Goal: Task Accomplishment & Management: Use online tool/utility

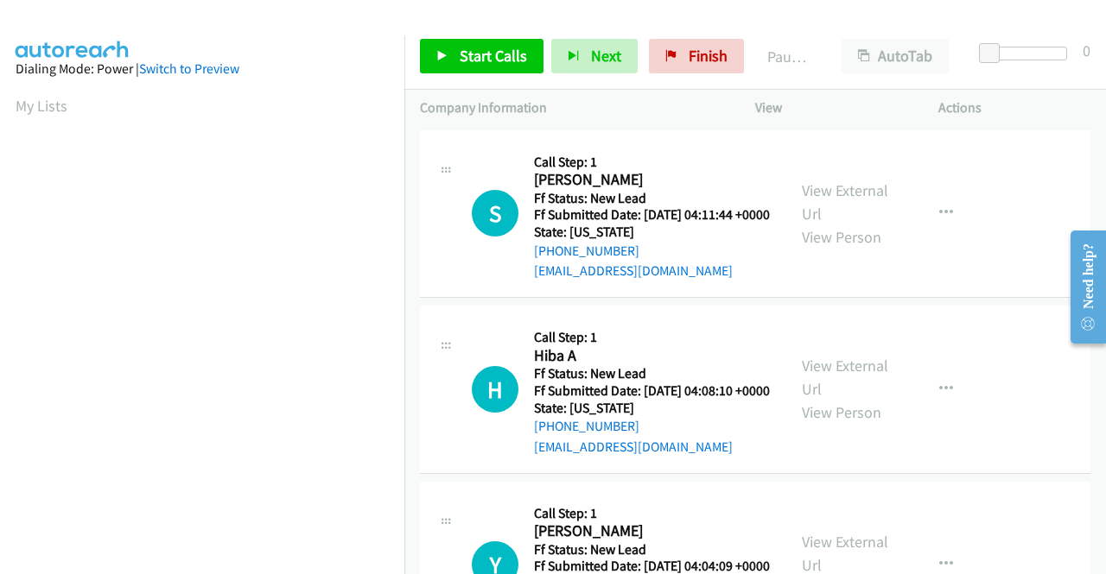
click at [1021, 299] on div "S Callback Scheduled Call Step: 1 Shelli Foster America/New_York Ff Status: New…" at bounding box center [755, 214] width 670 height 168
click at [853, 191] on link "View External Url" at bounding box center [845, 202] width 86 height 43
click at [829, 396] on link "View External Url" at bounding box center [845, 377] width 86 height 43
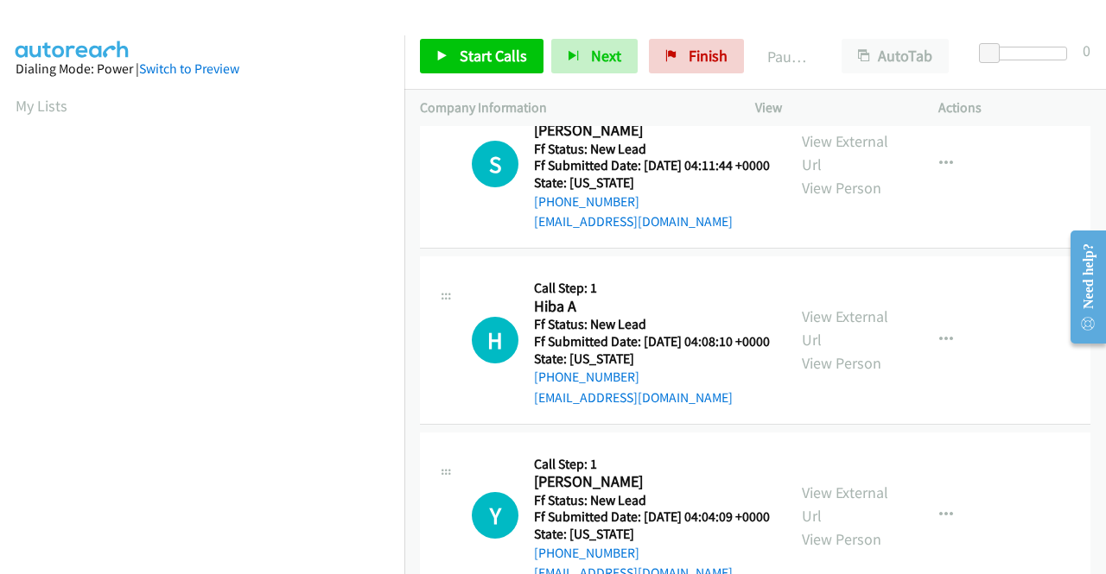
scroll to position [86, 0]
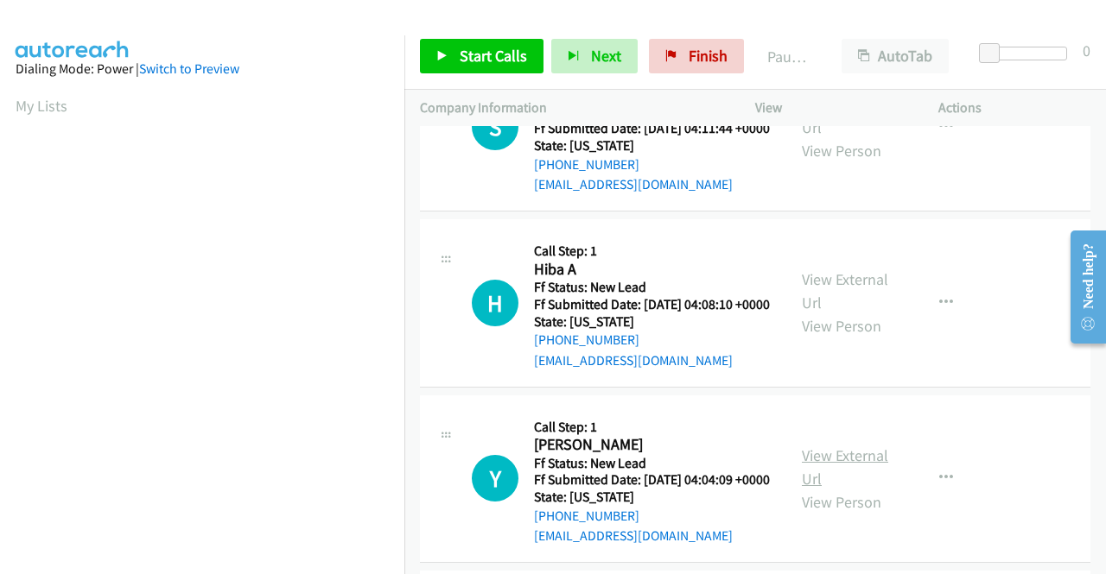
click at [854, 489] on link "View External Url" at bounding box center [845, 467] width 86 height 43
click at [501, 48] on span "Start Calls" at bounding box center [493, 56] width 67 height 20
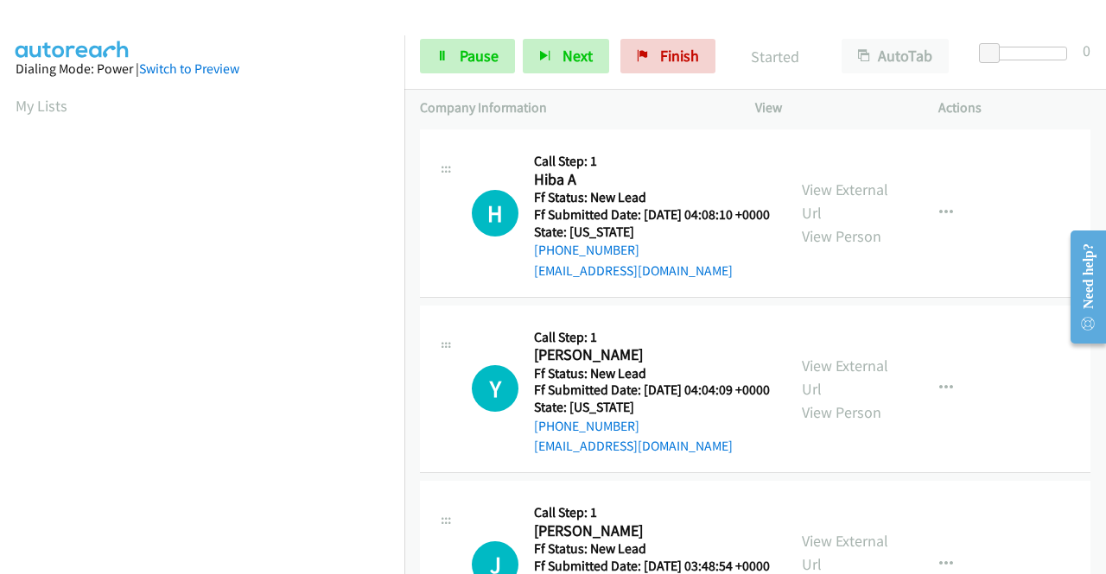
scroll to position [259, 0]
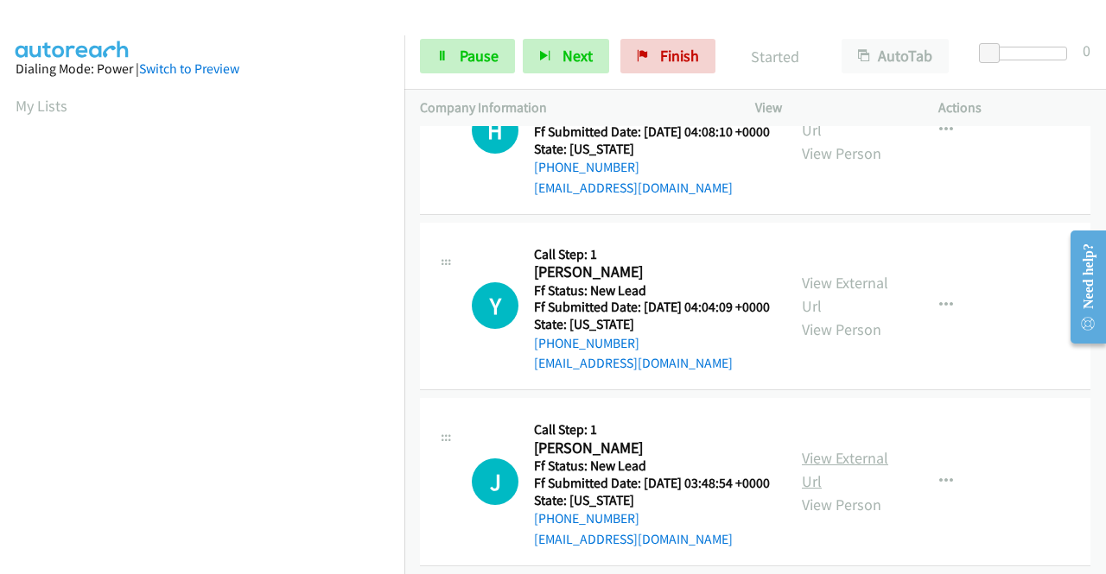
click at [838, 492] on link "View External Url" at bounding box center [845, 469] width 86 height 43
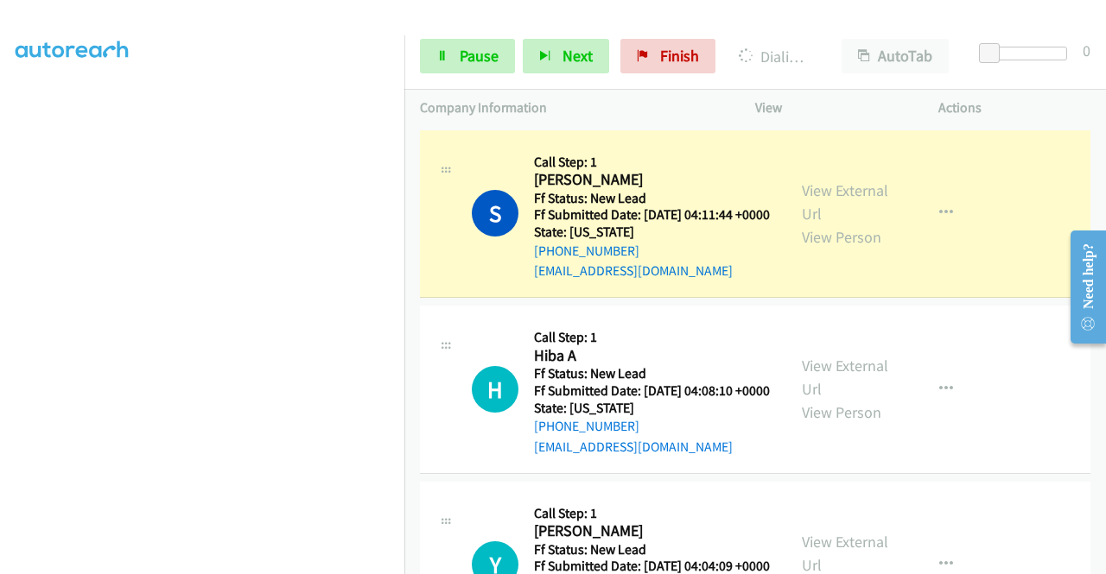
scroll to position [394, 0]
click at [441, 60] on icon at bounding box center [442, 57] width 12 height 12
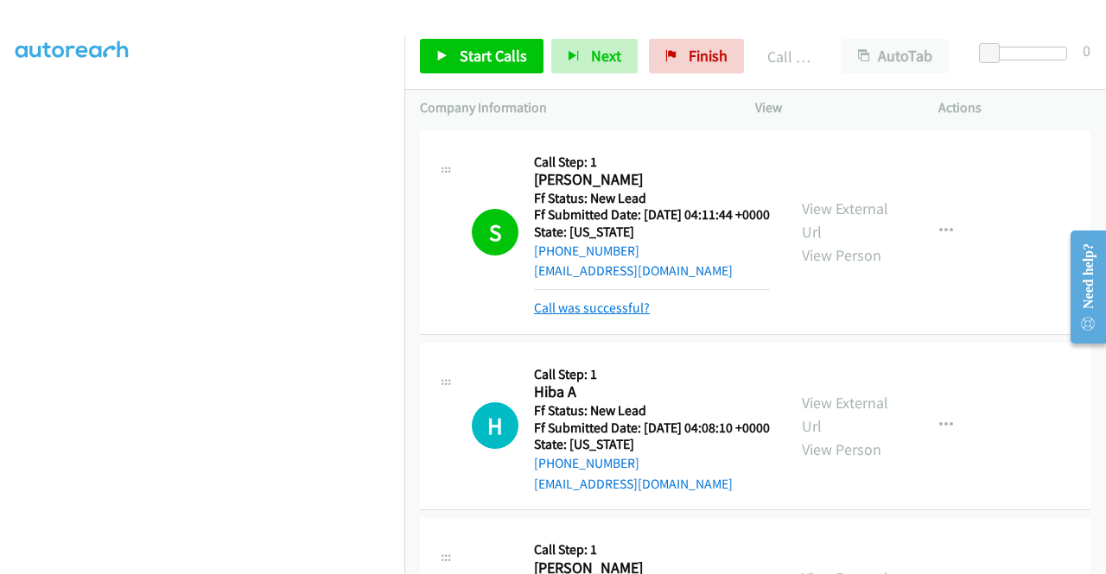
click at [611, 316] on link "Call was successful?" at bounding box center [592, 308] width 116 height 16
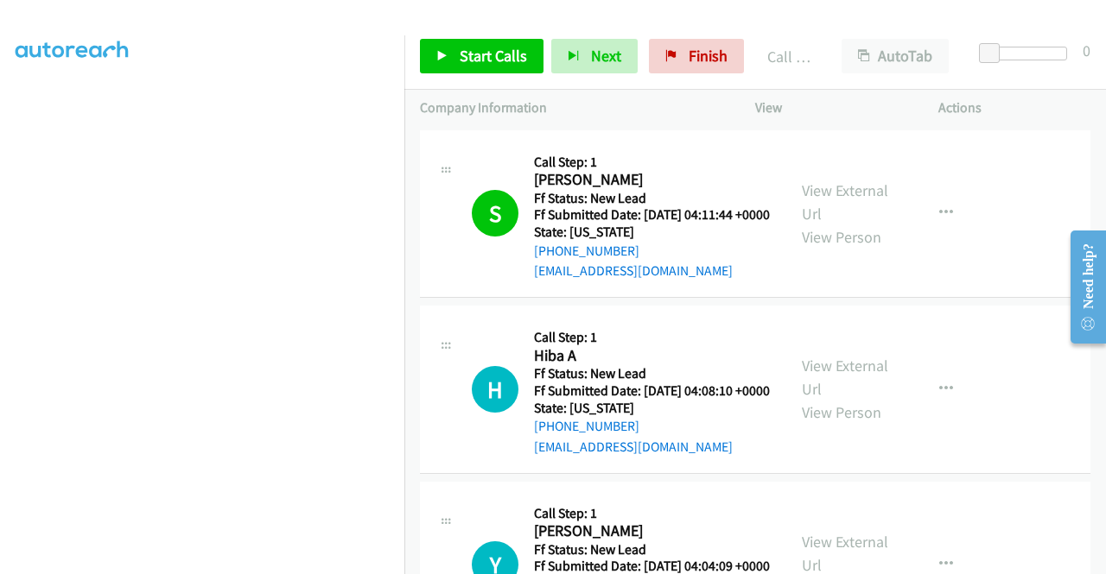
click at [946, 318] on td "H Callback Scheduled Call Step: 1 Hiba A America/New_York Ff Status: New Lead F…" at bounding box center [754, 390] width 701 height 176
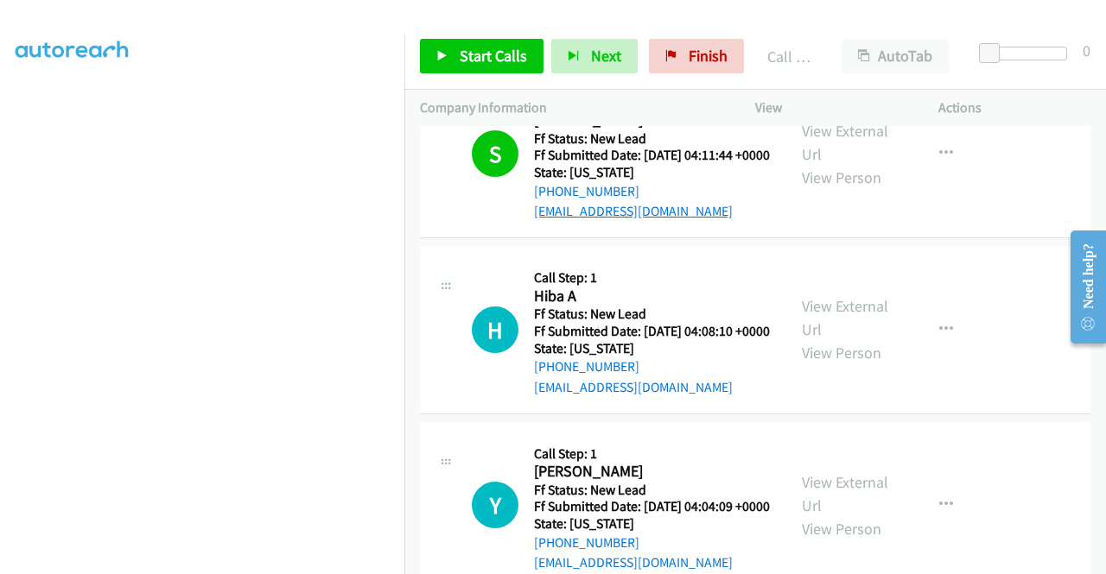
scroll to position [86, 0]
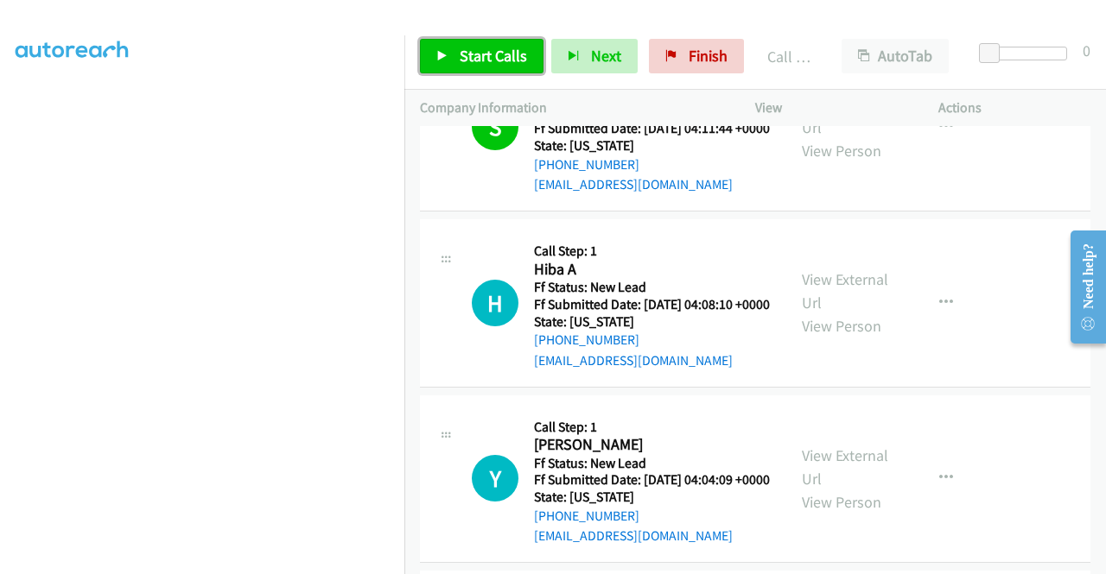
click at [503, 57] on span "Start Calls" at bounding box center [493, 56] width 67 height 20
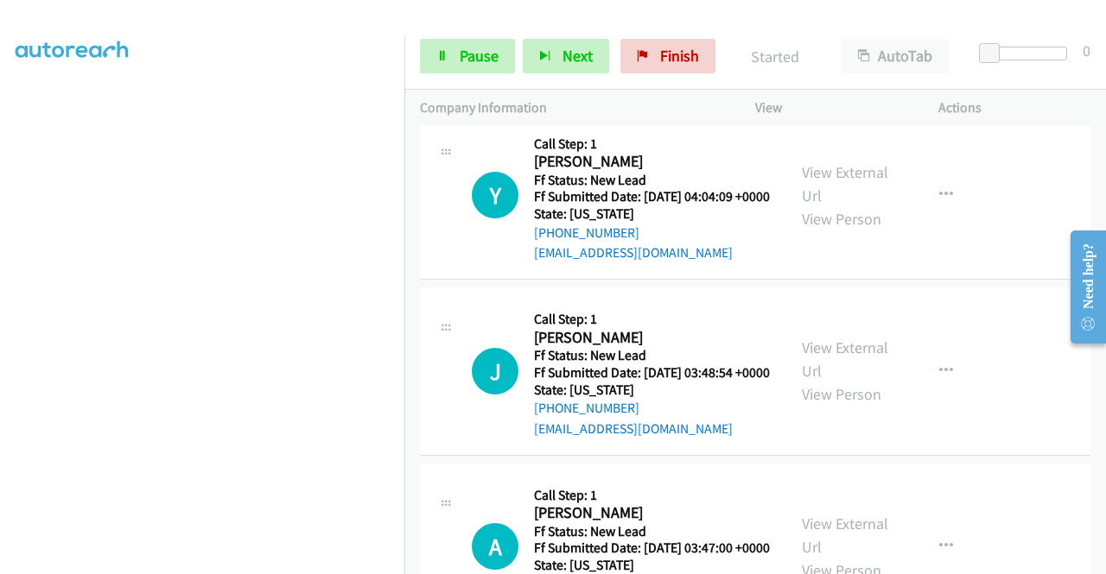
scroll to position [518, 0]
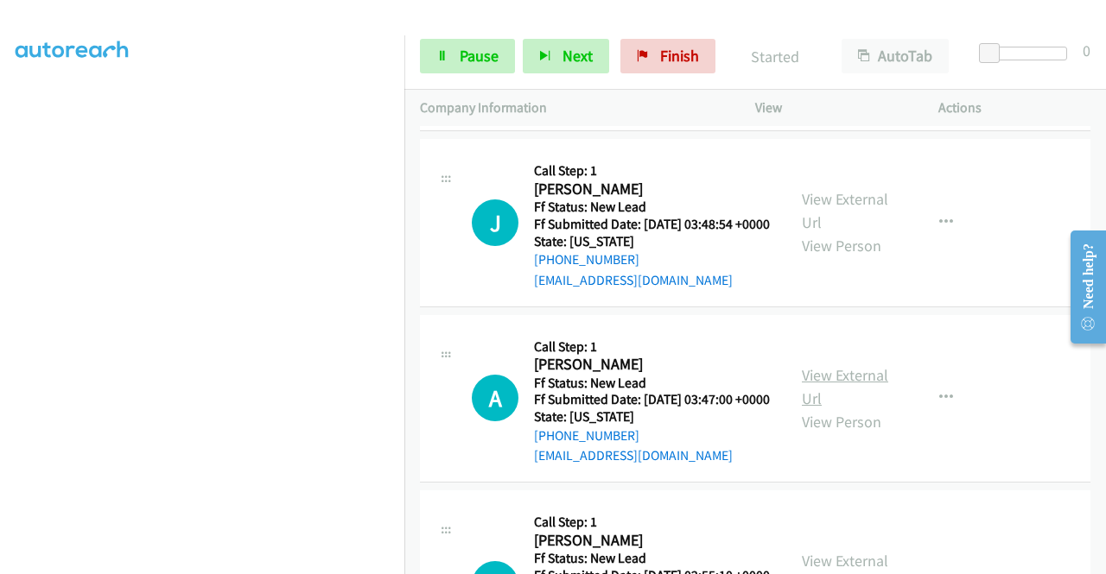
click at [829, 409] on link "View External Url" at bounding box center [845, 386] width 86 height 43
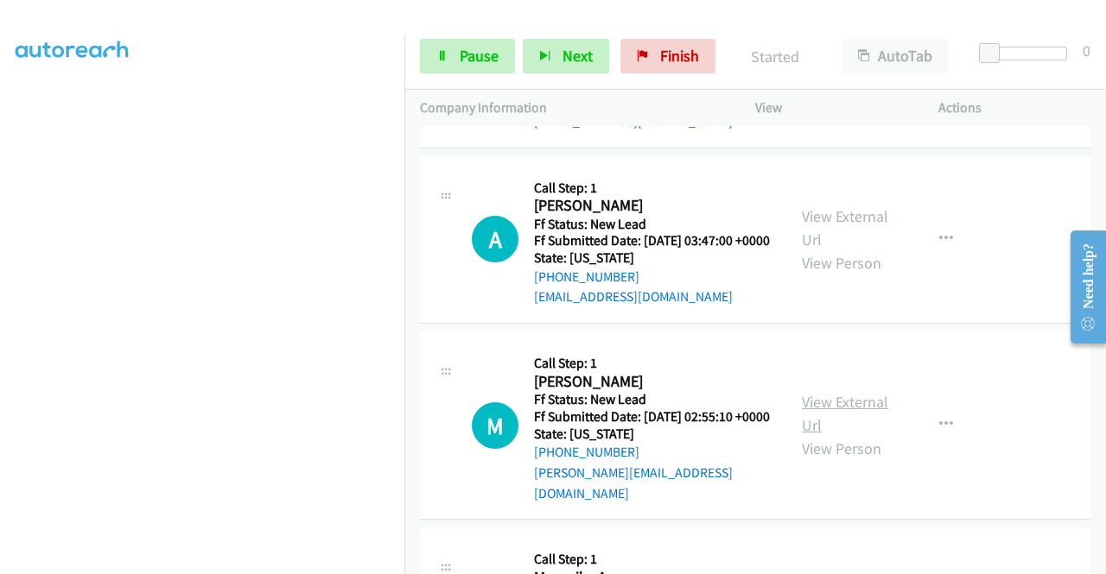
scroll to position [691, 0]
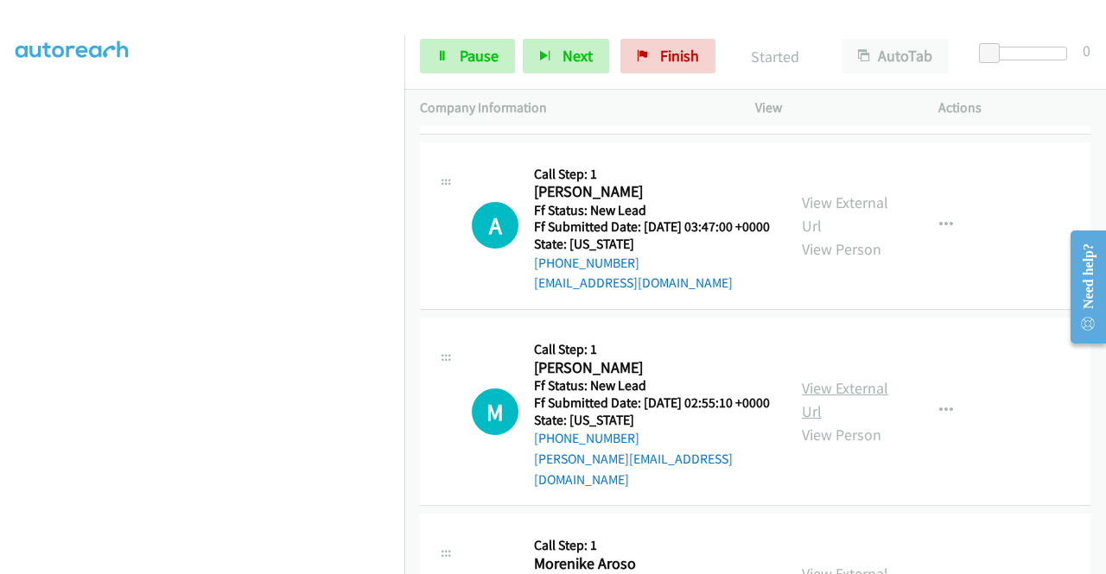
click at [863, 422] on link "View External Url" at bounding box center [845, 399] width 86 height 43
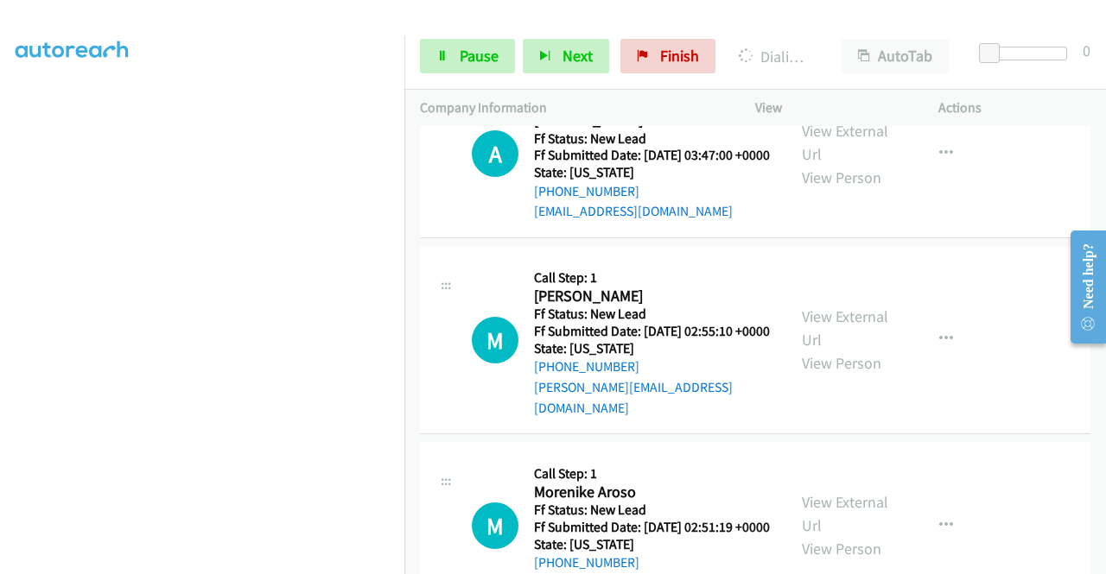
scroll to position [864, 0]
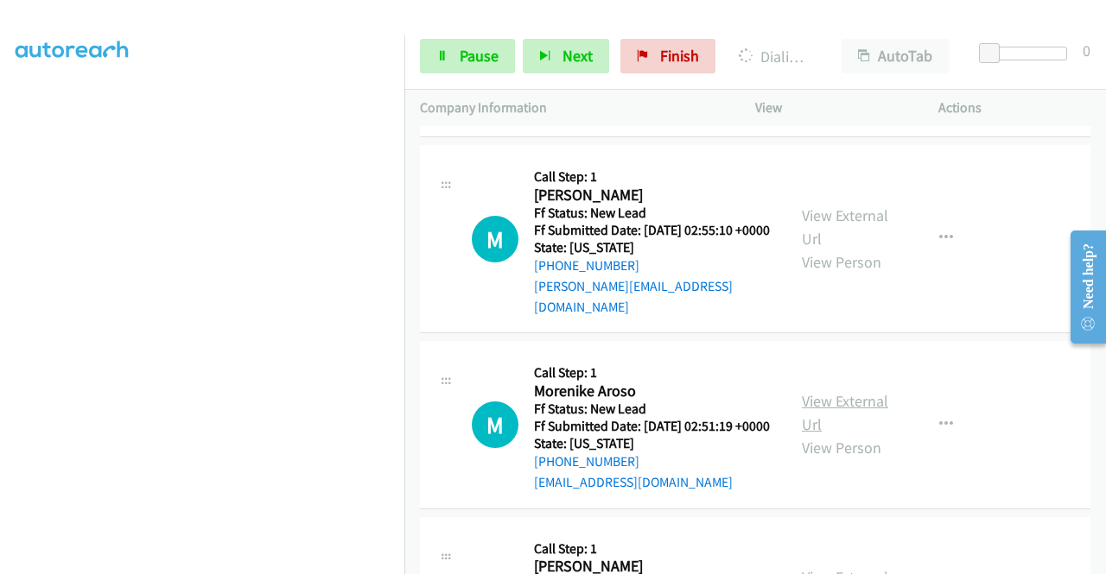
click at [867, 435] on link "View External Url" at bounding box center [845, 412] width 86 height 43
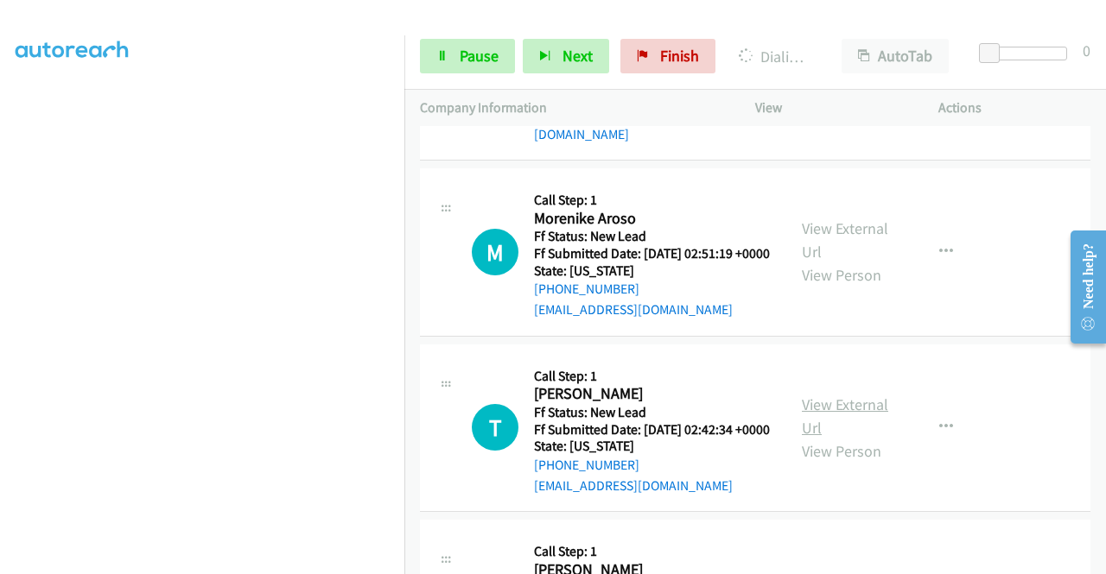
click at [832, 438] on link "View External Url" at bounding box center [845, 416] width 86 height 43
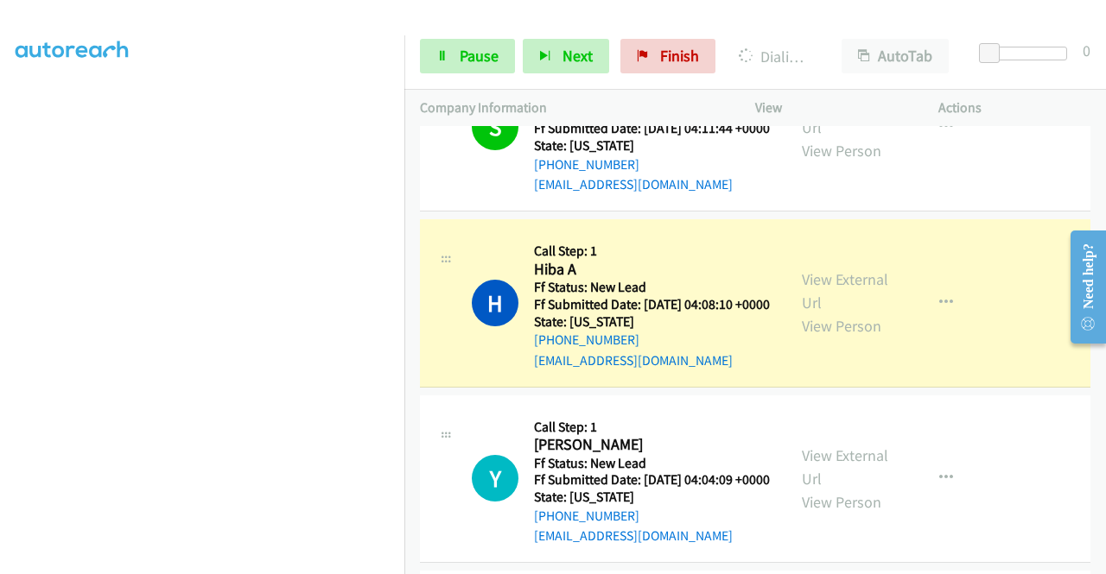
scroll to position [394, 0]
click at [463, 60] on span "Pause" at bounding box center [479, 56] width 39 height 20
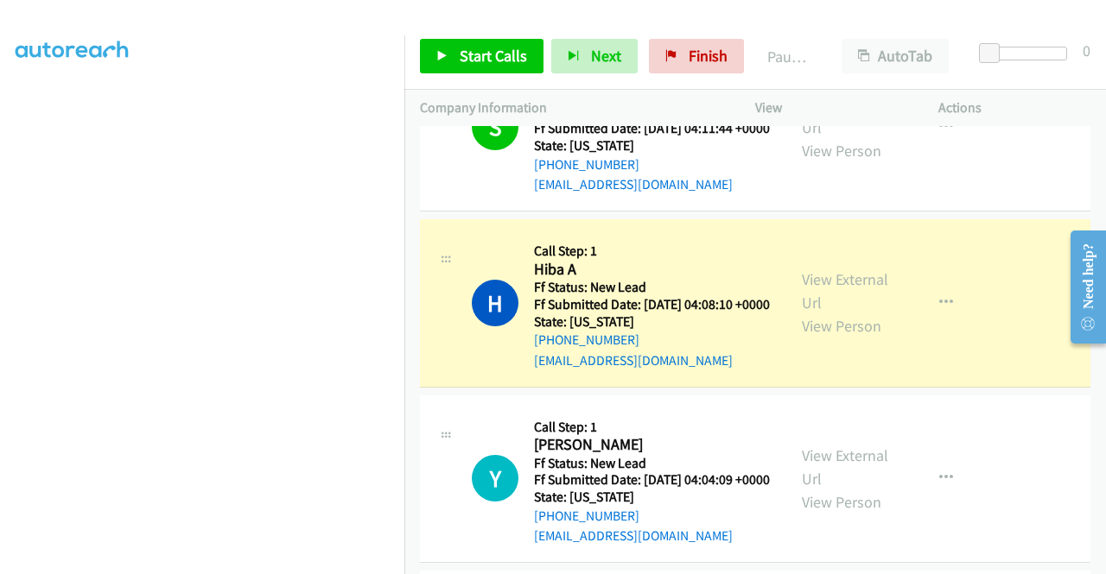
scroll to position [48, 0]
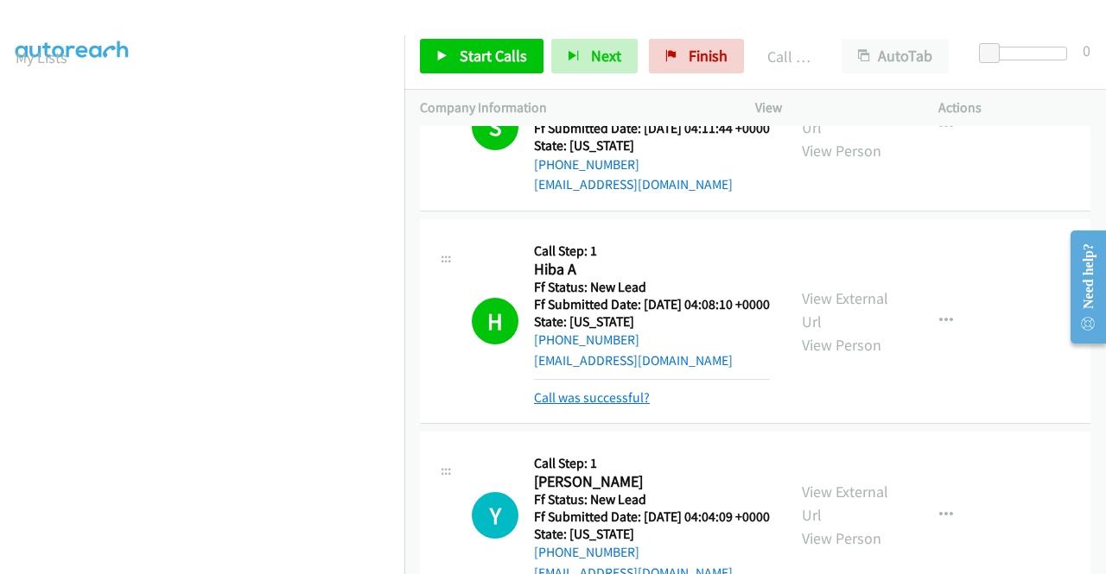
click at [620, 406] on link "Call was successful?" at bounding box center [592, 398] width 116 height 16
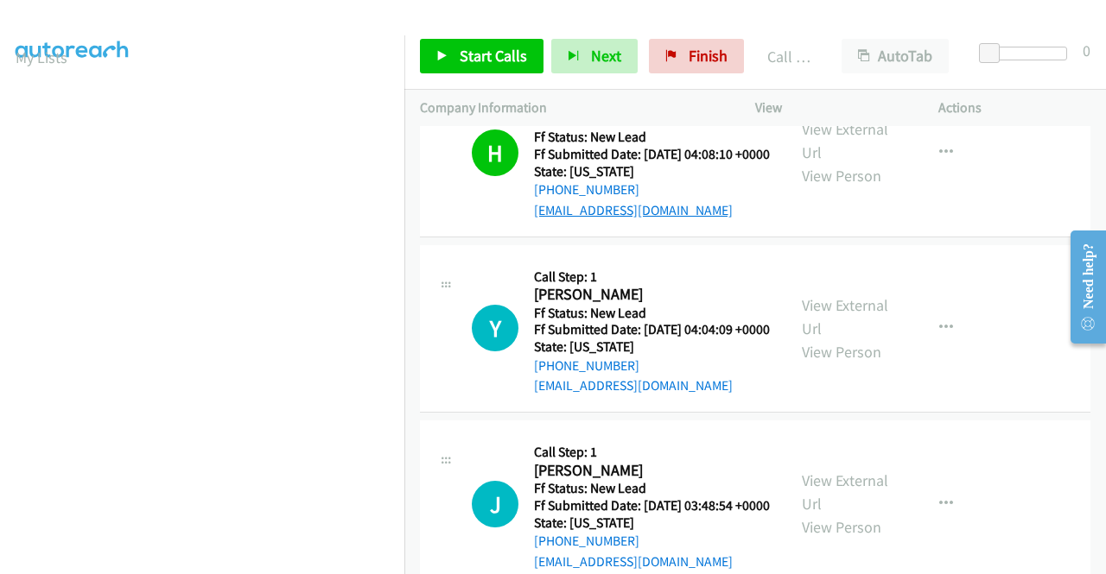
scroll to position [259, 0]
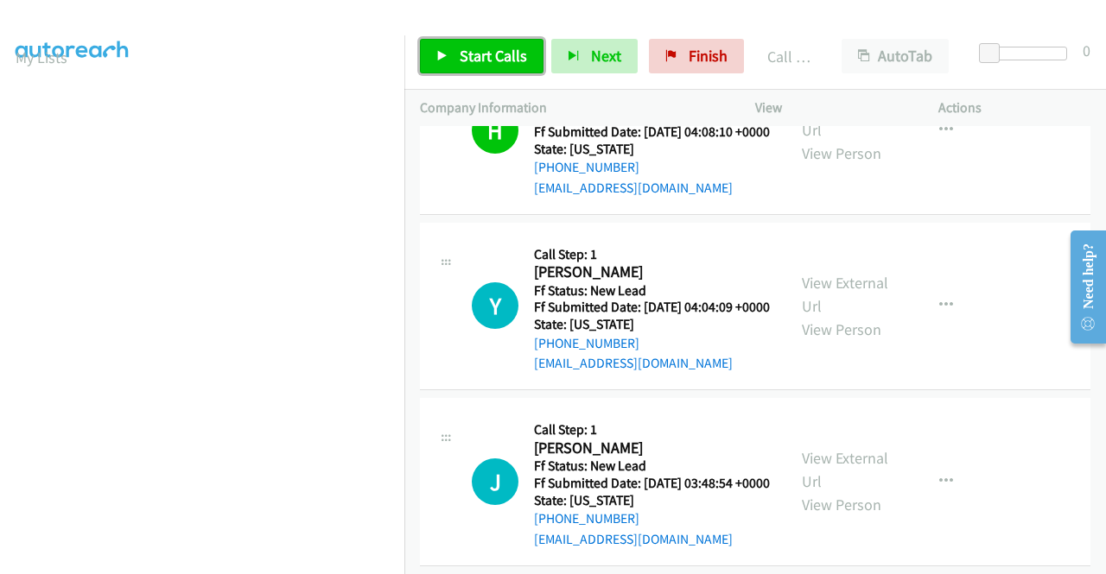
click at [499, 53] on span "Start Calls" at bounding box center [493, 56] width 67 height 20
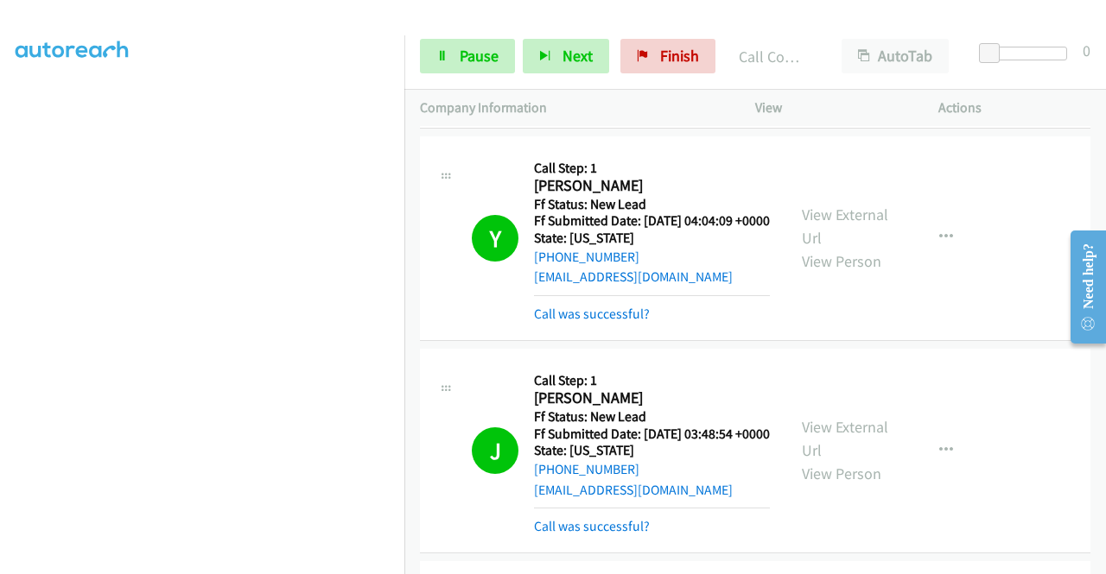
scroll to position [394, 0]
drag, startPoint x: 493, startPoint y: 56, endPoint x: 433, endPoint y: 164, distance: 123.8
click at [492, 56] on span "Pause" at bounding box center [479, 56] width 39 height 20
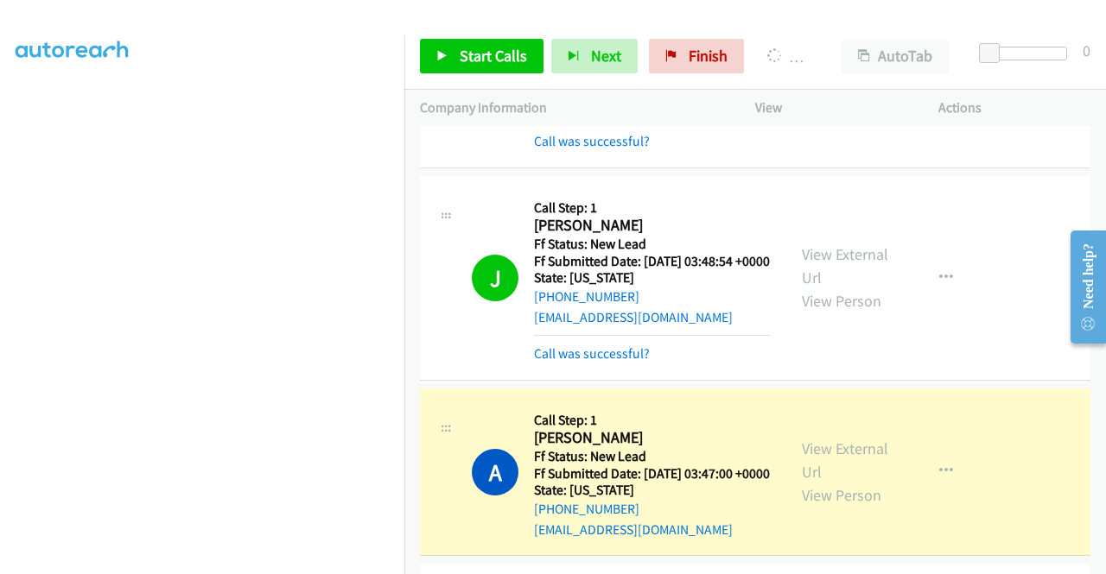
scroll to position [432, 0]
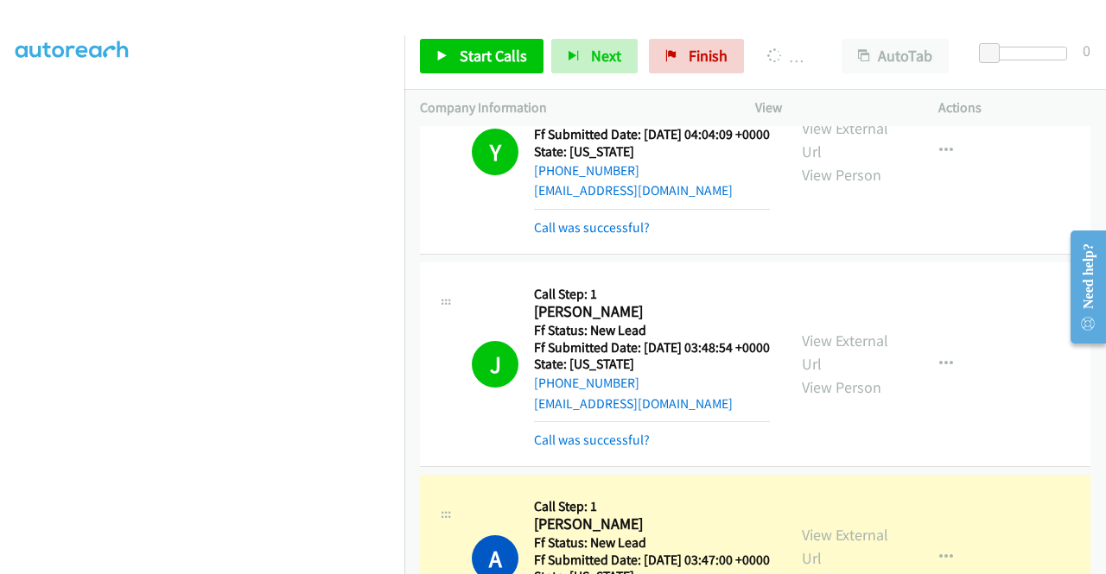
click at [625, 255] on div "Y Callback Scheduled Call Step: 1 Yomesh Persaud America/New_York Ff Status: Ne…" at bounding box center [755, 152] width 670 height 205
click at [619, 236] on link "Call was successful?" at bounding box center [592, 227] width 116 height 16
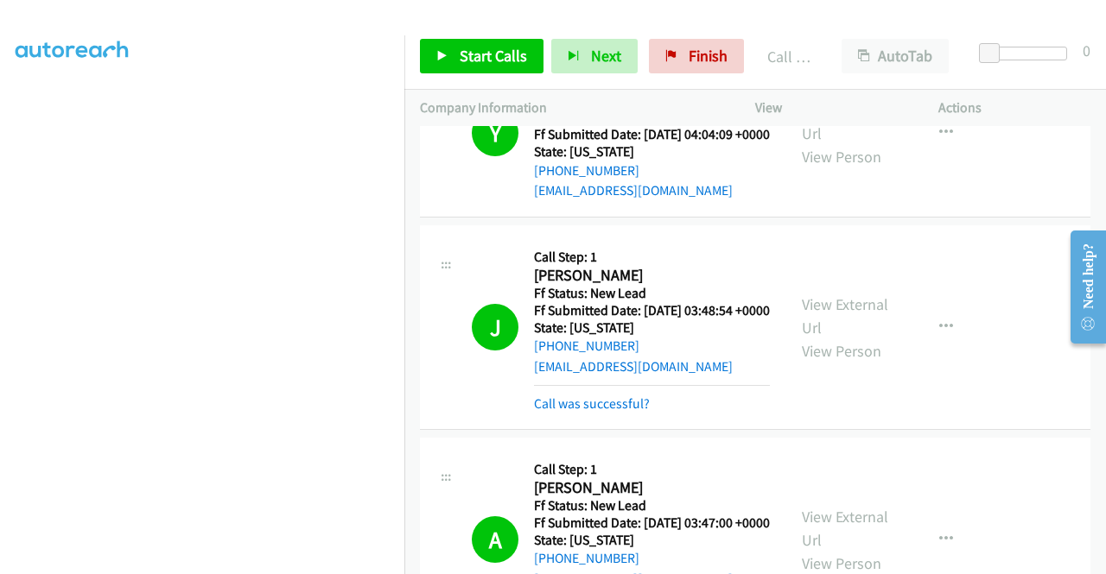
scroll to position [98, 0]
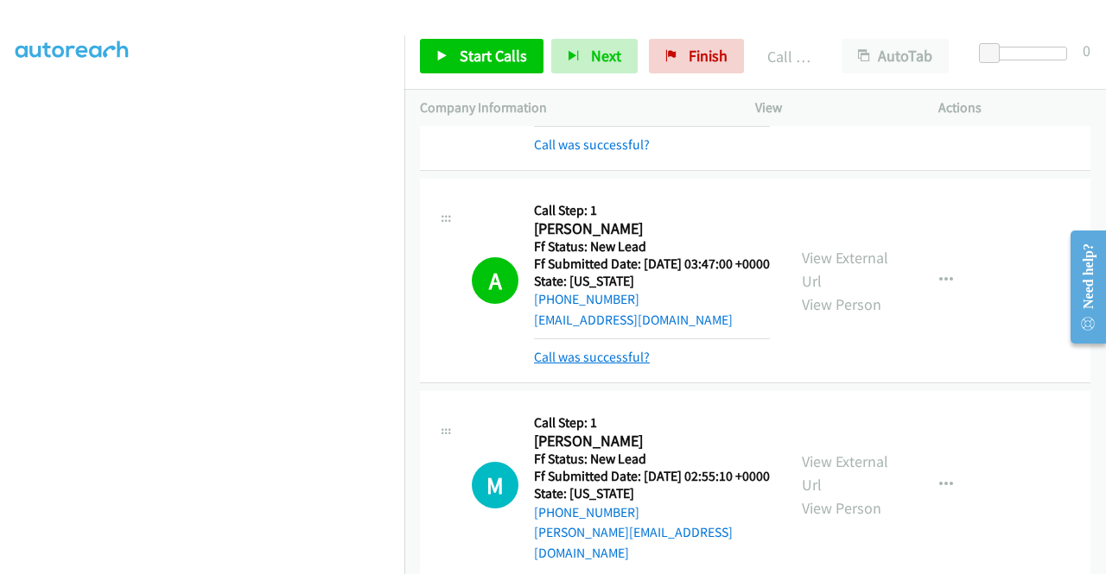
click at [633, 365] on link "Call was successful?" at bounding box center [592, 357] width 116 height 16
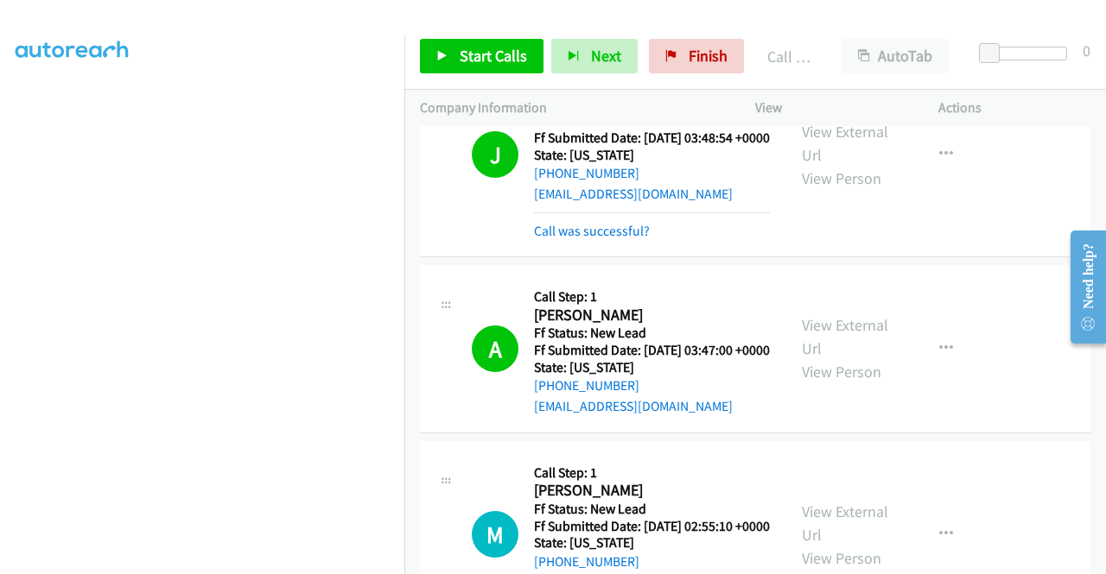
scroll to position [864, 0]
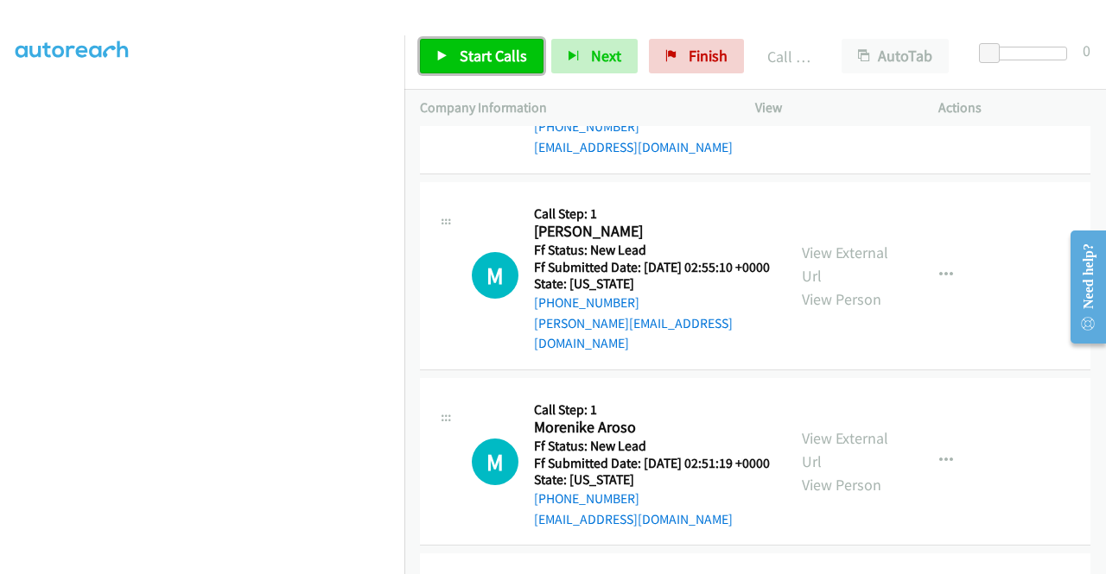
click at [446, 53] on icon at bounding box center [442, 57] width 12 height 12
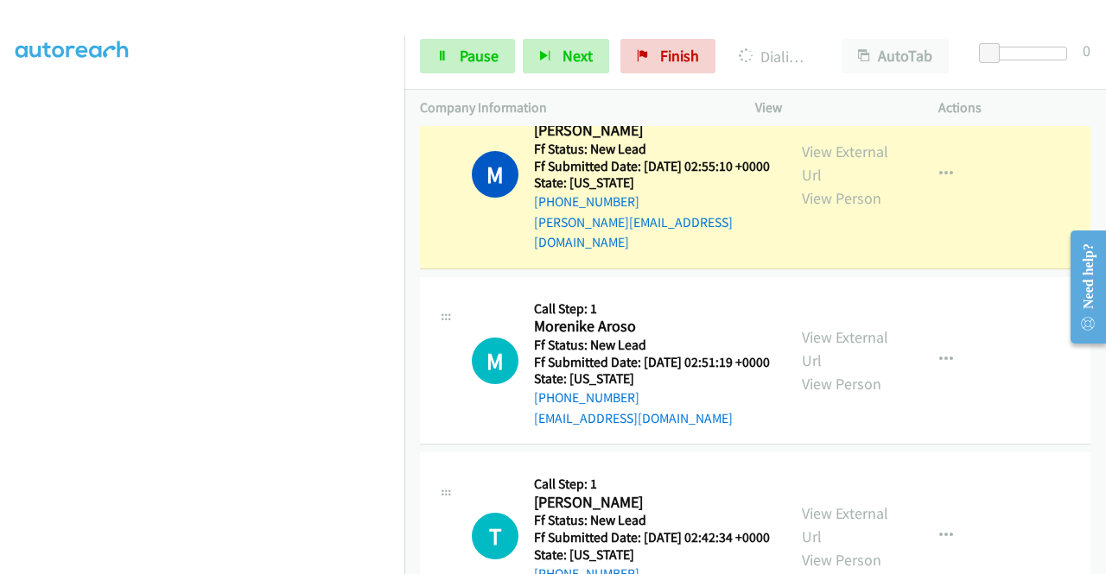
scroll to position [1296, 0]
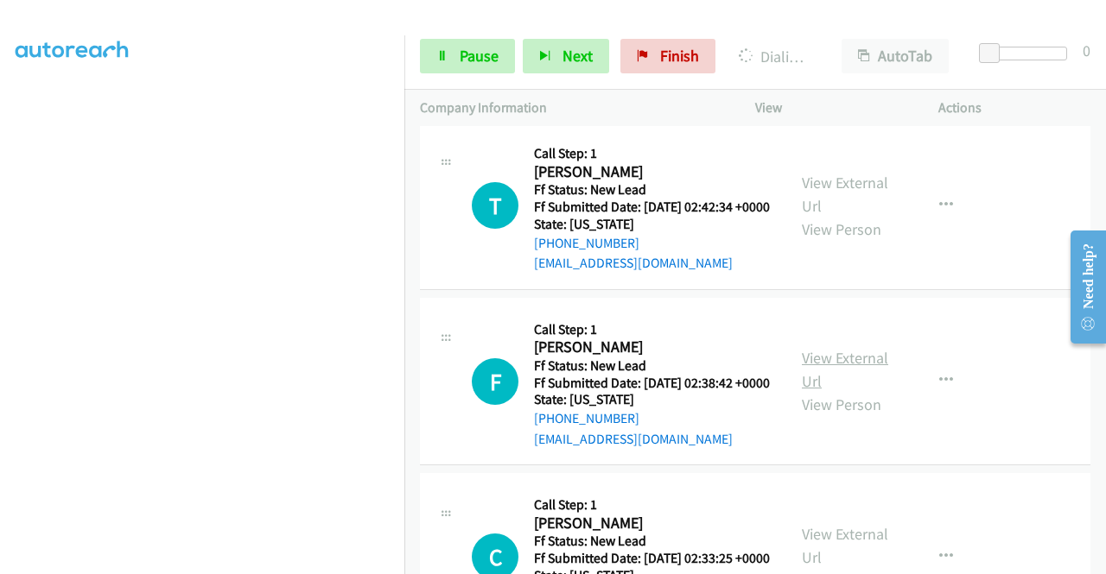
click at [859, 391] on link "View External Url" at bounding box center [845, 369] width 86 height 43
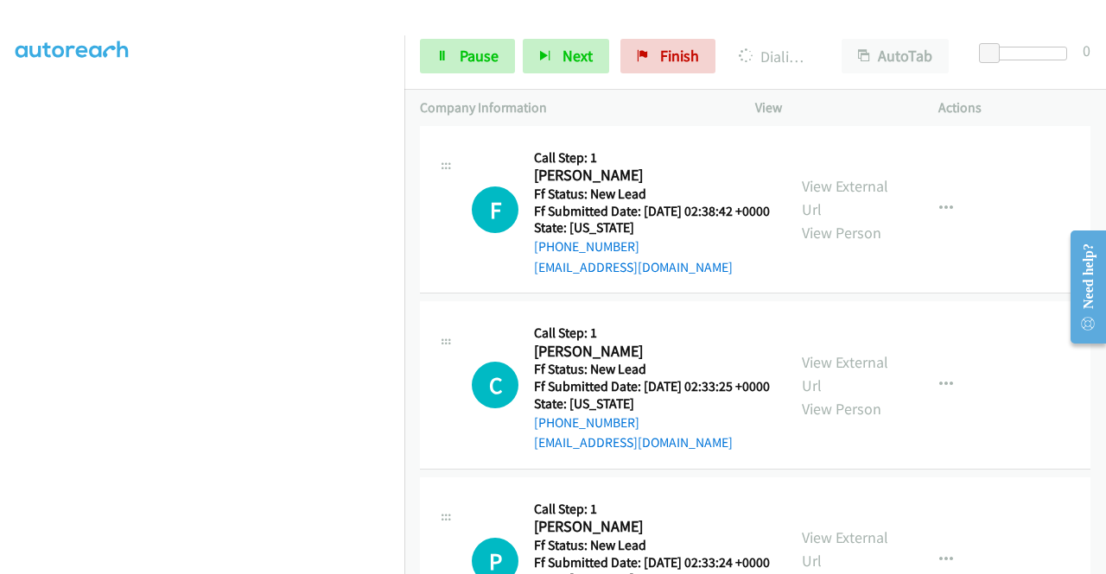
scroll to position [1469, 0]
click at [823, 395] on link "View External Url" at bounding box center [845, 373] width 86 height 43
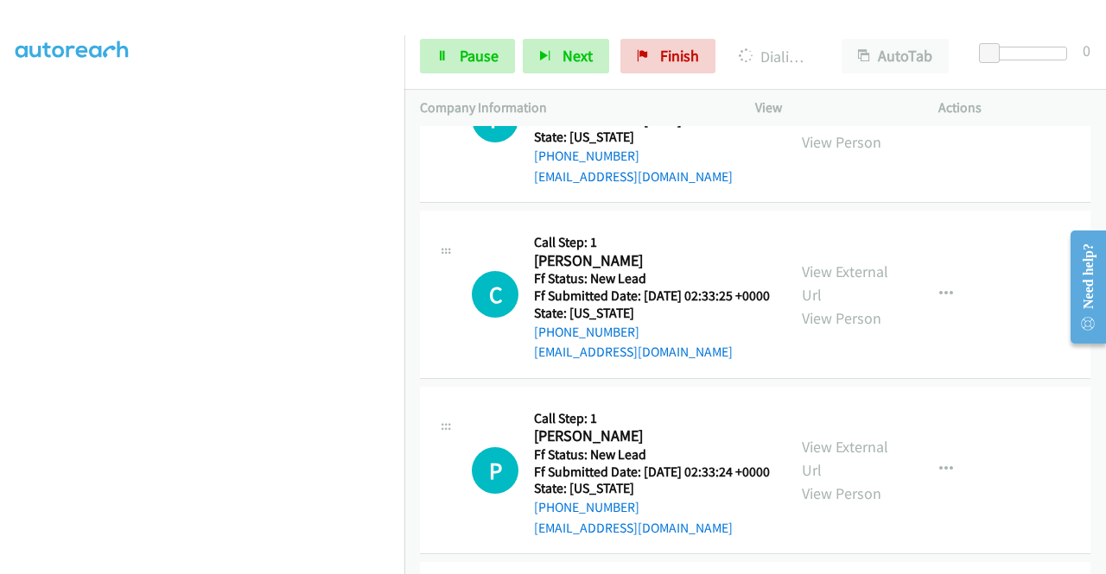
scroll to position [1728, 0]
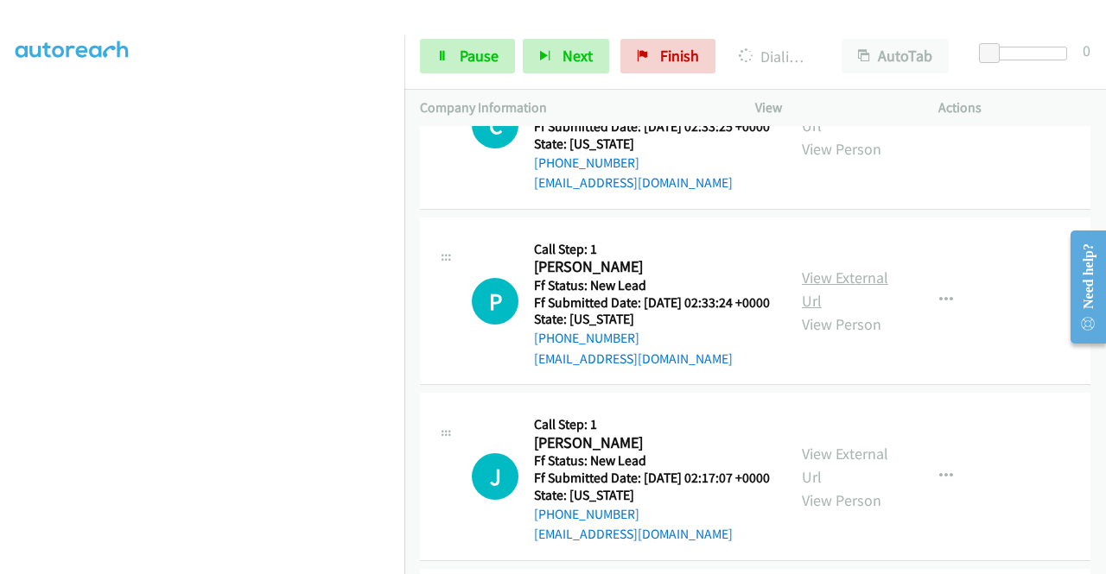
click at [841, 311] on link "View External Url" at bounding box center [845, 289] width 86 height 43
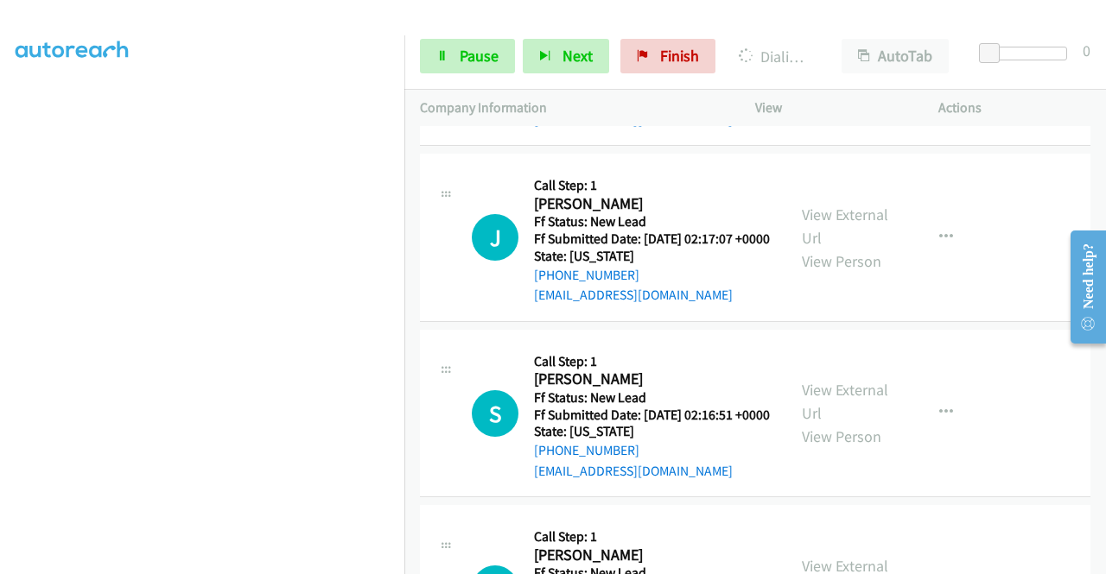
scroll to position [1987, 0]
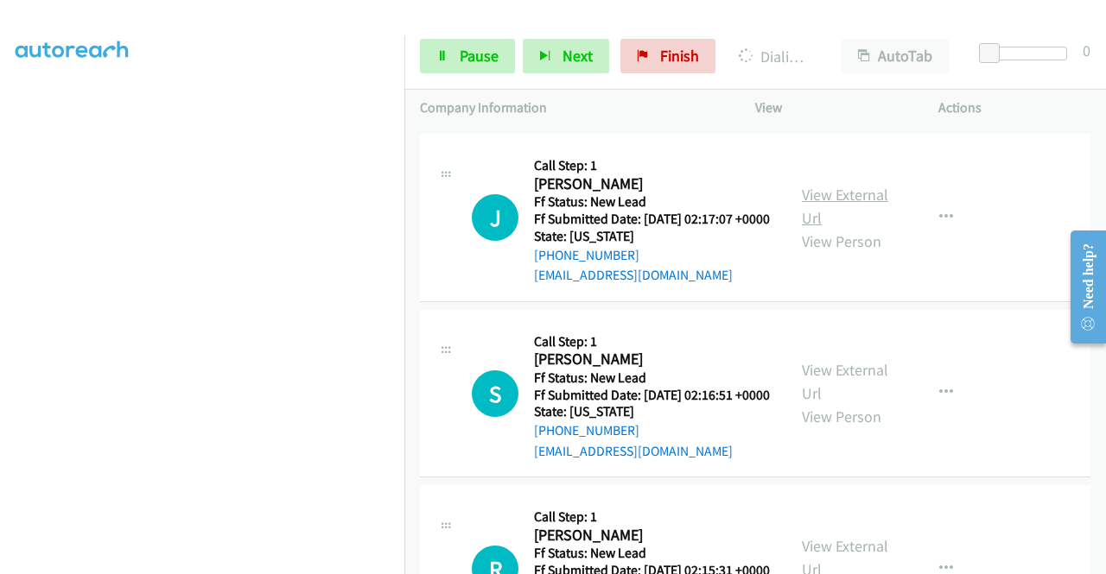
click at [848, 228] on link "View External Url" at bounding box center [845, 206] width 86 height 43
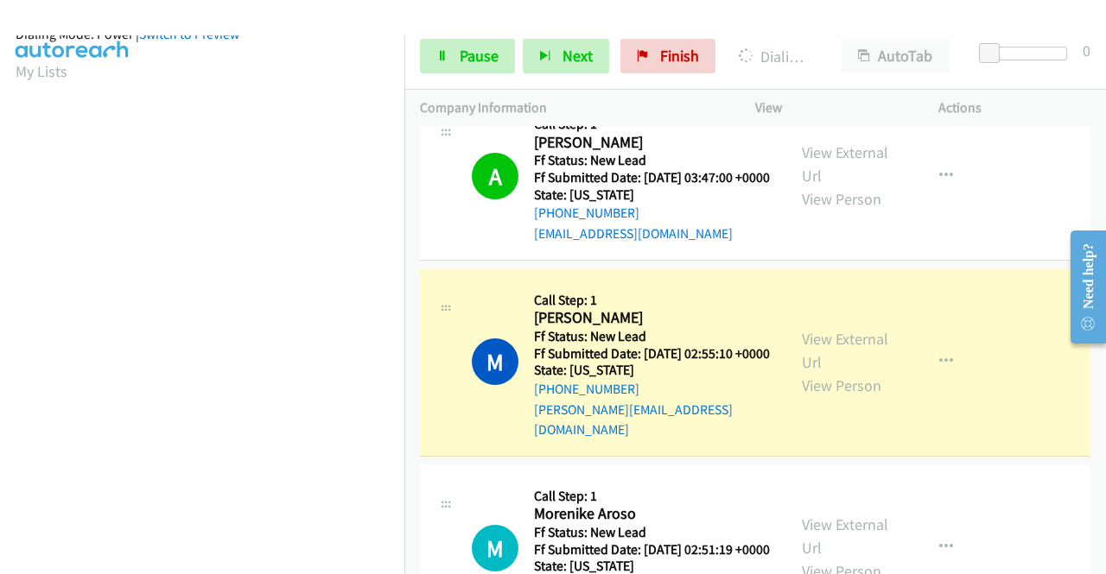
scroll to position [0, 0]
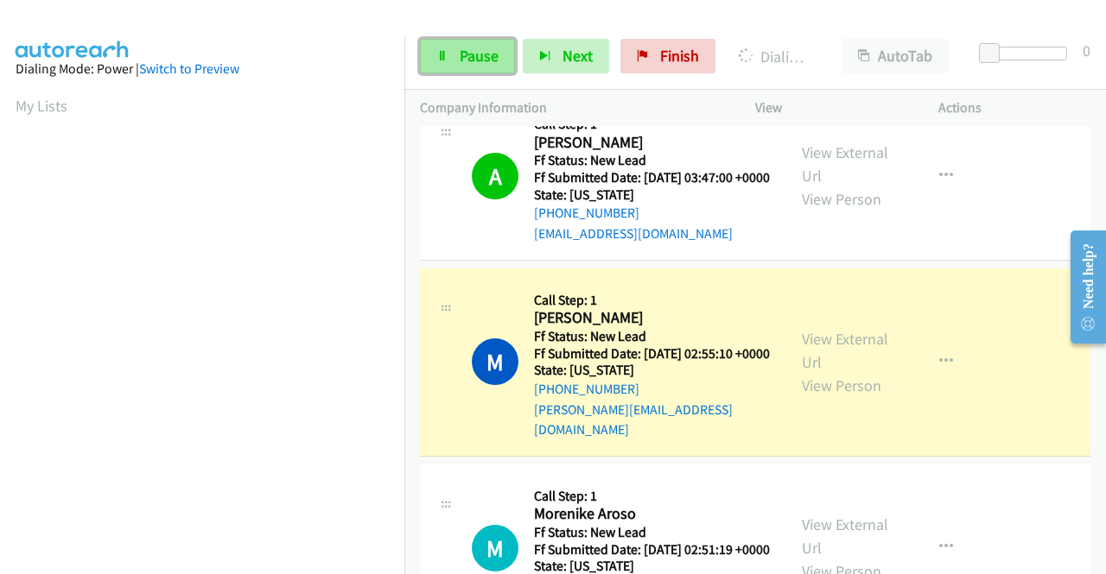
click at [468, 42] on link "Pause" at bounding box center [467, 56] width 95 height 35
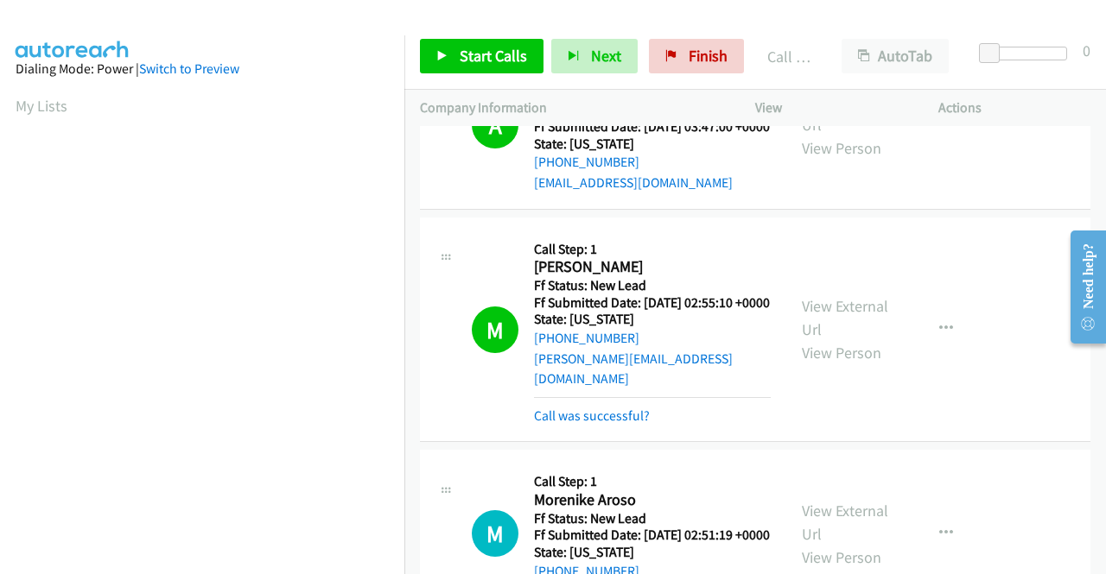
scroll to position [864, 0]
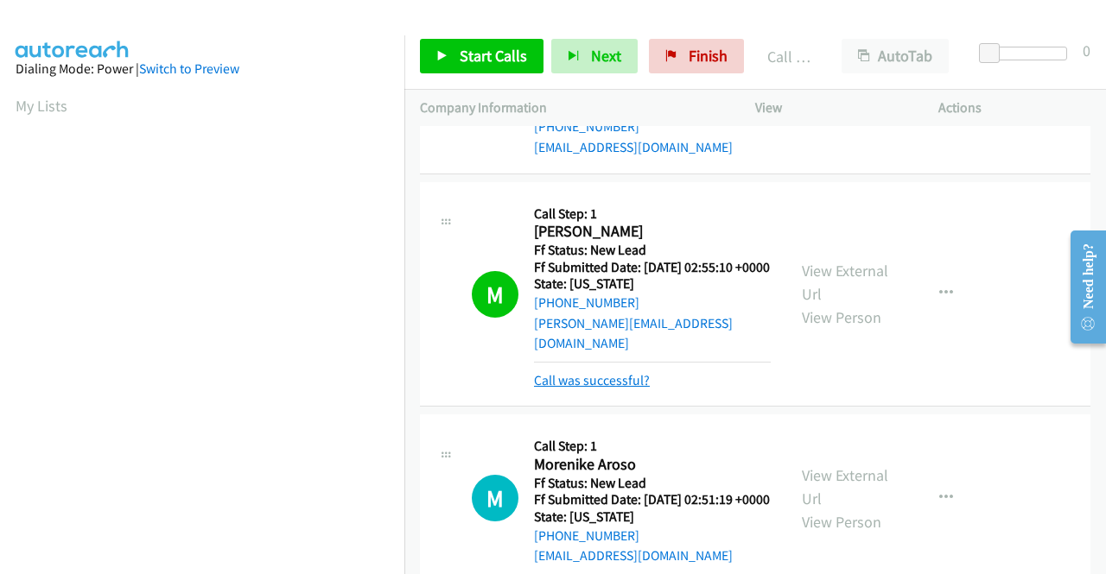
click at [627, 389] on link "Call was successful?" at bounding box center [592, 380] width 116 height 16
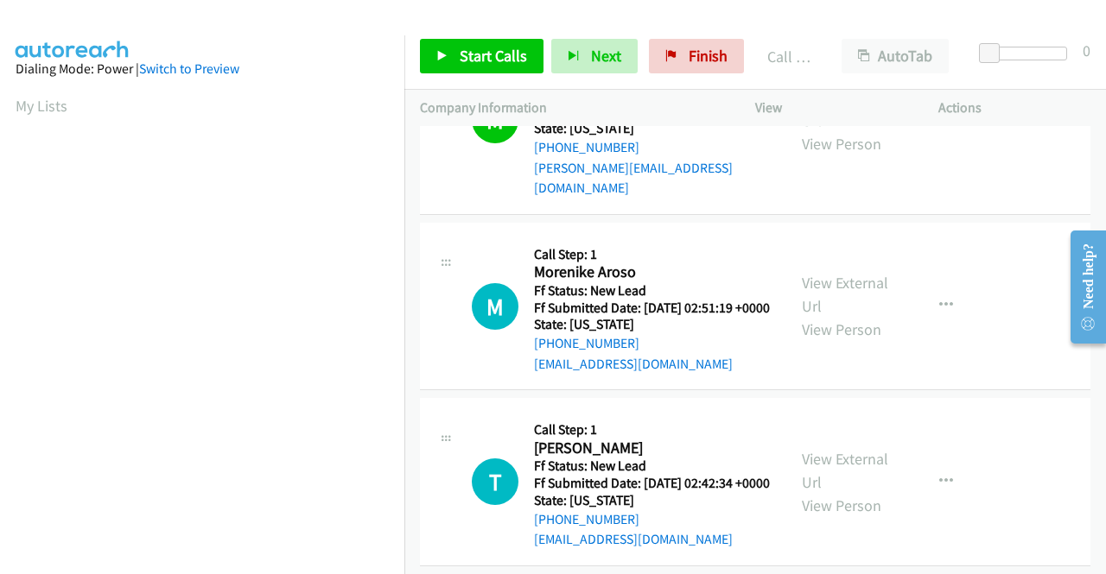
scroll to position [1037, 0]
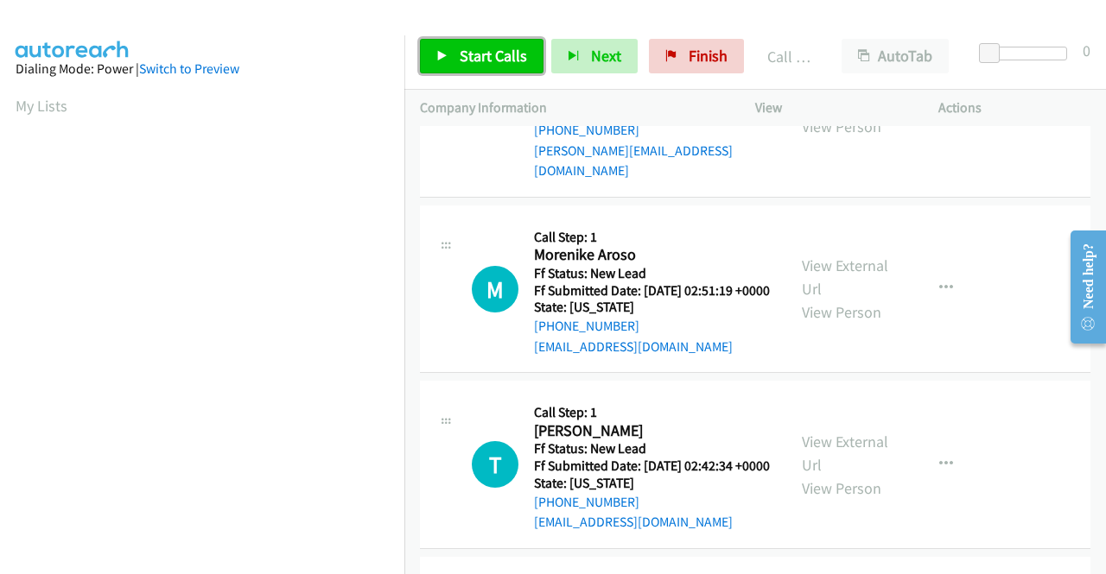
click at [509, 63] on span "Start Calls" at bounding box center [493, 56] width 67 height 20
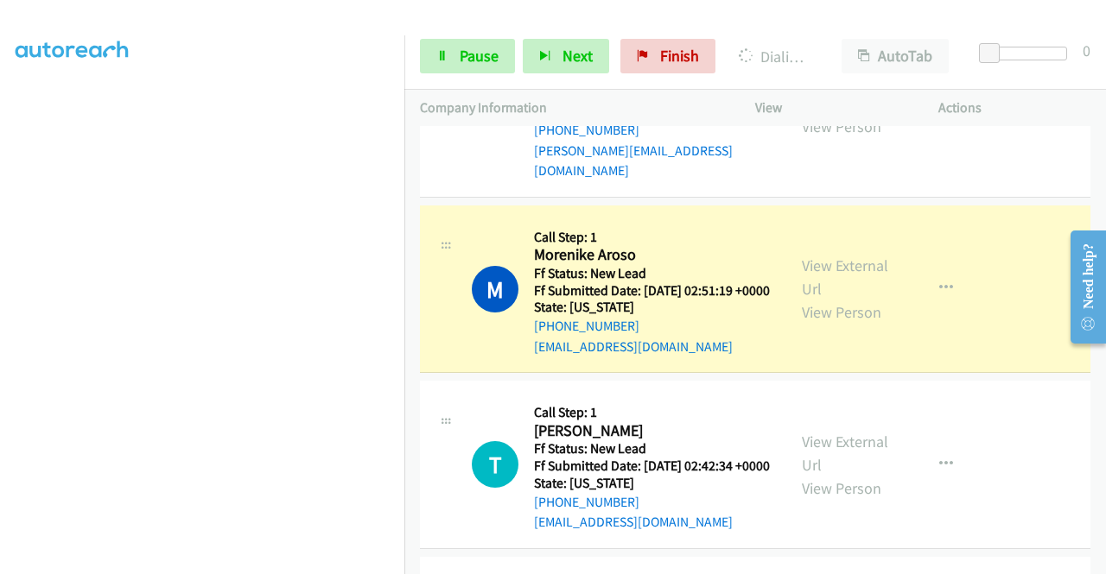
scroll to position [135, 0]
click at [479, 60] on span "Pause" at bounding box center [479, 56] width 39 height 20
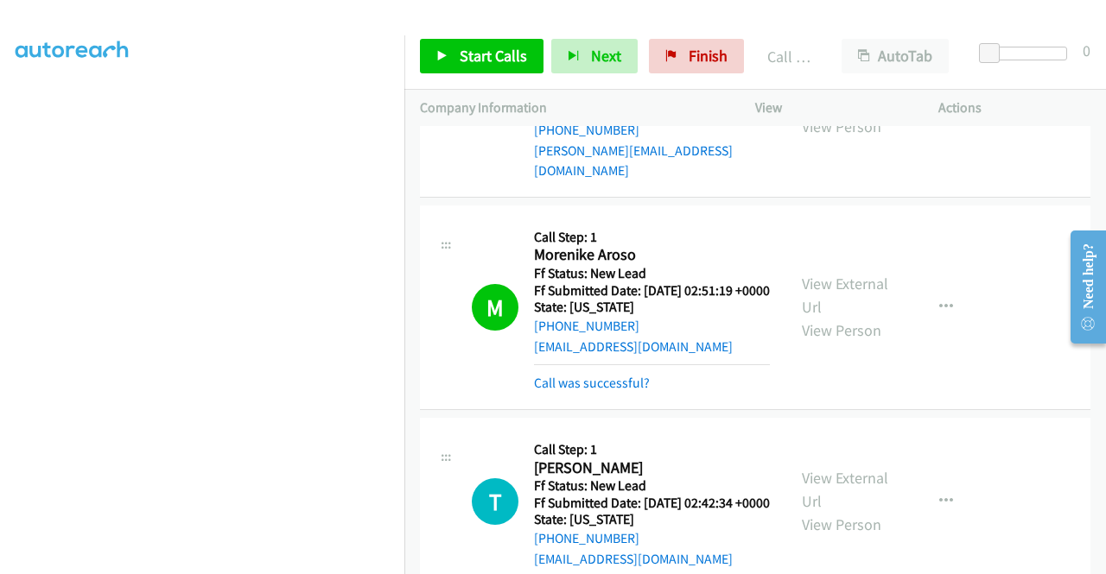
scroll to position [394, 0]
click at [628, 391] on link "Call was successful?" at bounding box center [592, 383] width 116 height 16
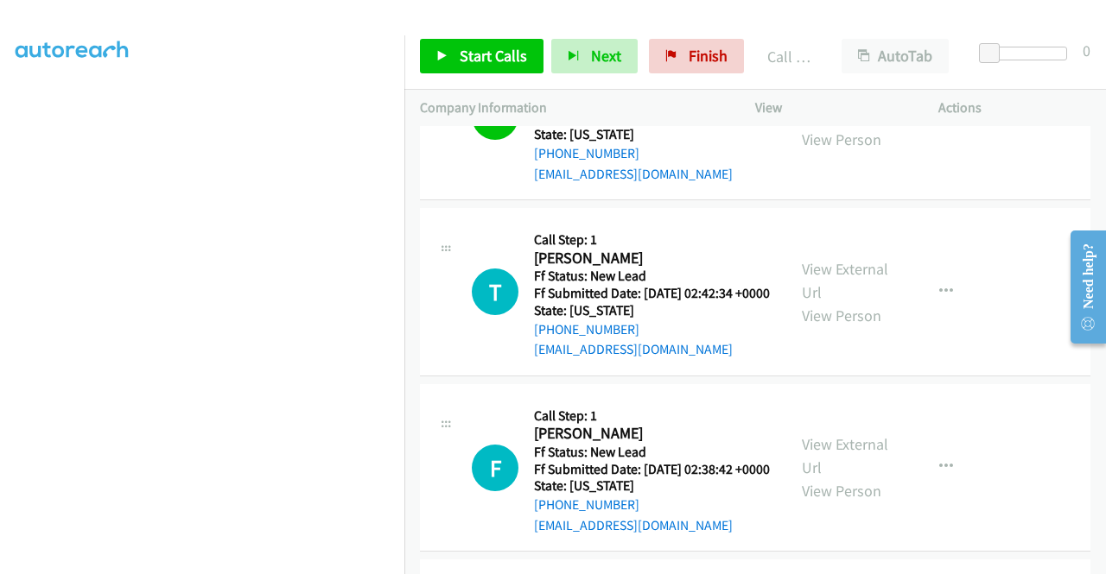
scroll to position [1296, 0]
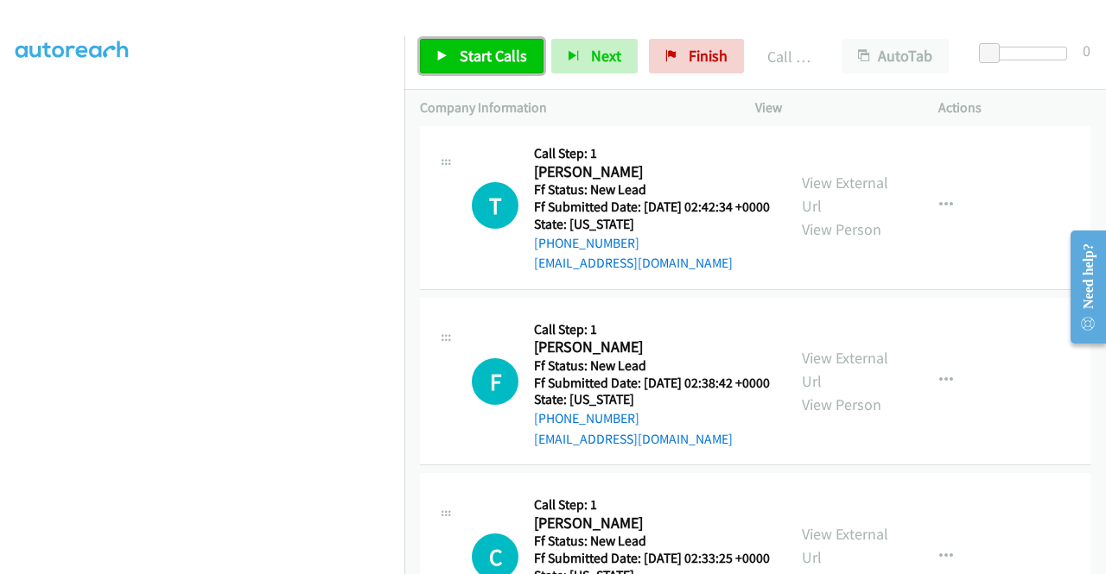
click at [423, 59] on link "Start Calls" at bounding box center [482, 56] width 124 height 35
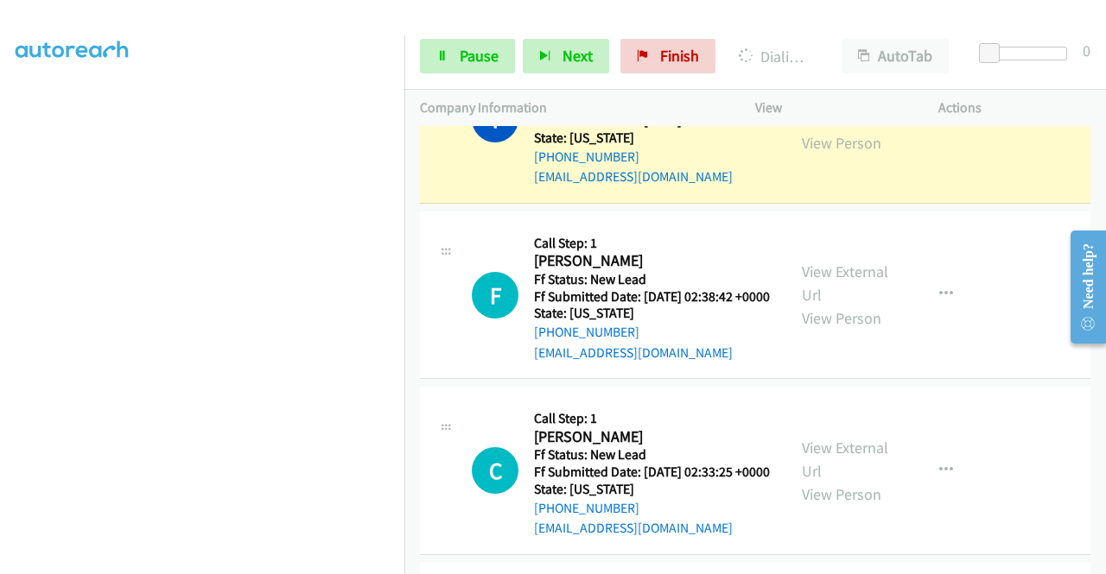
scroll to position [0, 0]
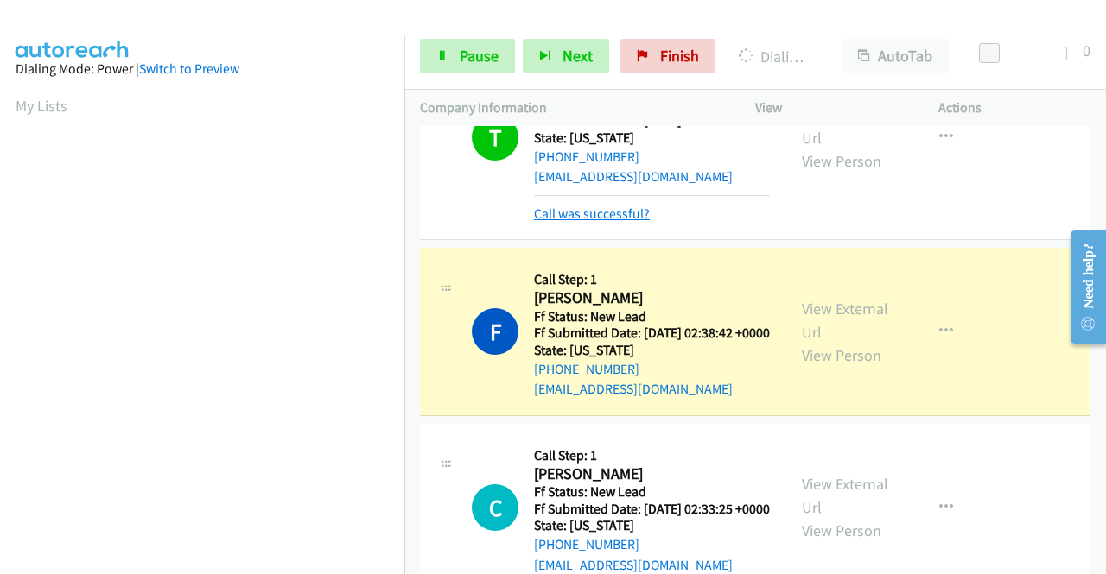
click at [641, 222] on link "Call was successful?" at bounding box center [592, 214] width 116 height 16
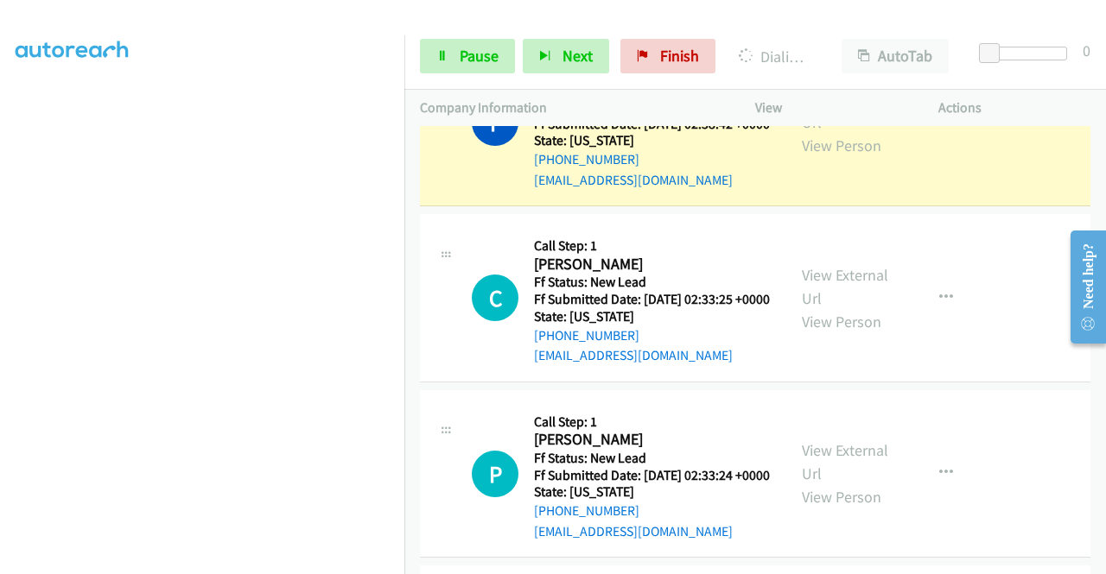
scroll to position [346, 0]
click at [447, 56] on icon at bounding box center [442, 57] width 12 height 12
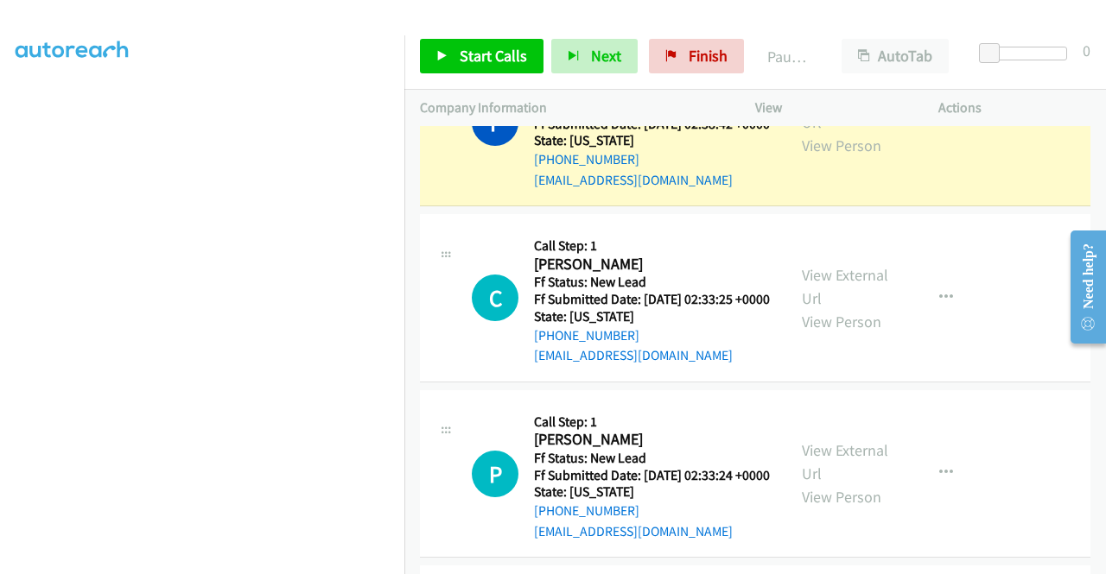
scroll to position [394, 0]
drag, startPoint x: 727, startPoint y: 22, endPoint x: 581, endPoint y: 69, distance: 153.5
click at [727, 22] on div at bounding box center [545, 33] width 1090 height 67
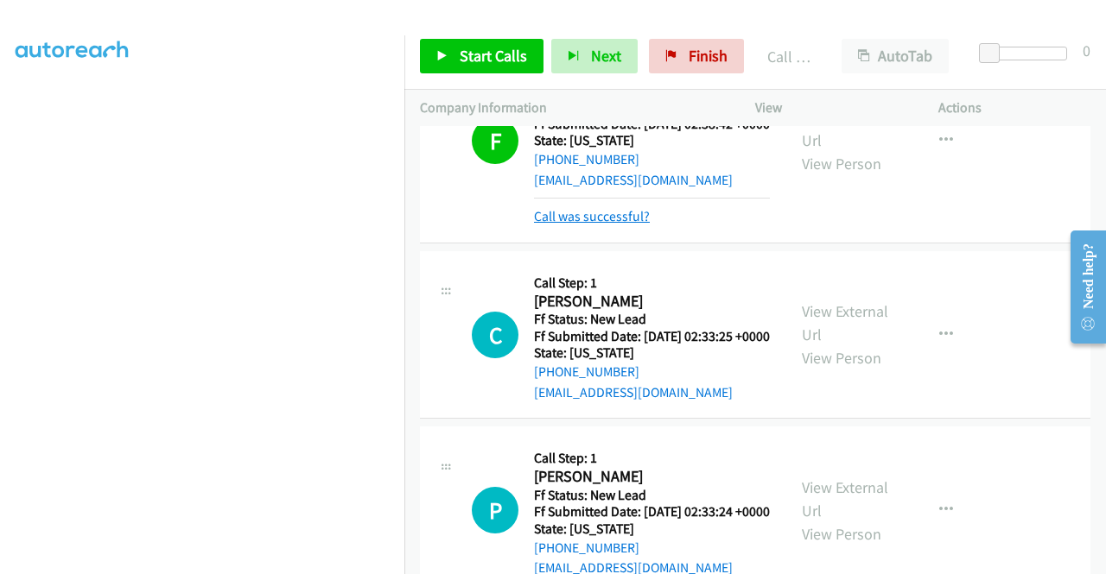
click at [624, 225] on link "Call was successful?" at bounding box center [592, 216] width 116 height 16
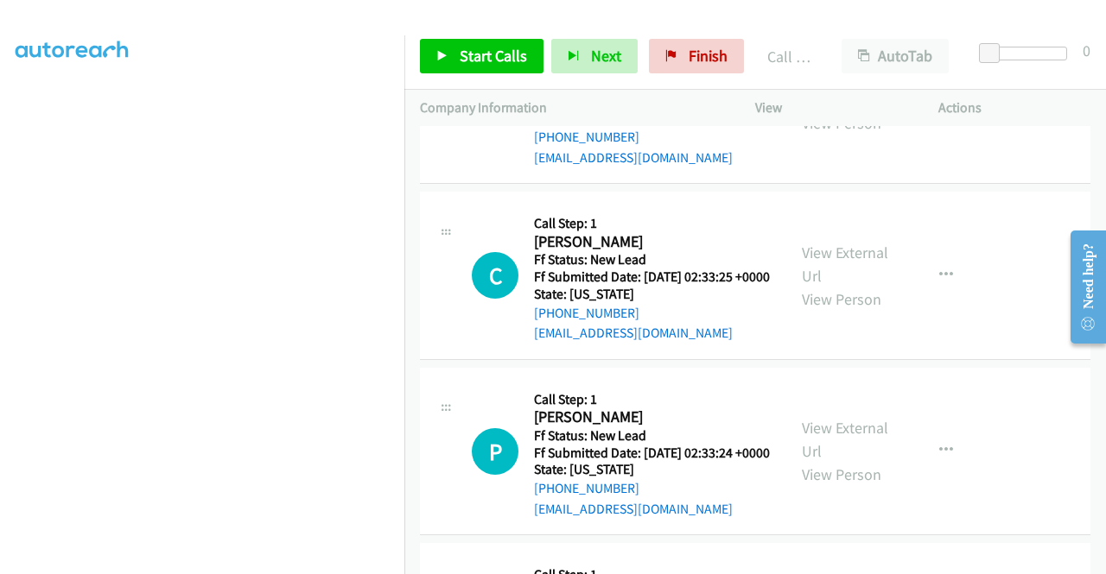
scroll to position [1469, 0]
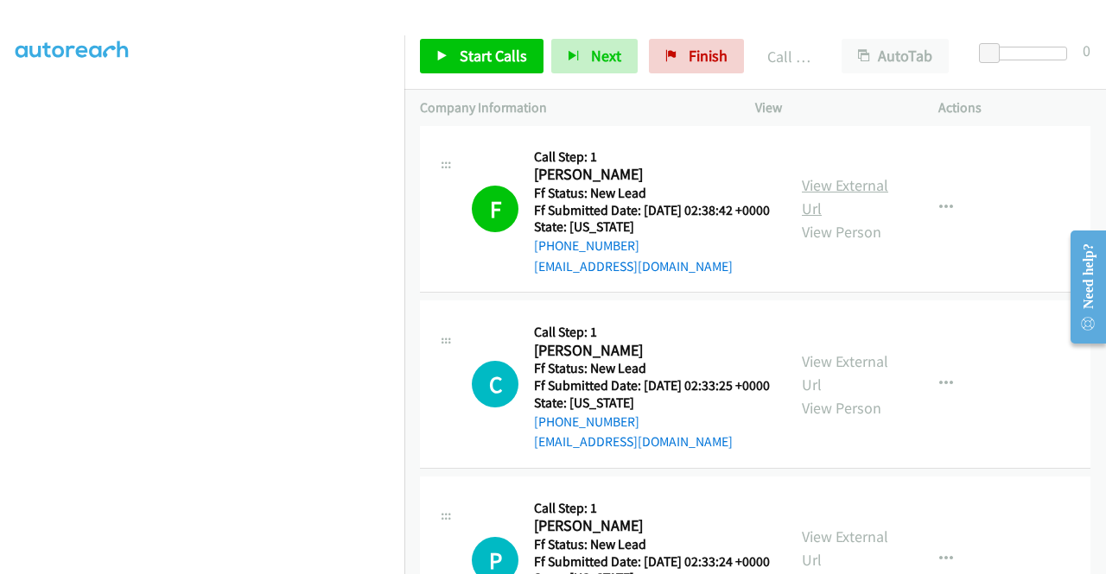
click at [858, 219] on link "View External Url" at bounding box center [845, 196] width 86 height 43
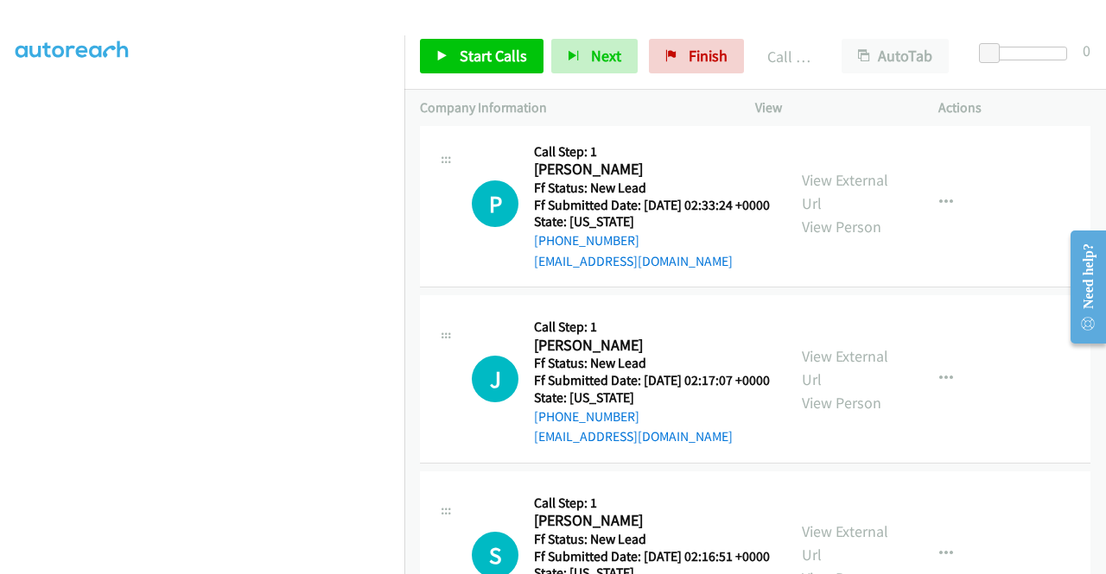
scroll to position [1728, 0]
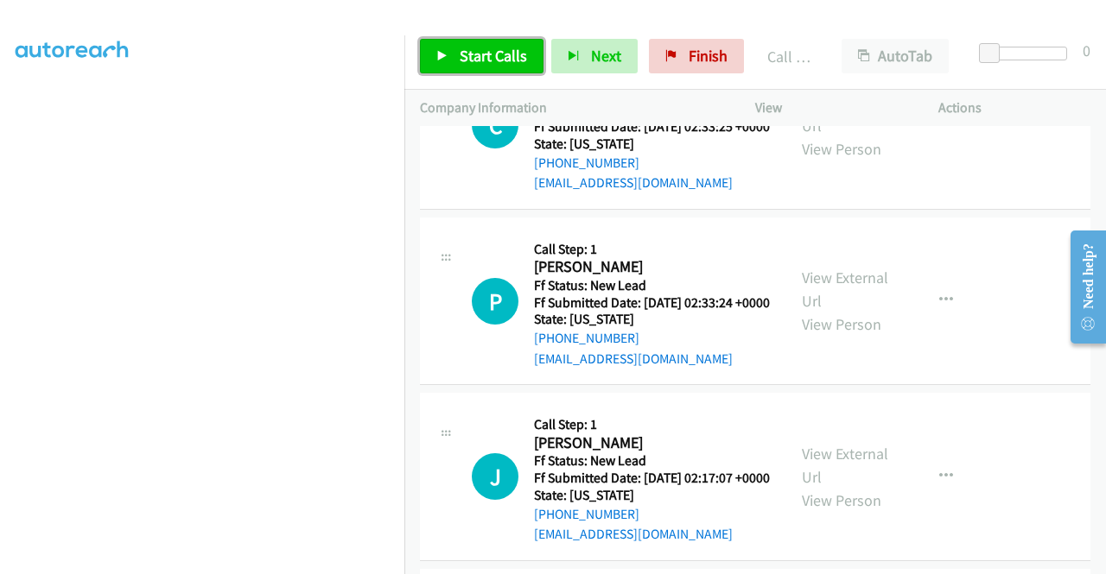
click at [520, 53] on span "Start Calls" at bounding box center [493, 56] width 67 height 20
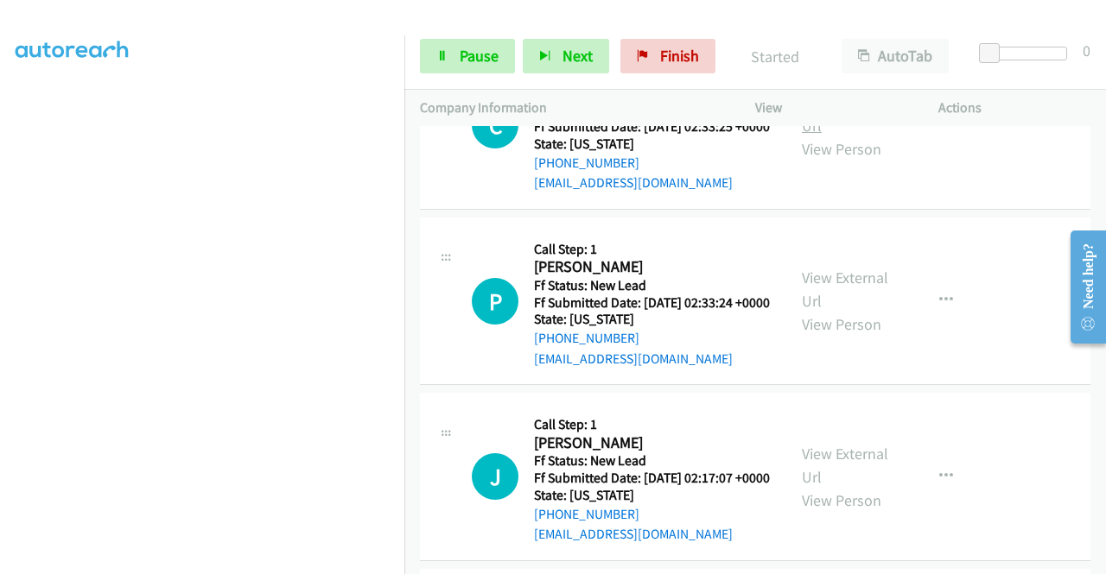
click at [859, 136] on link "View External Url" at bounding box center [845, 113] width 86 height 43
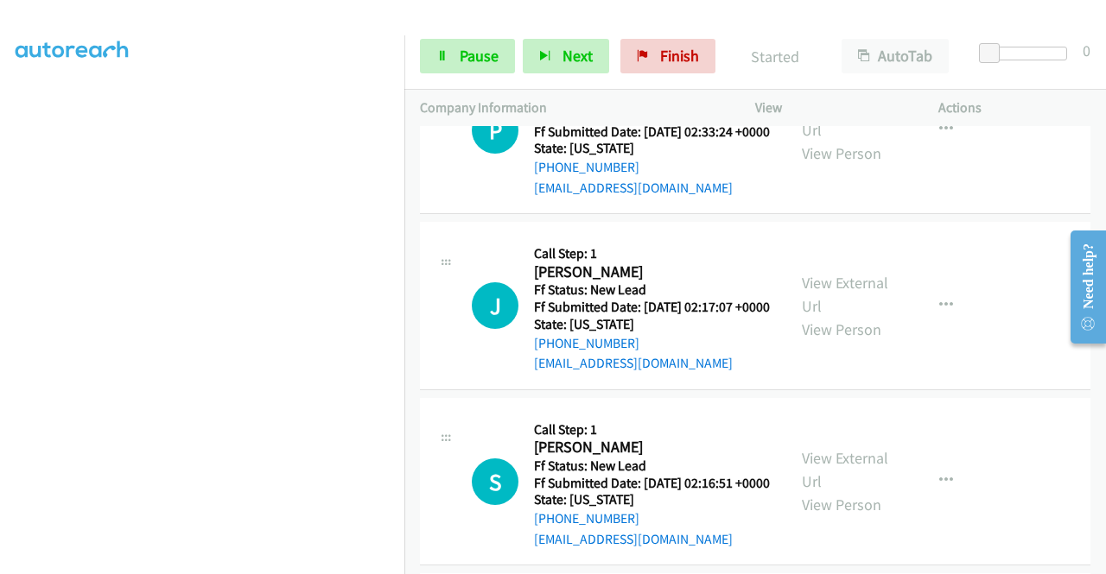
scroll to position [1900, 0]
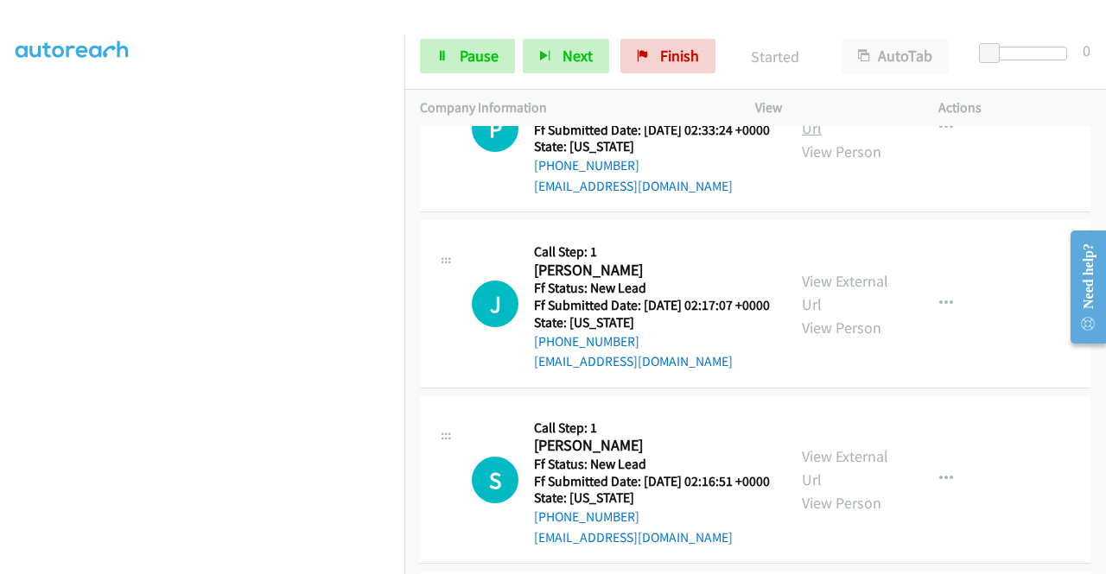
click at [854, 138] on link "View External Url" at bounding box center [845, 116] width 86 height 43
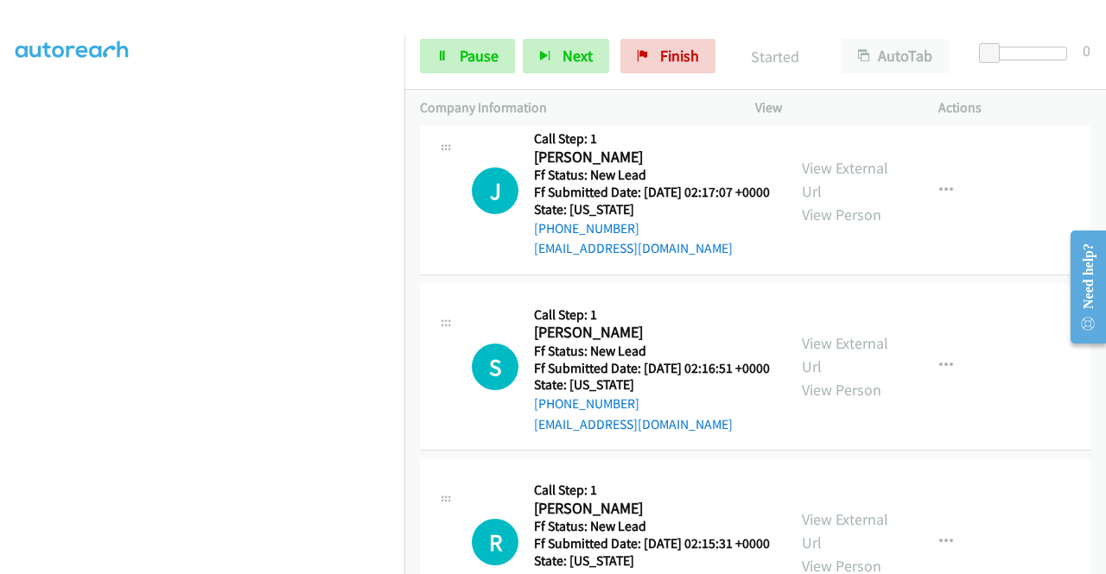
scroll to position [2073, 0]
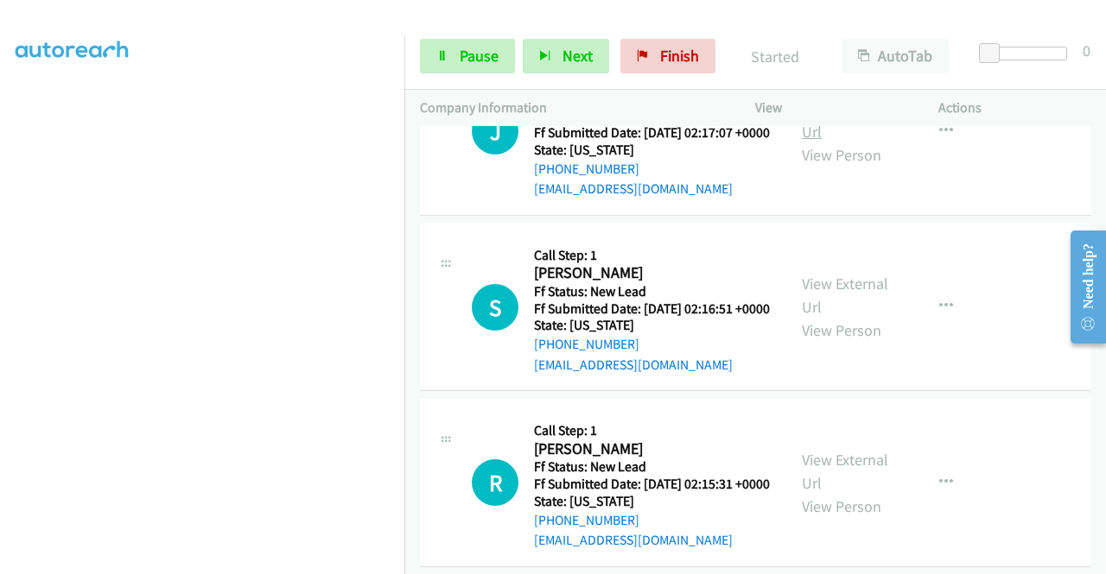
click at [856, 142] on link "View External Url" at bounding box center [845, 119] width 86 height 43
click at [867, 317] on link "View External Url" at bounding box center [845, 295] width 86 height 43
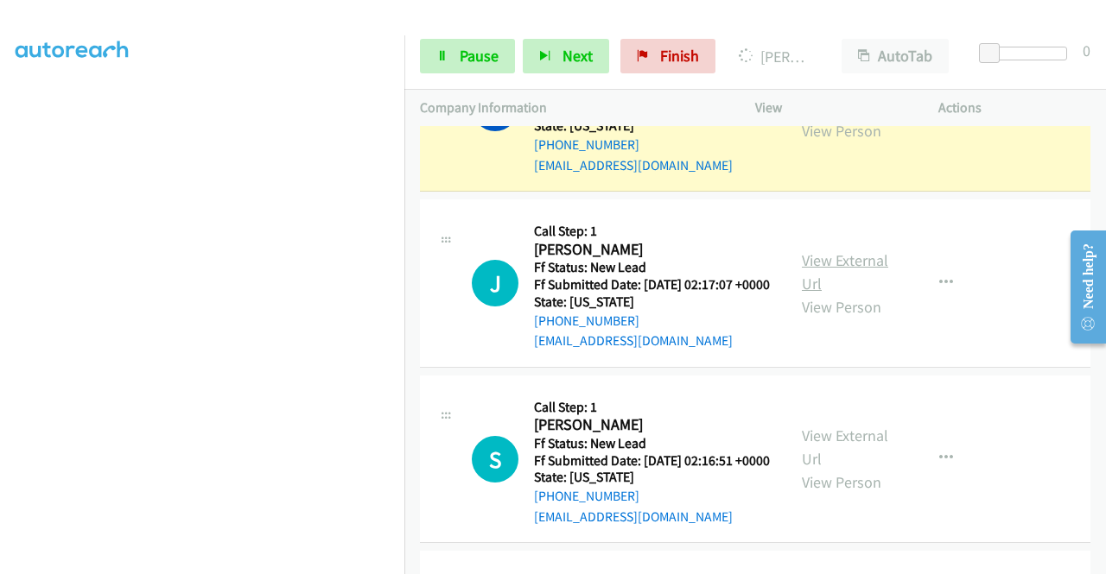
scroll to position [1814, 0]
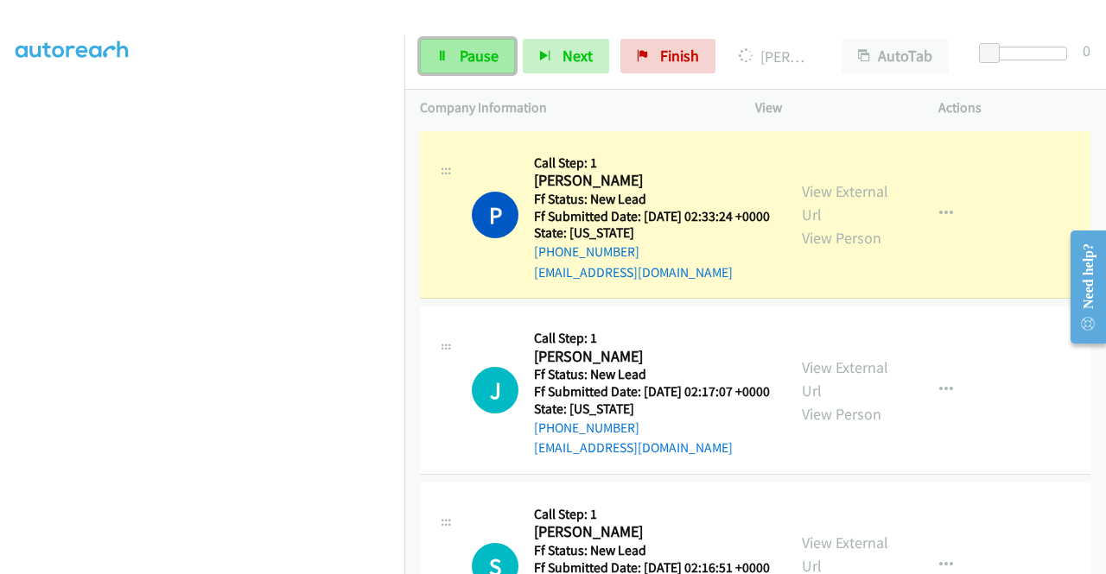
click at [497, 48] on span "Pause" at bounding box center [479, 56] width 39 height 20
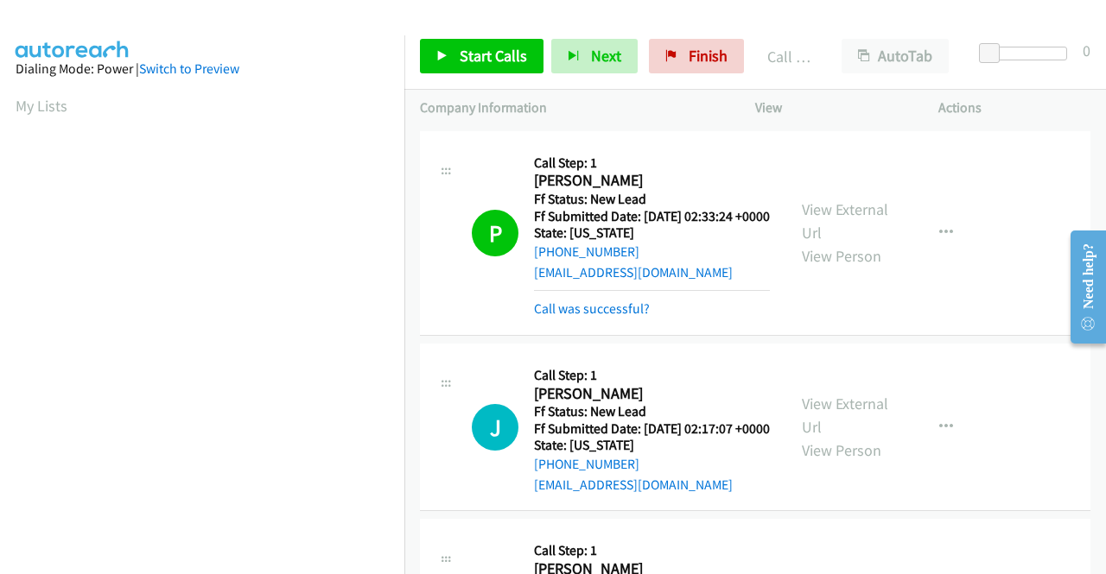
scroll to position [98, 0]
click at [628, 317] on link "Call was successful?" at bounding box center [592, 309] width 116 height 16
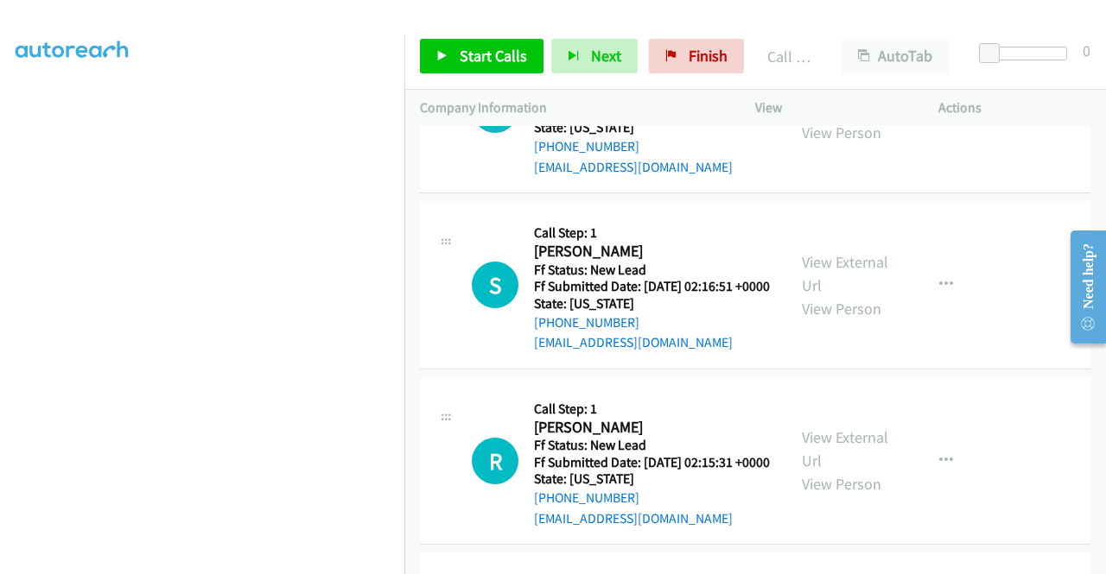
scroll to position [2160, 0]
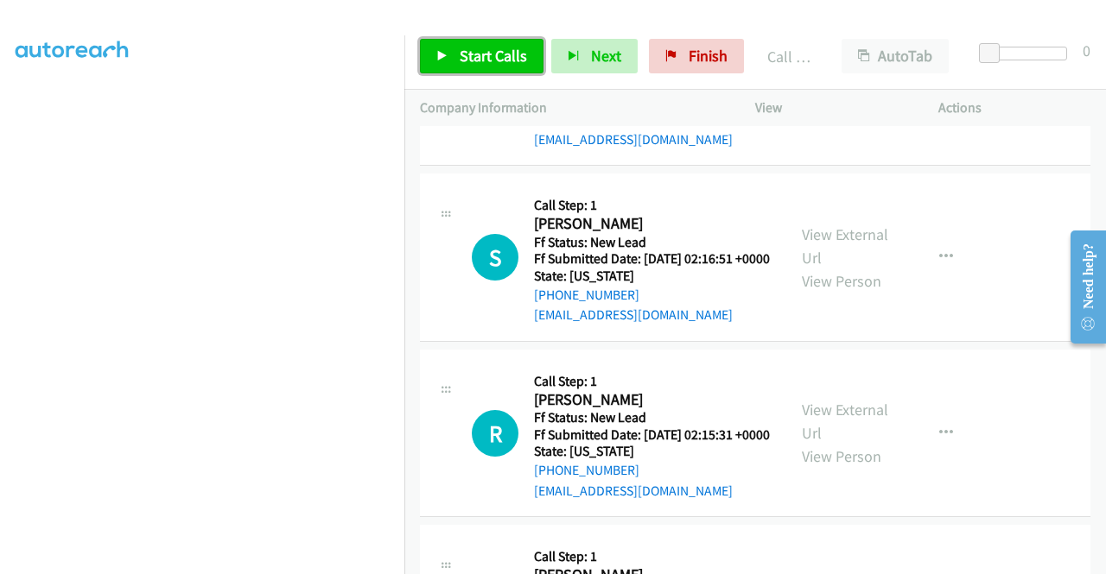
click at [453, 63] on link "Start Calls" at bounding box center [482, 56] width 124 height 35
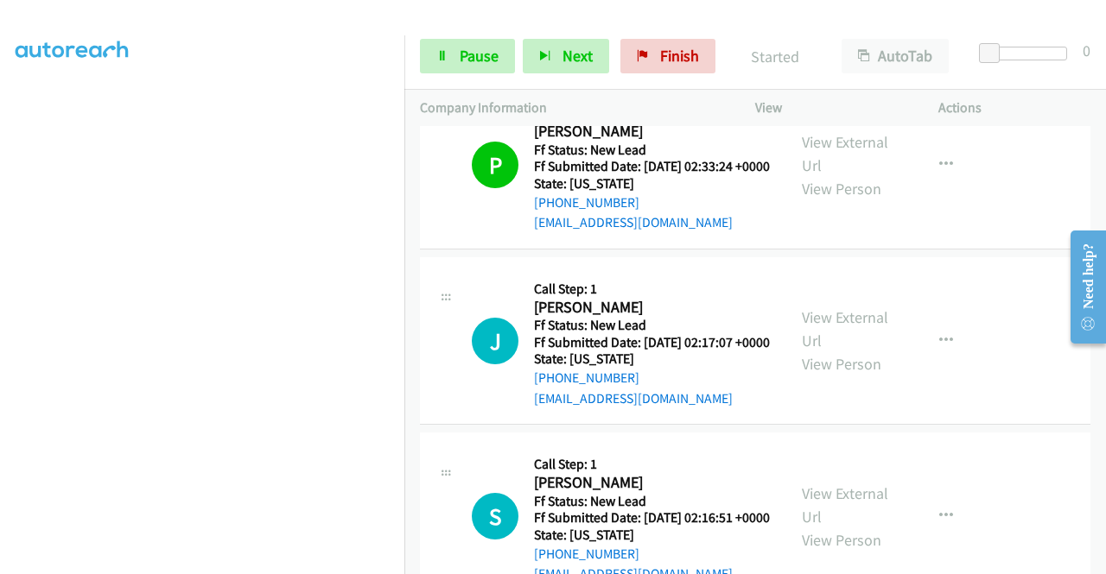
scroll to position [1814, 0]
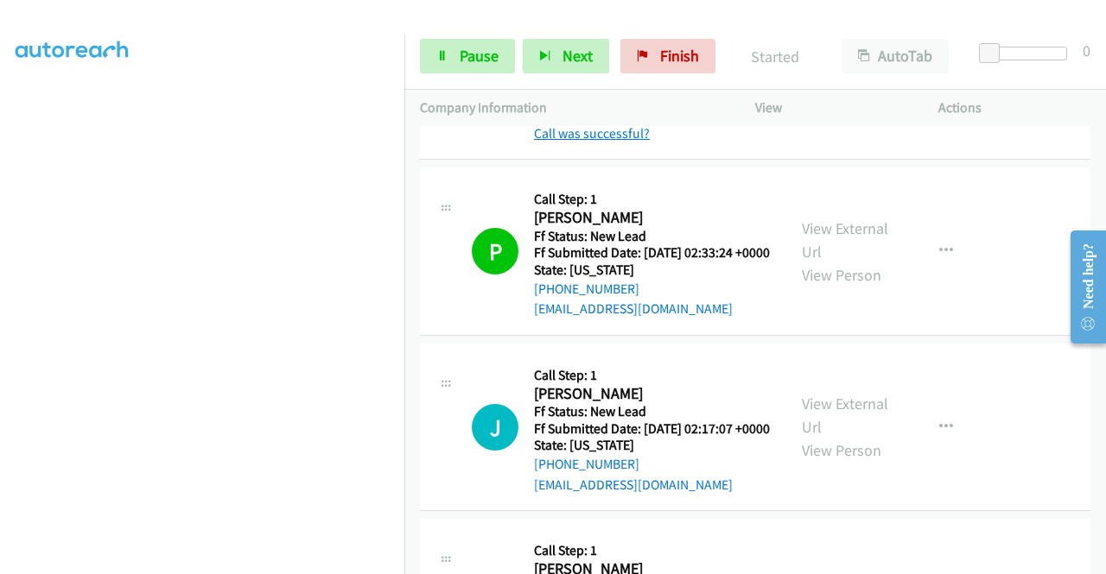
click at [606, 142] on link "Call was successful?" at bounding box center [592, 133] width 116 height 16
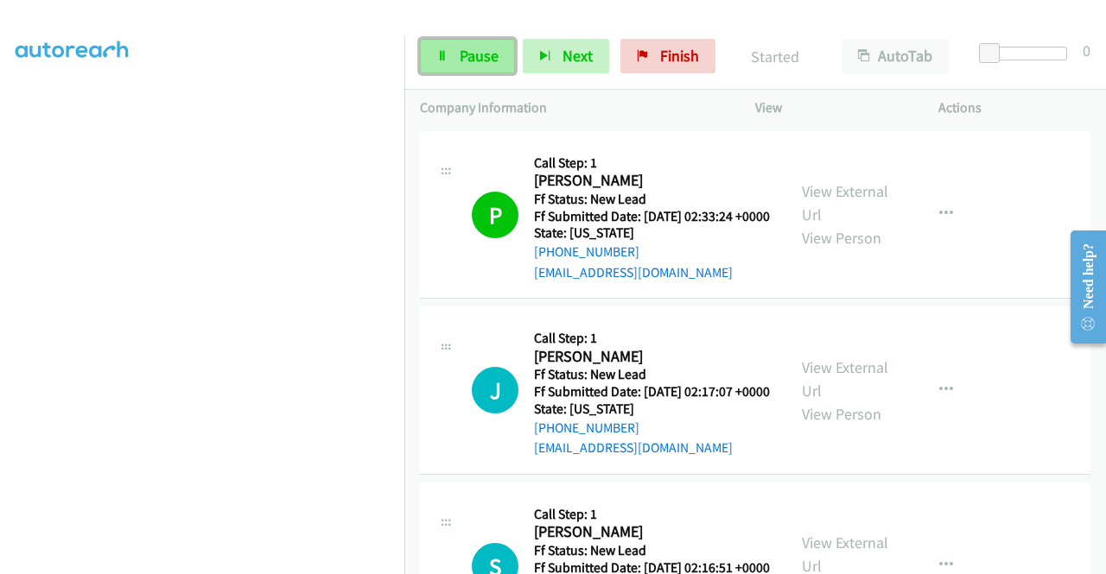
click at [470, 64] on span "Pause" at bounding box center [479, 56] width 39 height 20
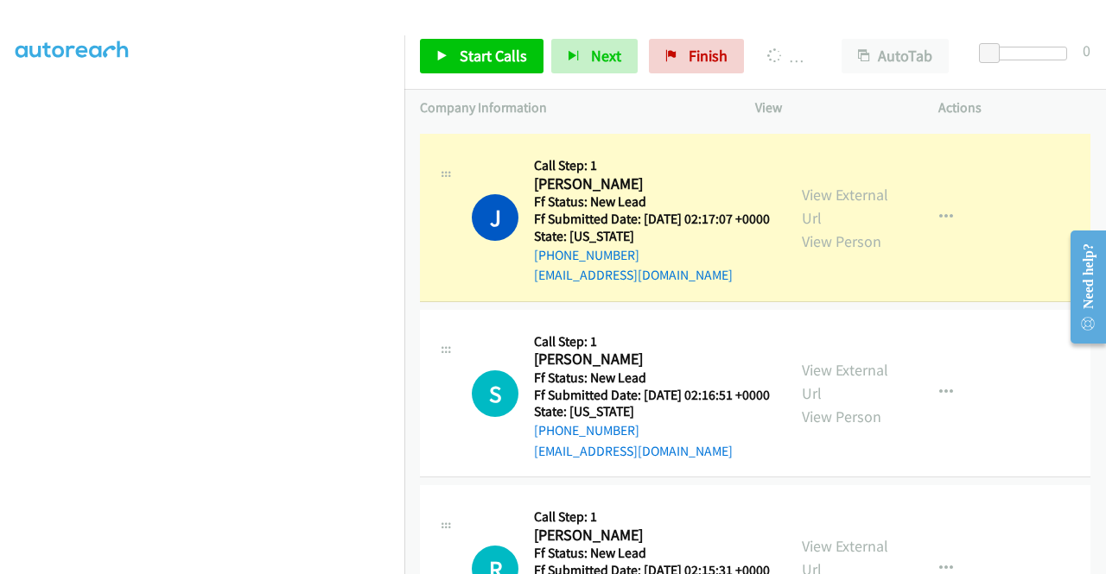
scroll to position [0, 0]
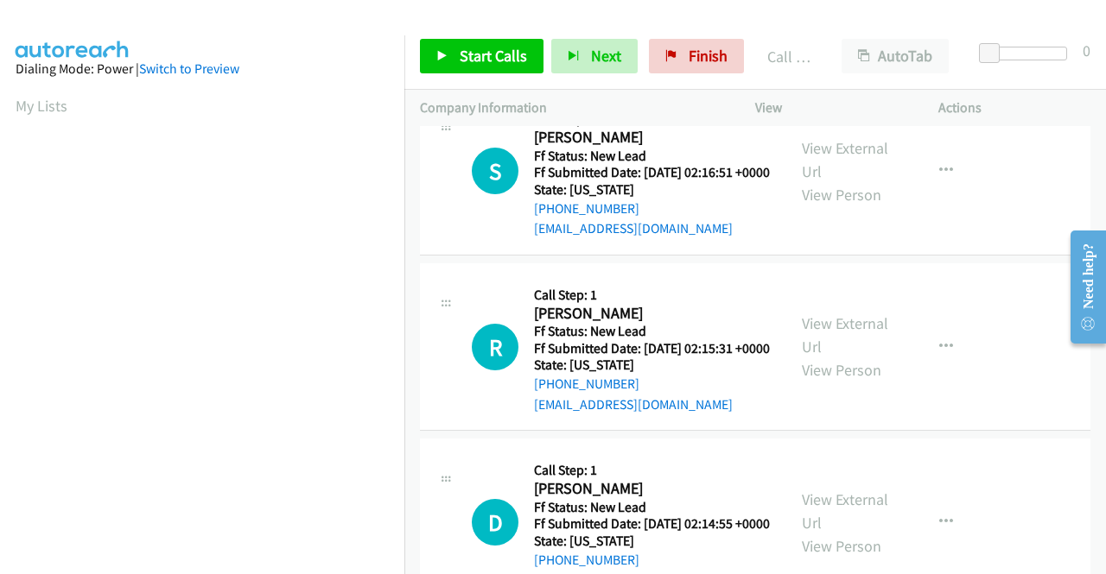
click at [635, 61] on link "Call was successful?" at bounding box center [592, 53] width 116 height 16
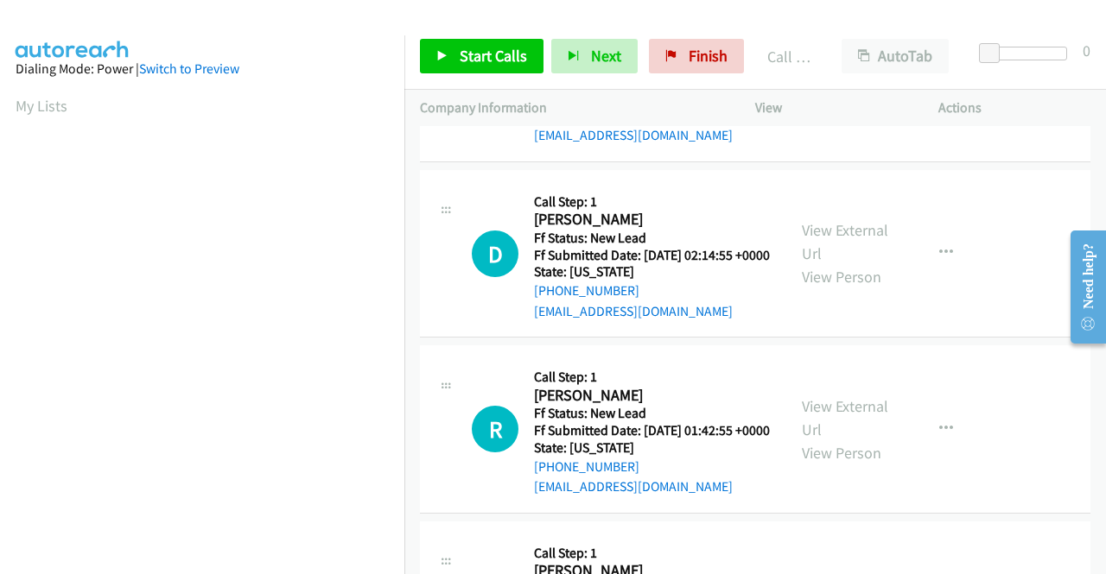
scroll to position [2505, 0]
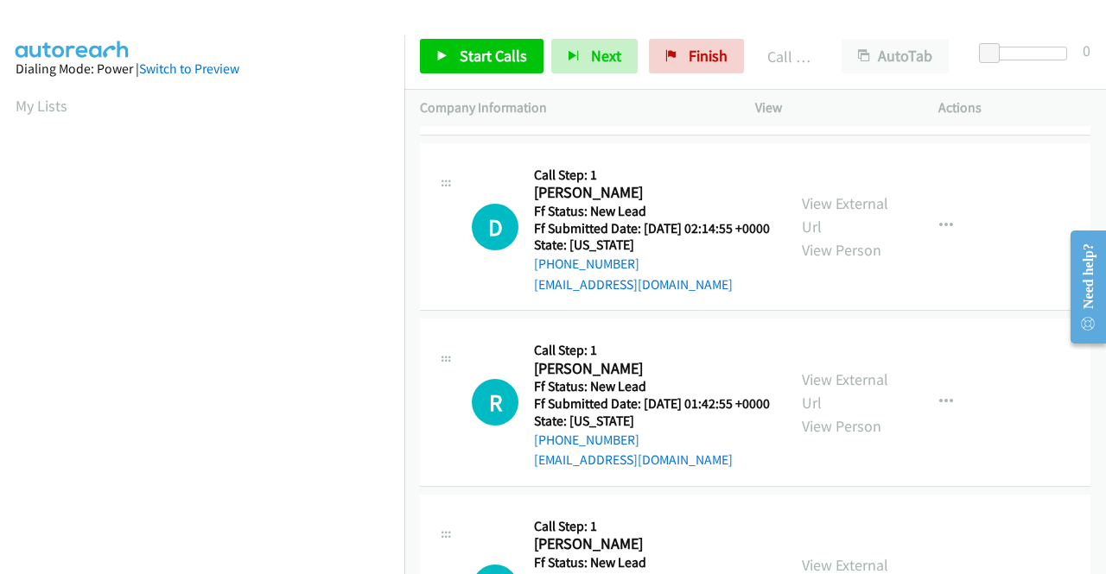
click at [856, 61] on link "View External Url" at bounding box center [845, 39] width 86 height 43
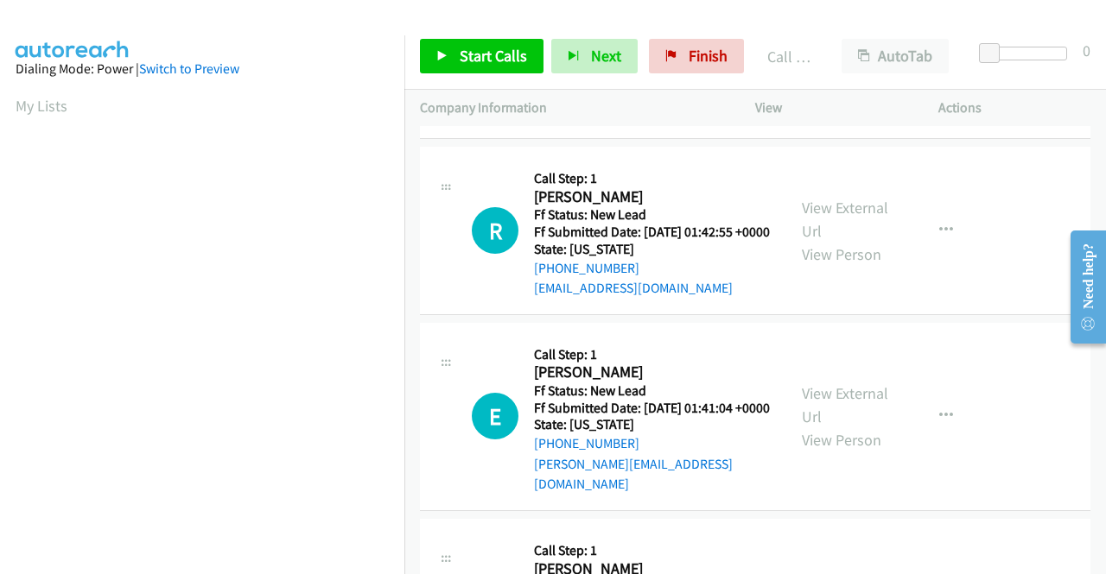
scroll to position [2678, 0]
click at [863, 64] on link "View External Url" at bounding box center [845, 42] width 86 height 43
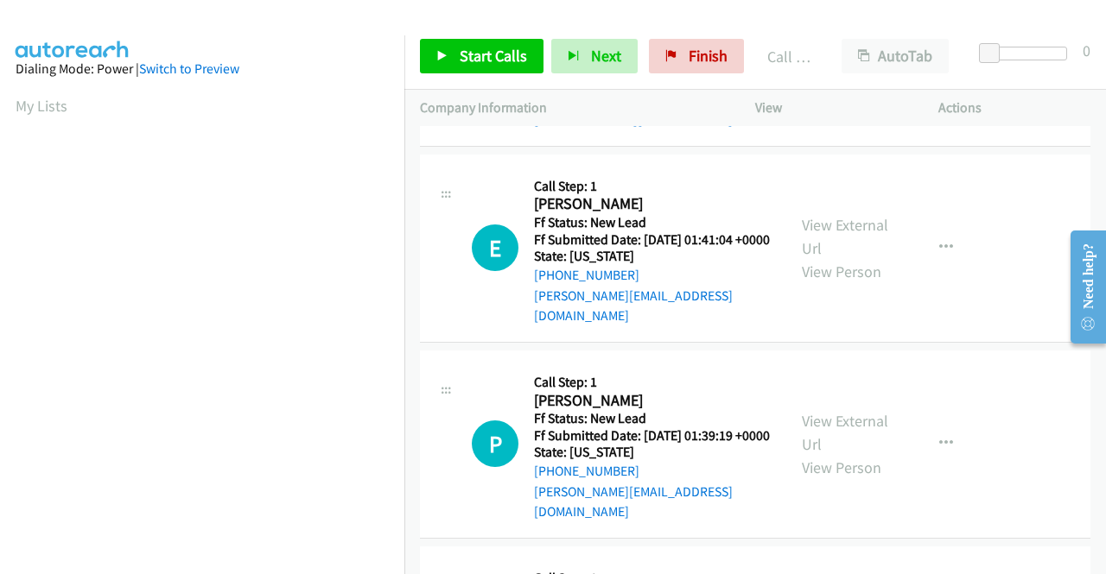
scroll to position [2851, 0]
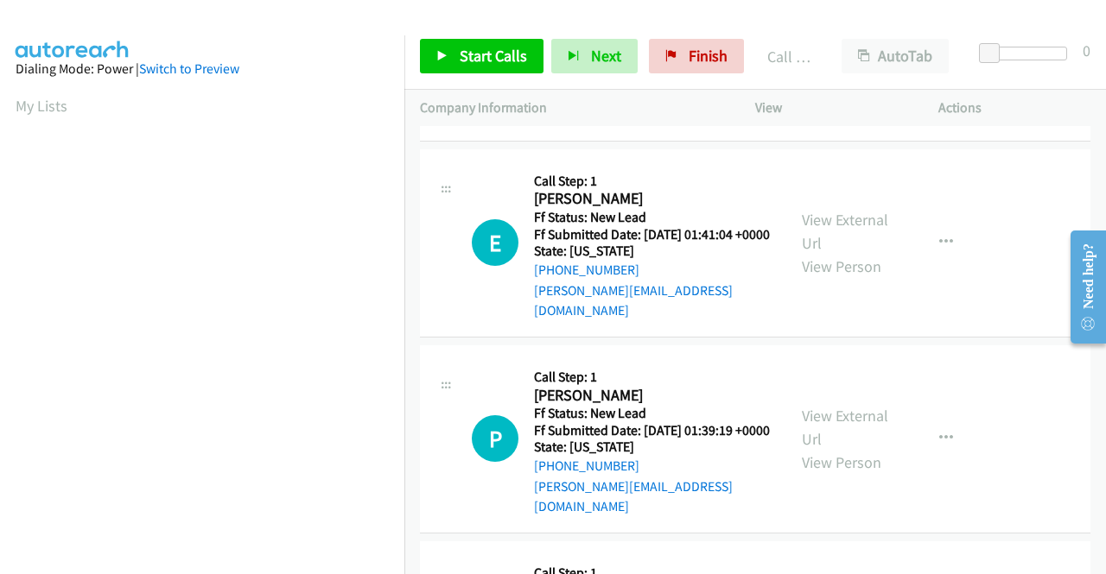
click at [847, 67] on link "View External Url" at bounding box center [845, 45] width 86 height 43
click at [440, 66] on link "Start Calls" at bounding box center [482, 56] width 124 height 35
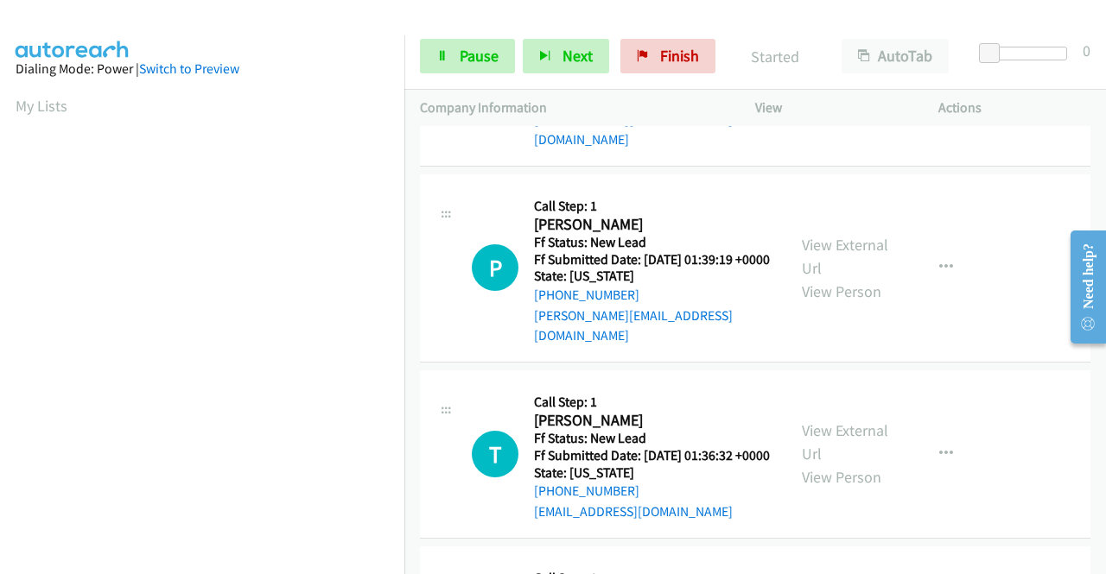
scroll to position [3023, 0]
click at [875, 80] on link "View External Url" at bounding box center [845, 58] width 86 height 43
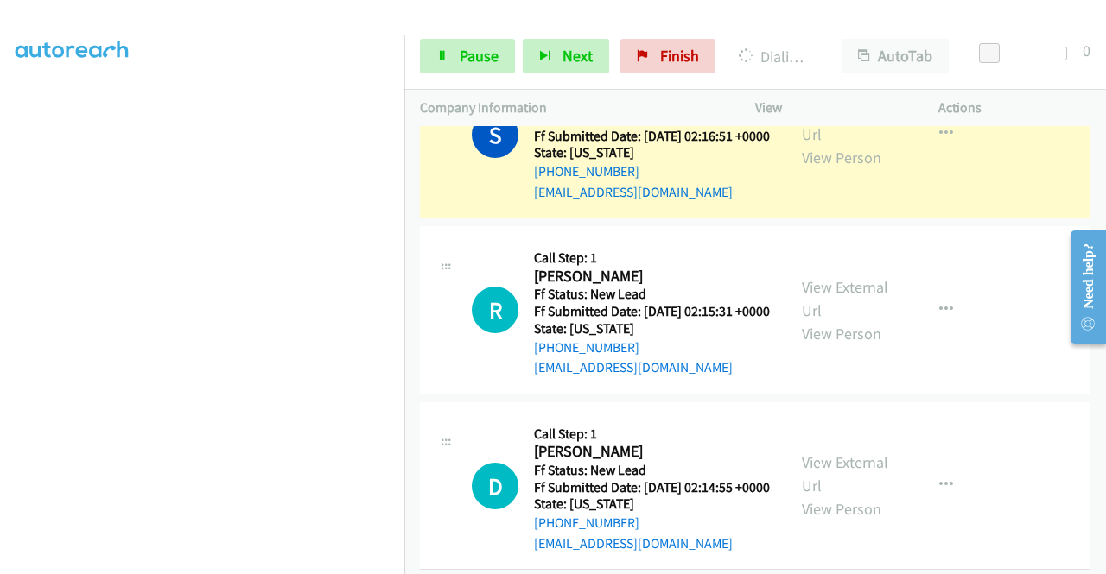
scroll to position [173, 0]
click at [460, 51] on span "Pause" at bounding box center [479, 56] width 39 height 20
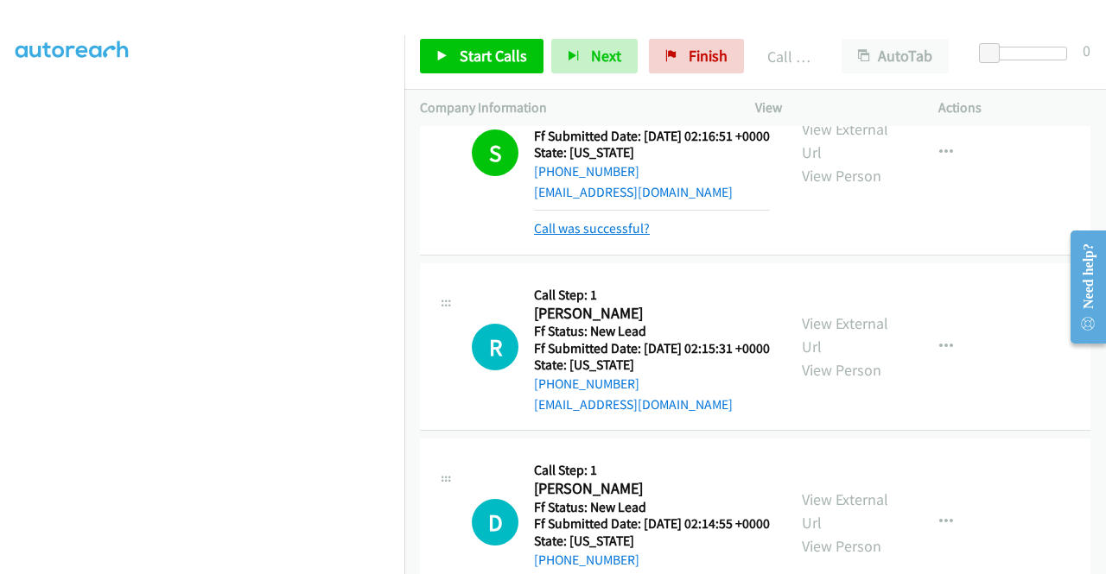
click at [568, 237] on link "Call was successful?" at bounding box center [592, 228] width 116 height 16
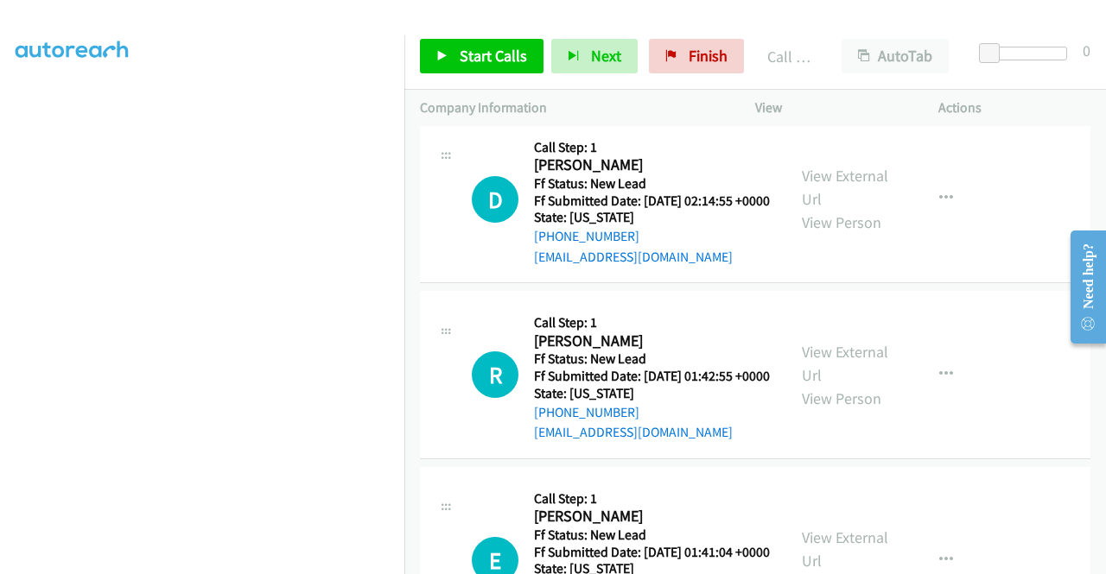
scroll to position [2505, 0]
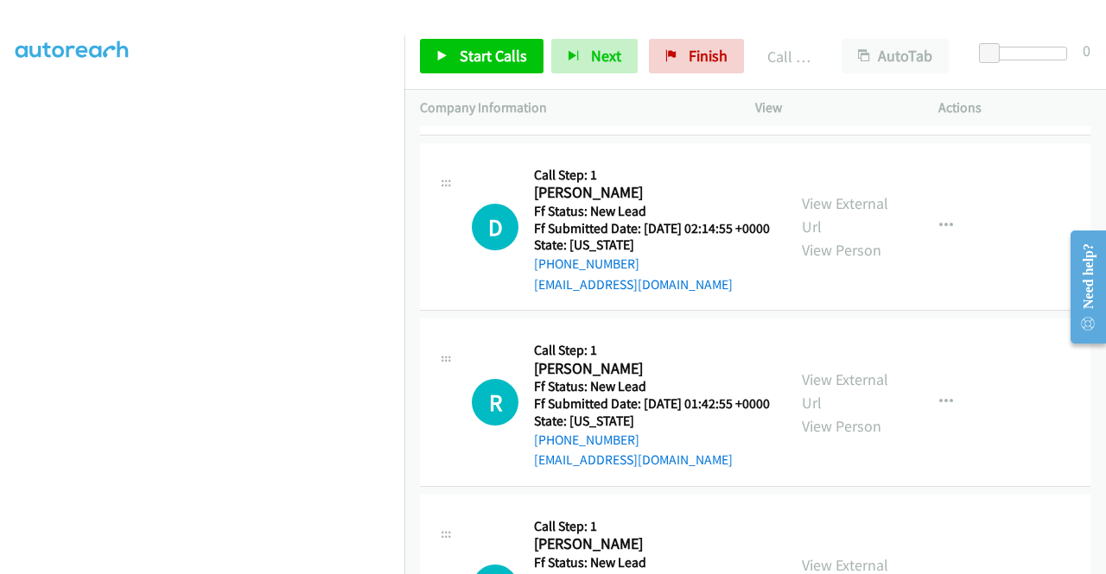
click at [876, 61] on link "View External Url" at bounding box center [845, 39] width 86 height 43
click at [491, 53] on span "Start Calls" at bounding box center [493, 56] width 67 height 20
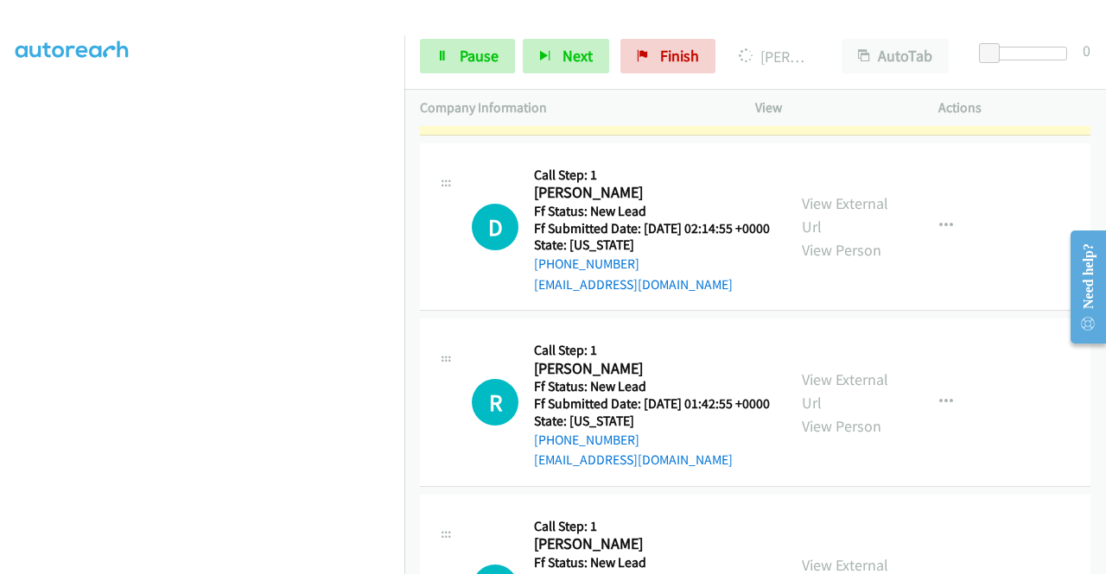
scroll to position [0, 0]
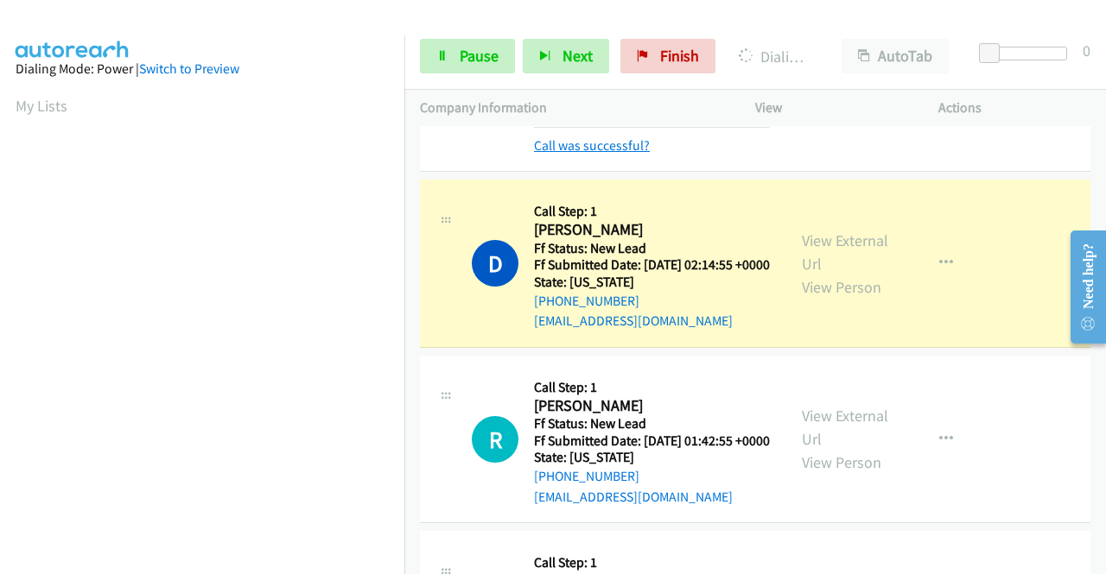
click at [583, 154] on link "Call was successful?" at bounding box center [592, 145] width 116 height 16
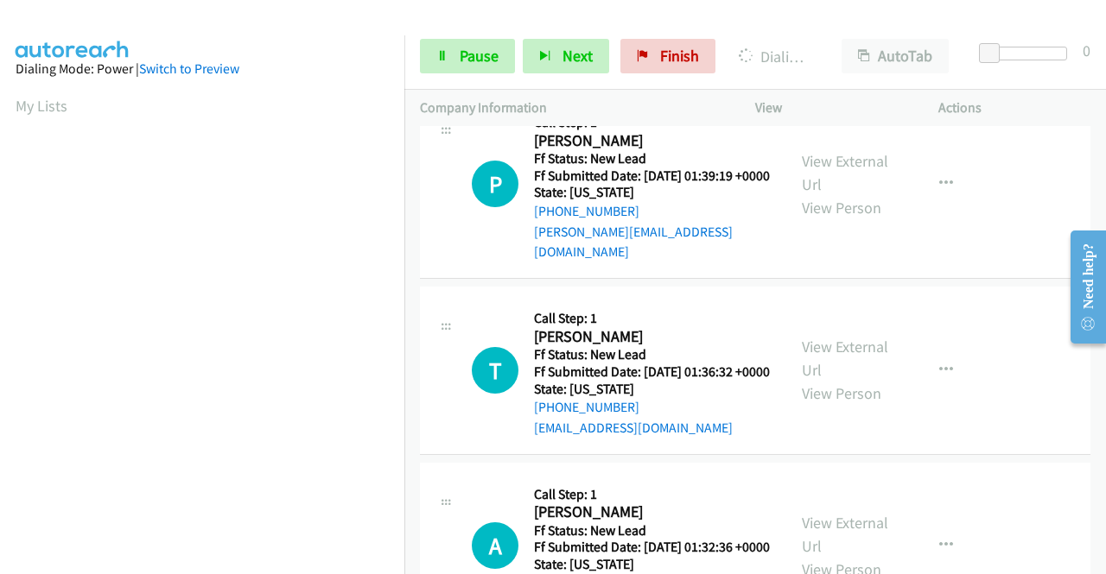
scroll to position [3110, 0]
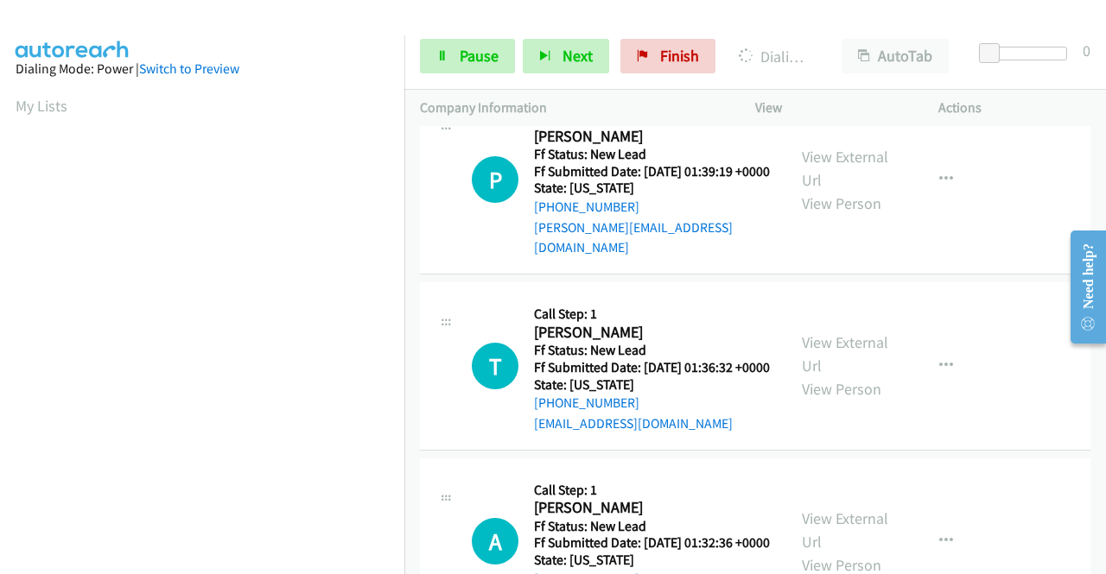
click at [853, 215] on div "View External Url View Person" at bounding box center [847, 180] width 90 height 70
click at [850, 190] on link "View External Url" at bounding box center [845, 168] width 86 height 43
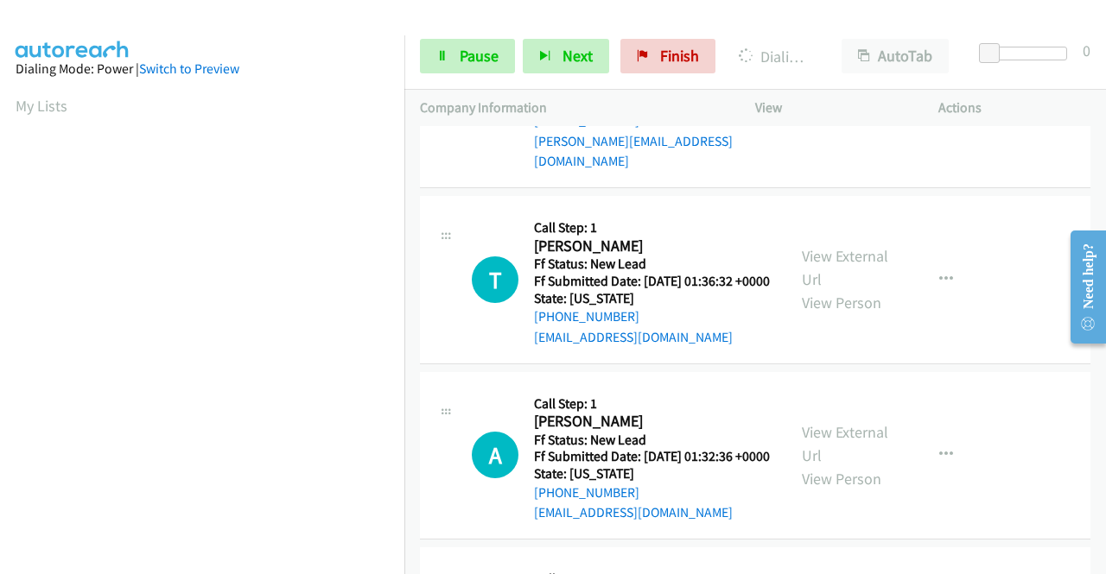
scroll to position [3283, 0]
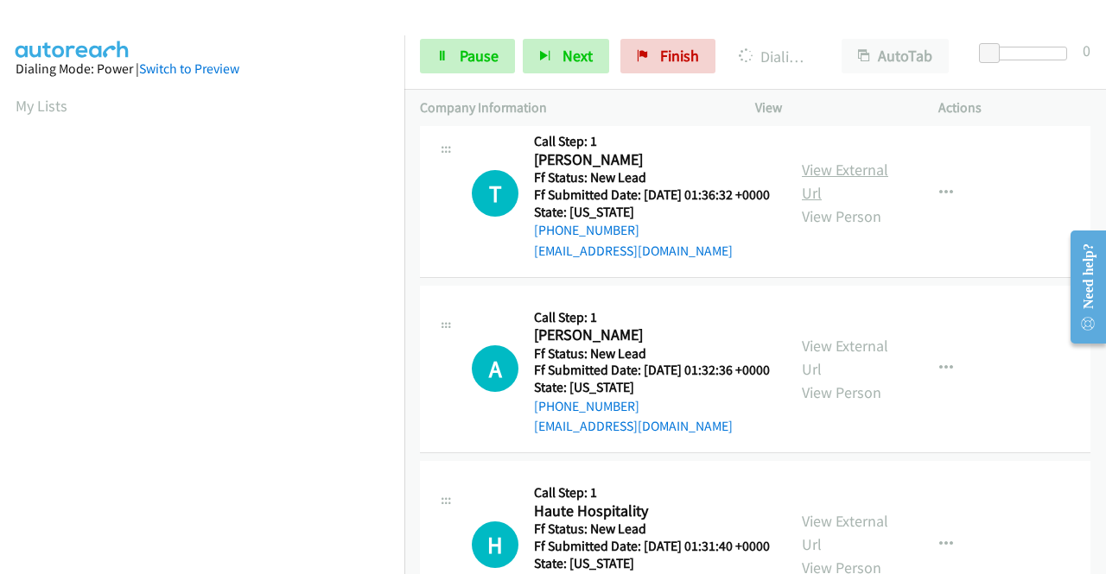
click at [852, 203] on link "View External Url" at bounding box center [845, 181] width 86 height 43
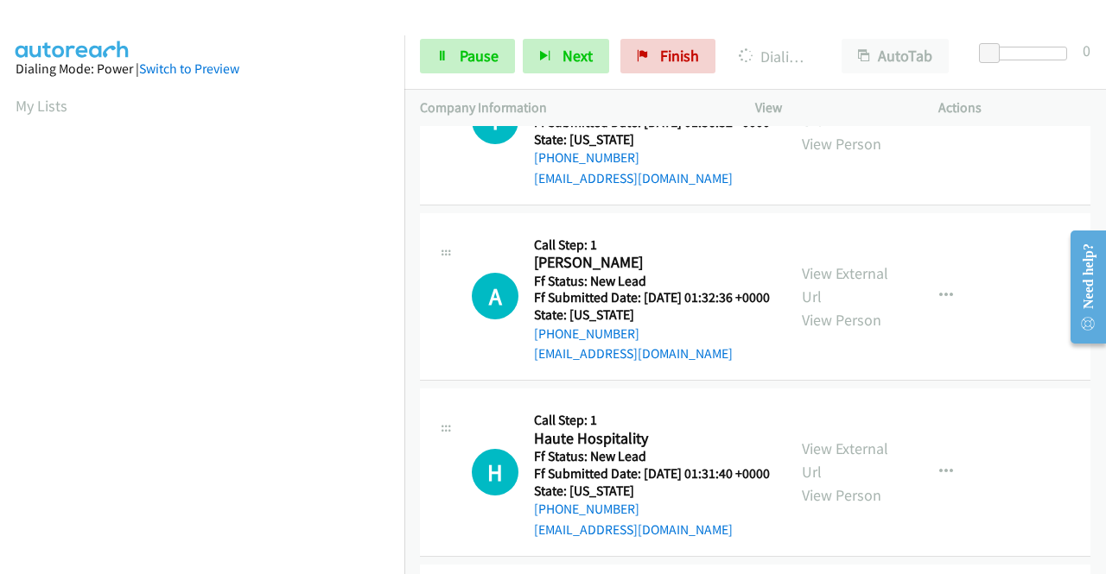
scroll to position [3455, 0]
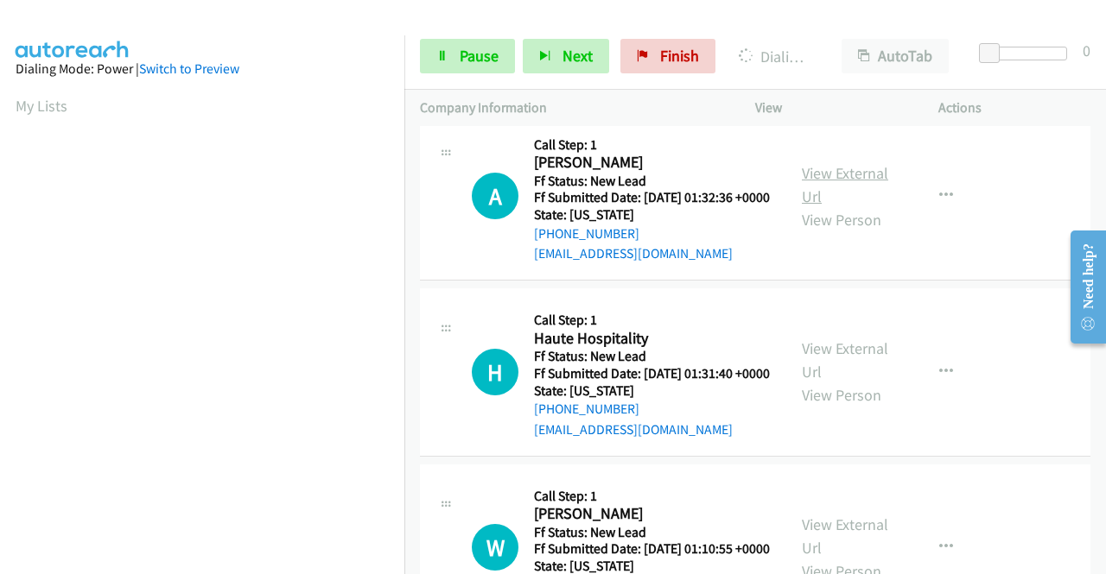
click at [822, 206] on link "View External Url" at bounding box center [845, 184] width 86 height 43
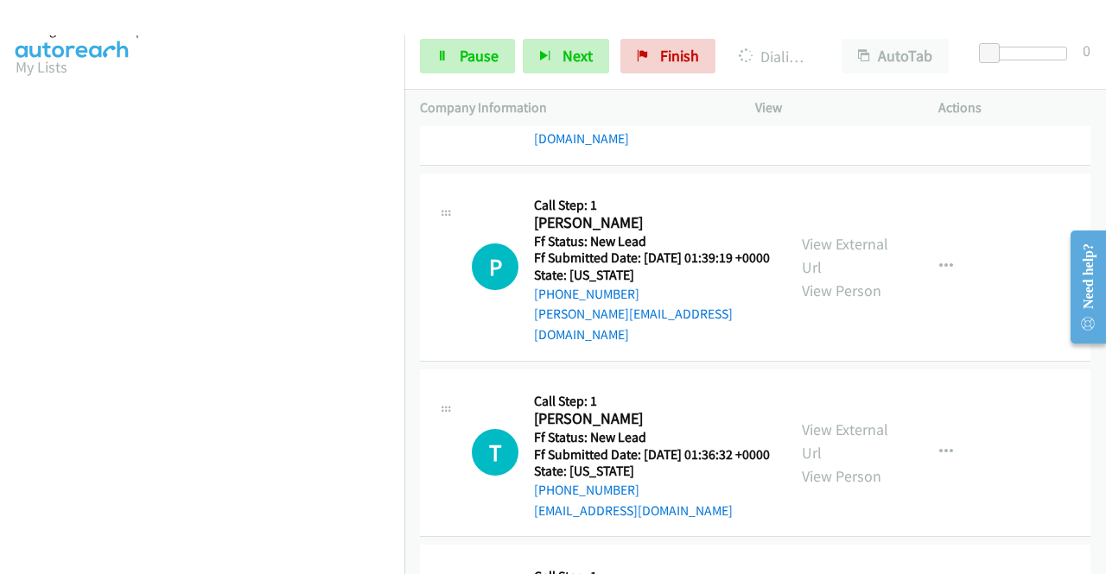
scroll to position [0, 0]
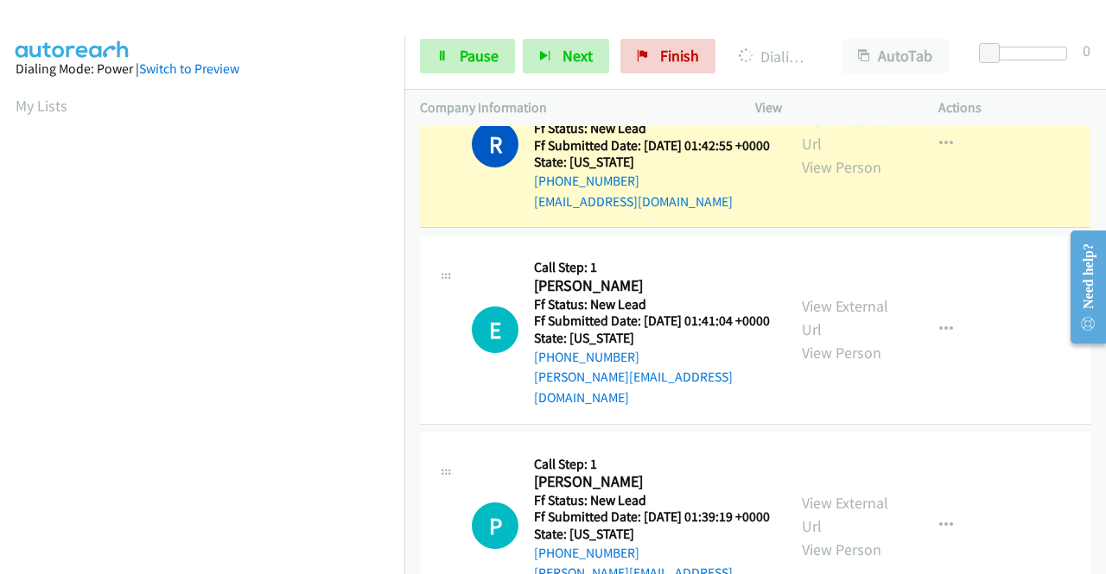
click at [603, 34] on link "Call was successful?" at bounding box center [592, 25] width 116 height 16
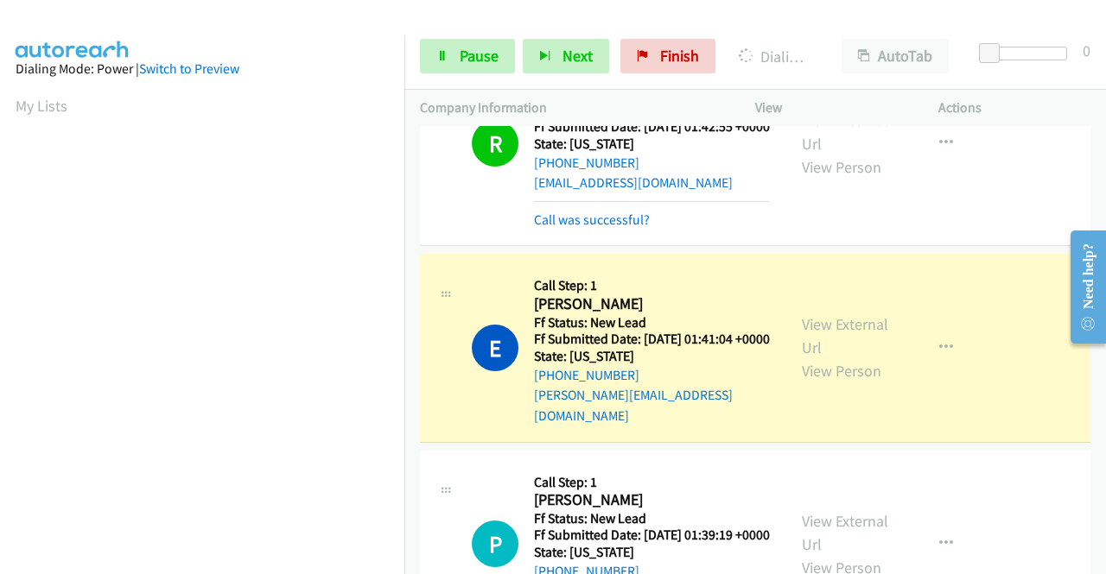
click at [574, 231] on div "Call was successful?" at bounding box center [652, 220] width 236 height 21
drag, startPoint x: 551, startPoint y: 467, endPoint x: 451, endPoint y: 456, distance: 100.8
click at [550, 228] on link "Call was successful?" at bounding box center [592, 220] width 116 height 16
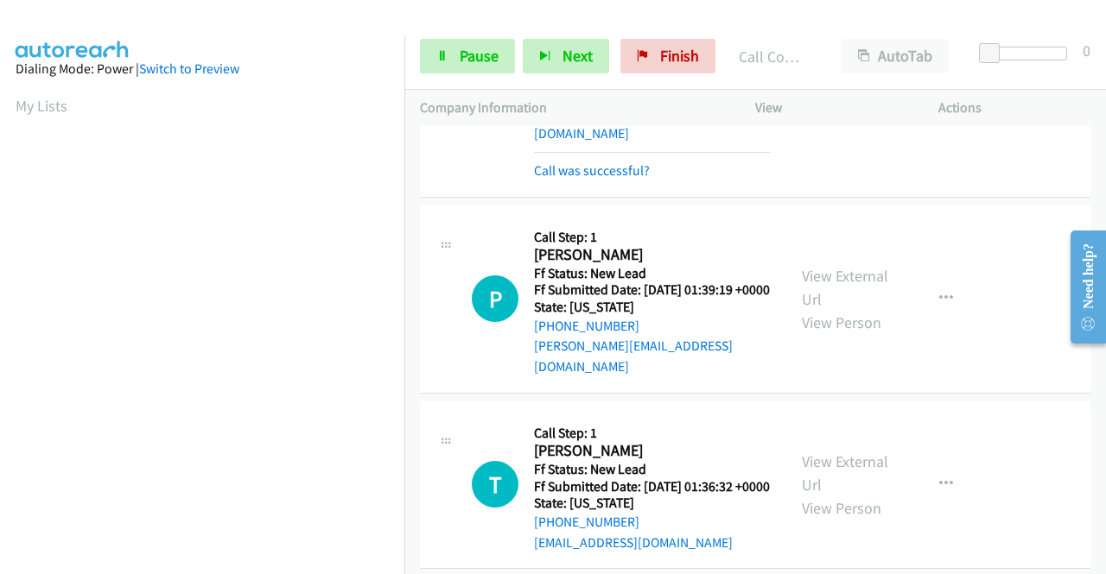
scroll to position [3042, 0]
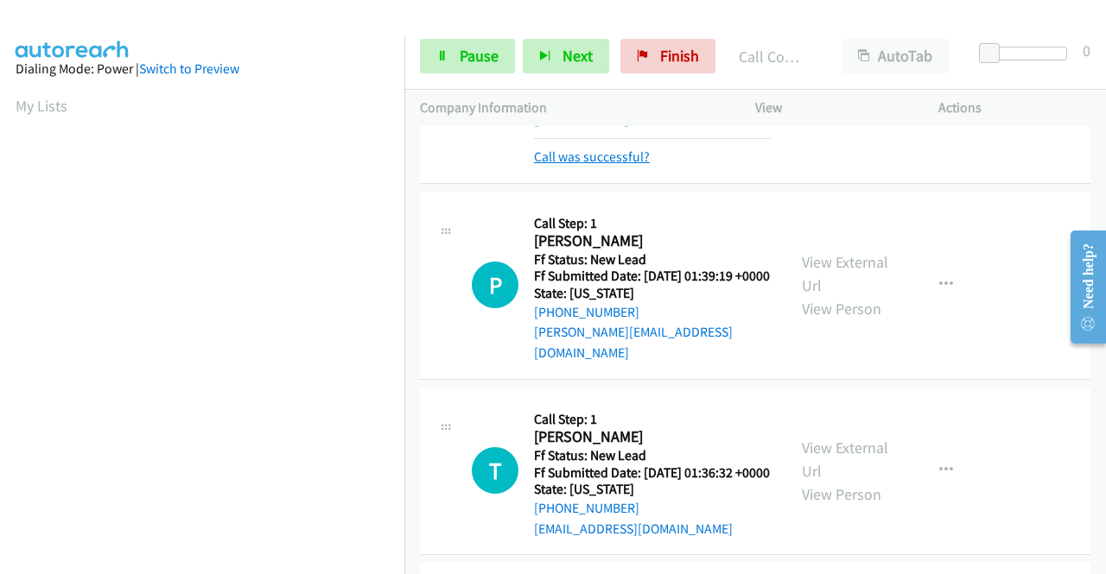
click at [639, 165] on link "Call was successful?" at bounding box center [592, 157] width 116 height 16
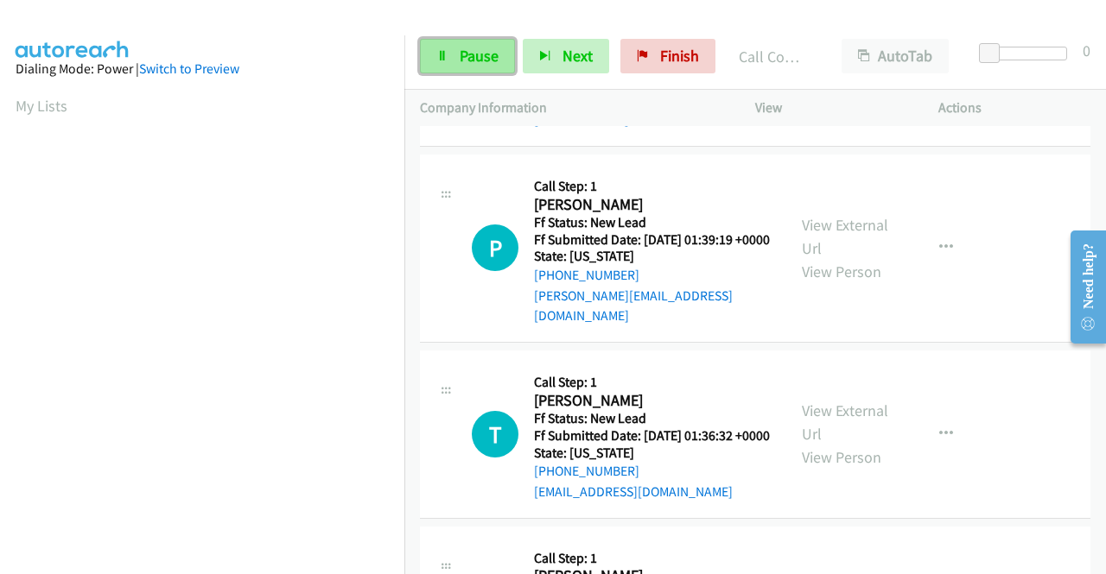
click at [447, 61] on link "Pause" at bounding box center [467, 56] width 95 height 35
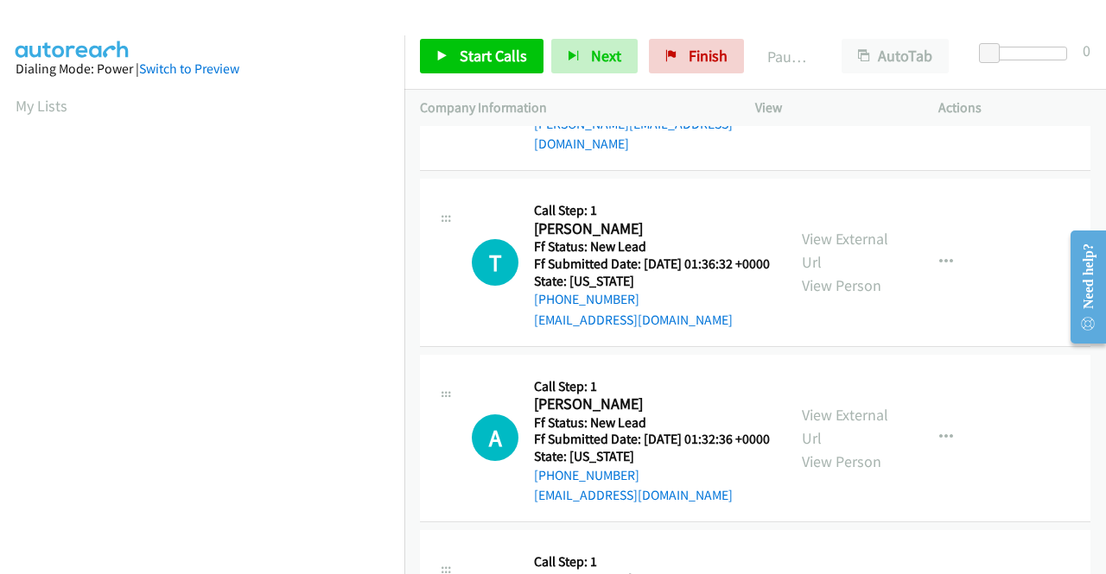
scroll to position [3214, 0]
drag, startPoint x: 655, startPoint y: 360, endPoint x: 549, endPoint y: 361, distance: 105.4
click at [549, 113] on div "+1 301-351-3668" at bounding box center [652, 102] width 237 height 21
copy link "301-351-3668"
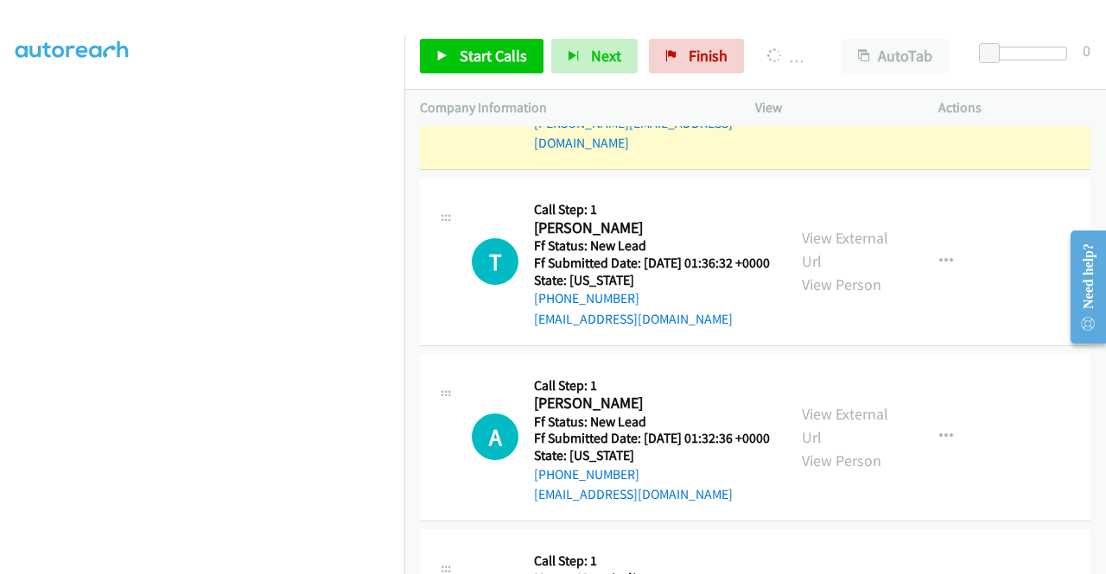
scroll to position [394, 0]
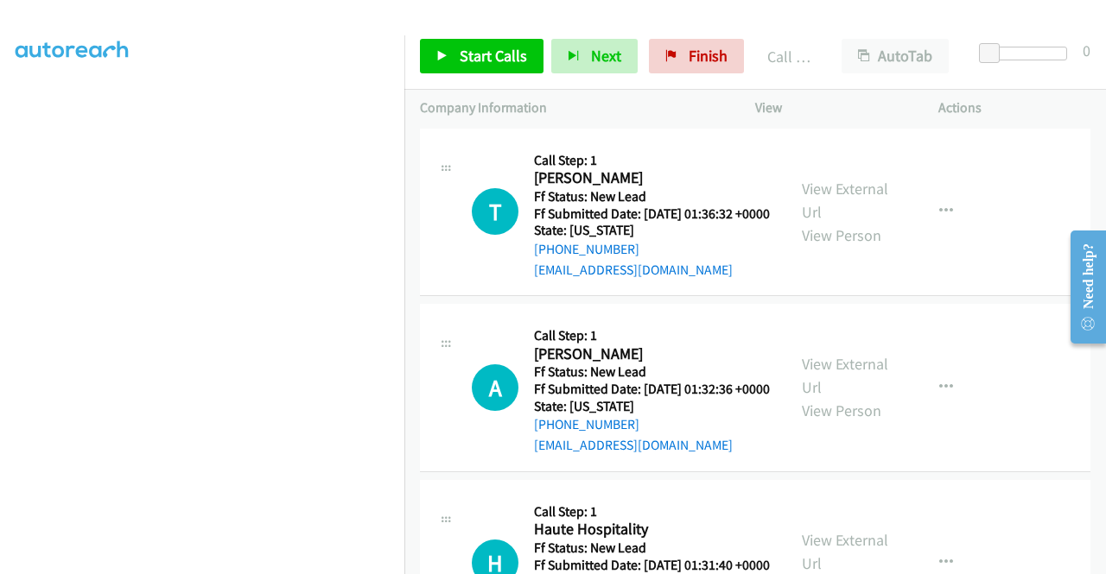
click at [633, 102] on link "Call was successful?" at bounding box center [592, 94] width 116 height 16
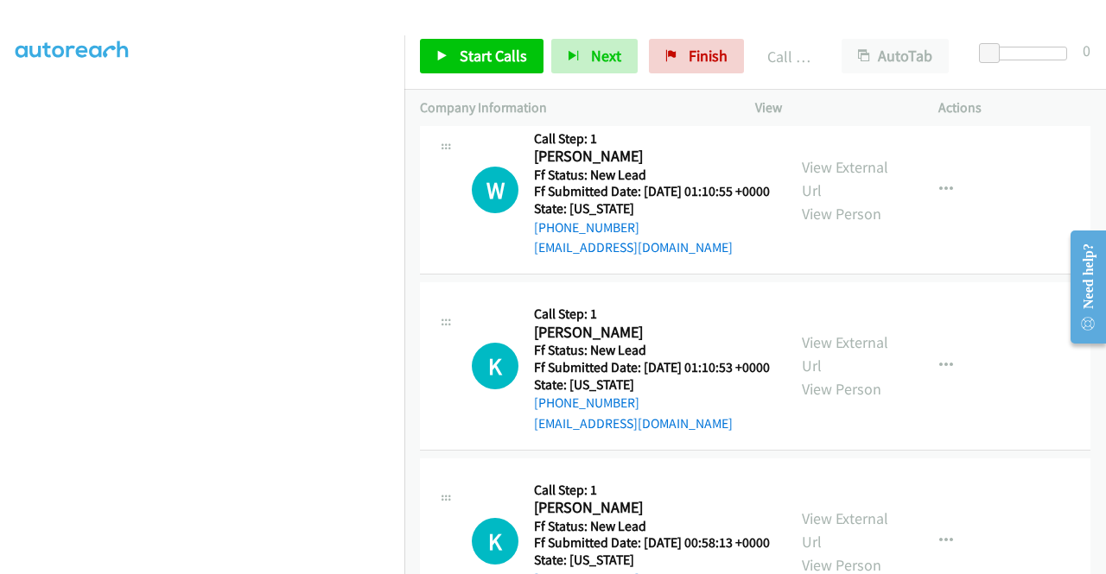
scroll to position [3819, 0]
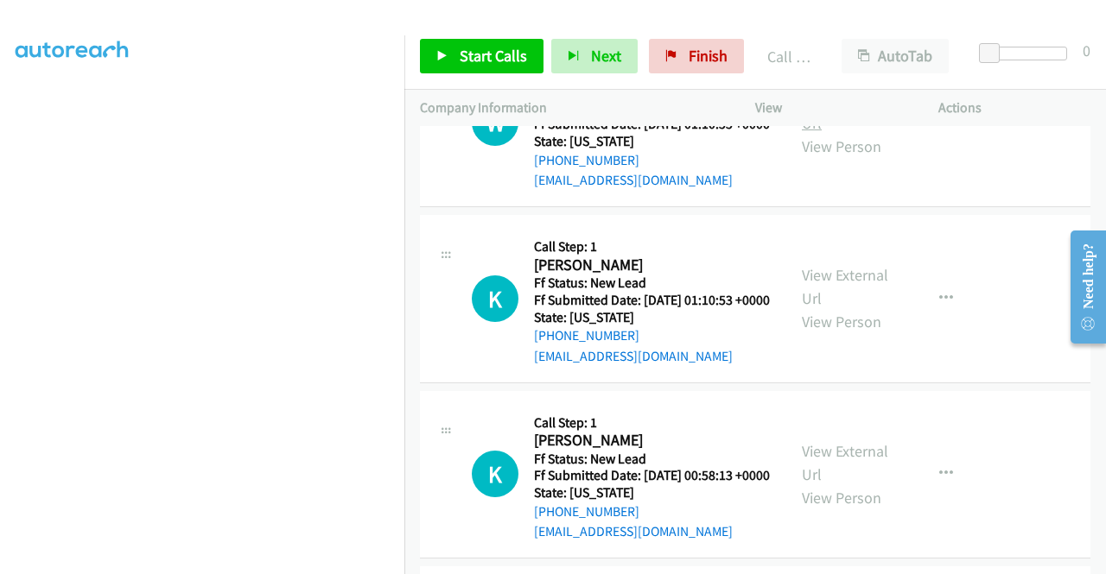
scroll to position [3992, 0]
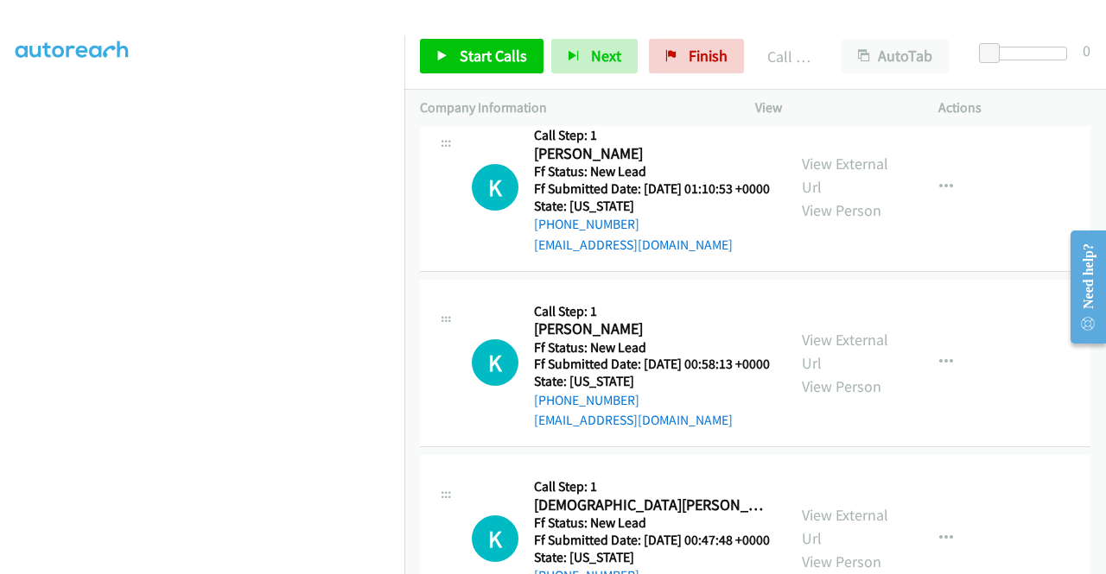
click at [859, 22] on link "View External Url" at bounding box center [845, -1] width 86 height 43
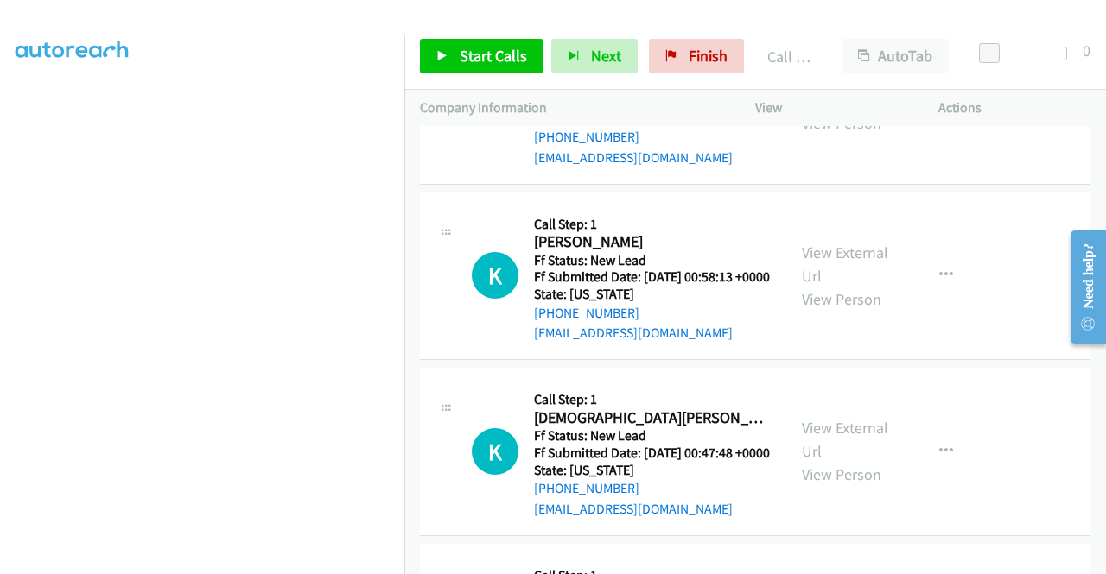
scroll to position [4251, 0]
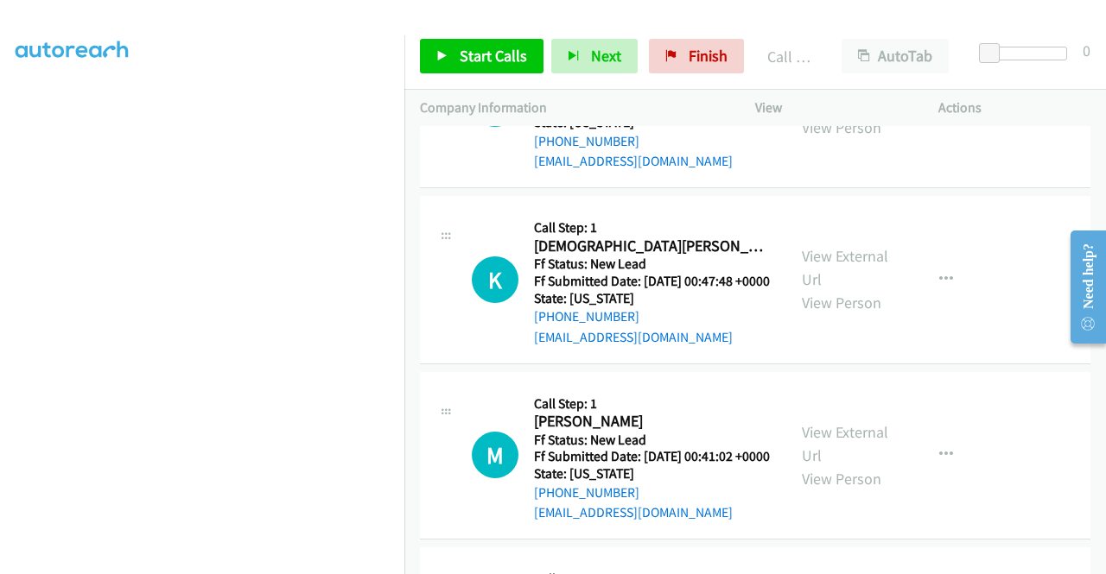
click at [496, 63] on span "Start Calls" at bounding box center [493, 56] width 67 height 20
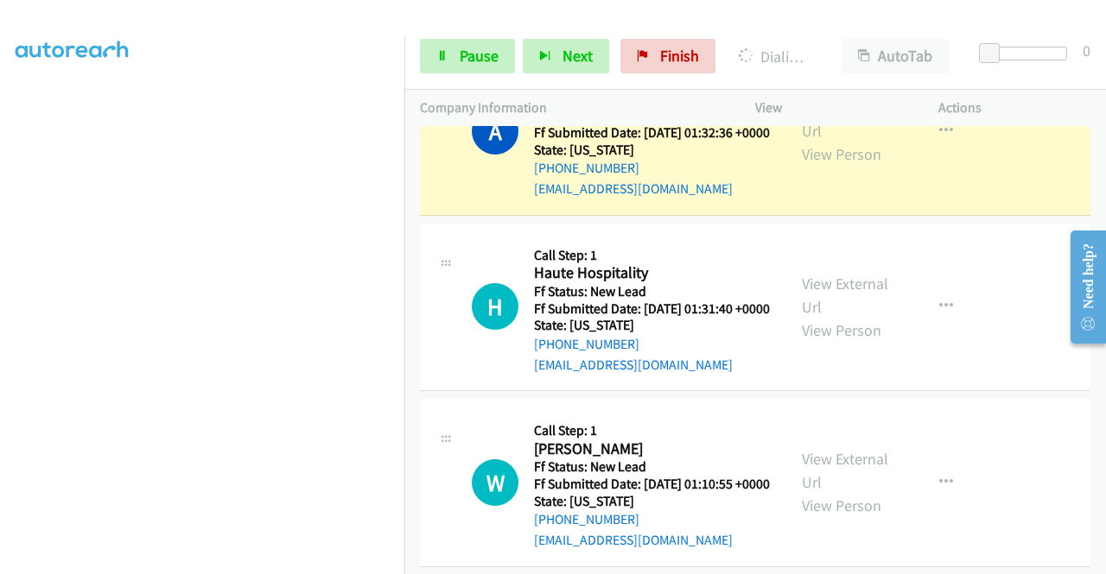
scroll to position [3560, 0]
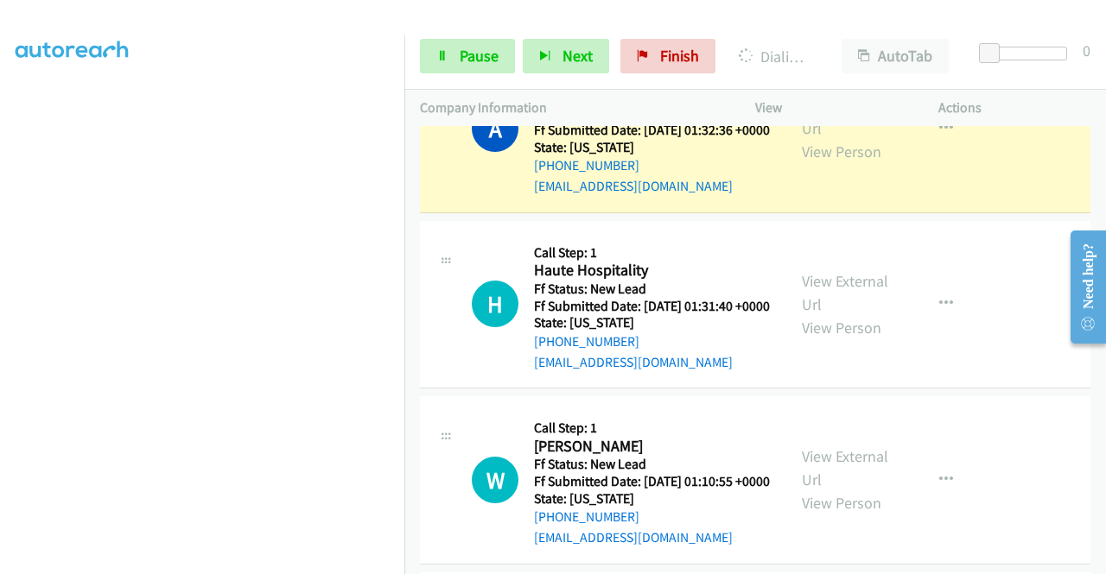
click at [600, 19] on link "Call was successful?" at bounding box center [592, 11] width 116 height 16
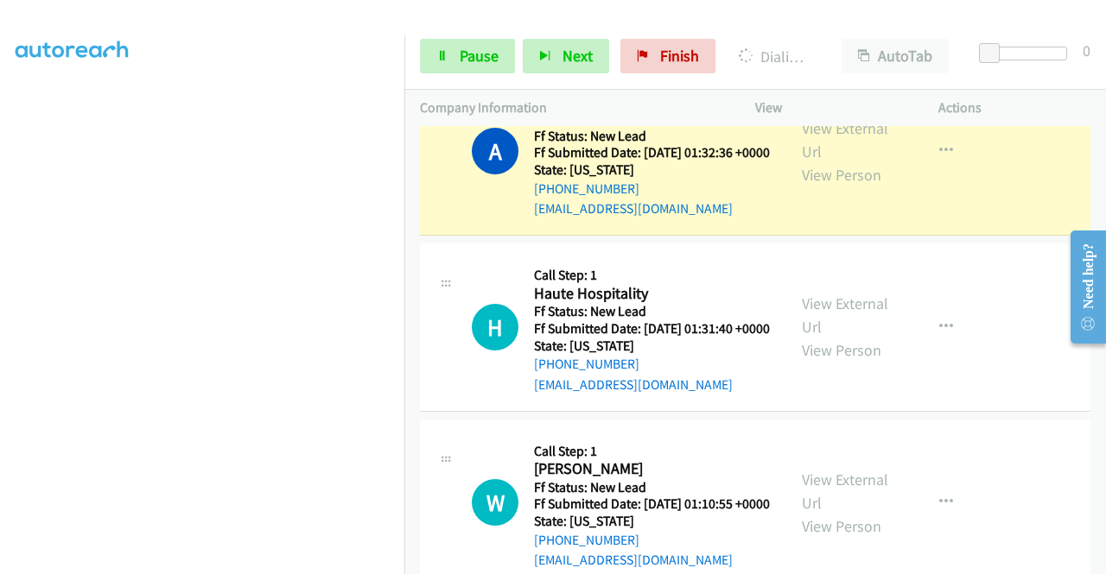
scroll to position [3473, 0]
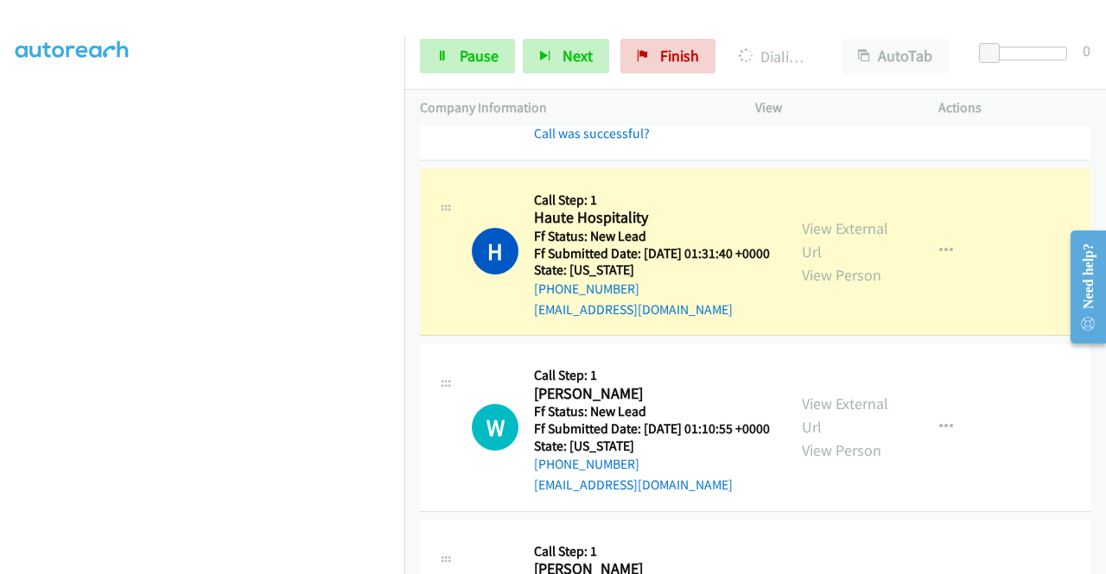
scroll to position [3646, 0]
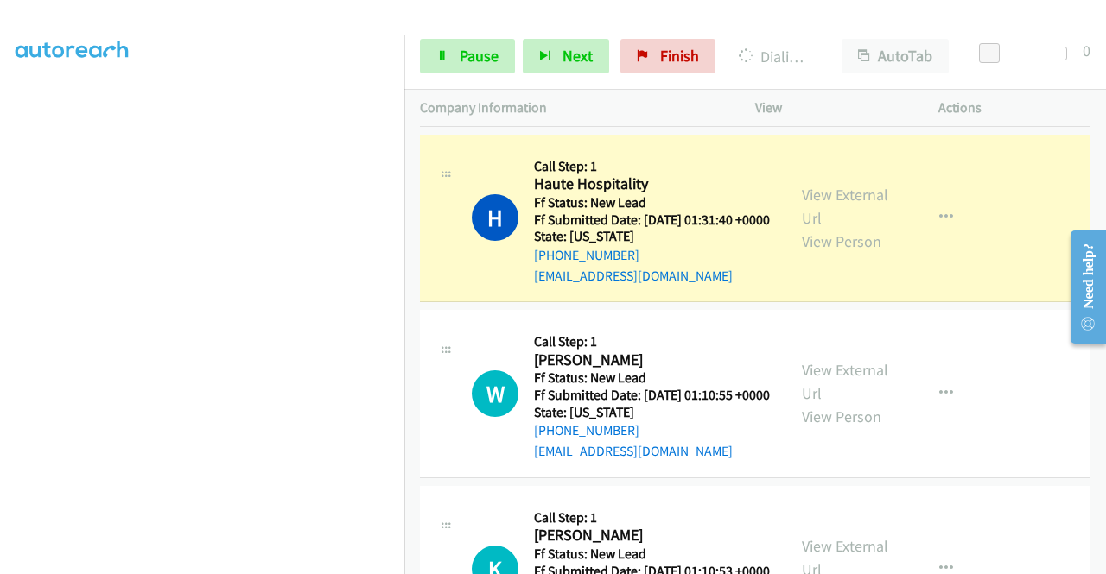
click at [612, 108] on link "Call was successful?" at bounding box center [592, 100] width 116 height 16
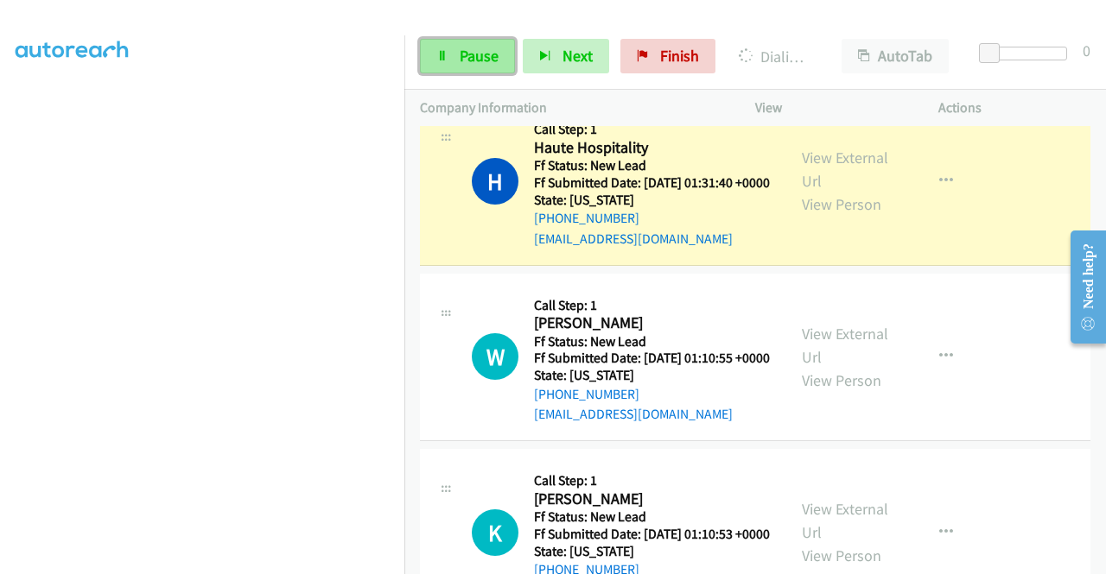
click at [484, 54] on span "Pause" at bounding box center [479, 56] width 39 height 20
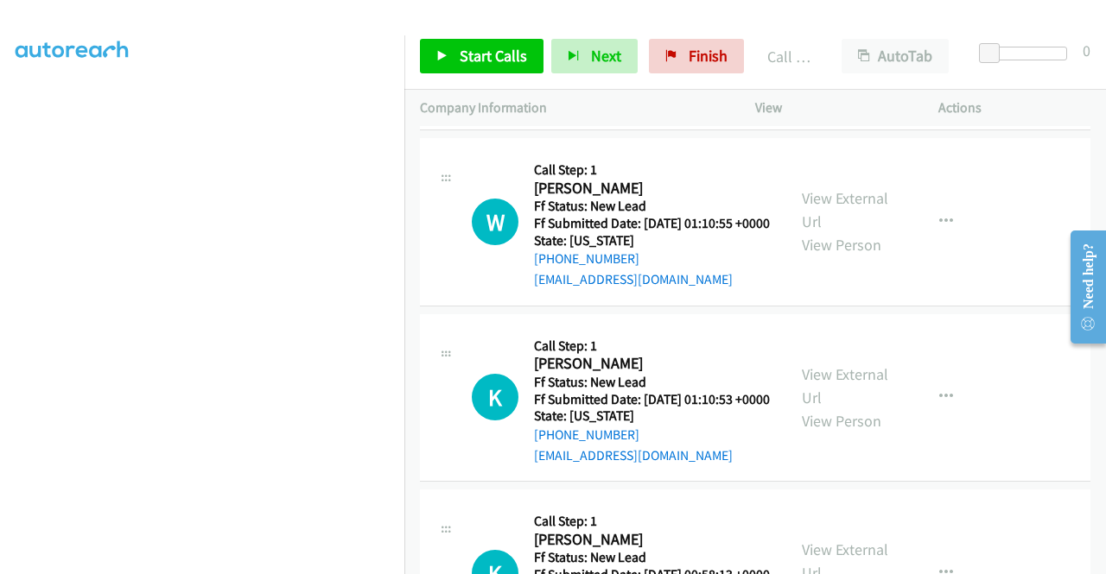
scroll to position [3819, 0]
click at [606, 114] on div "Call was successful?" at bounding box center [652, 103] width 236 height 21
click at [629, 111] on link "Call was successful?" at bounding box center [592, 103] width 116 height 16
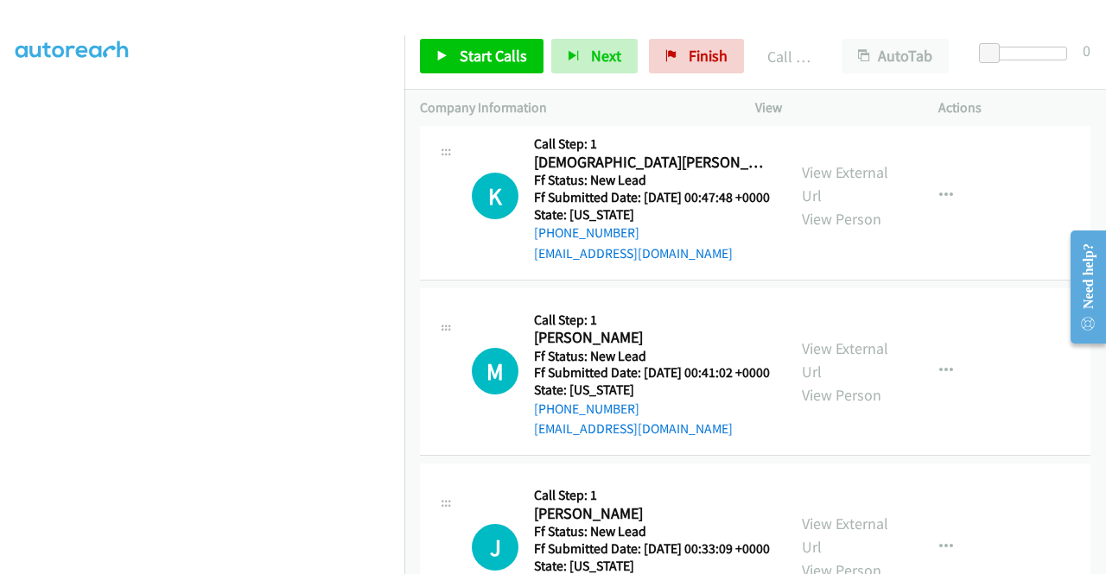
scroll to position [4337, 0]
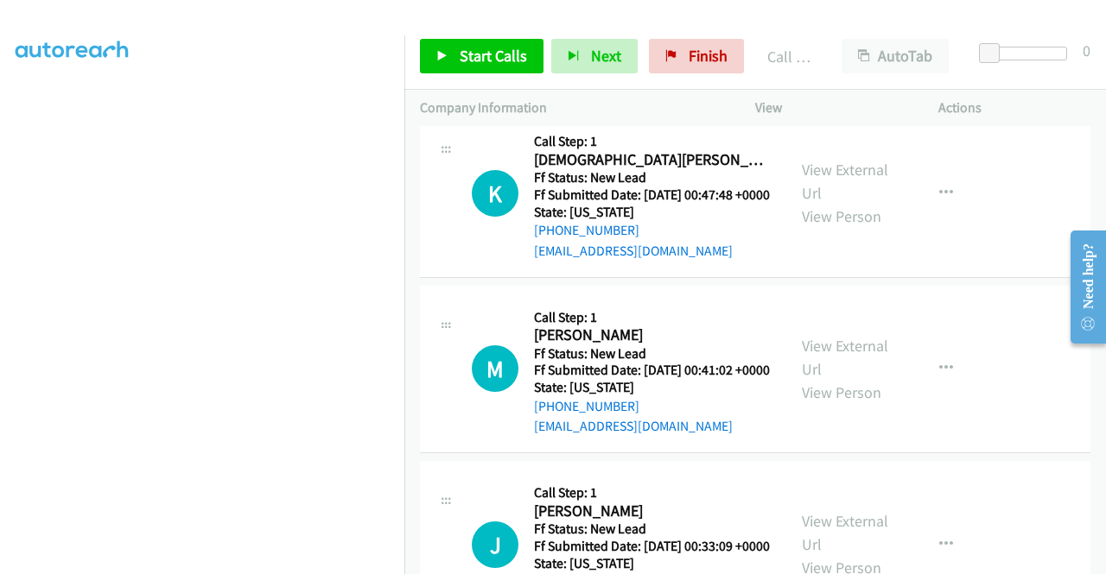
click at [837, 28] on link "View External Url" at bounding box center [845, 5] width 86 height 43
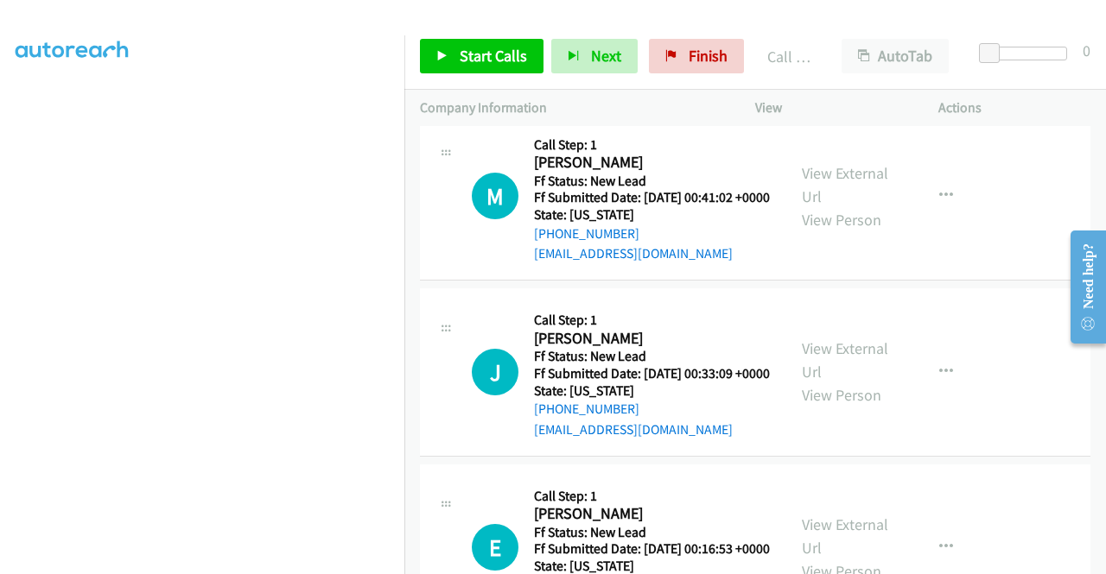
scroll to position [4596, 0]
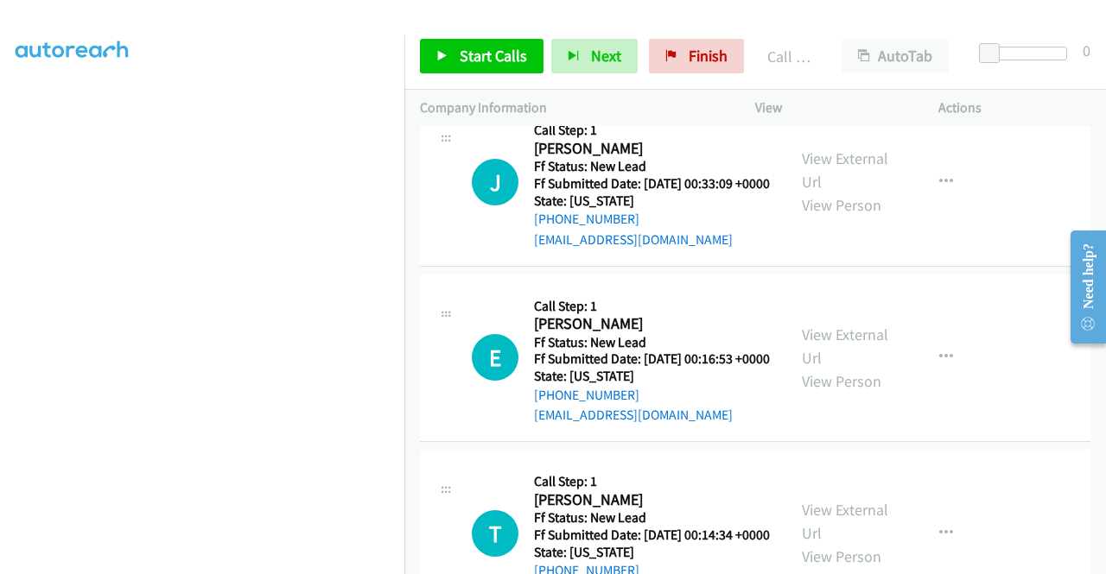
scroll to position [4769, 0]
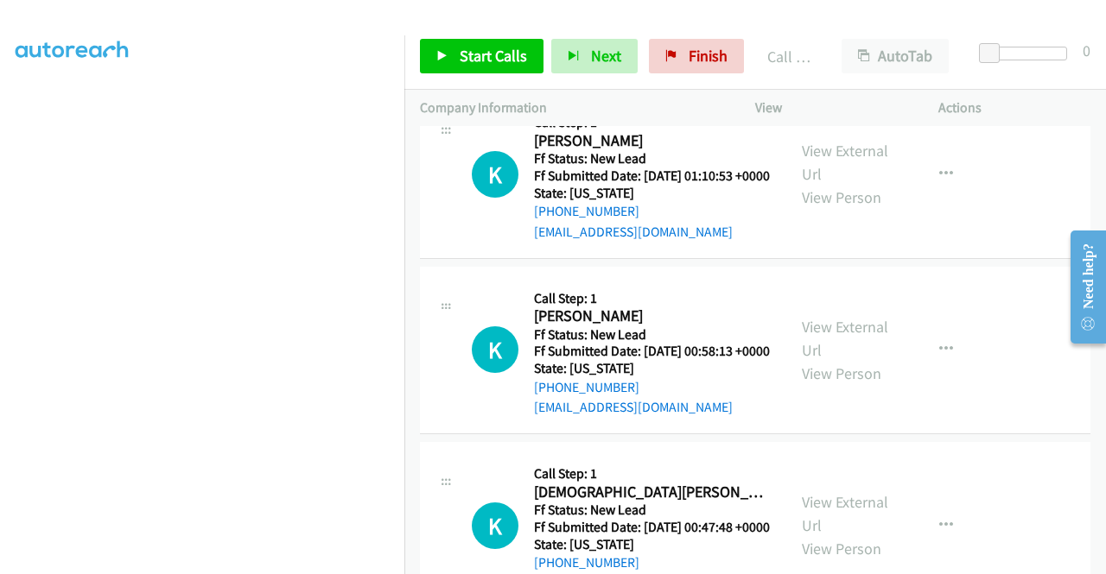
scroll to position [4078, 0]
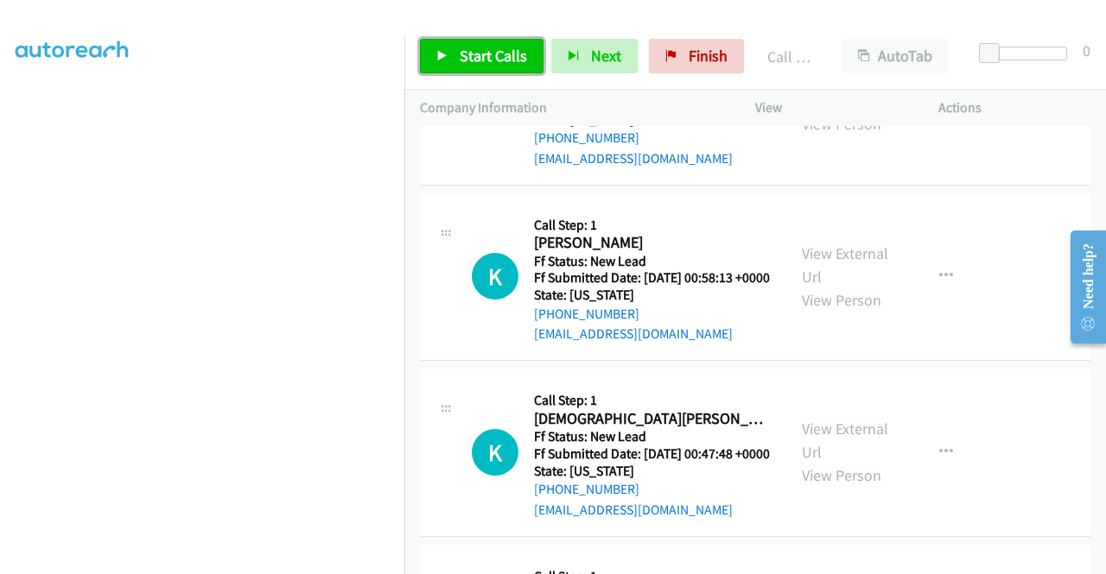
click at [452, 54] on link "Start Calls" at bounding box center [482, 56] width 124 height 35
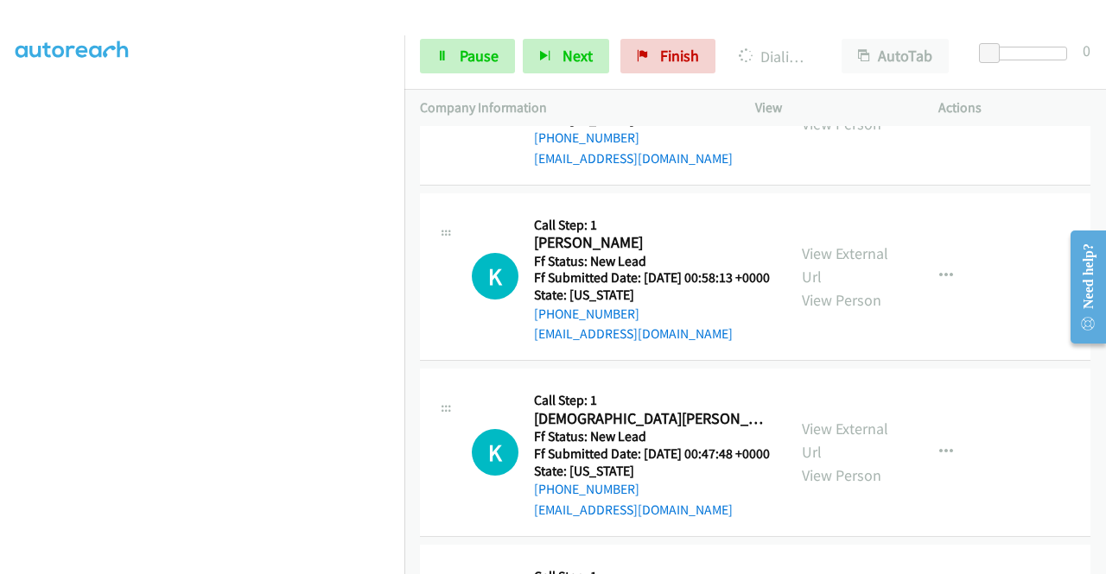
scroll to position [380, 0]
click at [439, 58] on icon at bounding box center [442, 57] width 12 height 12
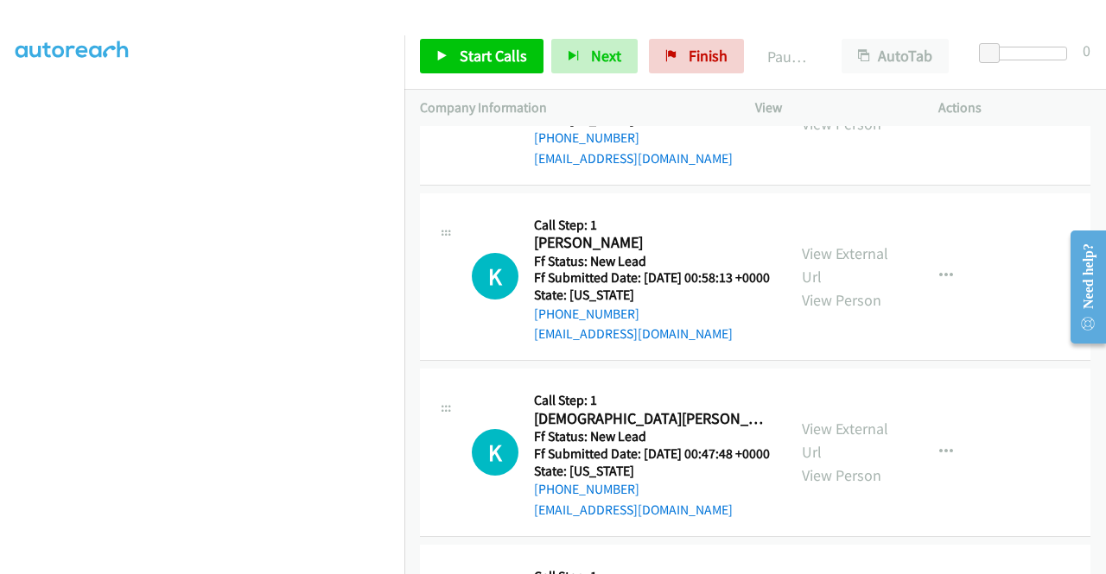
scroll to position [0, 0]
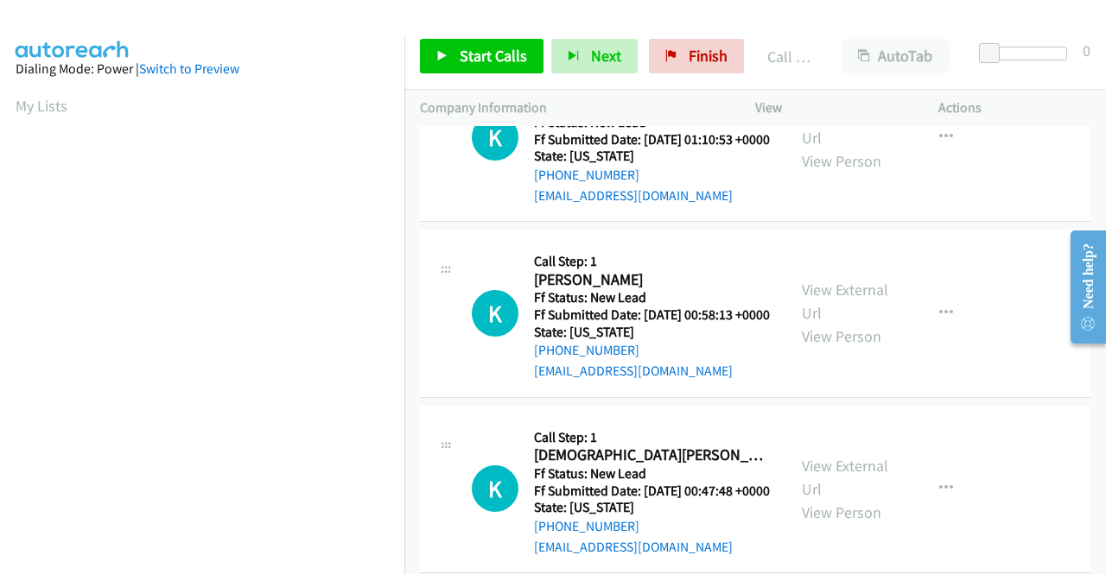
click at [635, 28] on link "Call was successful?" at bounding box center [592, 19] width 116 height 16
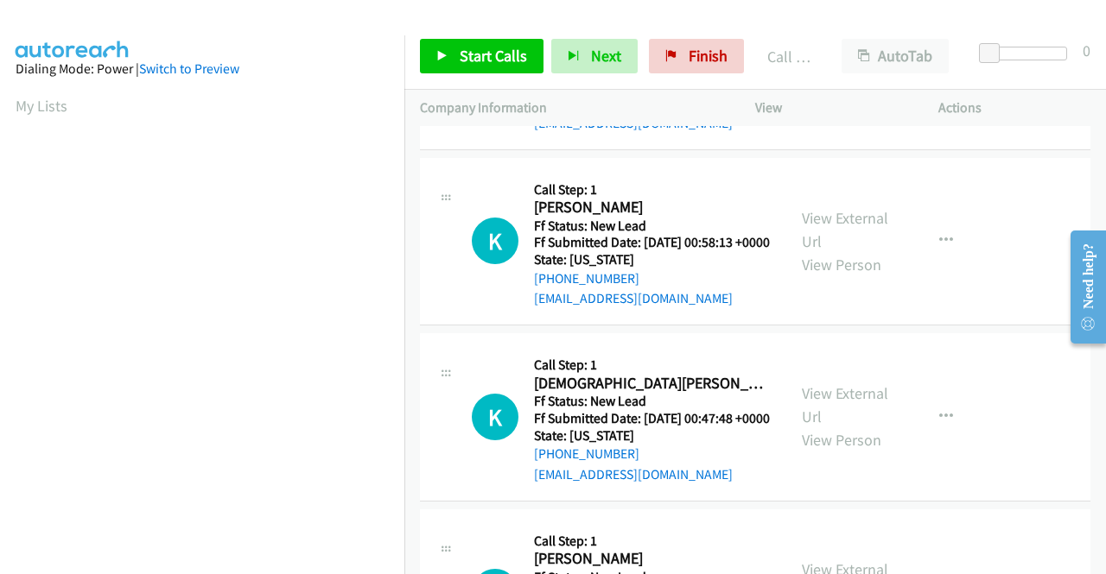
scroll to position [4165, 0]
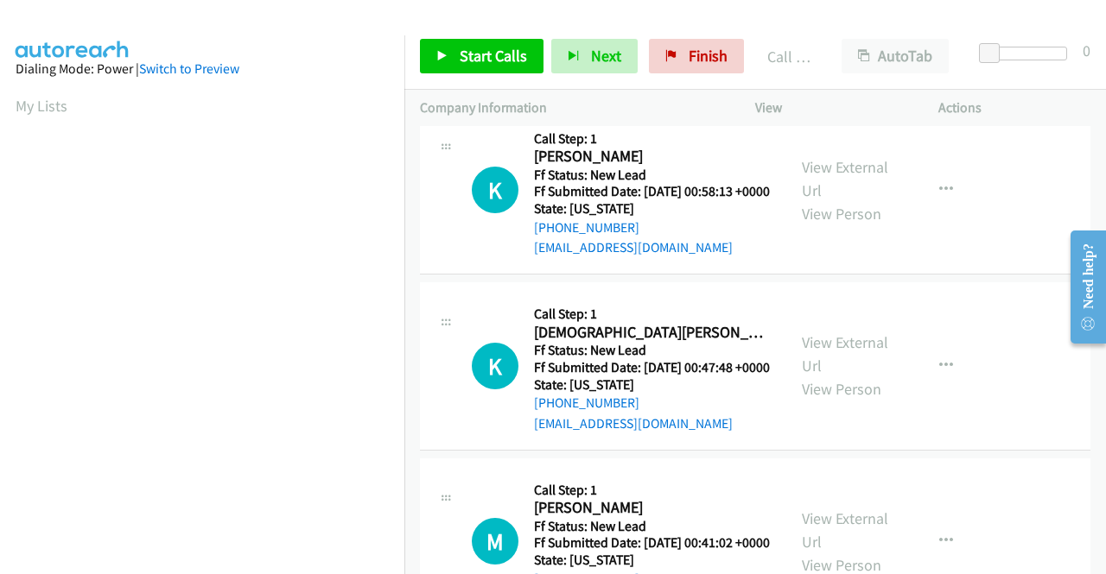
click at [473, 38] on div "Start Calls Pause Next Finish Call Completed AutoTab AutoTab 0" at bounding box center [754, 56] width 701 height 67
click at [507, 56] on span "Start Calls" at bounding box center [493, 56] width 67 height 20
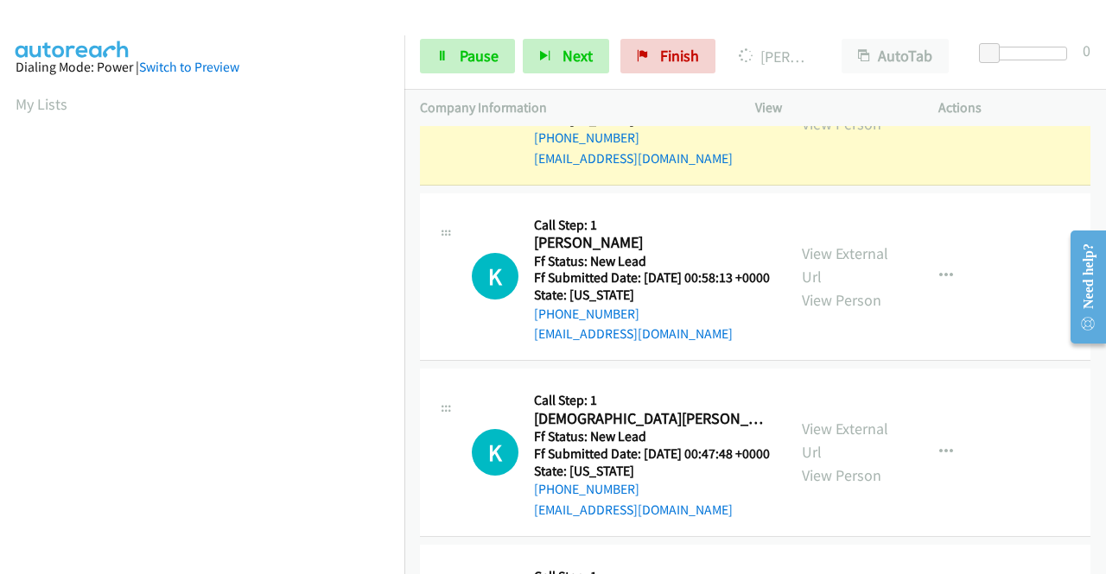
scroll to position [0, 0]
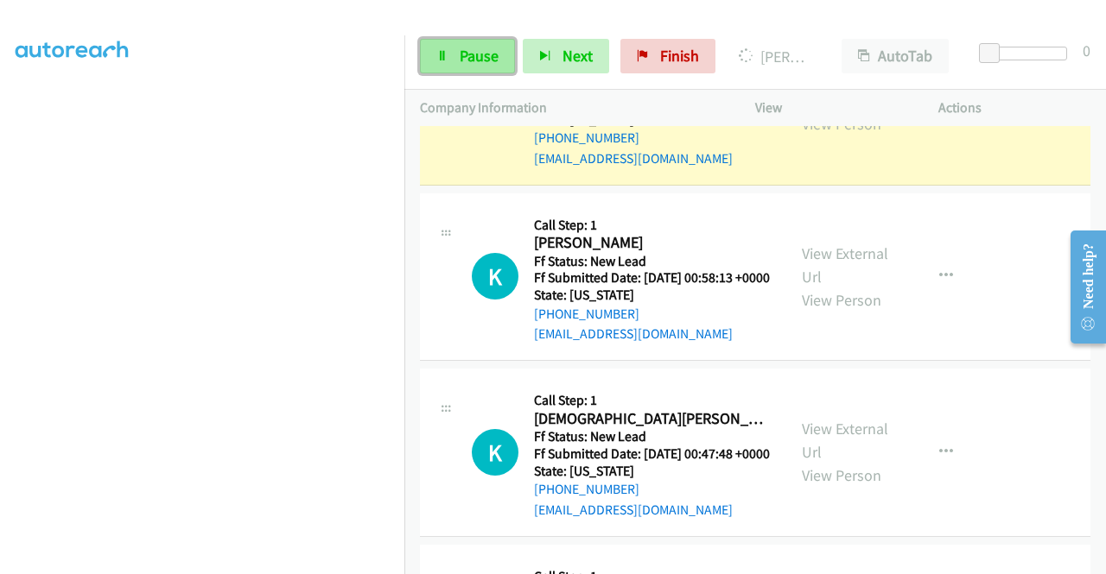
click at [468, 54] on span "Pause" at bounding box center [479, 56] width 39 height 20
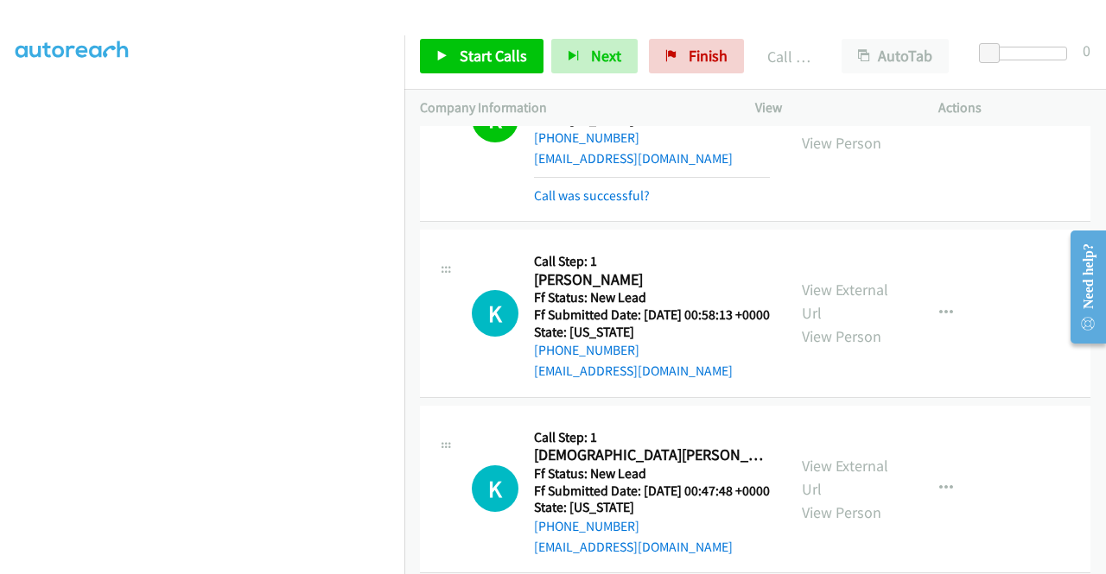
click at [629, 204] on link "Call was successful?" at bounding box center [592, 195] width 116 height 16
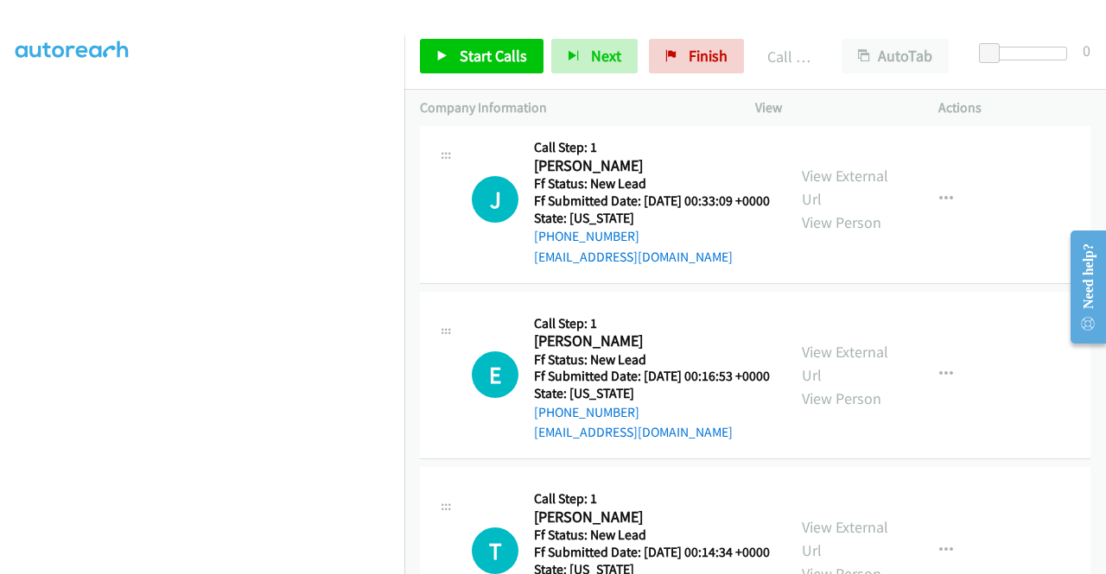
scroll to position [4769, 0]
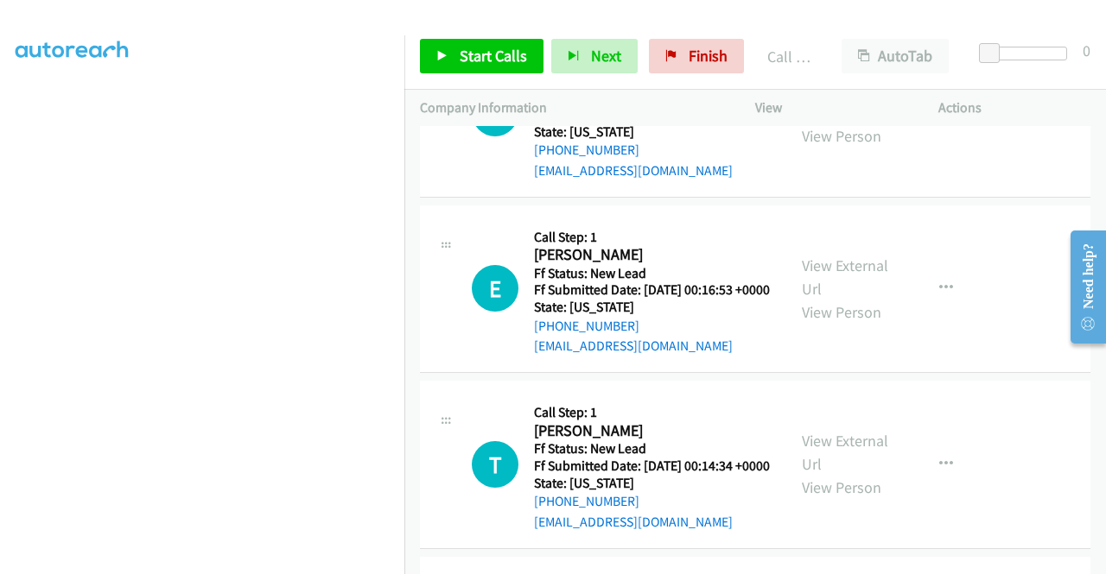
click at [841, 123] on link "View External Url" at bounding box center [845, 100] width 86 height 43
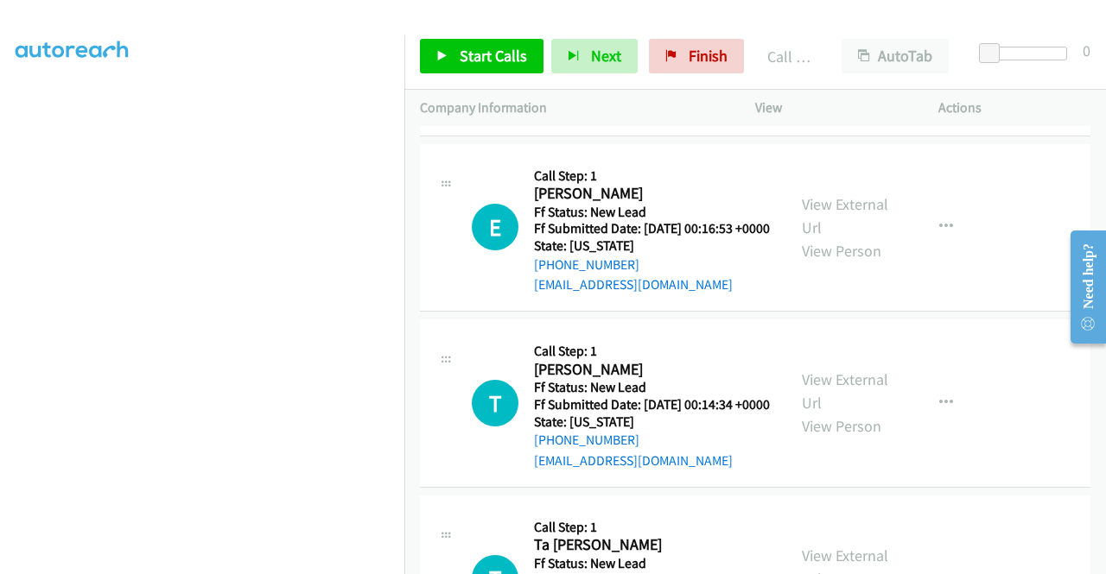
scroll to position [4942, 0]
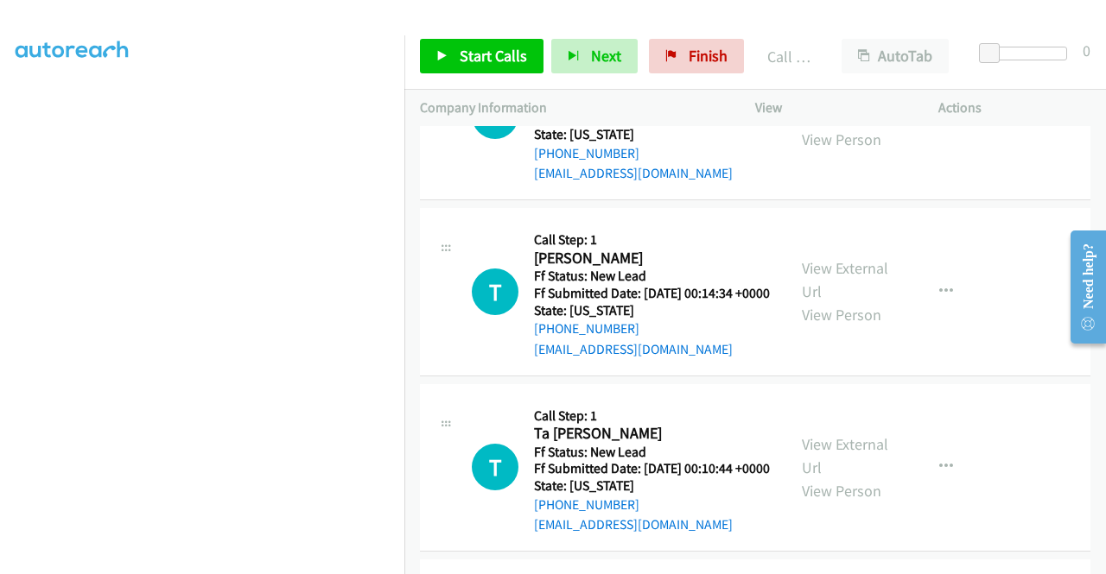
click at [834, 126] on link "View External Url" at bounding box center [845, 104] width 86 height 43
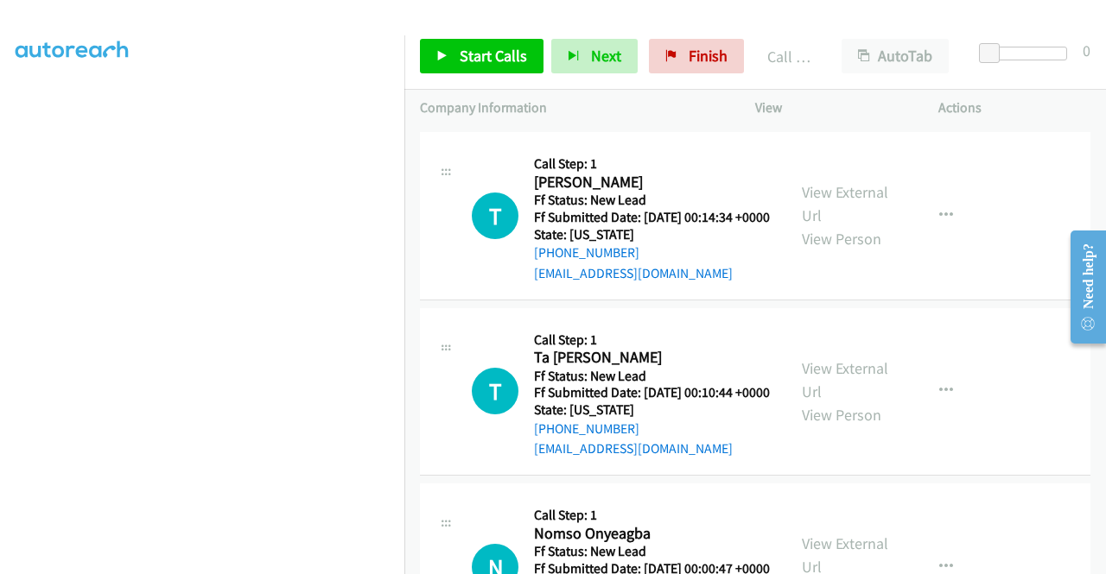
scroll to position [5115, 0]
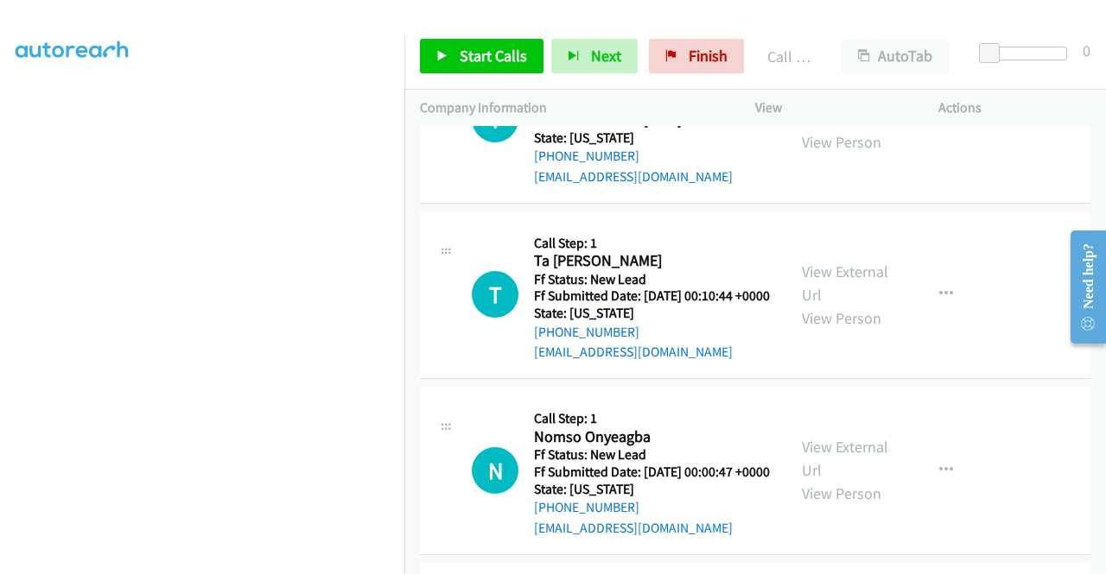
click at [824, 129] on link "View External Url" at bounding box center [845, 107] width 86 height 43
click at [485, 47] on span "Start Calls" at bounding box center [493, 56] width 67 height 20
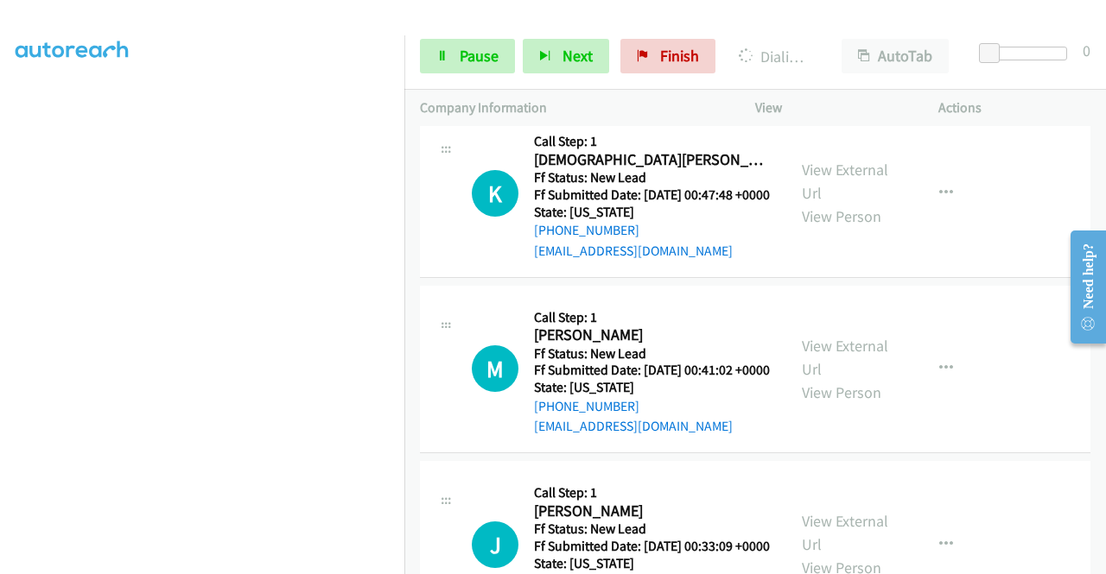
scroll to position [0, 0]
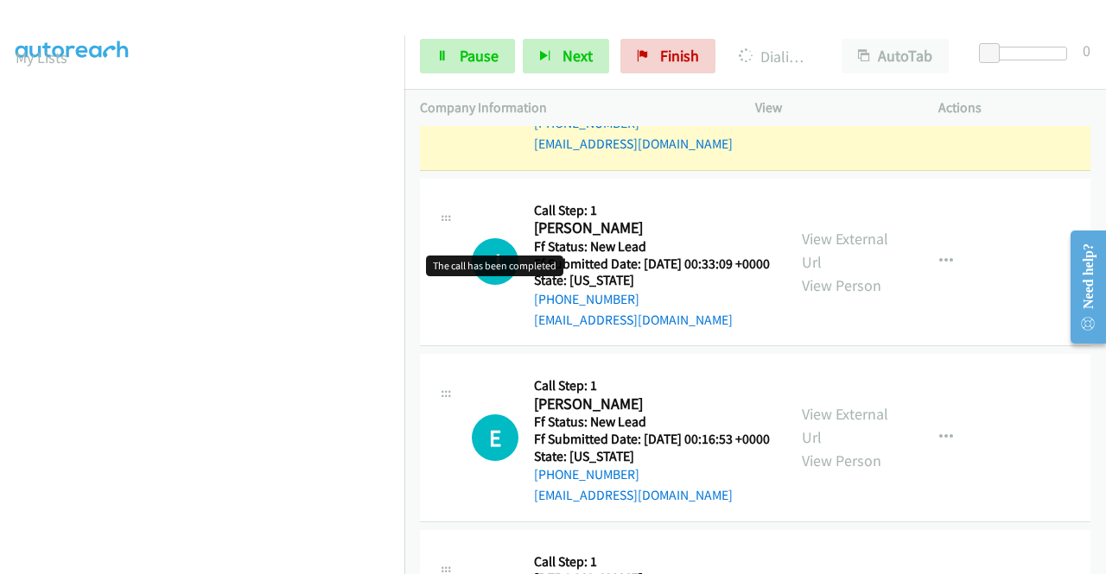
scroll to position [4665, 0]
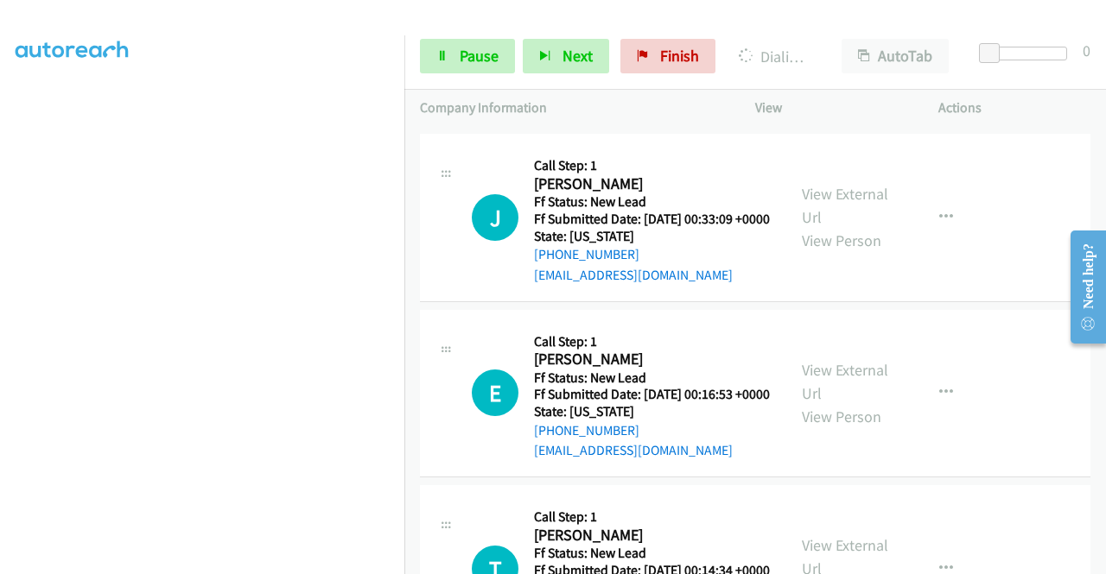
scroll to position [394, 0]
click at [452, 55] on link "Pause" at bounding box center [467, 56] width 95 height 35
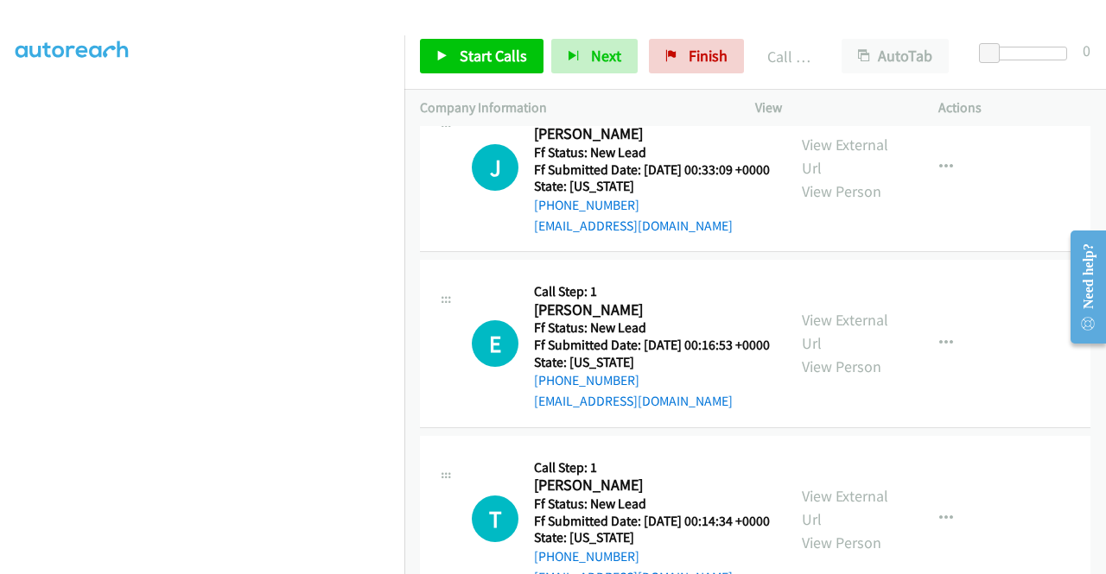
click at [644, 58] on link "Call was successful?" at bounding box center [592, 49] width 116 height 16
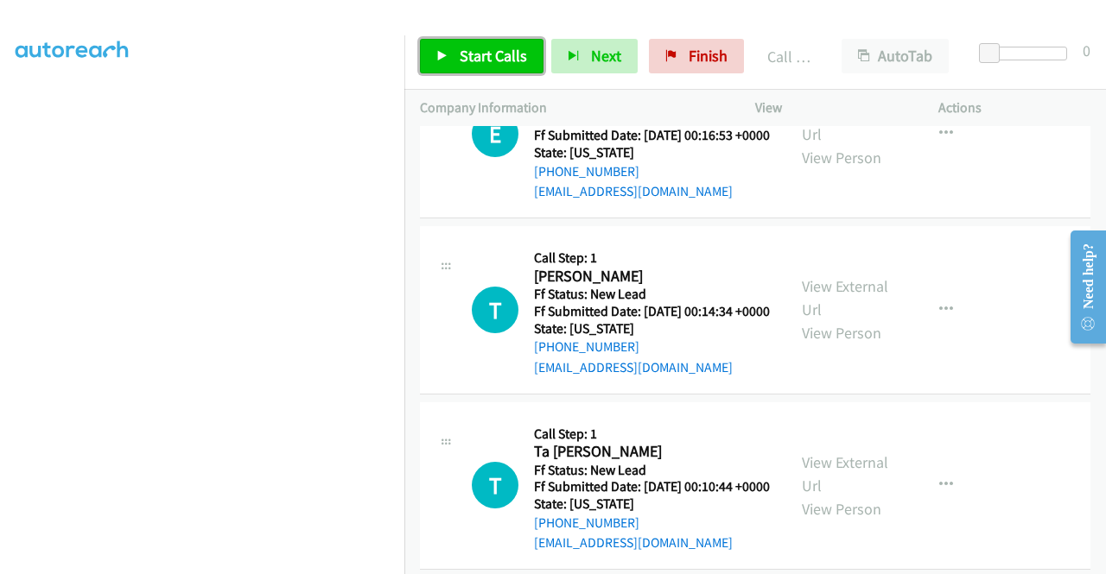
click at [487, 60] on span "Start Calls" at bounding box center [493, 56] width 67 height 20
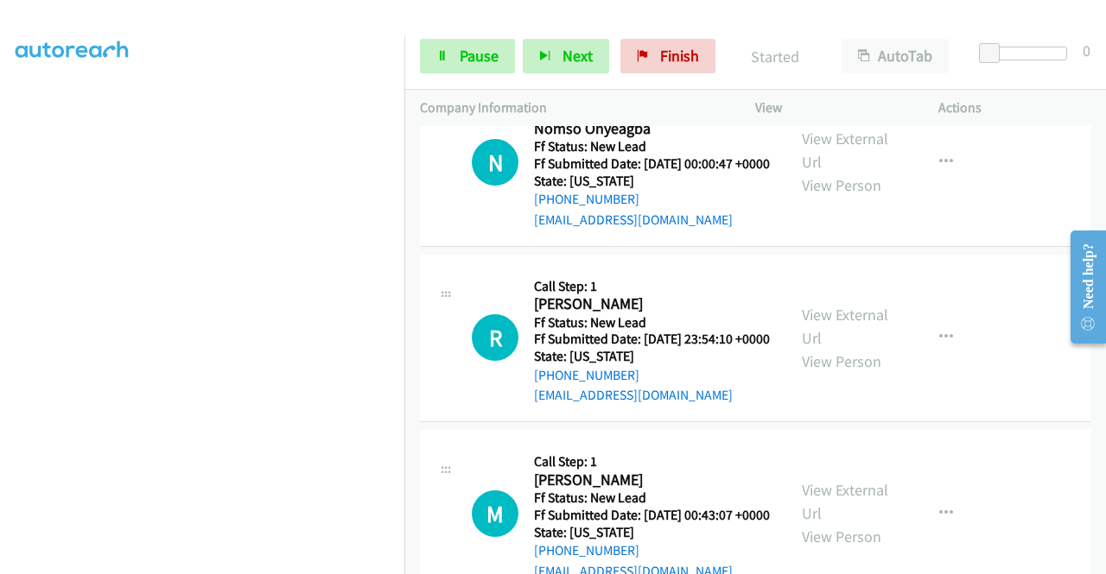
scroll to position [5442, 0]
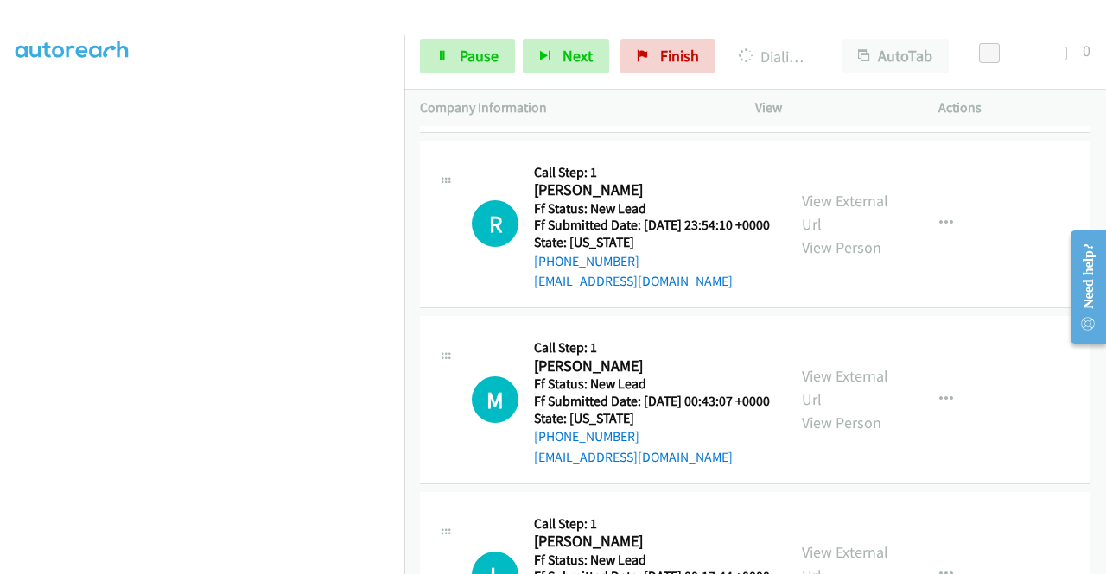
scroll to position [5615, 0]
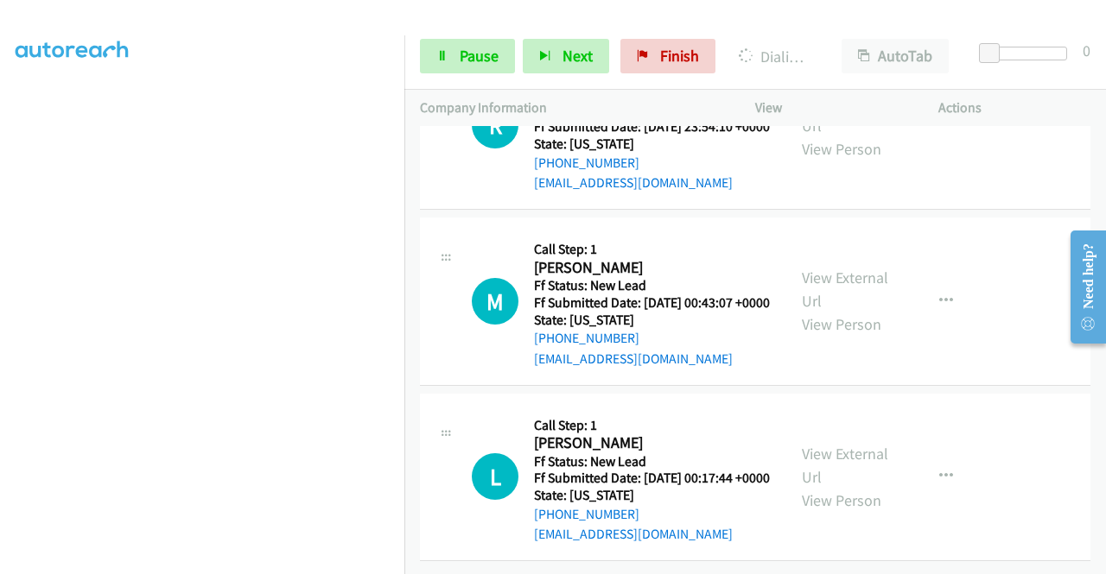
scroll to position [5788, 0]
click at [822, 136] on link "View External Url" at bounding box center [845, 113] width 86 height 43
click at [815, 311] on link "View External Url" at bounding box center [845, 289] width 86 height 43
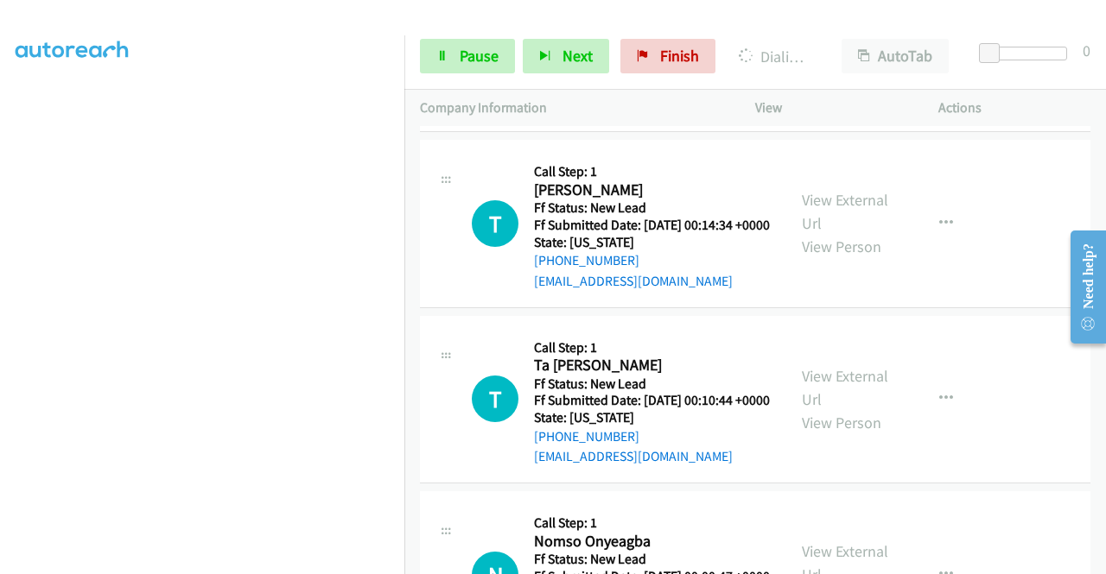
scroll to position [394, 0]
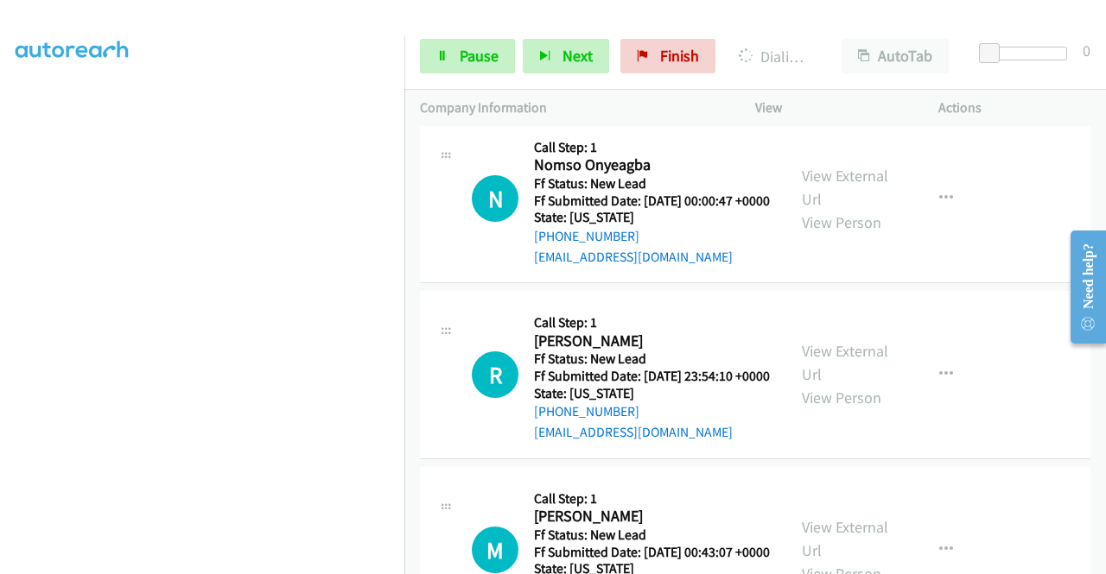
scroll to position [5510, 0]
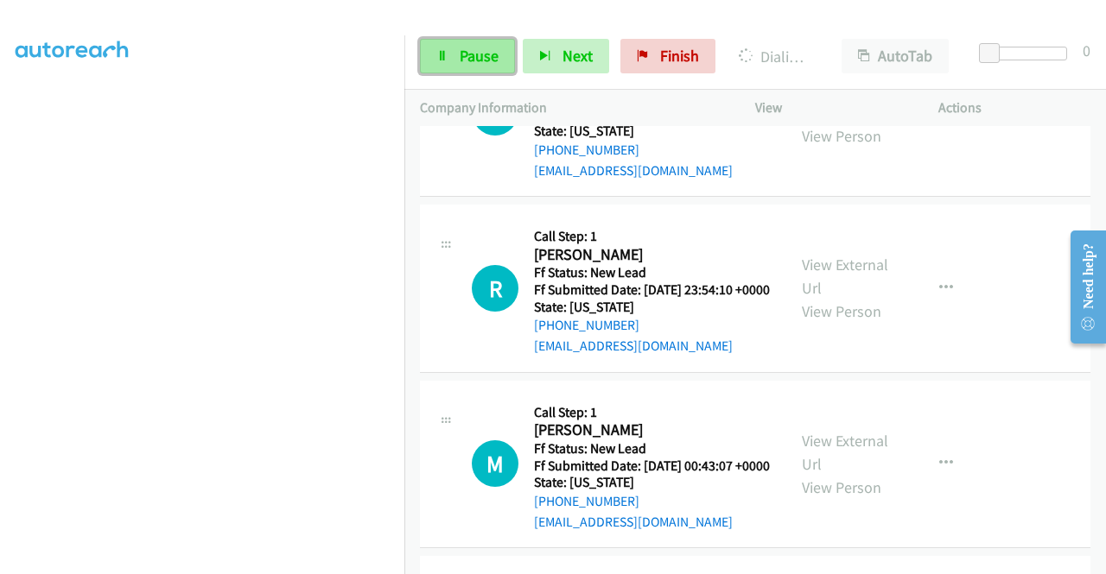
click at [440, 49] on link "Pause" at bounding box center [467, 56] width 95 height 35
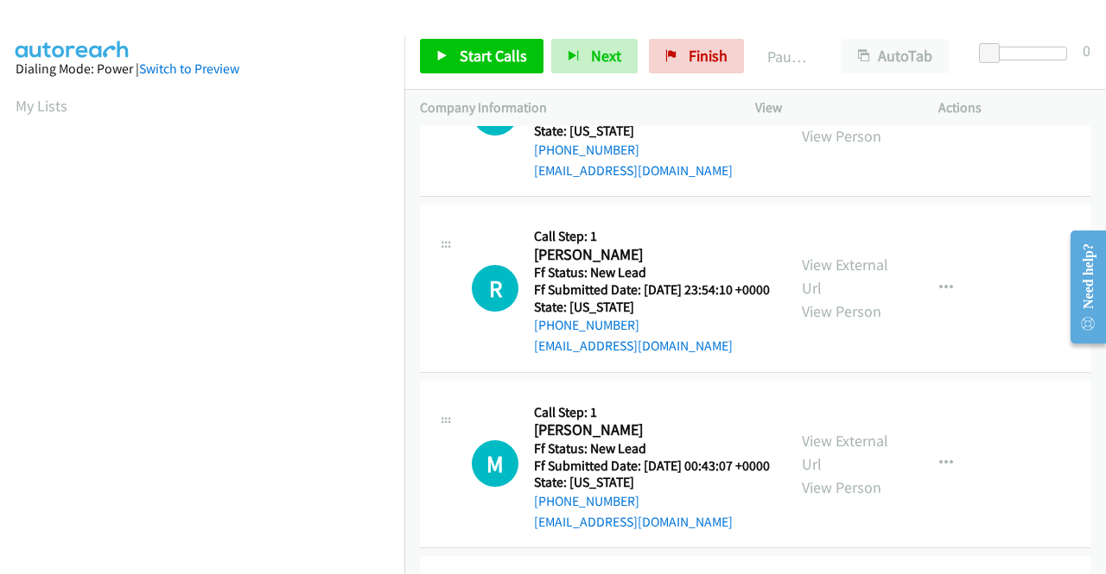
scroll to position [394, 0]
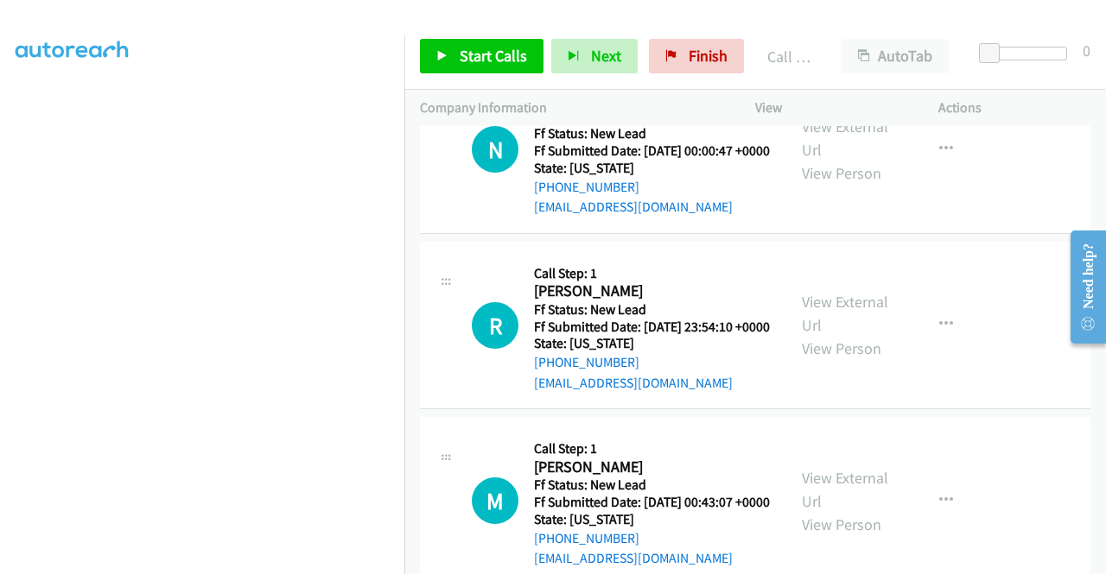
click at [589, 40] on link "Call was successful?" at bounding box center [592, 31] width 116 height 16
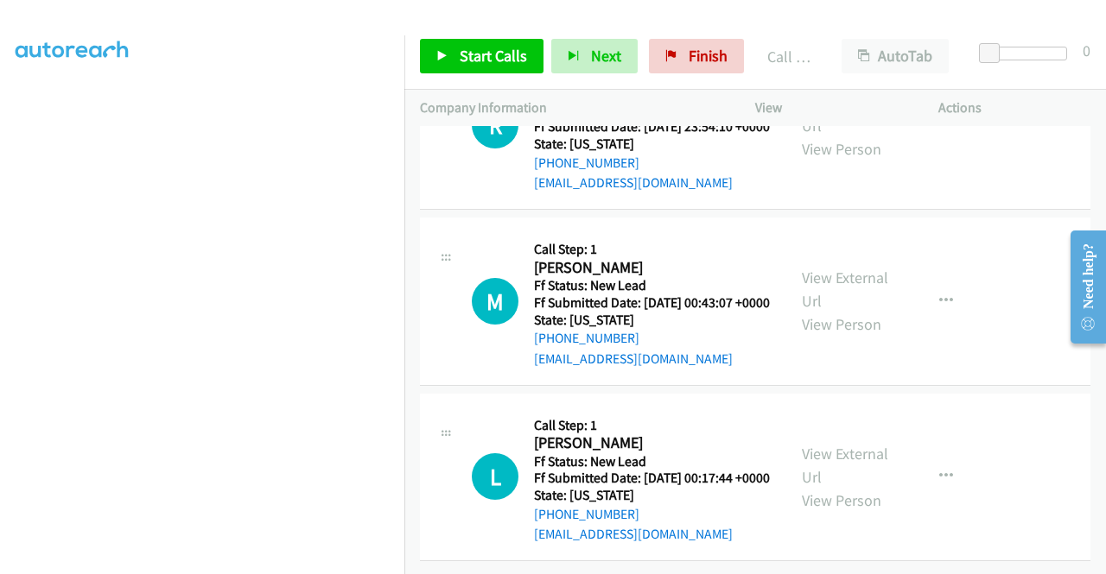
scroll to position [5682, 0]
click at [485, 65] on span "Start Calls" at bounding box center [493, 56] width 67 height 20
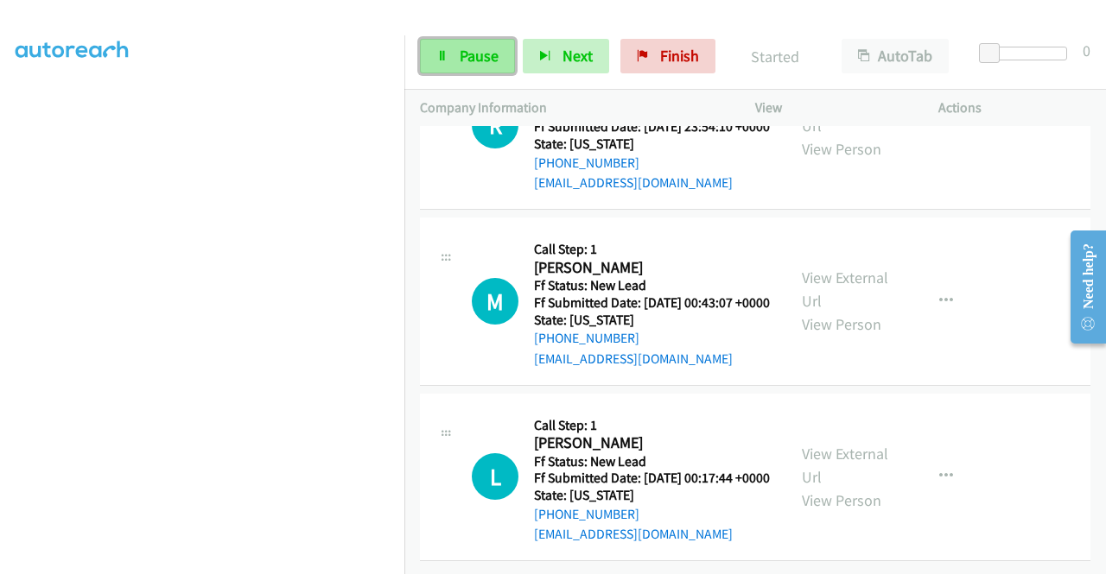
click at [476, 60] on span "Pause" at bounding box center [479, 56] width 39 height 20
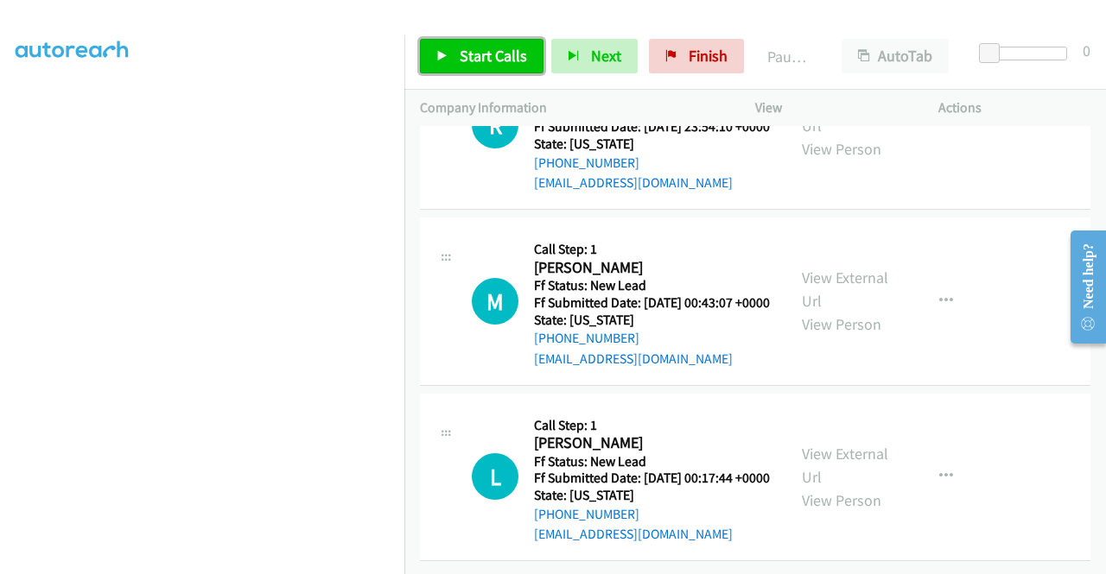
click at [485, 56] on span "Start Calls" at bounding box center [493, 56] width 67 height 20
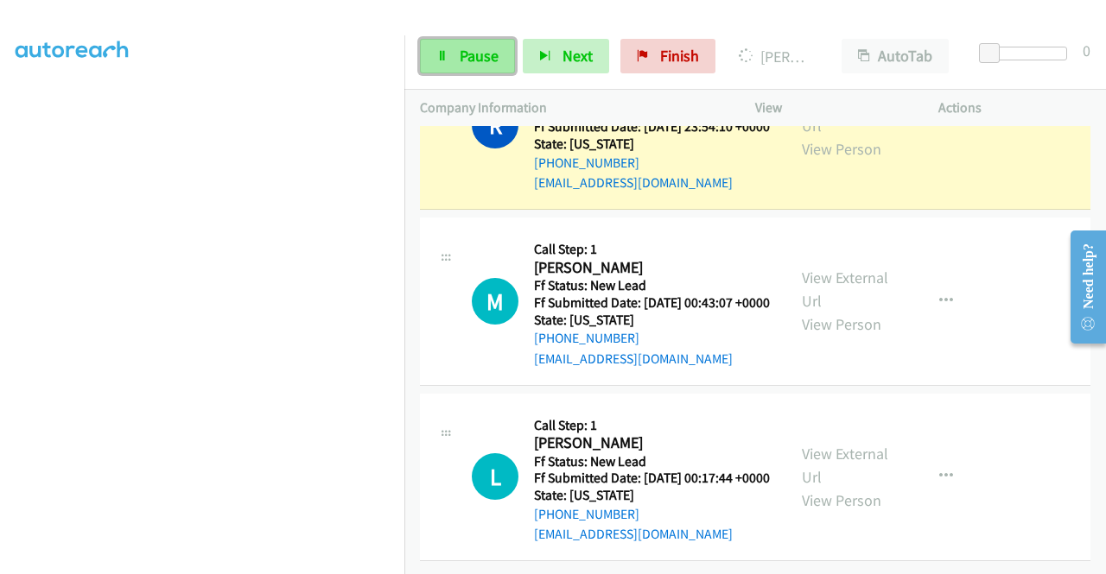
click at [488, 47] on span "Pause" at bounding box center [479, 56] width 39 height 20
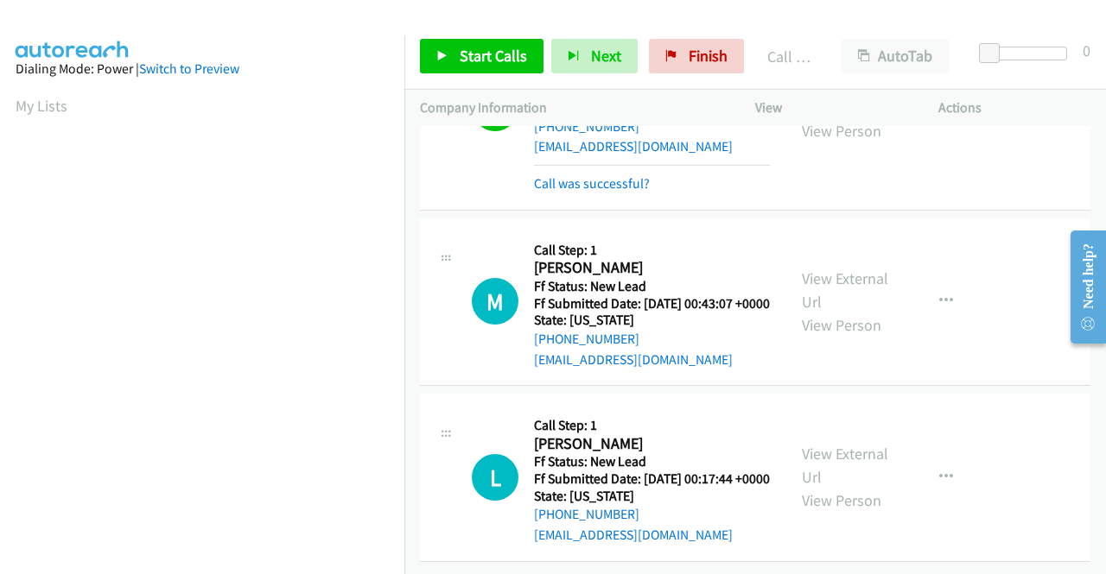
scroll to position [5855, 0]
click at [612, 192] on link "Call was successful?" at bounding box center [592, 183] width 116 height 16
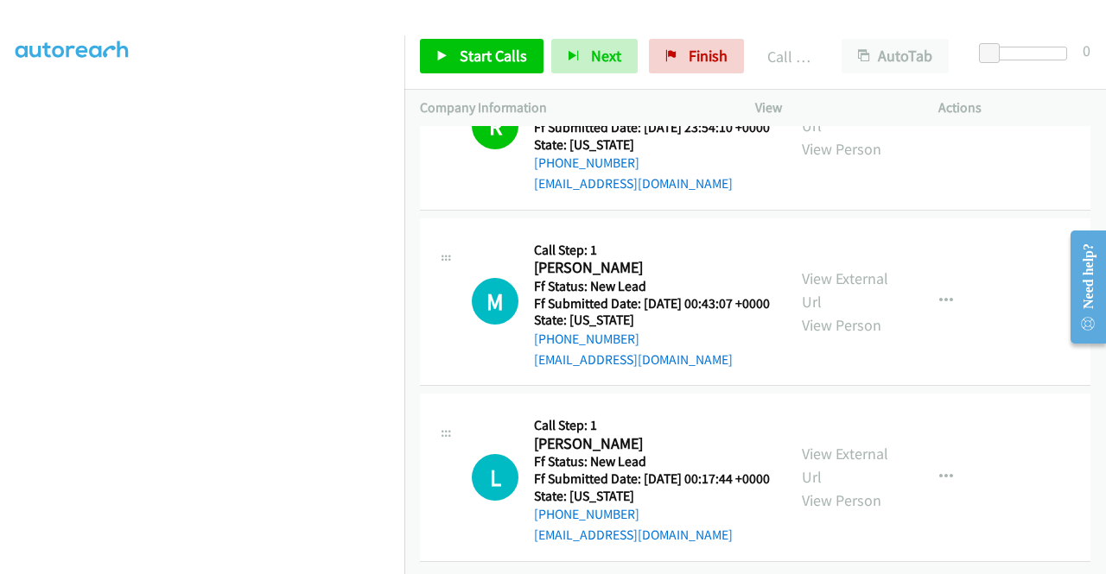
scroll to position [5941, 0]
click at [606, 16] on link "Call was successful?" at bounding box center [592, 8] width 116 height 16
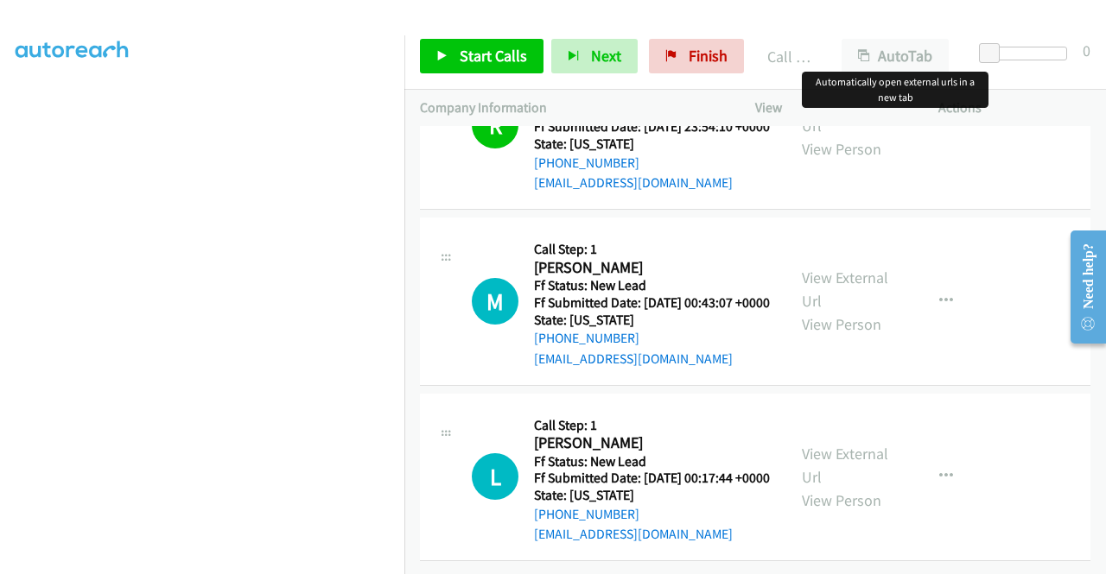
scroll to position [6155, 0]
click at [846, 444] on link "View External Url" at bounding box center [845, 465] width 86 height 43
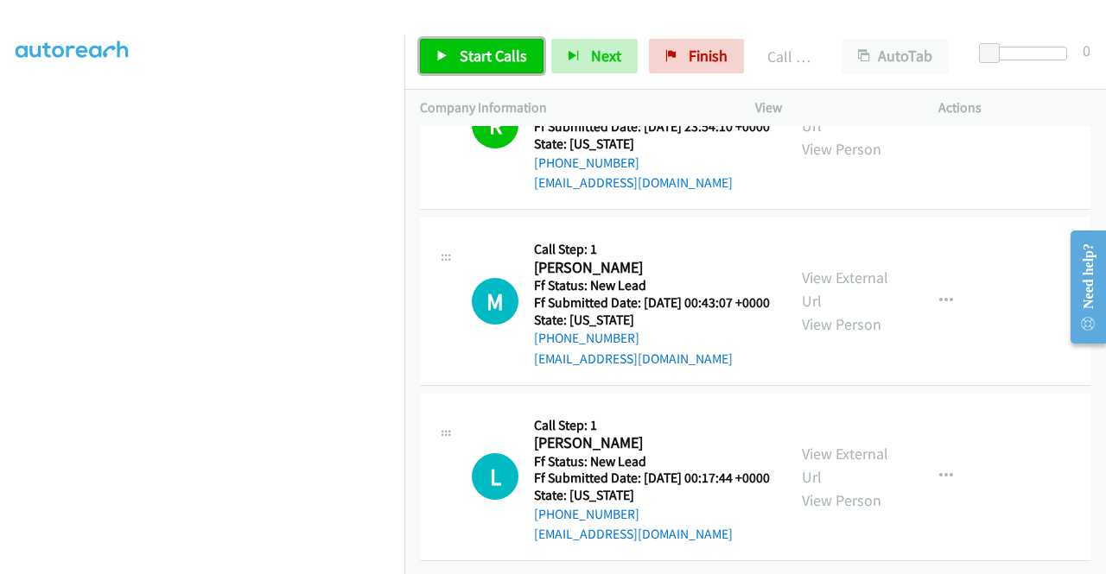
click at [480, 59] on span "Start Calls" at bounding box center [493, 56] width 67 height 20
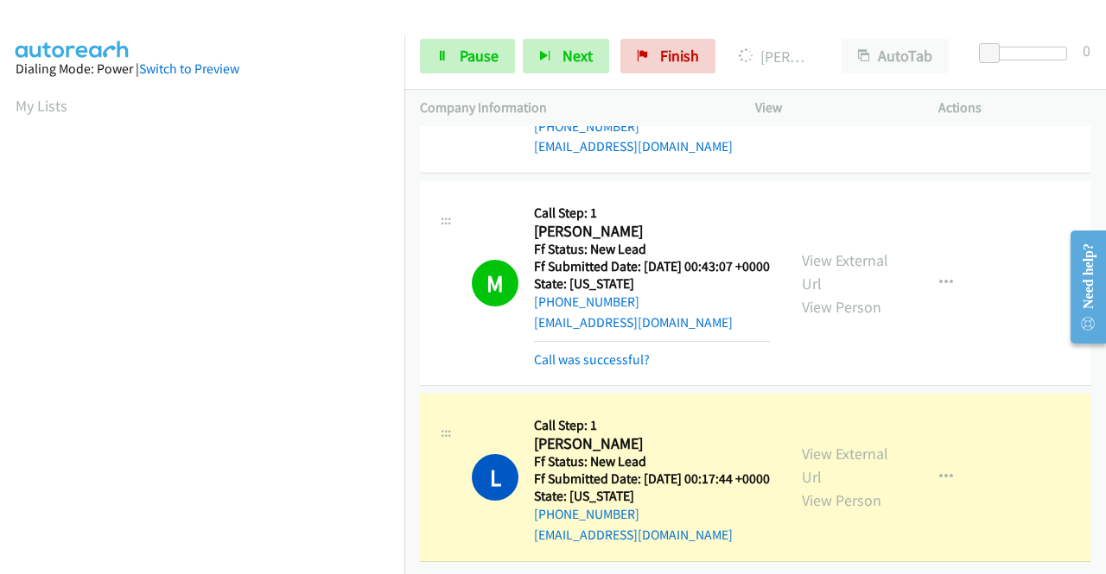
scroll to position [6191, 0]
click at [556, 352] on link "Call was successful?" at bounding box center [592, 360] width 116 height 16
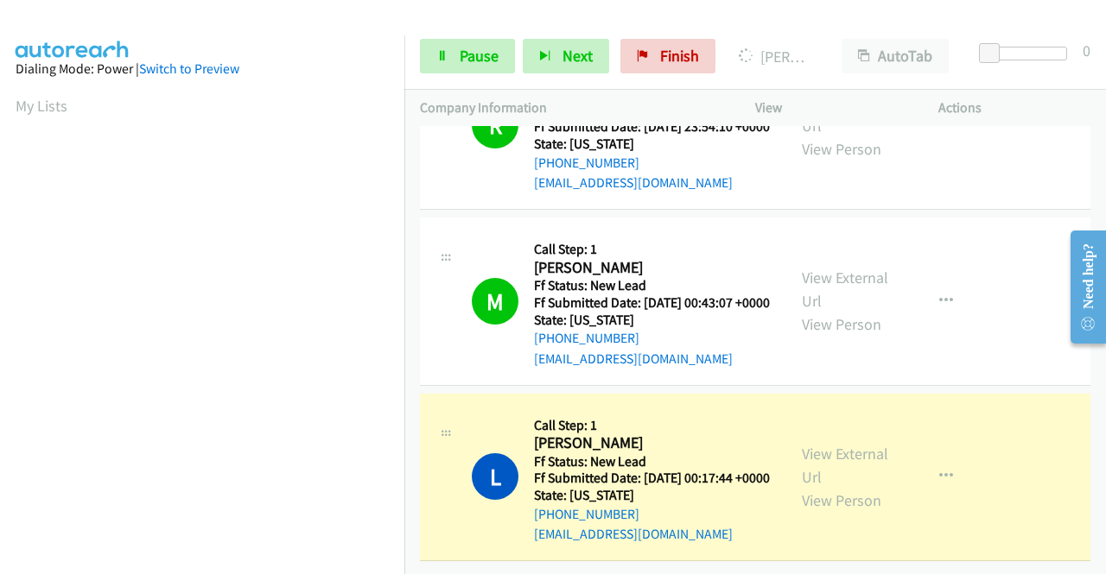
scroll to position [394, 0]
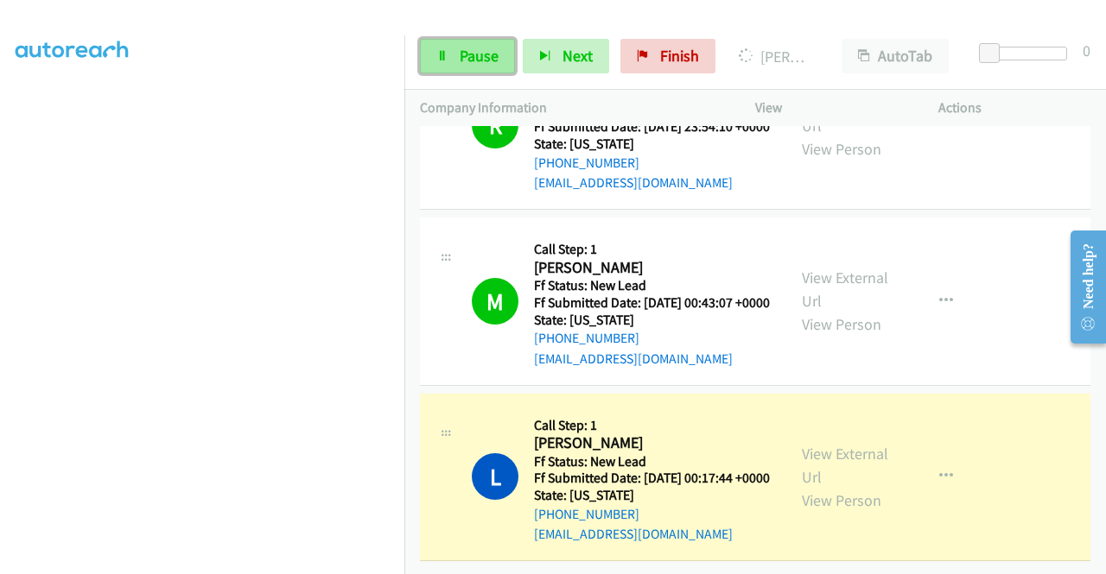
click at [480, 39] on link "Pause" at bounding box center [467, 56] width 95 height 35
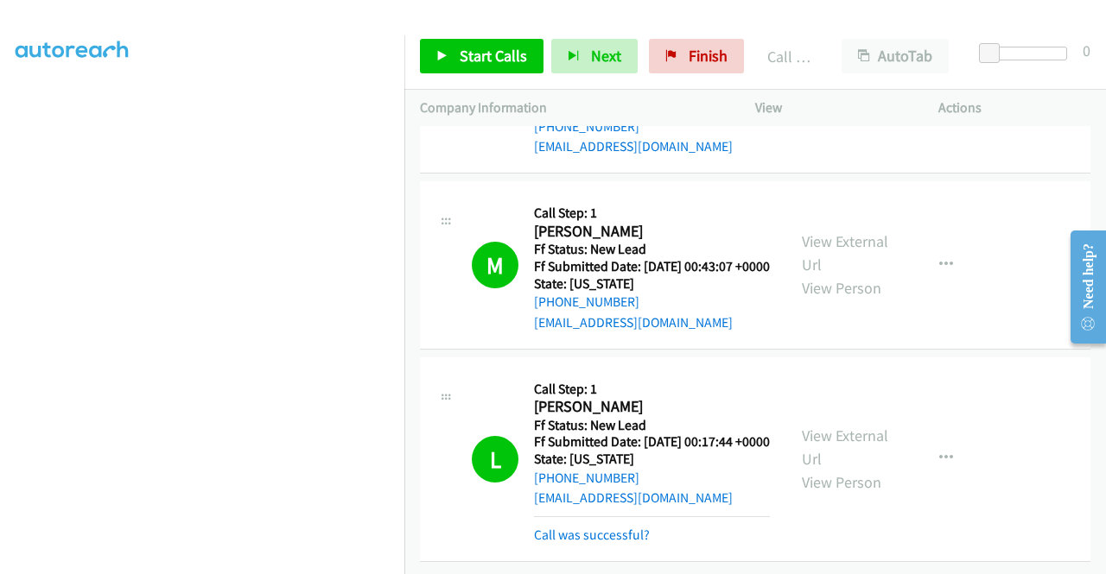
scroll to position [6270, 0]
click at [627, 527] on link "Call was successful?" at bounding box center [592, 535] width 116 height 16
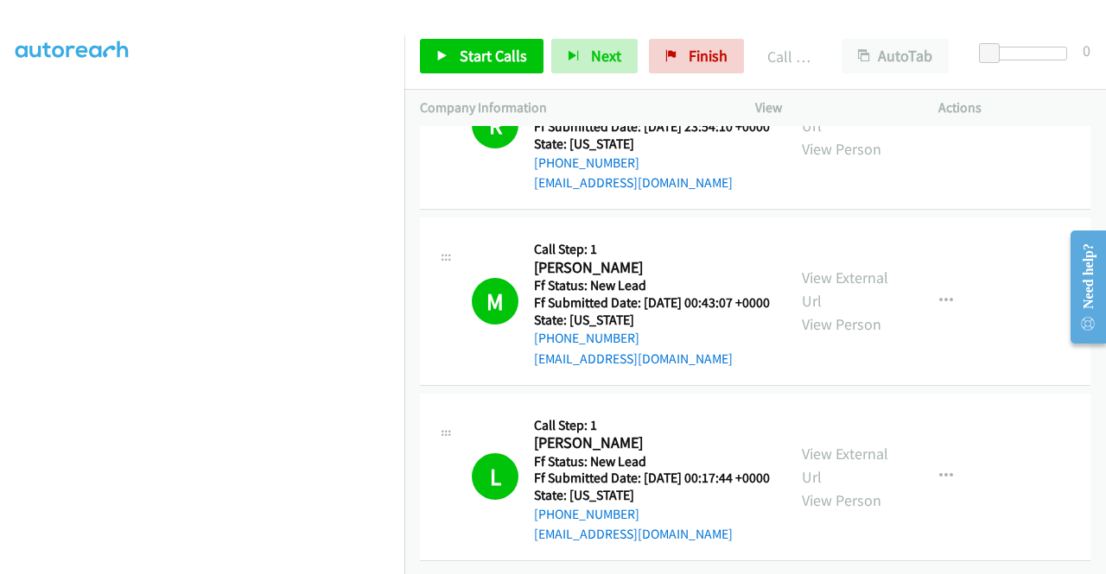
scroll to position [6233, 0]
drag, startPoint x: 976, startPoint y: 167, endPoint x: 785, endPoint y: 133, distance: 193.9
click at [974, 165] on td "R Callback Scheduled Call Step: 1 Rhonda Ludy America/Chicago Ff Status: New Le…" at bounding box center [754, 126] width 701 height 176
click at [507, 51] on span "Start Calls" at bounding box center [493, 56] width 67 height 20
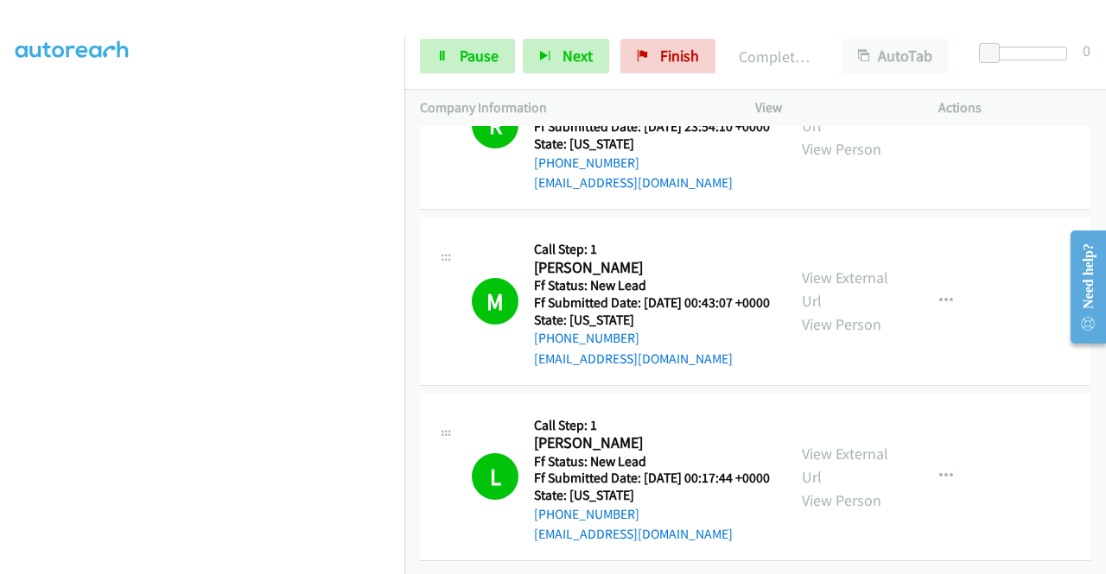
click at [975, 390] on td "L Callback Scheduled Call Step: 1 Lynn Carroll Southard America/Denver Ff Statu…" at bounding box center [754, 478] width 701 height 176
click at [682, 59] on span "Finish" at bounding box center [679, 56] width 39 height 20
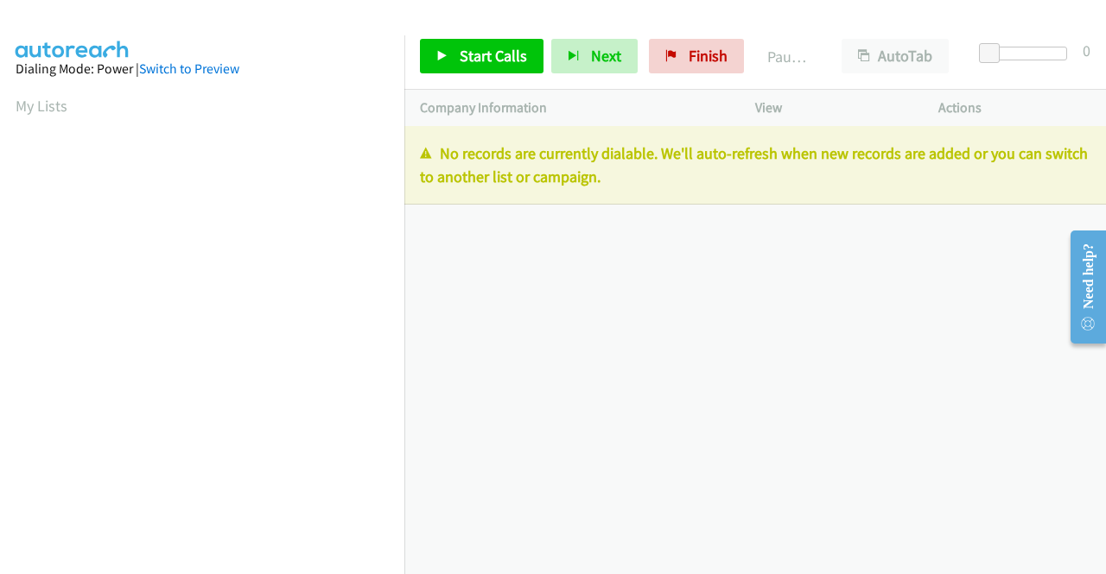
drag, startPoint x: 971, startPoint y: 255, endPoint x: 966, endPoint y: 246, distance: 10.1
click at [969, 251] on div "+1 415-964-1034 Call failed - Please reload the list and try again The Callbar …" at bounding box center [754, 350] width 701 height 448
click at [700, 47] on span "Finish" at bounding box center [707, 56] width 39 height 20
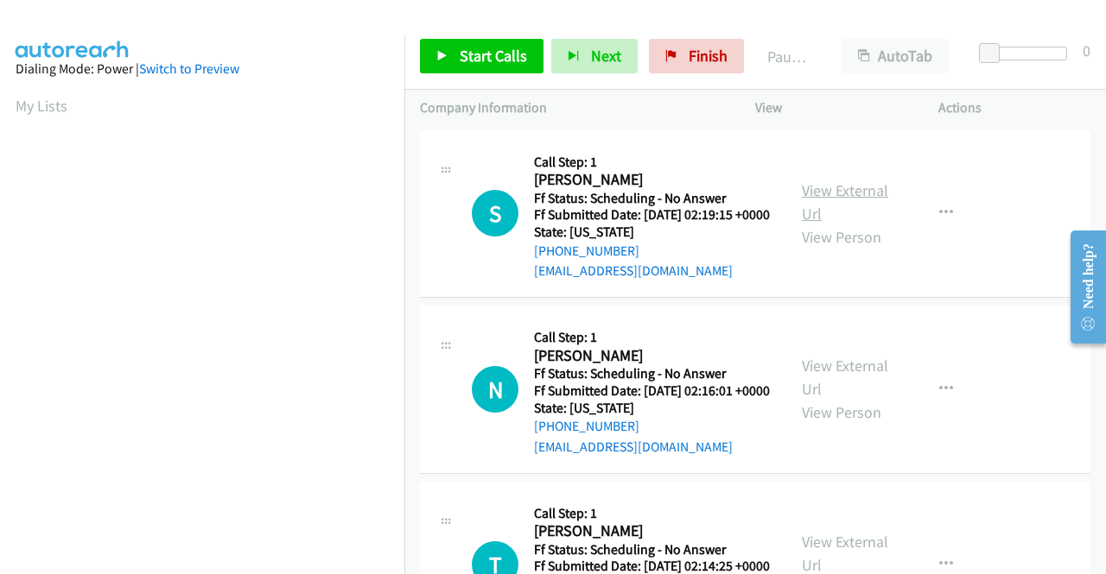
click at [847, 196] on link "View External Url" at bounding box center [845, 202] width 86 height 43
click at [841, 384] on link "View External Url" at bounding box center [845, 377] width 86 height 43
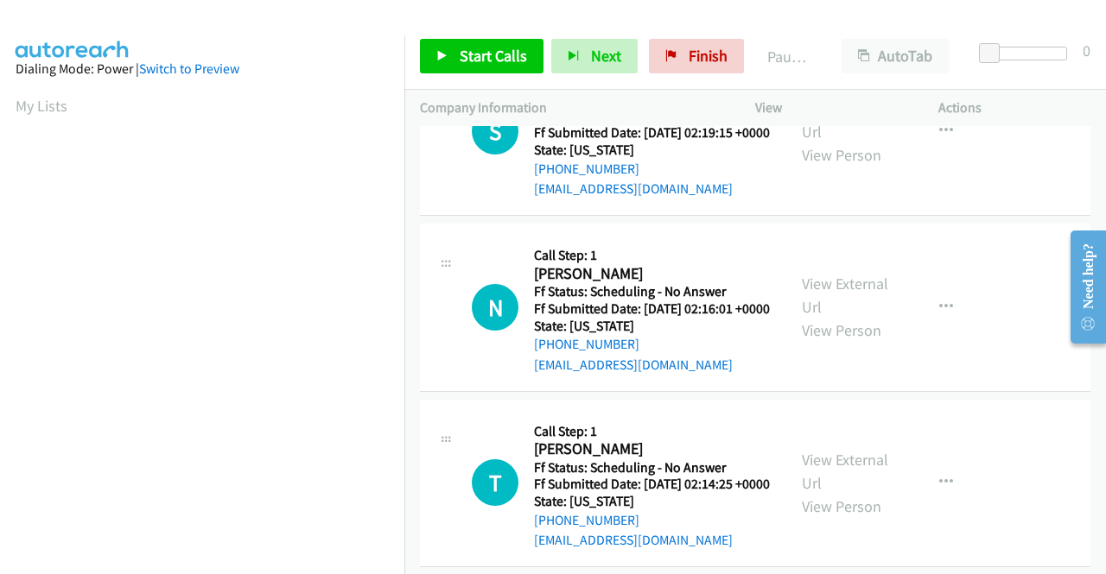
scroll to position [173, 0]
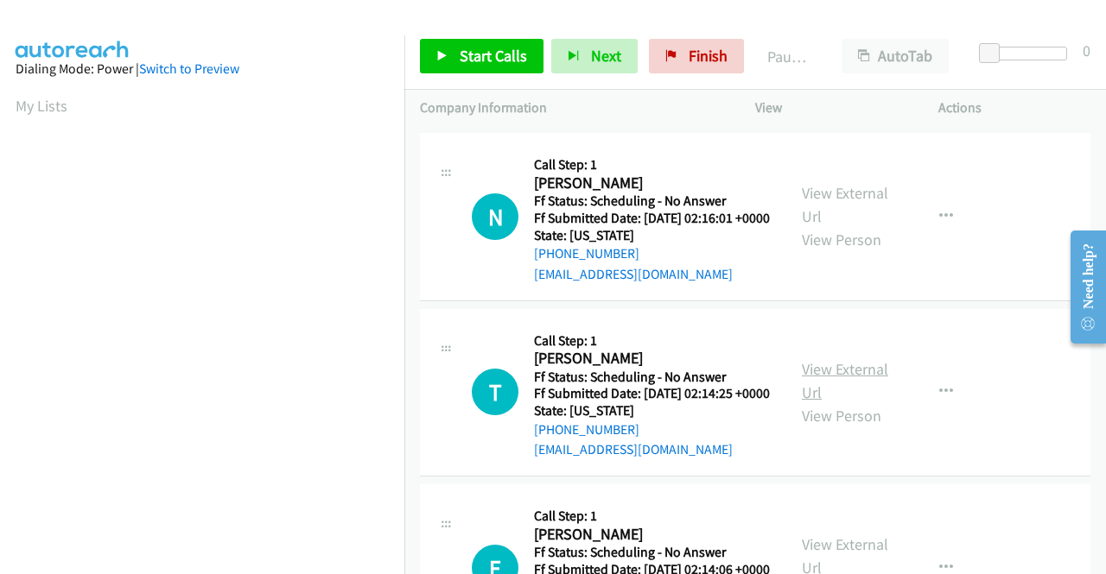
click at [853, 403] on link "View External Url" at bounding box center [845, 380] width 86 height 43
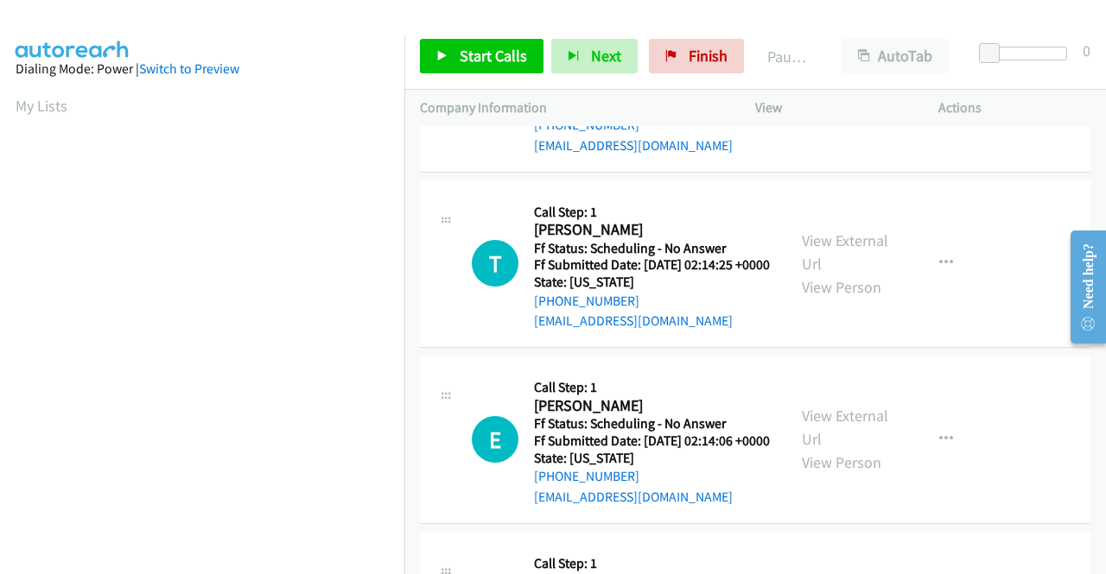
scroll to position [346, 0]
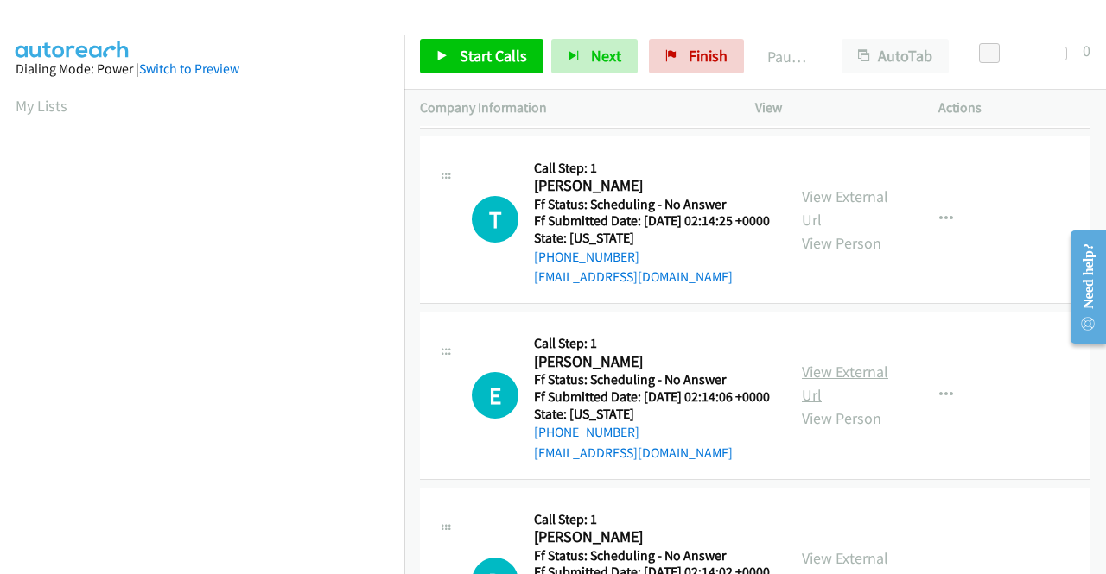
click at [865, 405] on link "View External Url" at bounding box center [845, 383] width 86 height 43
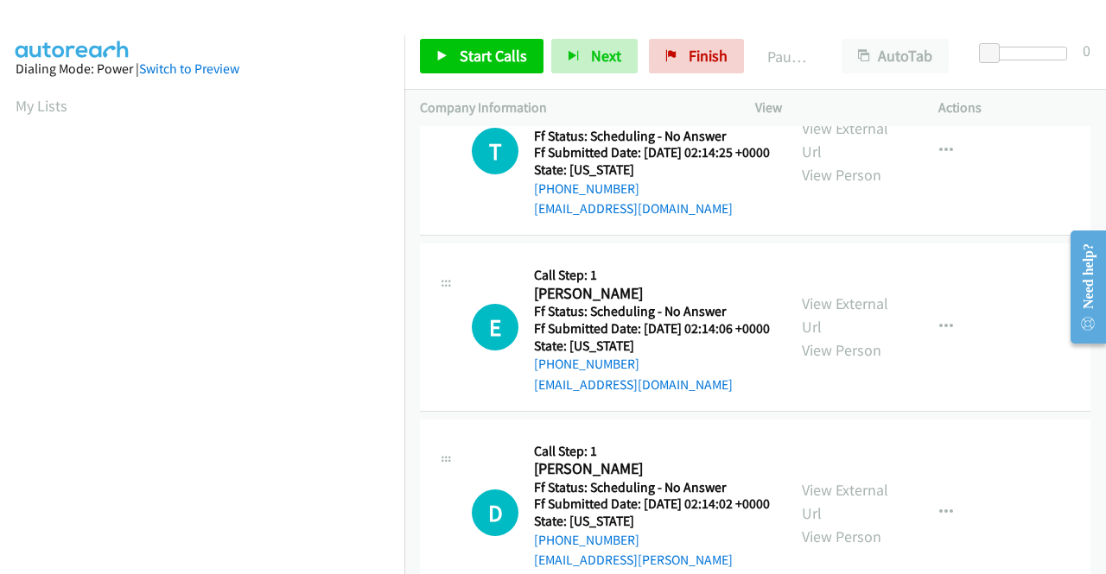
scroll to position [518, 0]
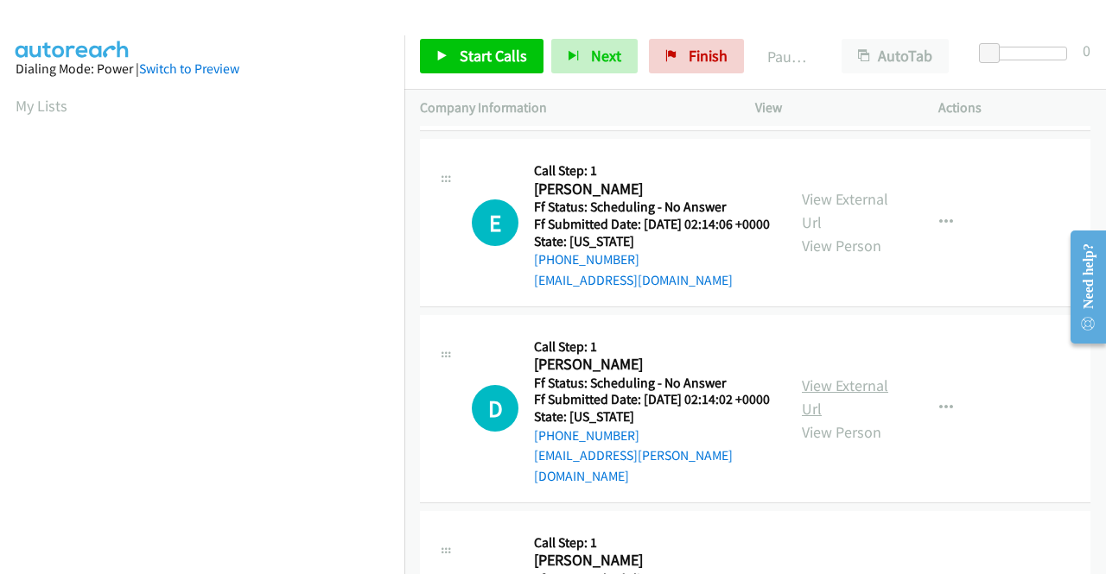
click at [848, 419] on link "View External Url" at bounding box center [845, 397] width 86 height 43
drag, startPoint x: 483, startPoint y: 56, endPoint x: 504, endPoint y: 80, distance: 32.4
click at [483, 56] on span "Start Calls" at bounding box center [493, 56] width 67 height 20
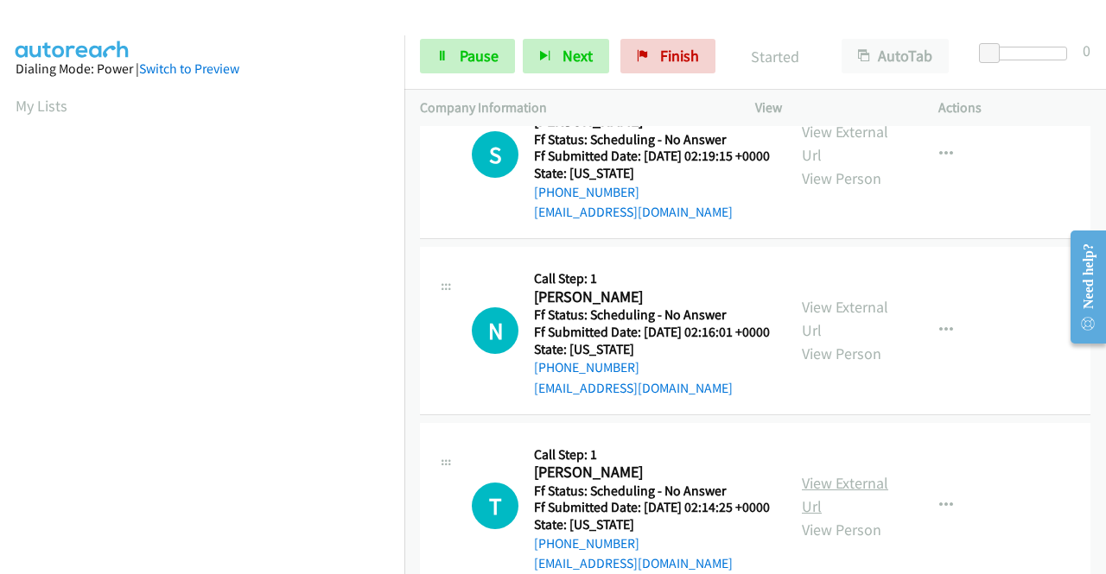
scroll to position [0, 0]
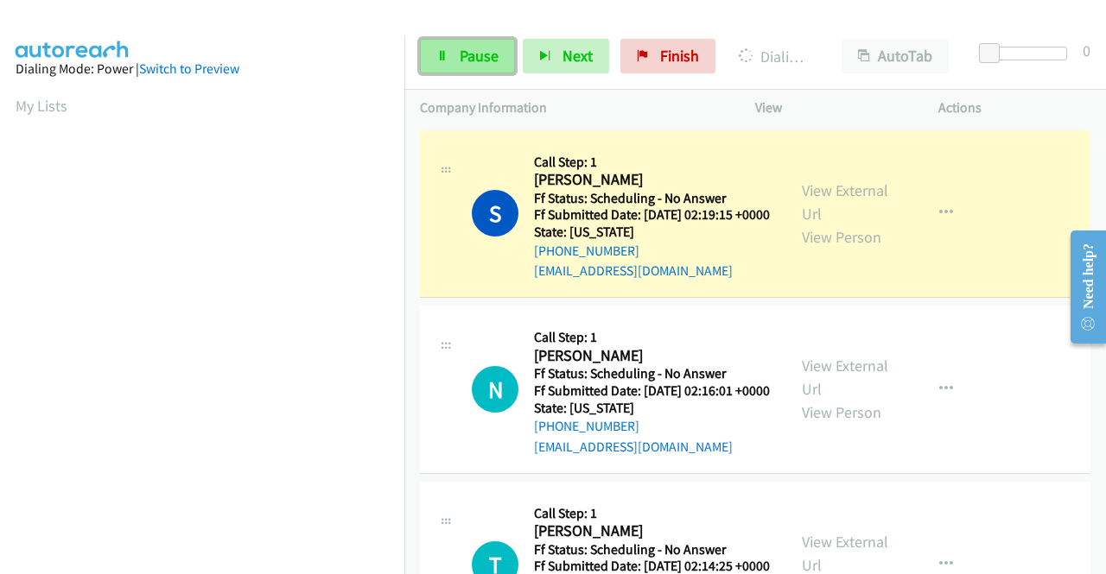
click at [448, 60] on link "Pause" at bounding box center [467, 56] width 95 height 35
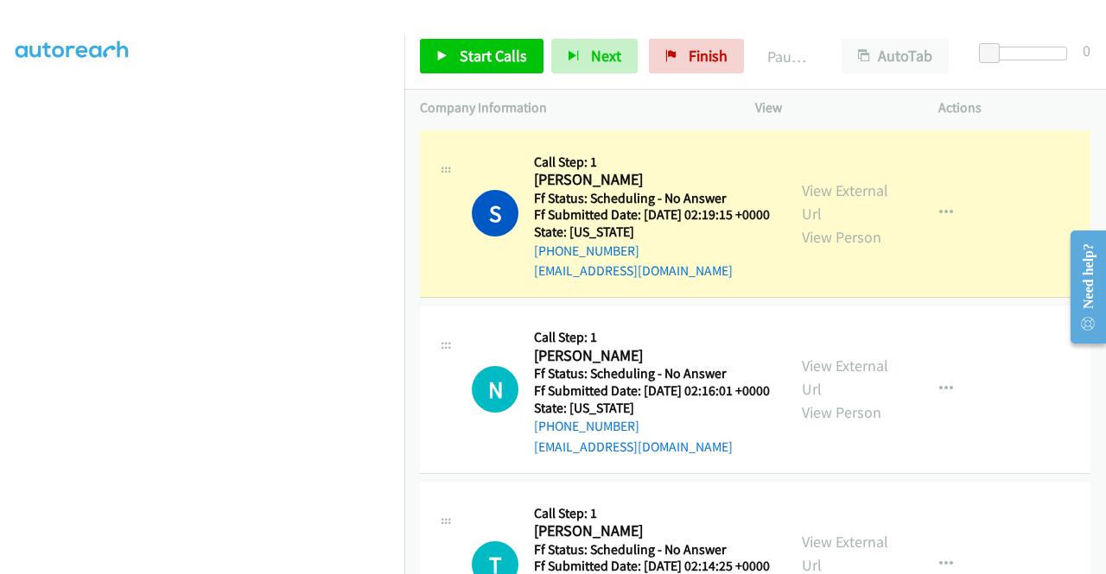
scroll to position [394, 0]
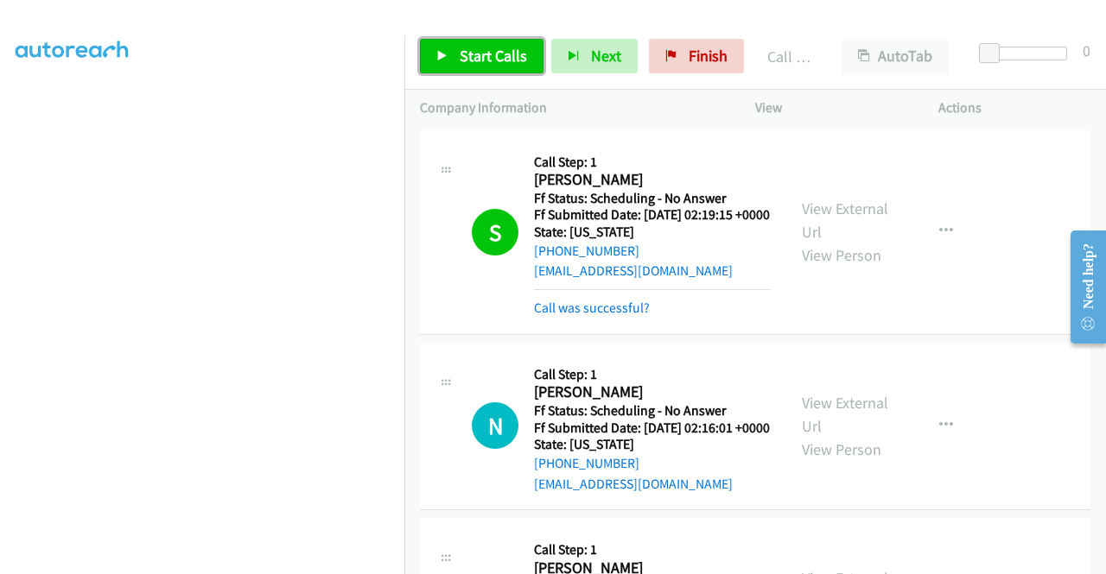
click at [497, 63] on span "Start Calls" at bounding box center [493, 56] width 67 height 20
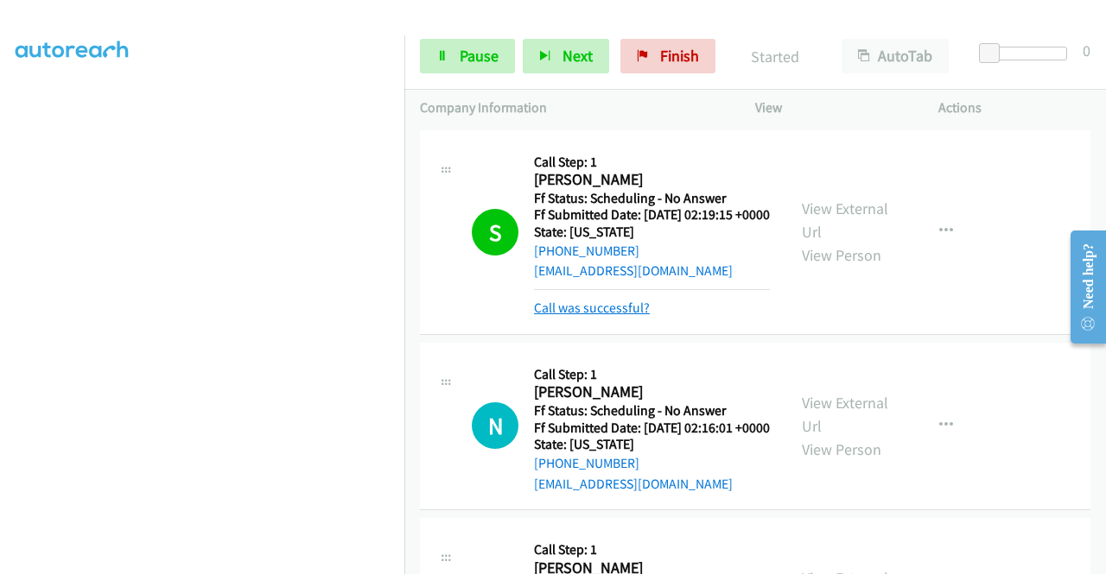
click at [617, 316] on link "Call was successful?" at bounding box center [592, 308] width 116 height 16
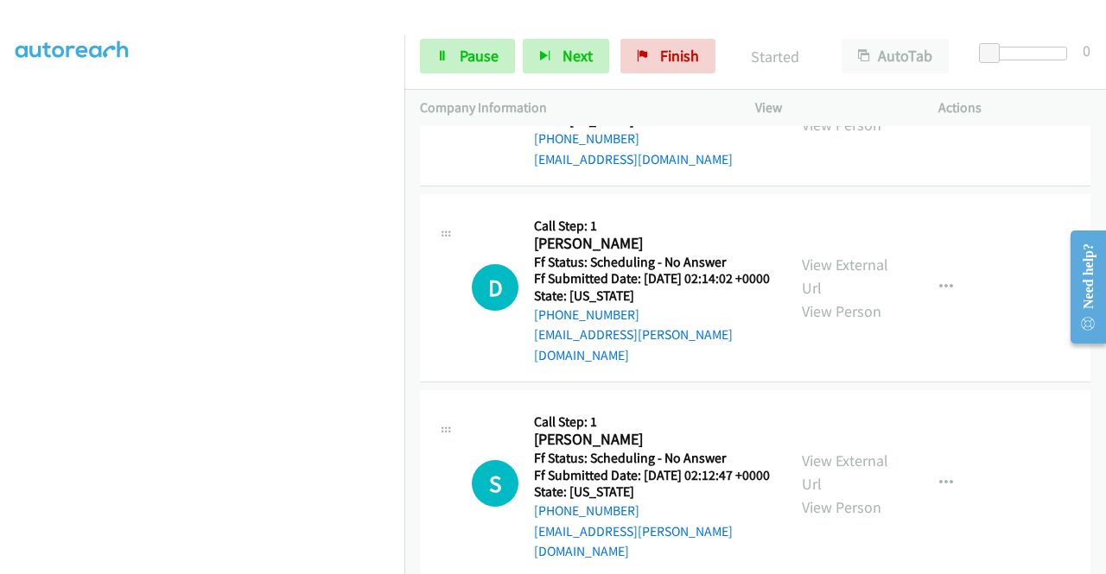
scroll to position [691, 0]
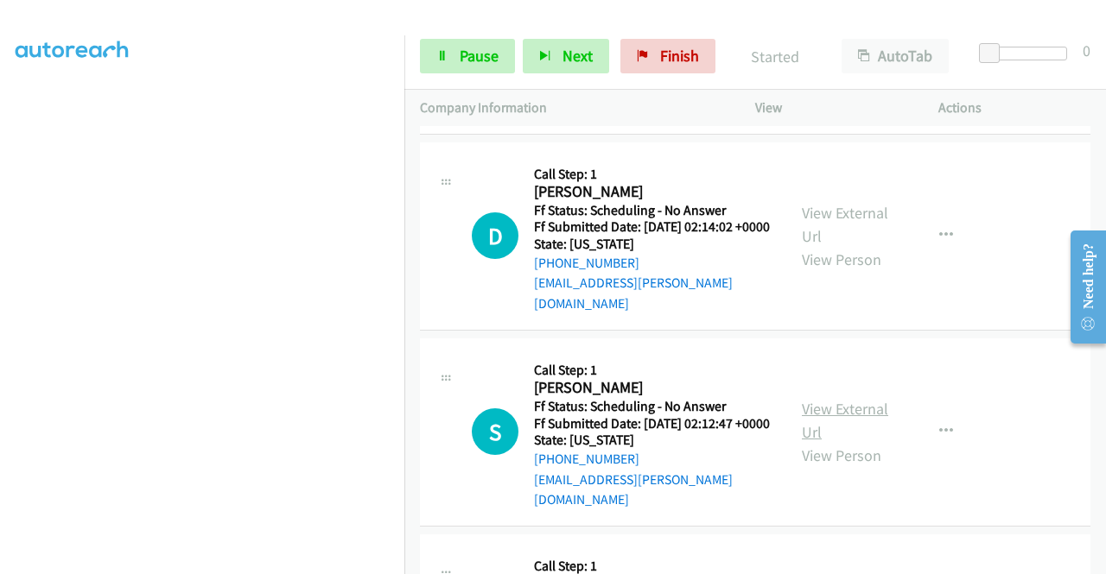
click at [848, 442] on link "View External Url" at bounding box center [845, 420] width 86 height 43
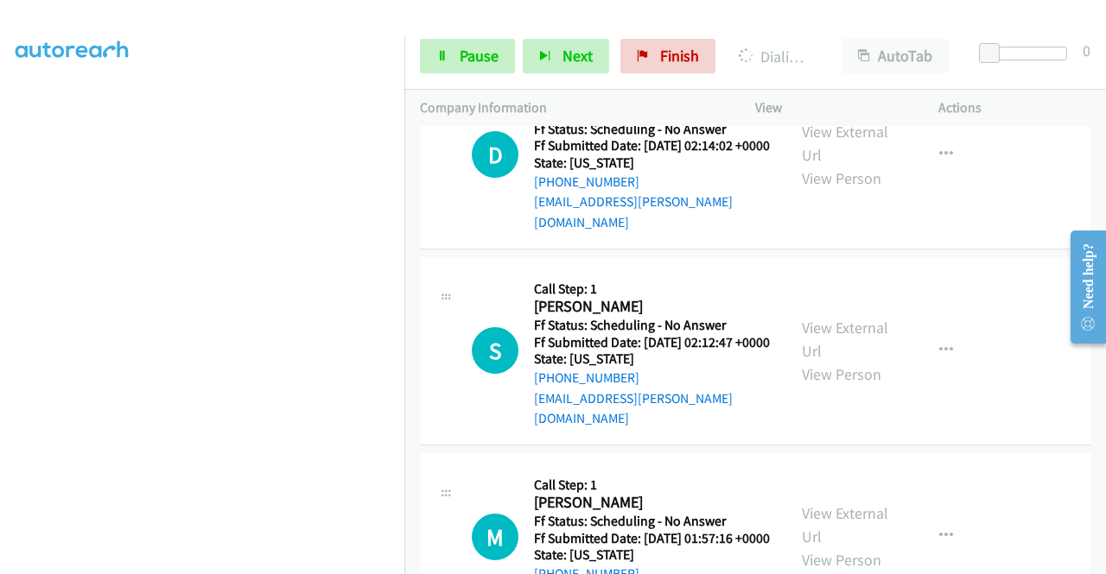
scroll to position [864, 0]
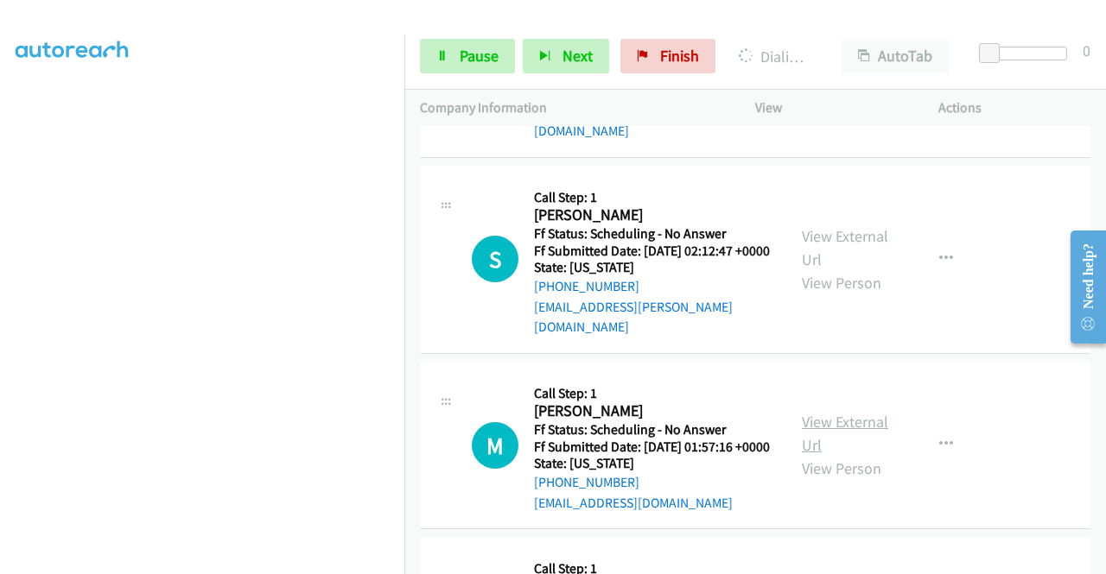
click at [840, 455] on link "View External Url" at bounding box center [845, 433] width 86 height 43
click at [985, 162] on td "D Callback Scheduled Call Step: 1 Dominique Nash America/Chicago Ff Status: Sch…" at bounding box center [754, 63] width 701 height 196
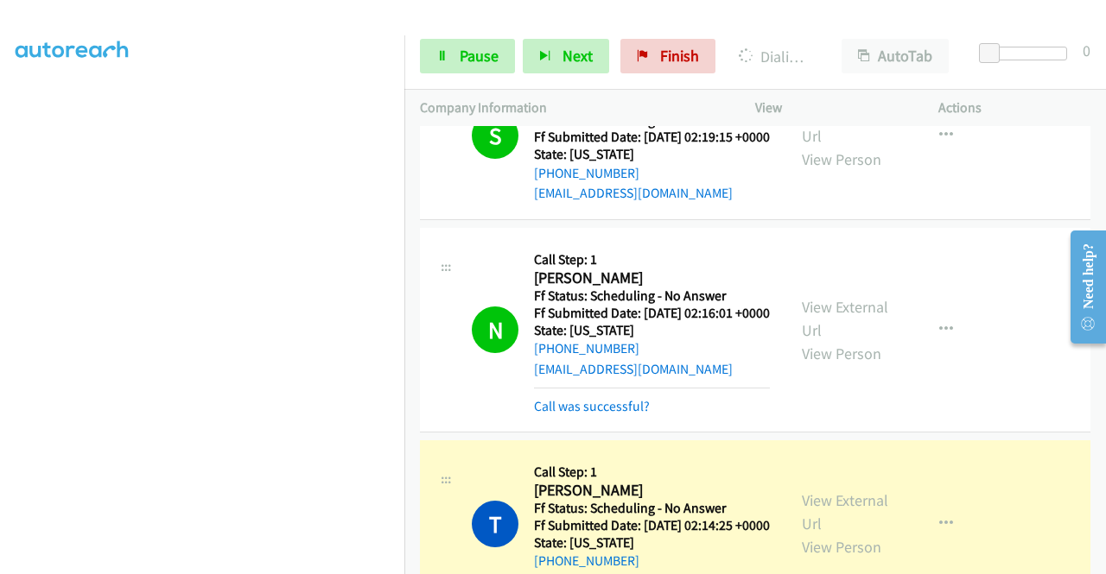
scroll to position [173, 0]
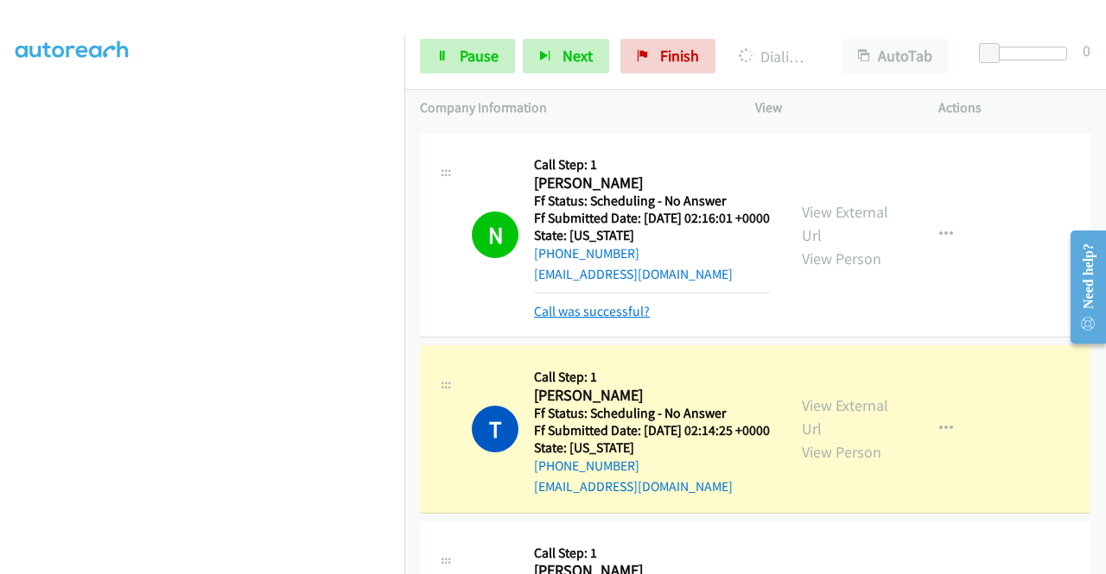
click at [636, 320] on link "Call was successful?" at bounding box center [592, 311] width 116 height 16
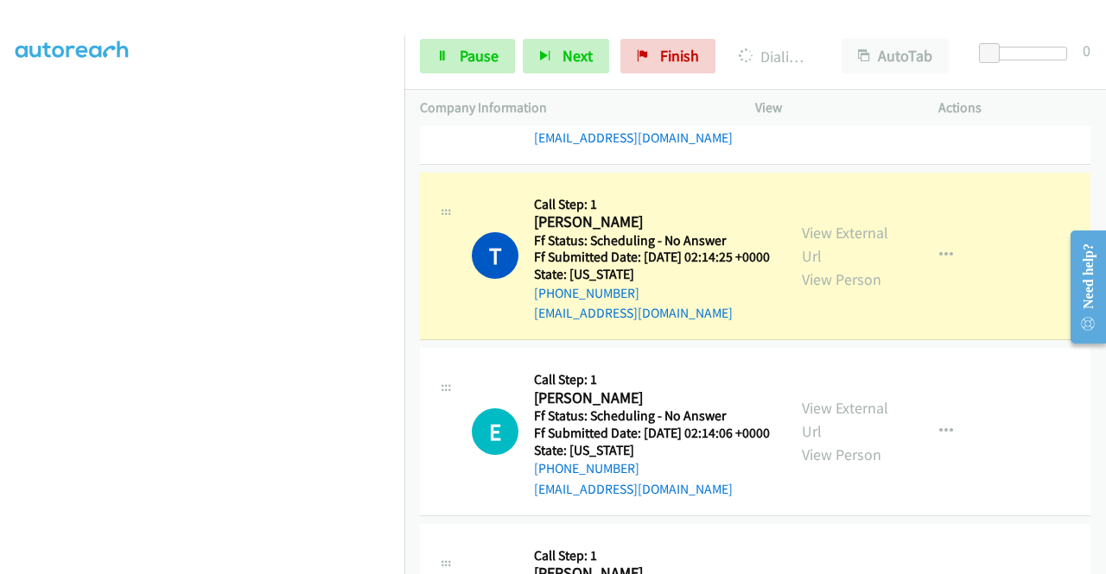
scroll to position [346, 0]
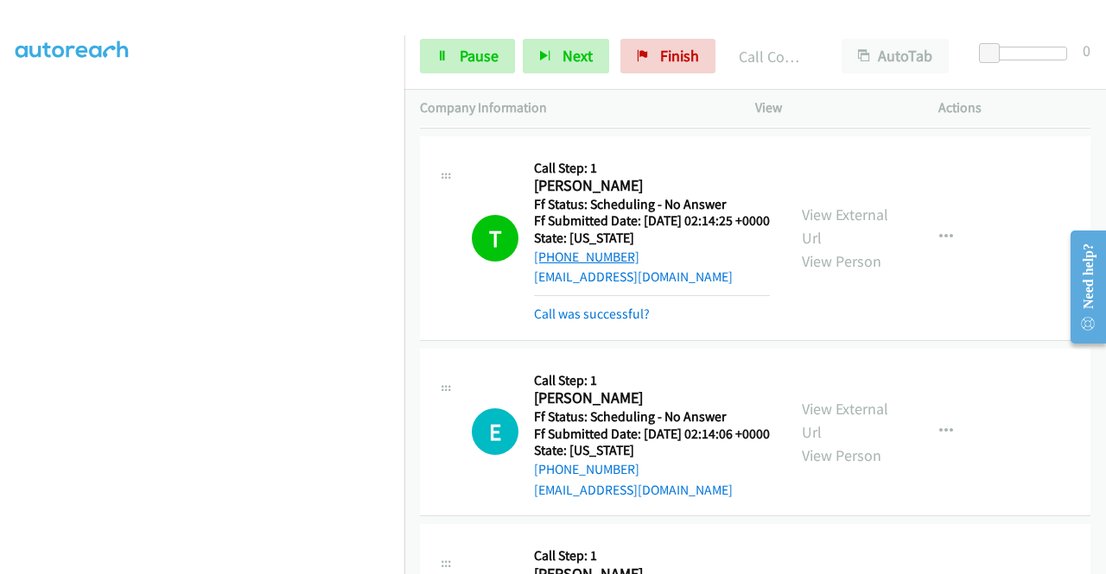
drag, startPoint x: 642, startPoint y: 305, endPoint x: 547, endPoint y: 310, distance: 95.2
click at [547, 268] on div "+1 313-542-4230" at bounding box center [652, 257] width 236 height 21
copy link "313-542-4230"
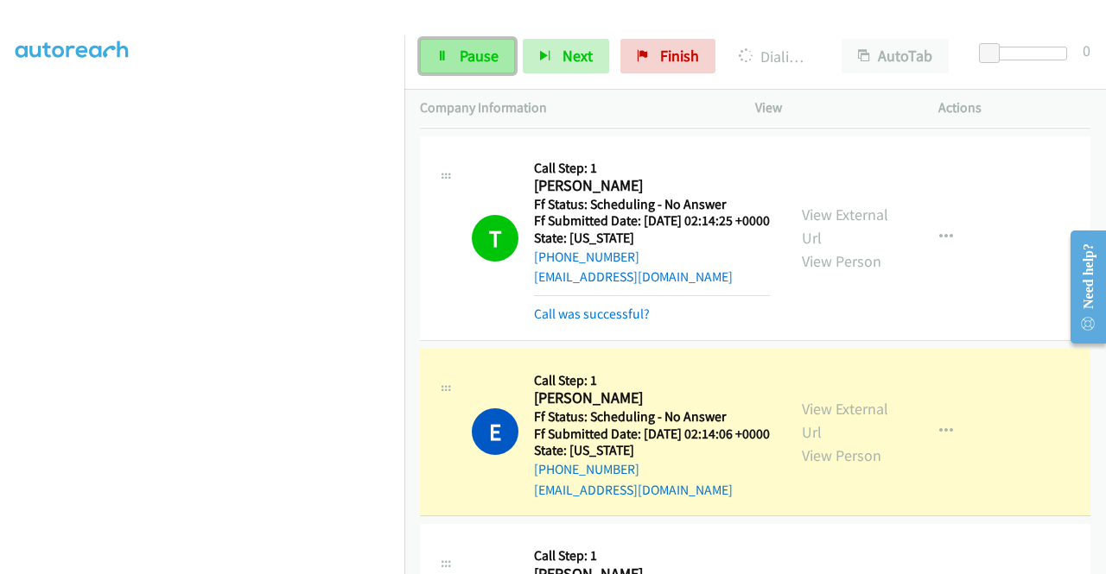
click at [483, 48] on span "Pause" at bounding box center [479, 56] width 39 height 20
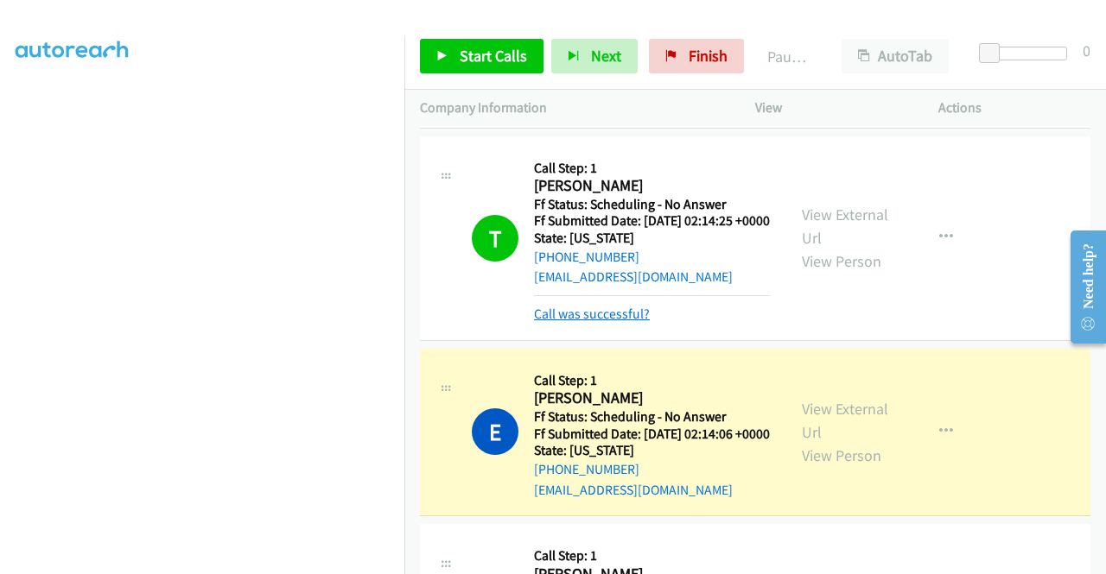
click at [631, 322] on link "Call was successful?" at bounding box center [592, 314] width 116 height 16
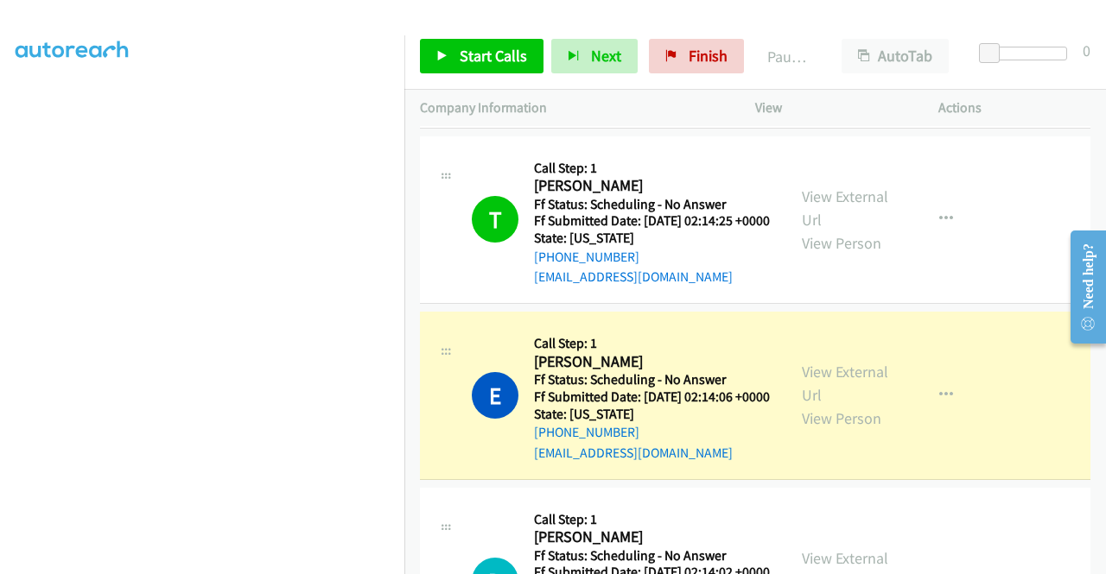
scroll to position [432, 0]
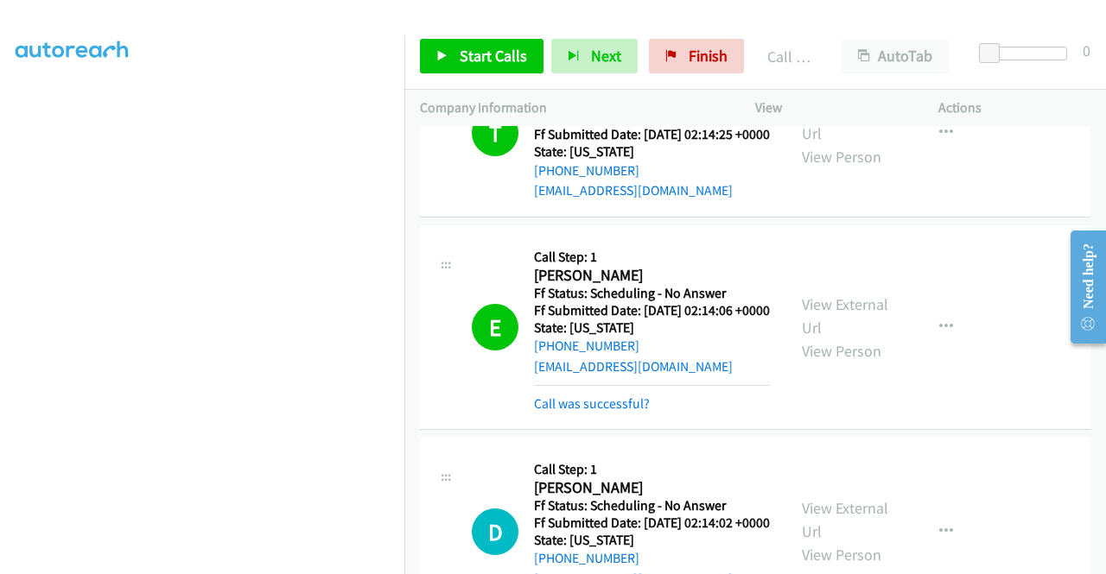
drag, startPoint x: 626, startPoint y: 466, endPoint x: 661, endPoint y: 458, distance: 35.6
click at [626, 412] on link "Call was successful?" at bounding box center [592, 404] width 116 height 16
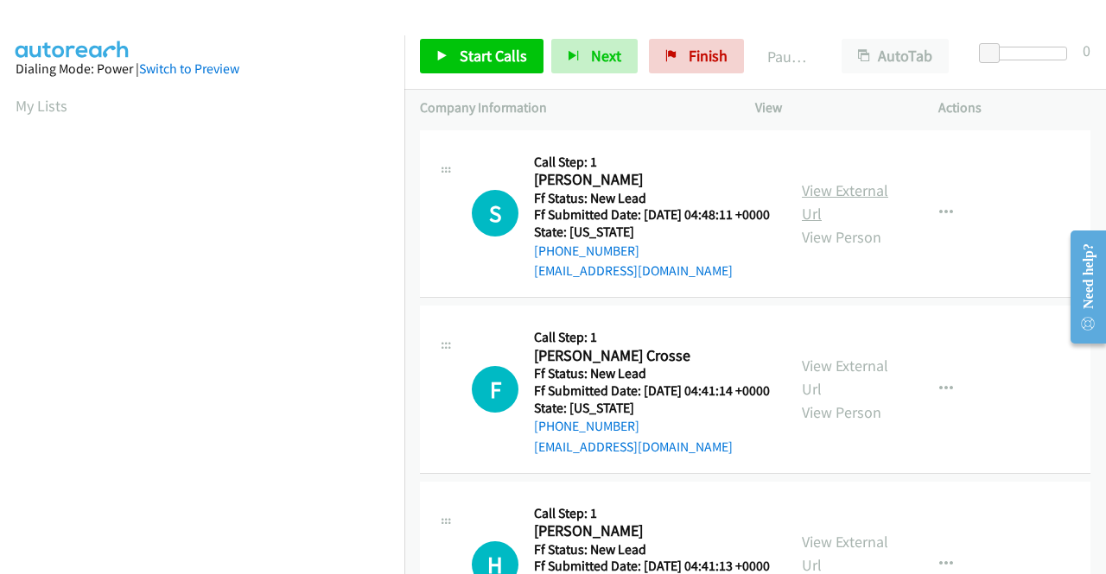
click at [832, 206] on link "View External Url" at bounding box center [845, 202] width 86 height 43
click at [845, 393] on link "View External Url" at bounding box center [845, 377] width 86 height 43
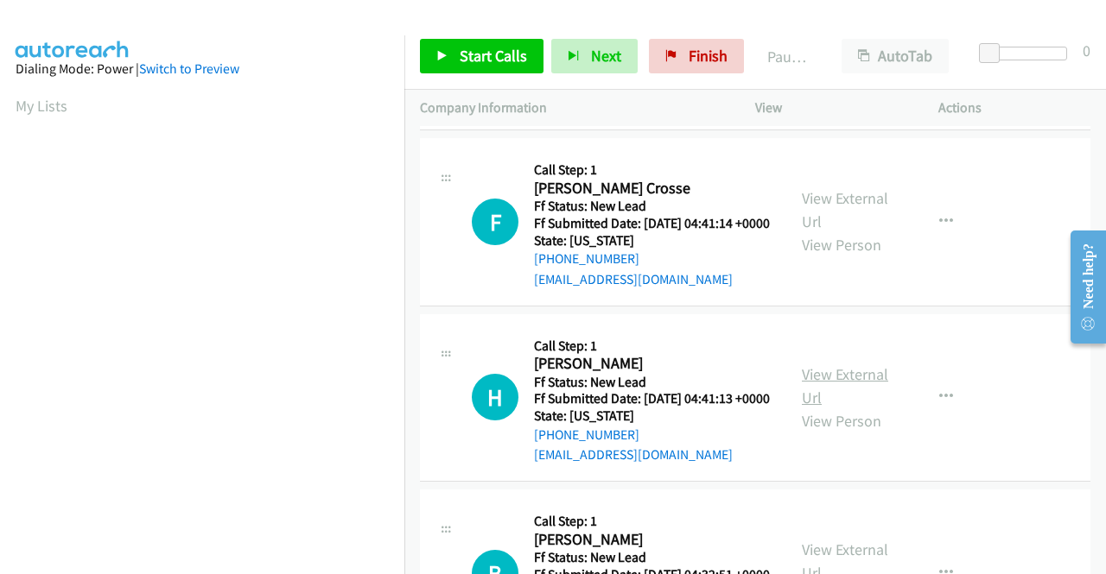
scroll to position [173, 0]
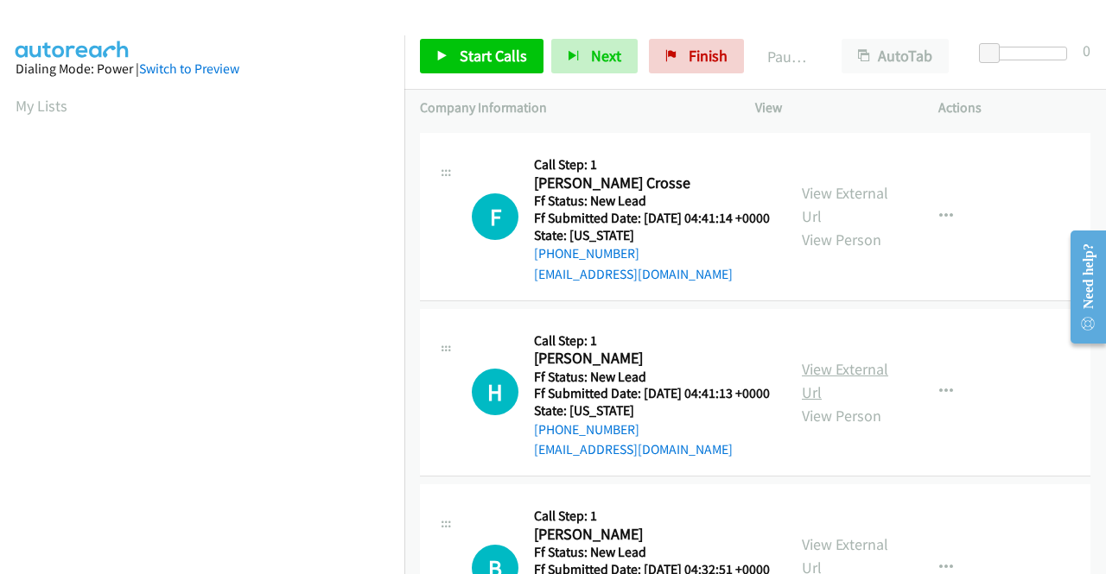
click at [862, 403] on link "View External Url" at bounding box center [845, 380] width 86 height 43
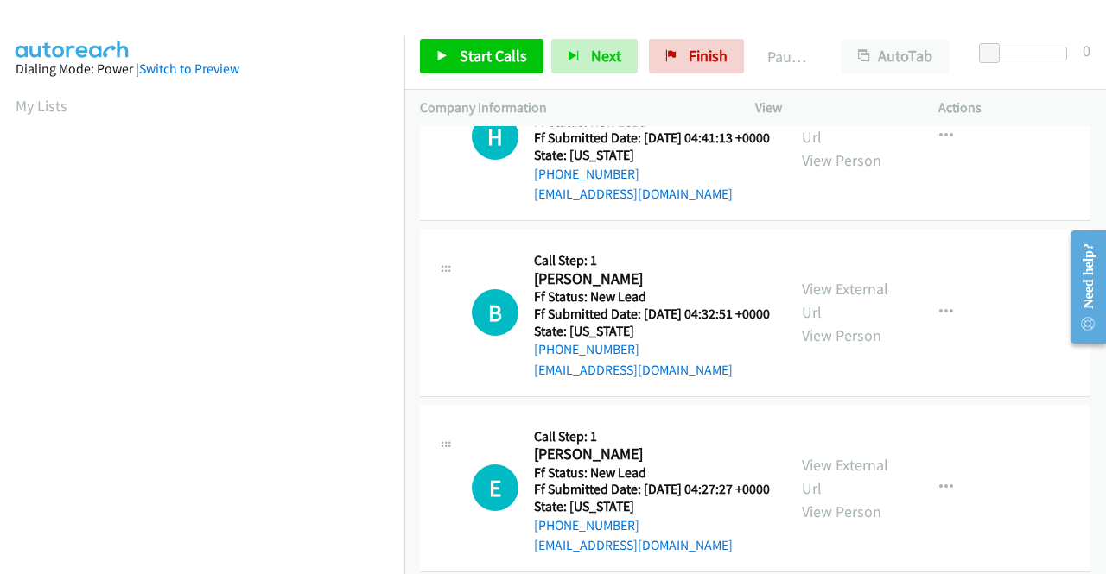
scroll to position [432, 0]
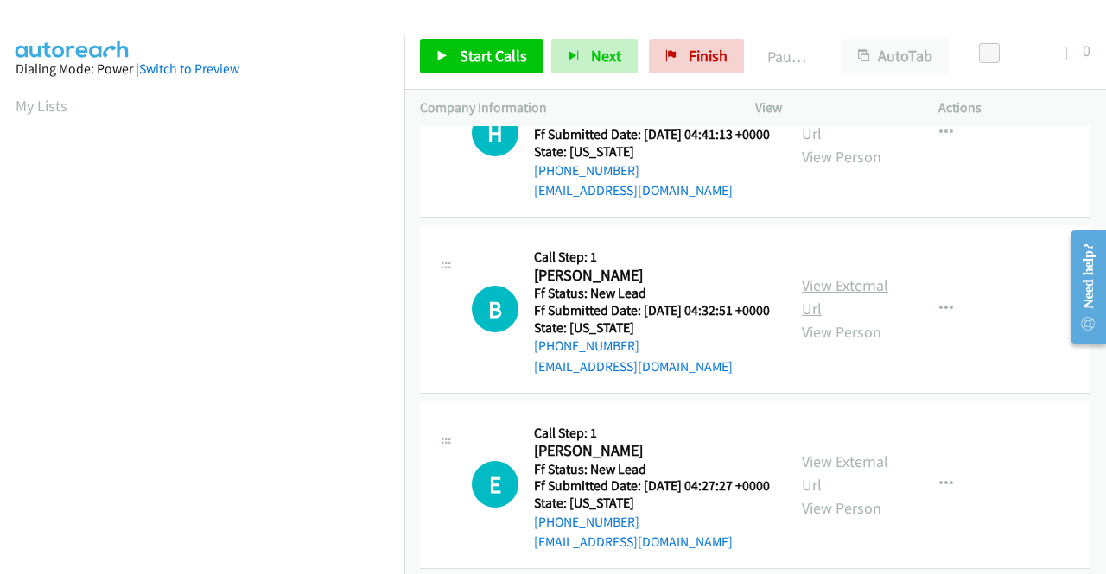
click at [854, 319] on link "View External Url" at bounding box center [845, 297] width 86 height 43
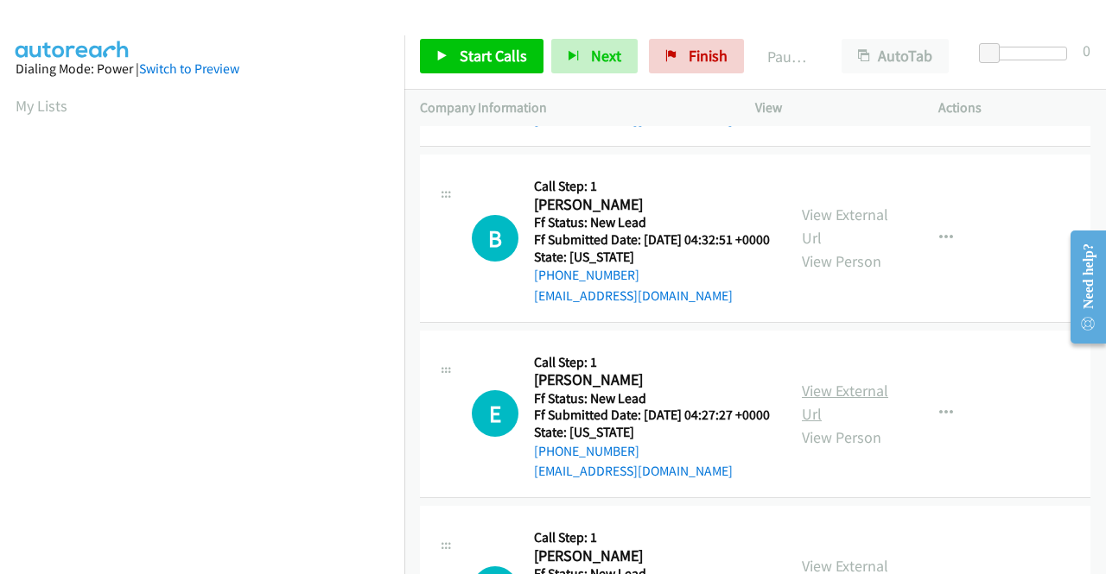
scroll to position [605, 0]
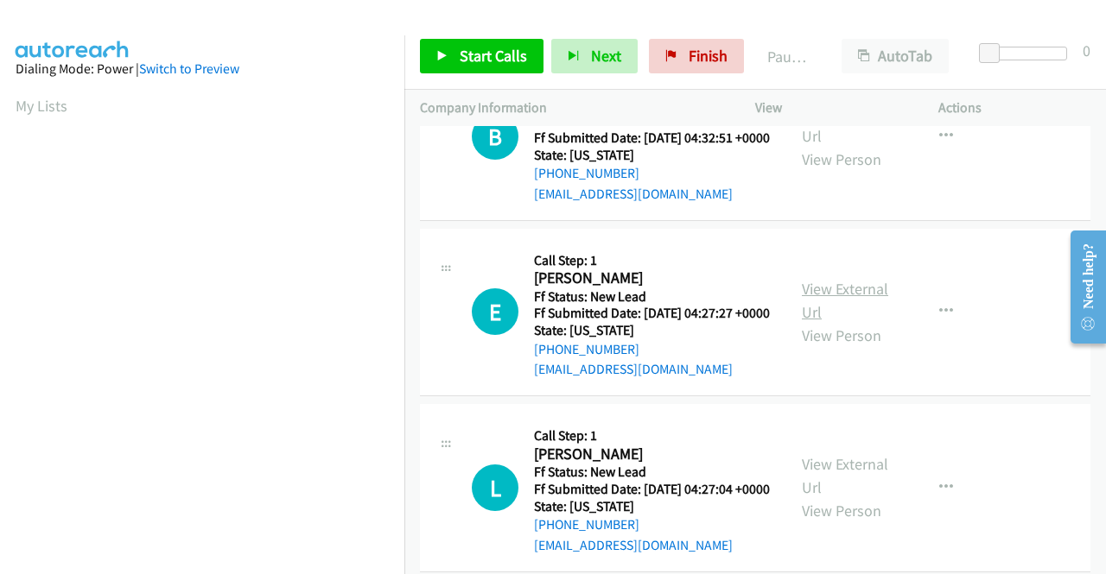
click at [845, 322] on link "View External Url" at bounding box center [845, 300] width 86 height 43
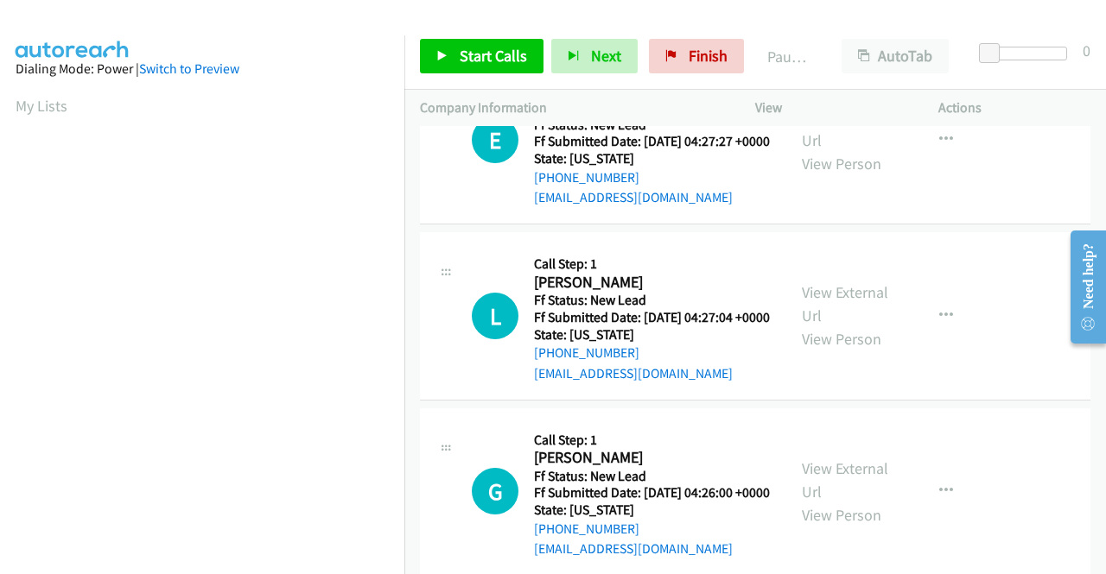
scroll to position [777, 0]
click at [848, 325] on link "View External Url" at bounding box center [845, 303] width 86 height 43
click at [464, 63] on span "Start Calls" at bounding box center [493, 56] width 67 height 20
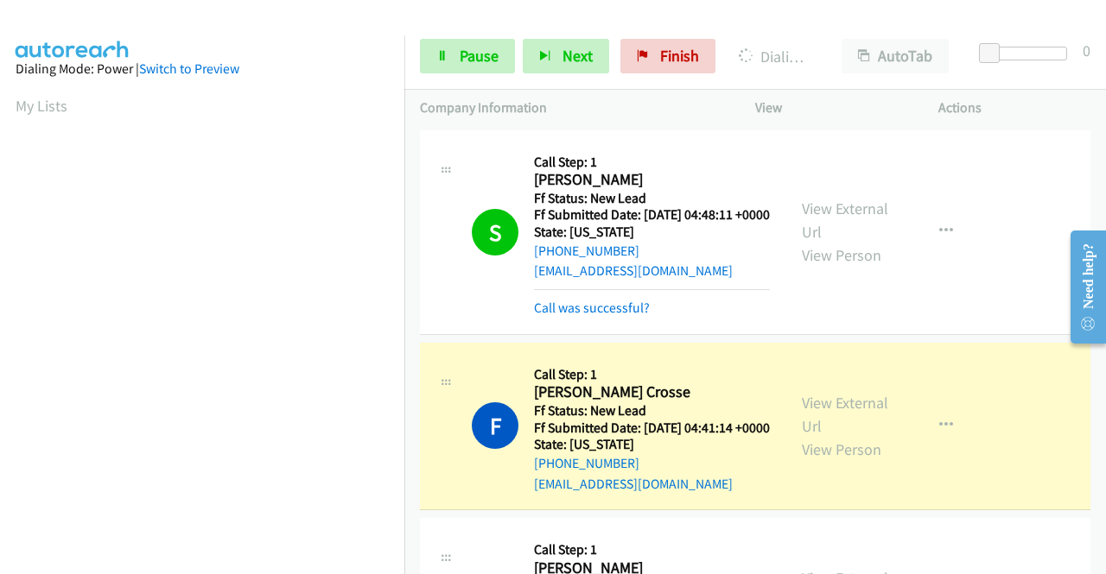
scroll to position [394, 0]
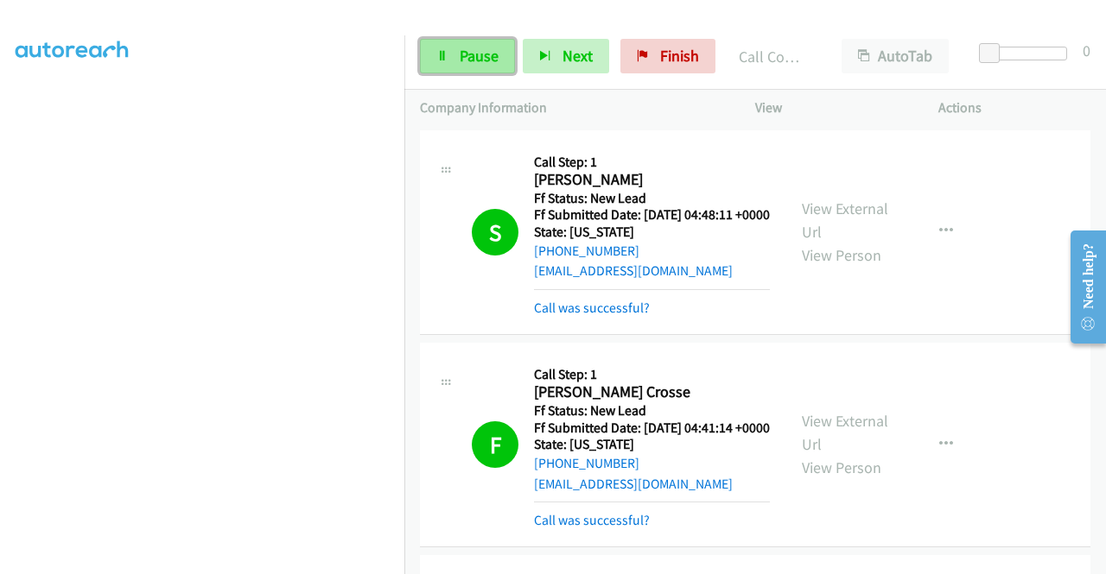
click at [484, 61] on span "Pause" at bounding box center [479, 56] width 39 height 20
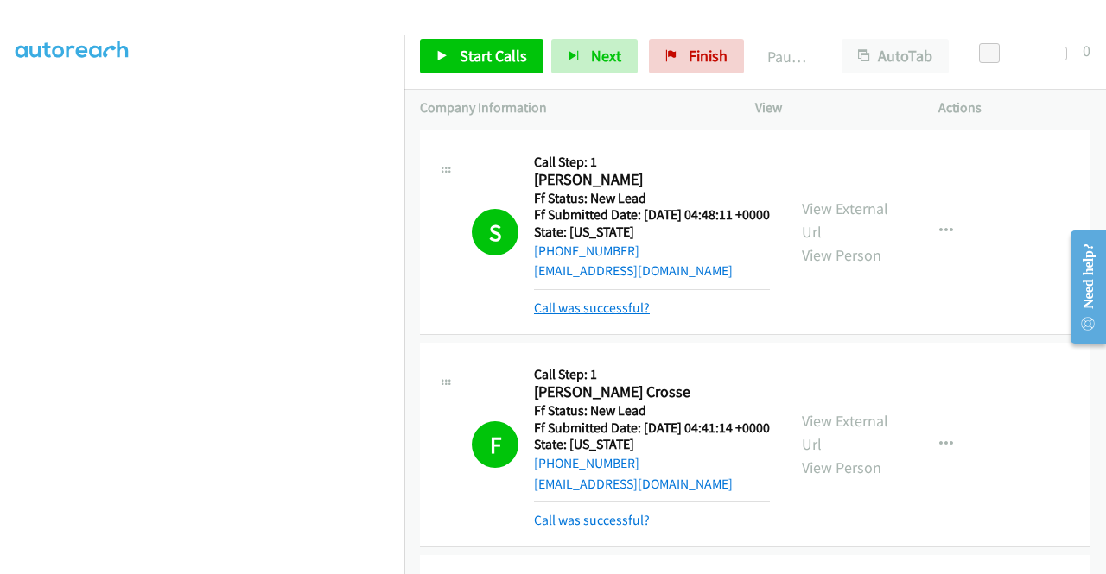
click at [622, 316] on link "Call was successful?" at bounding box center [592, 308] width 116 height 16
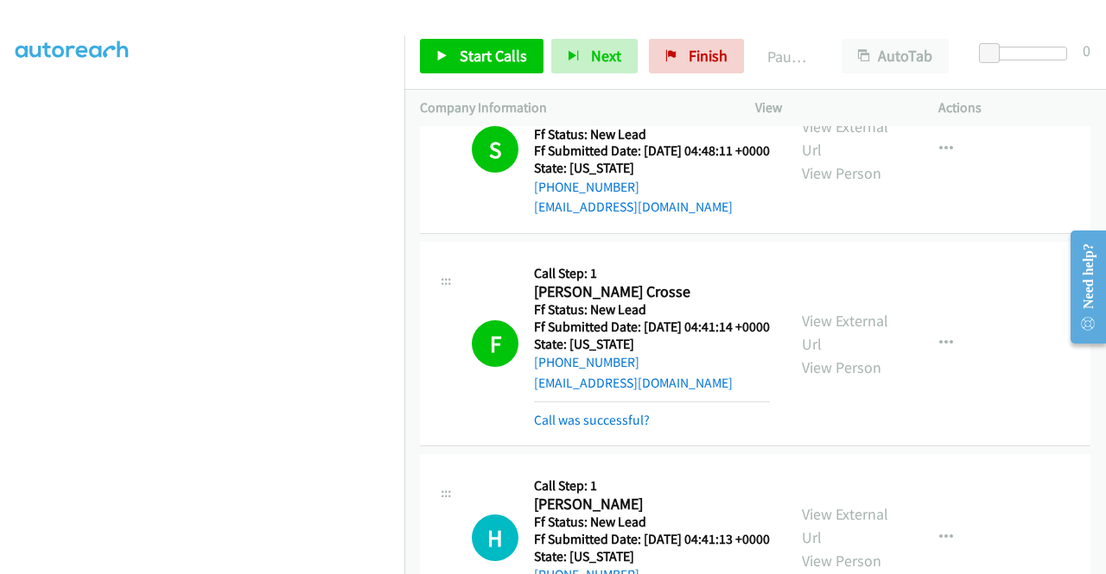
scroll to position [173, 0]
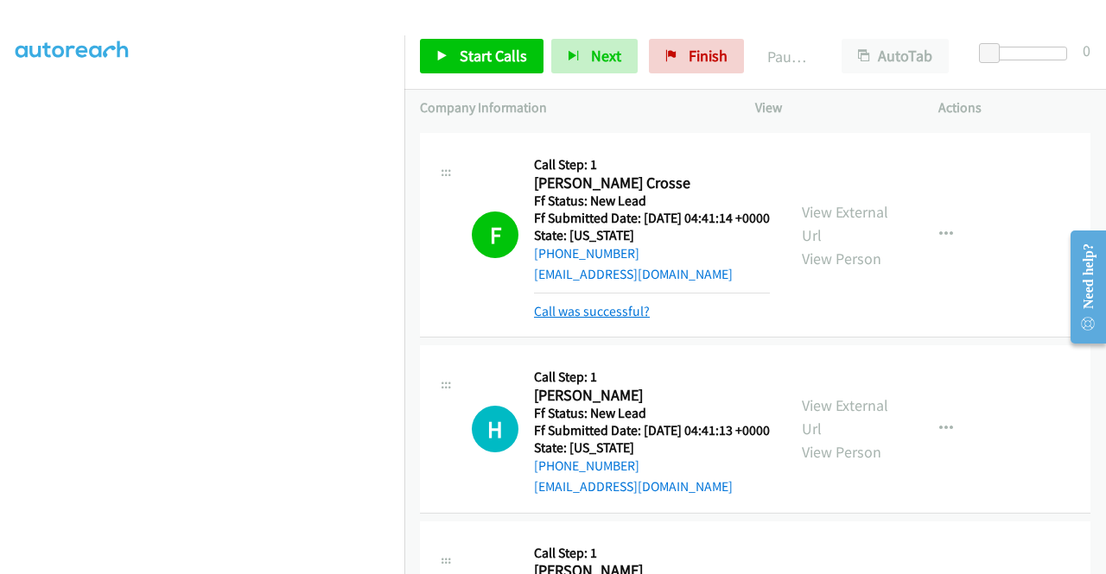
click at [613, 320] on link "Call was successful?" at bounding box center [592, 311] width 116 height 16
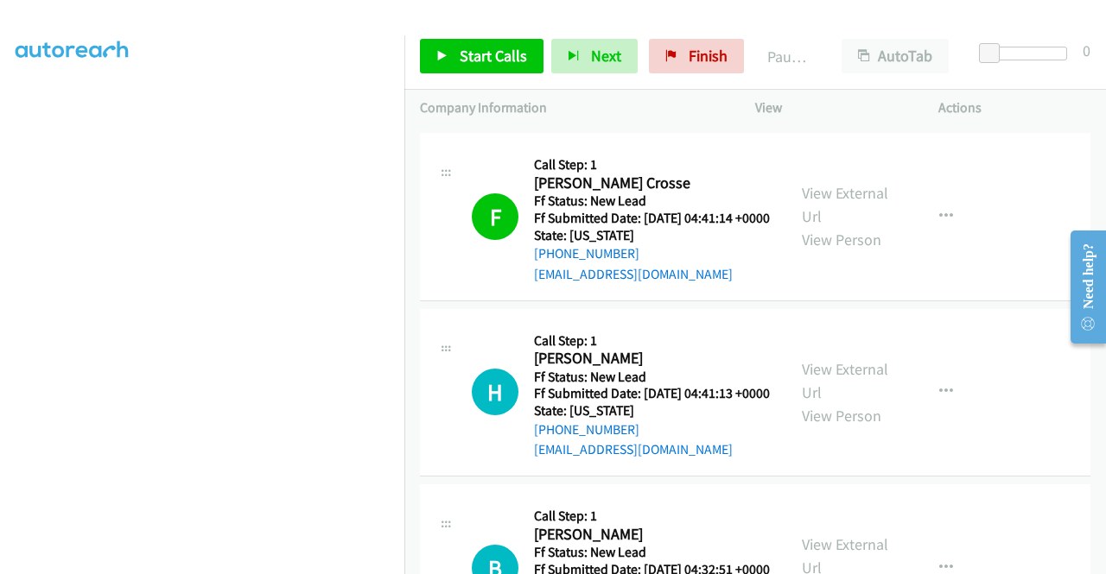
scroll to position [0, 0]
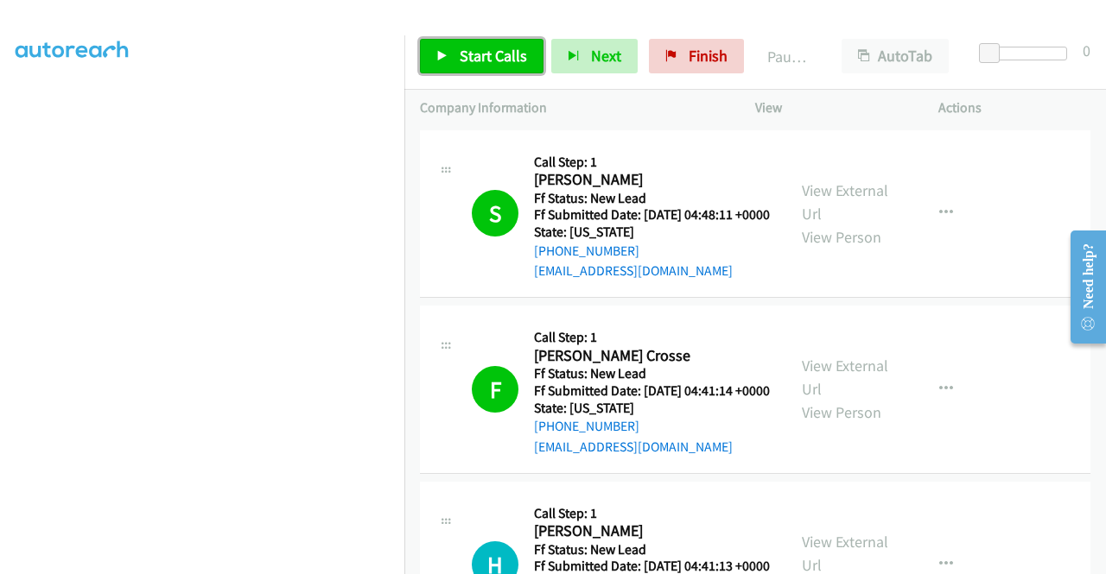
click at [477, 54] on span "Start Calls" at bounding box center [493, 56] width 67 height 20
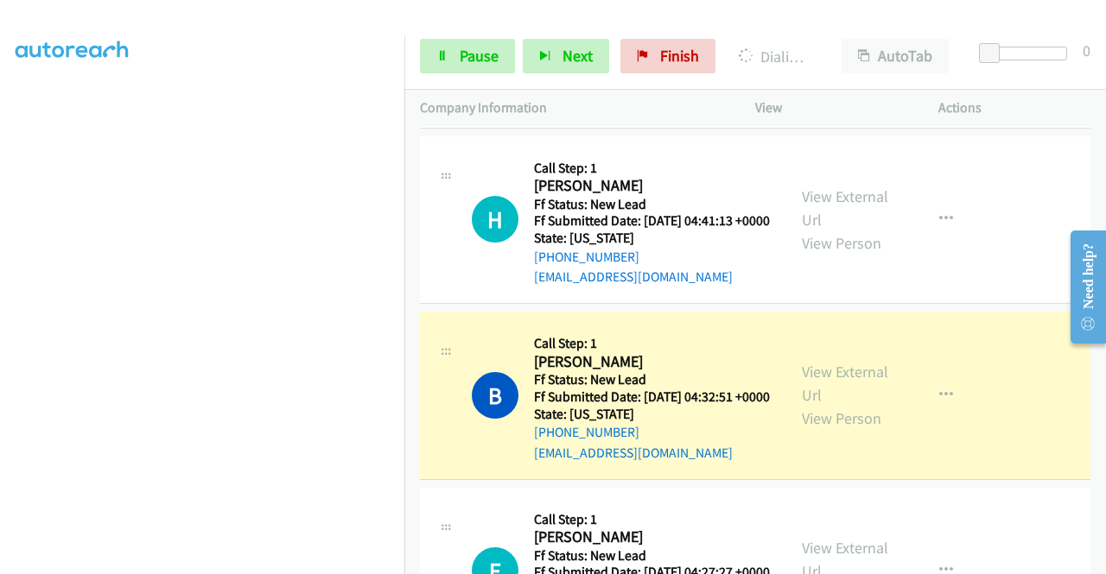
scroll to position [394, 0]
click at [486, 52] on span "Pause" at bounding box center [479, 56] width 39 height 20
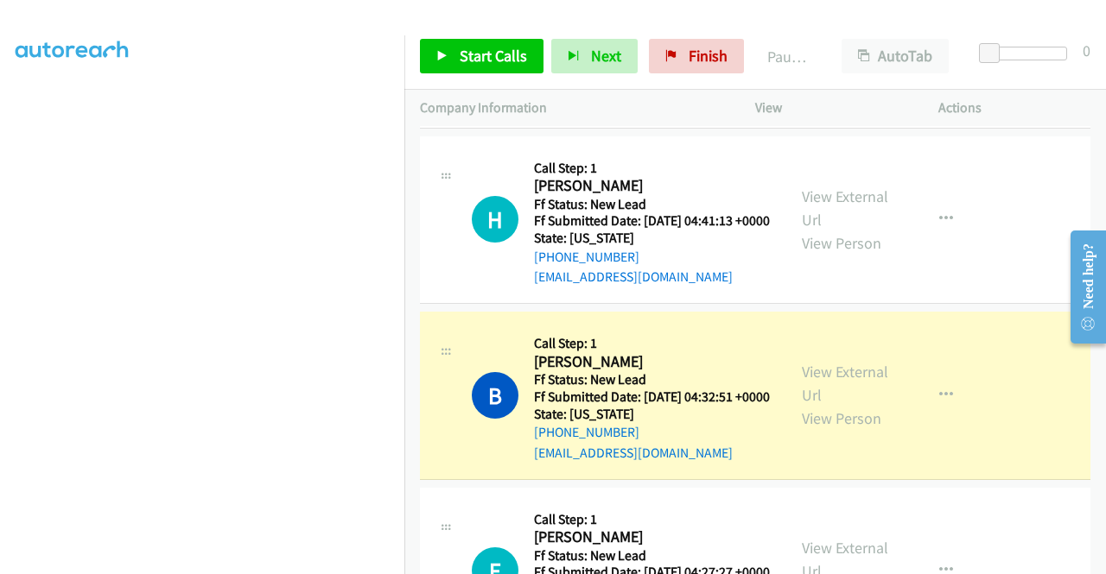
scroll to position [0, 0]
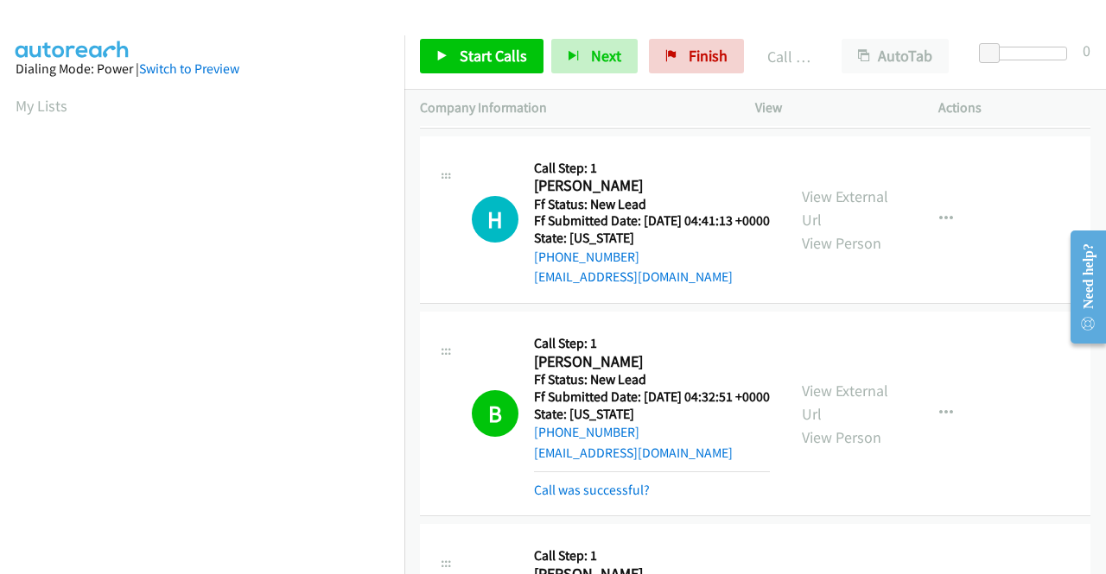
click at [993, 308] on td "H Callback Scheduled Call Step: 1 [PERSON_NAME] America/Los_Angeles Ff Status: …" at bounding box center [754, 220] width 701 height 176
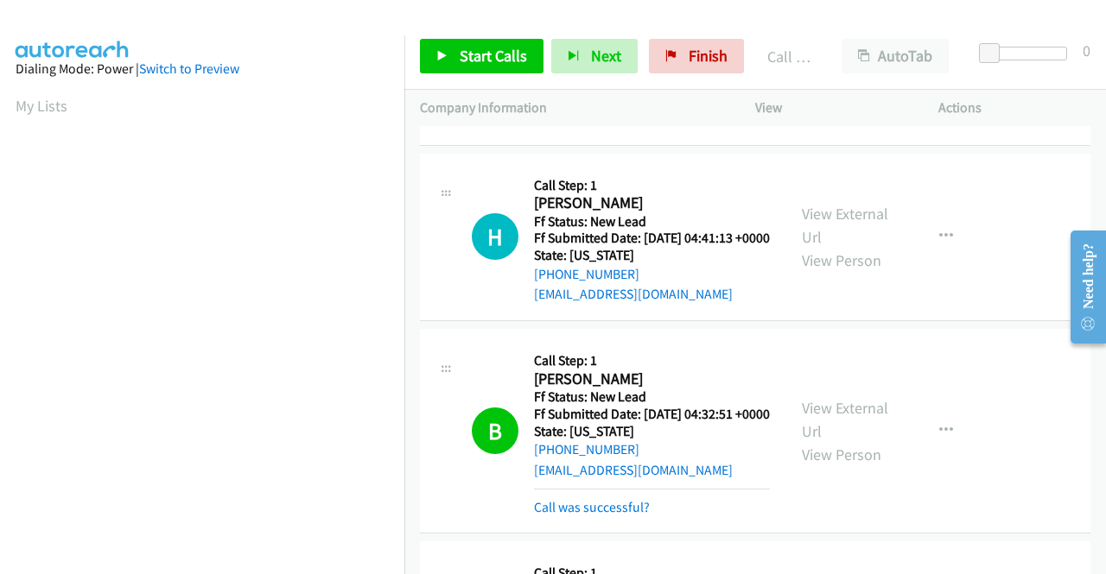
scroll to position [432, 0]
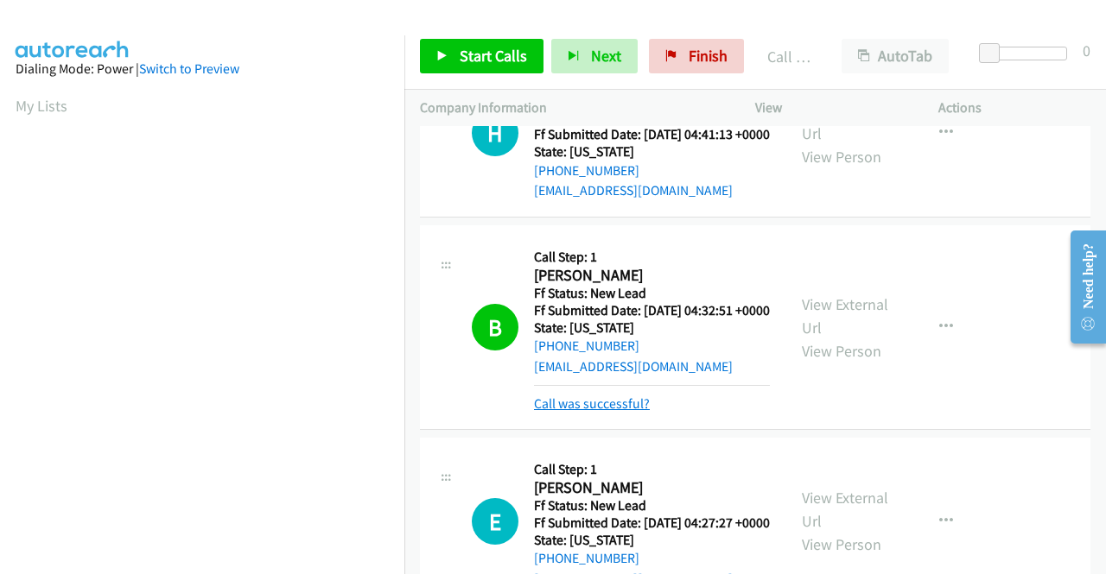
click at [637, 412] on link "Call was successful?" at bounding box center [592, 404] width 116 height 16
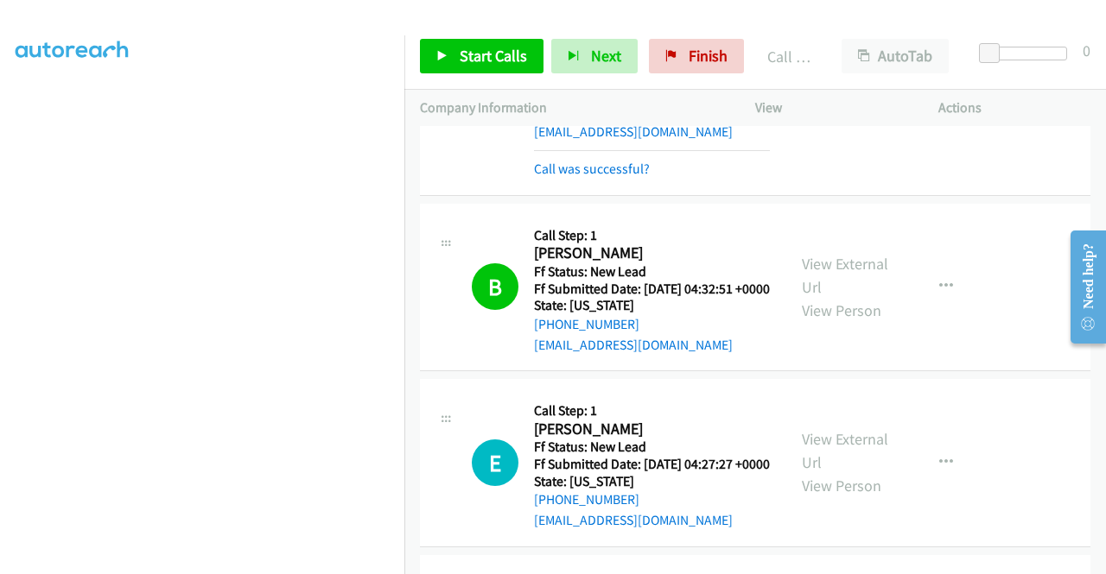
scroll to position [518, 0]
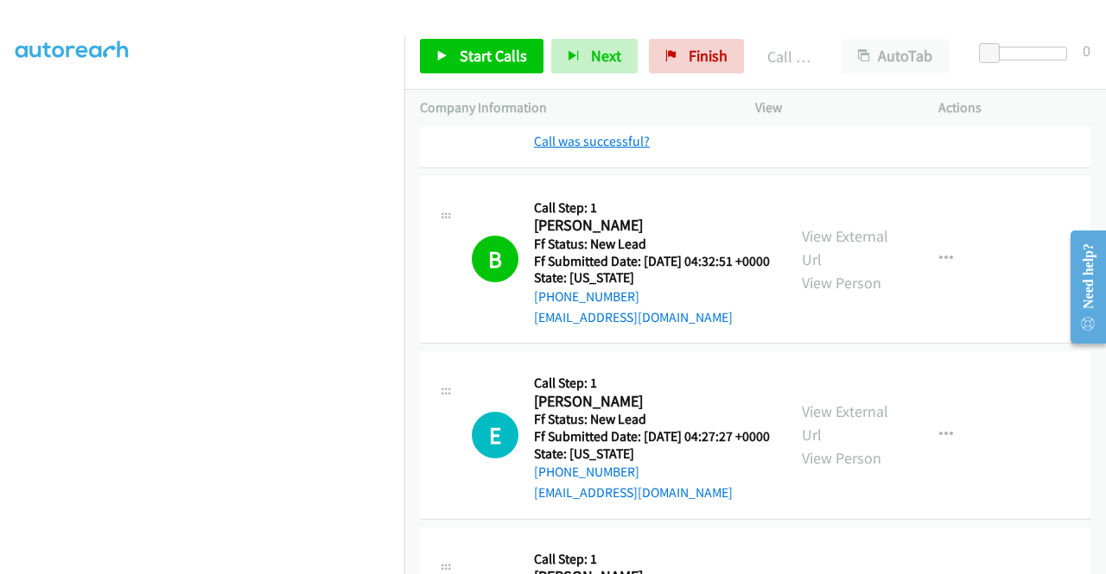
click at [636, 149] on link "Call was successful?" at bounding box center [592, 141] width 116 height 16
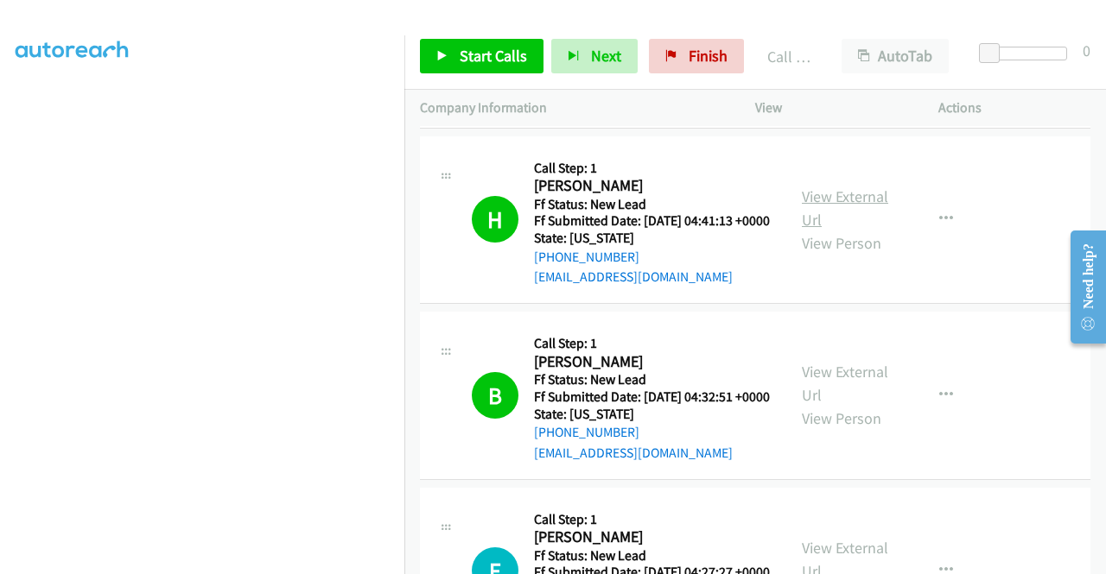
click at [805, 230] on link "View External Url" at bounding box center [845, 208] width 86 height 43
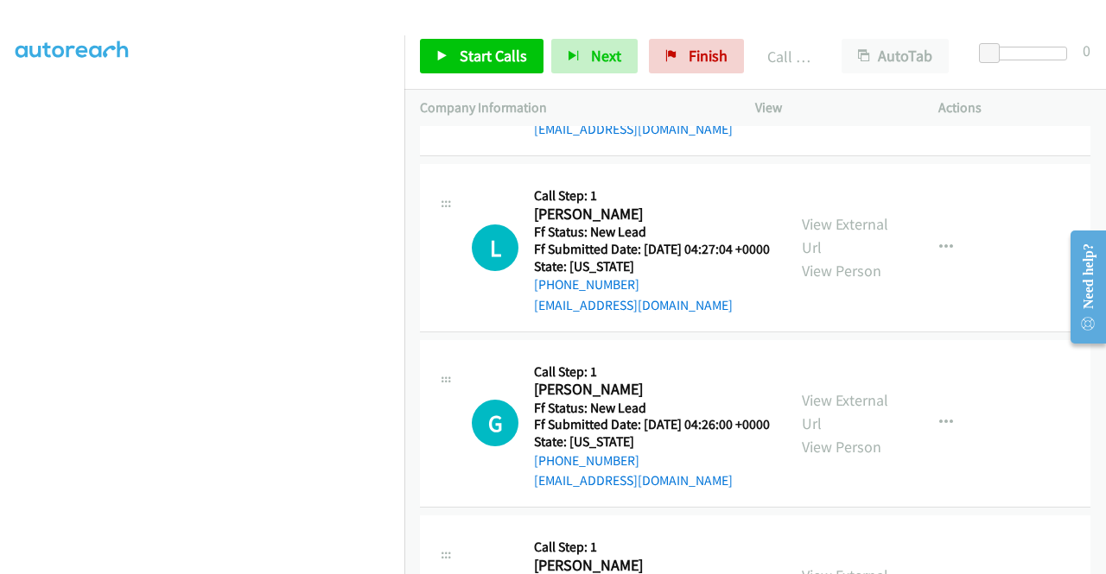
scroll to position [864, 0]
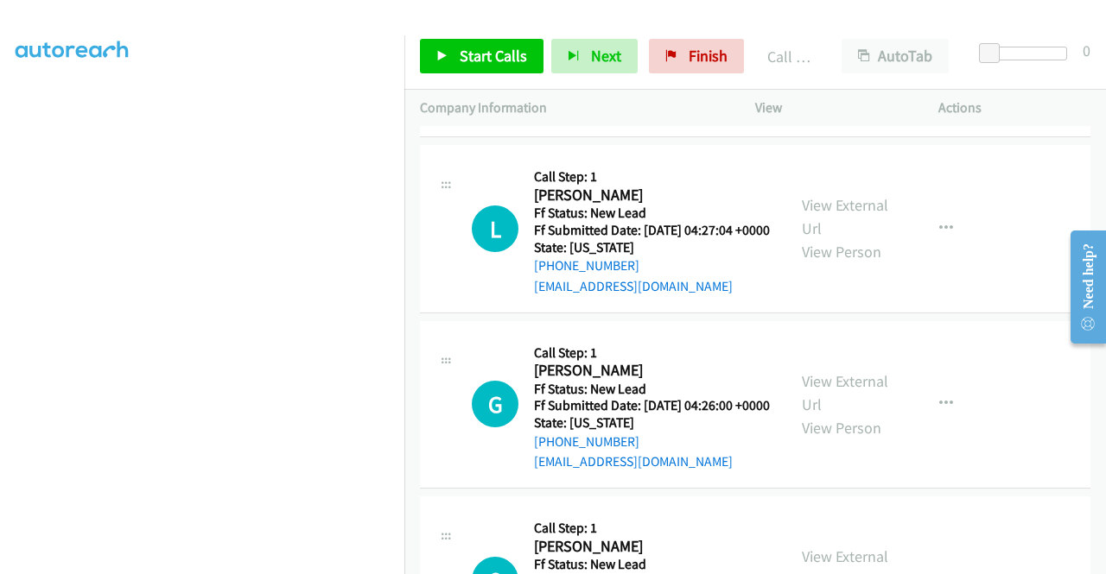
click at [841, 440] on div "View External Url View Person" at bounding box center [847, 405] width 90 height 70
click at [846, 415] on link "View External Url" at bounding box center [845, 392] width 86 height 43
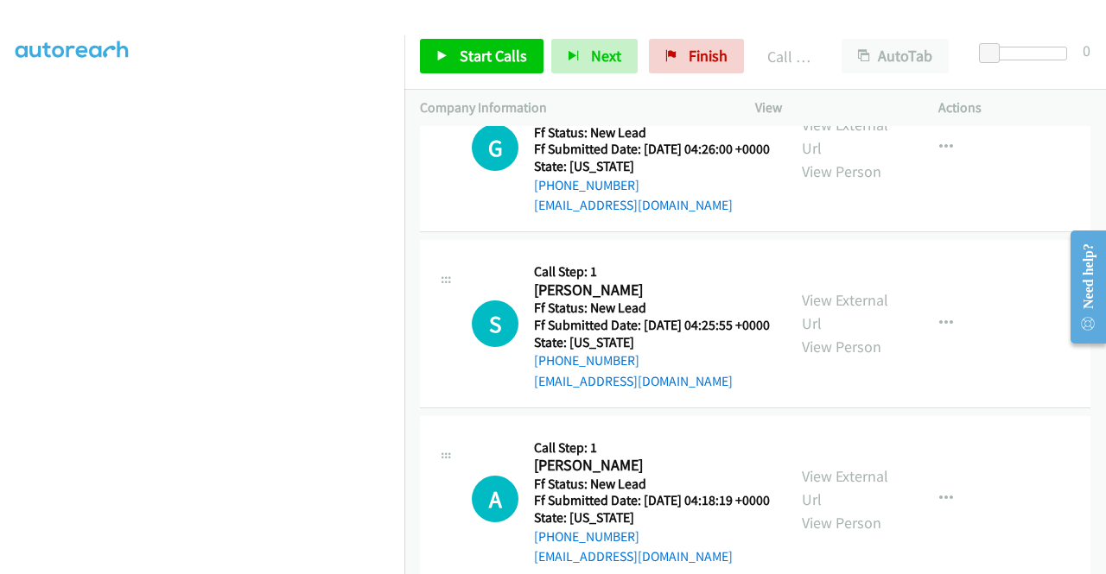
scroll to position [1123, 0]
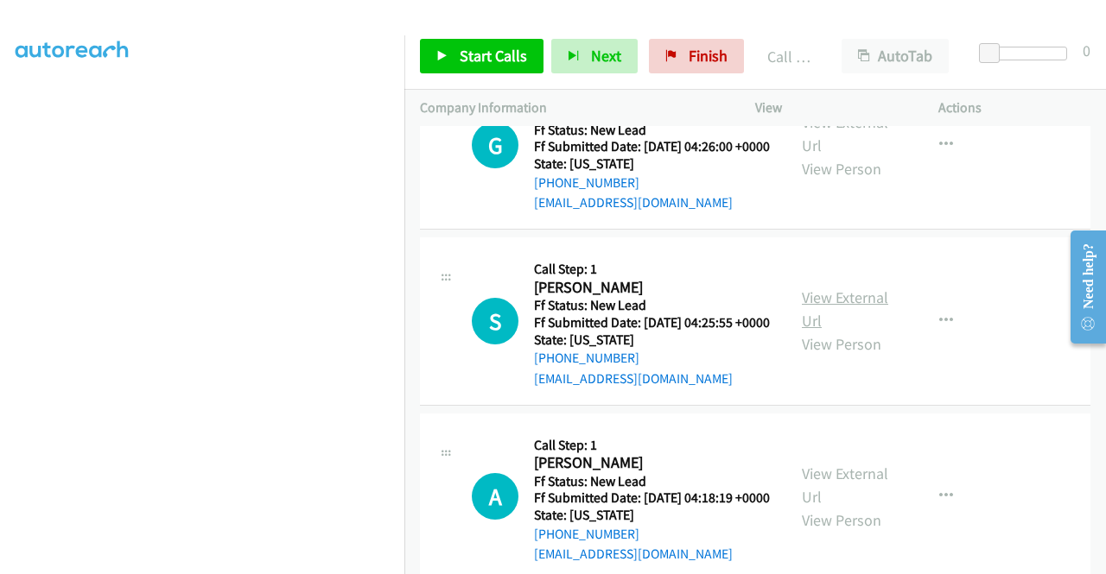
click at [833, 331] on link "View External Url" at bounding box center [845, 309] width 86 height 43
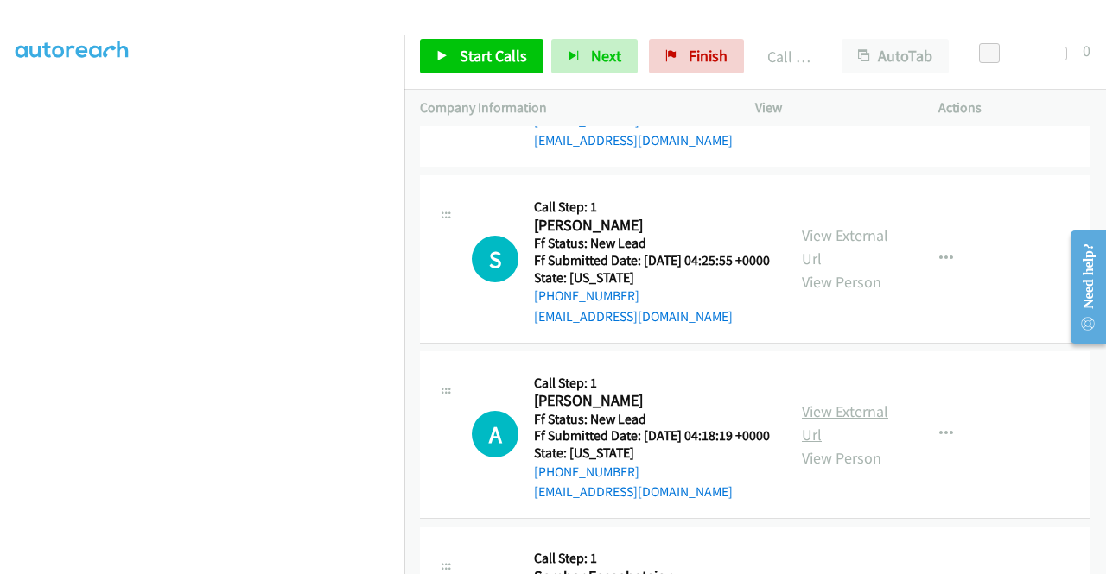
scroll to position [1296, 0]
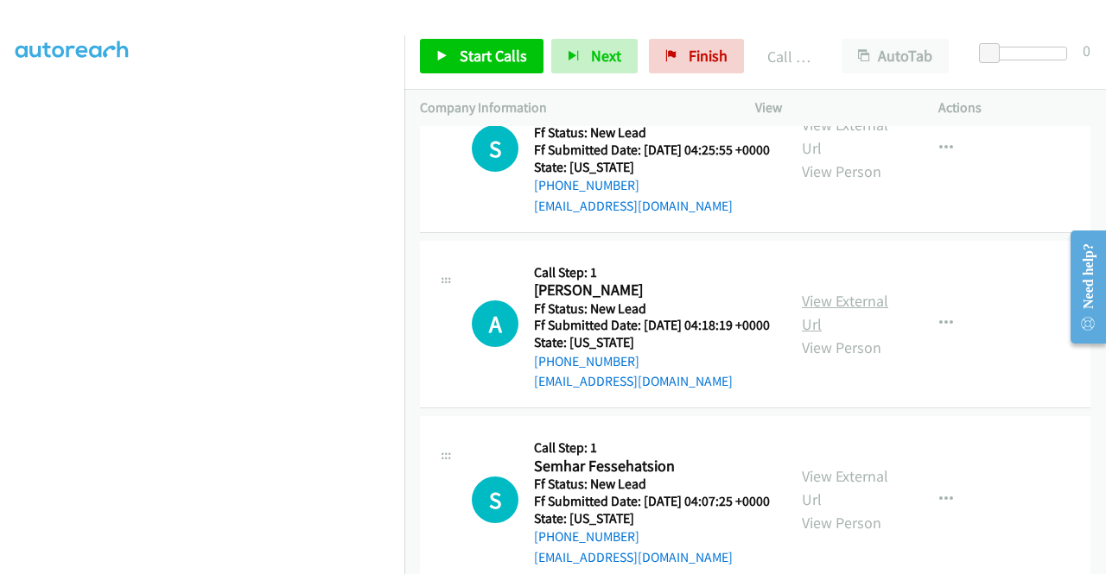
click at [840, 334] on link "View External Url" at bounding box center [845, 312] width 86 height 43
click at [506, 51] on span "Start Calls" at bounding box center [493, 56] width 67 height 20
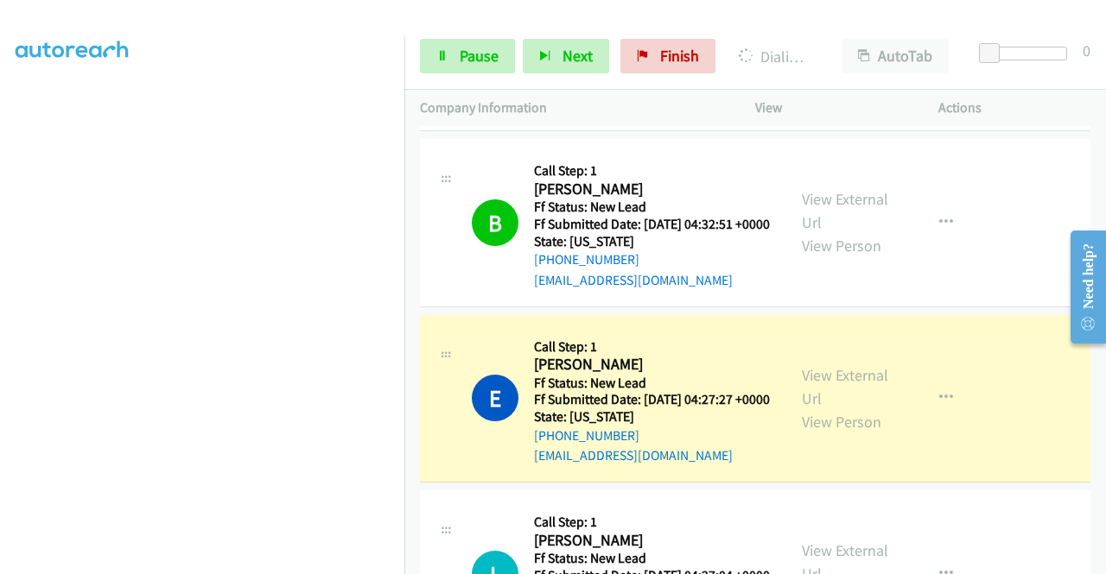
scroll to position [0, 0]
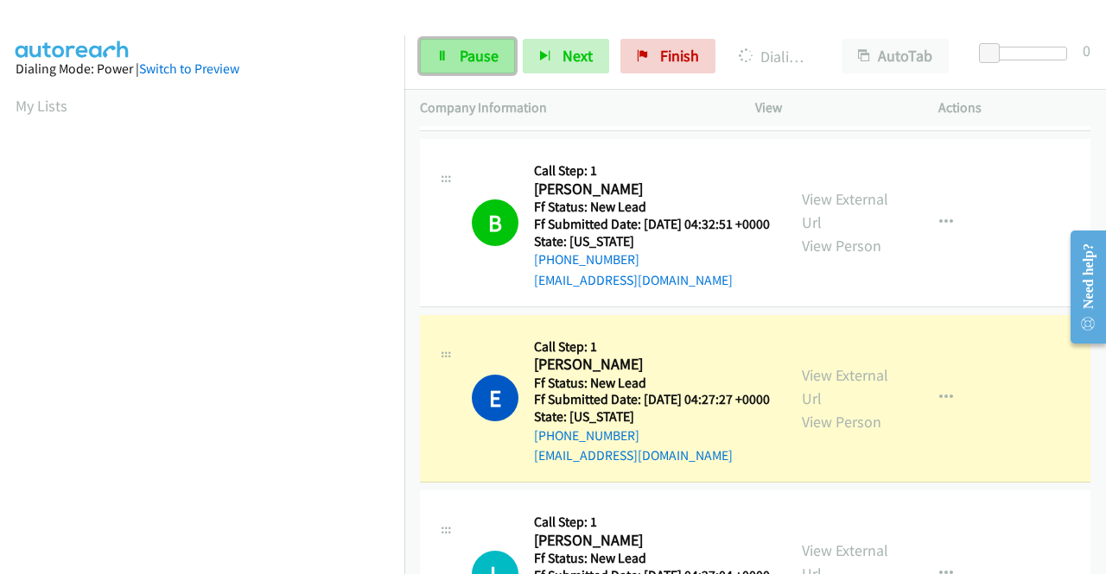
click at [487, 54] on span "Pause" at bounding box center [479, 56] width 39 height 20
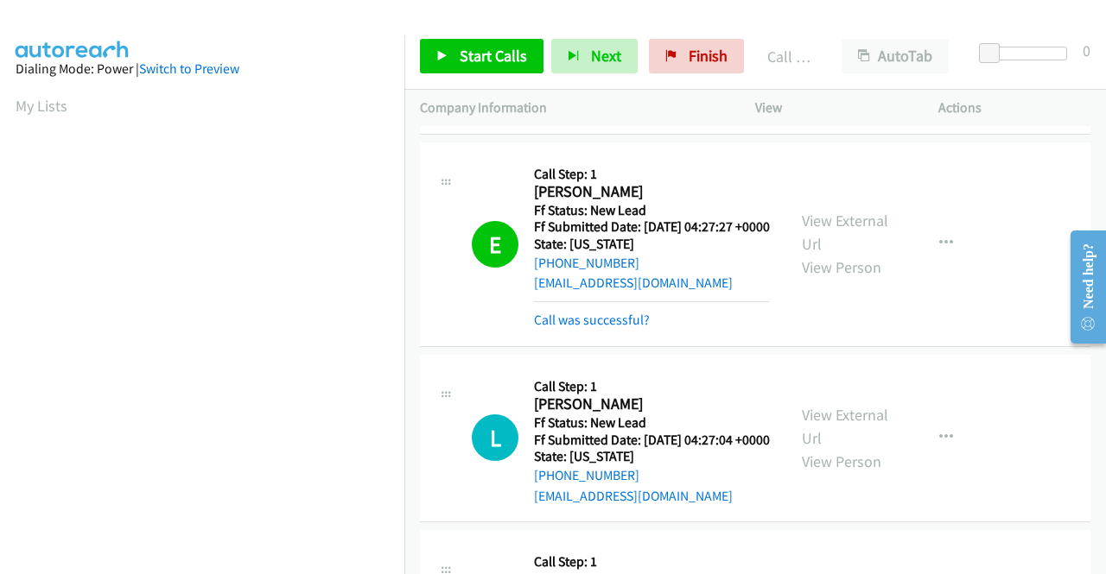
scroll to position [777, 0]
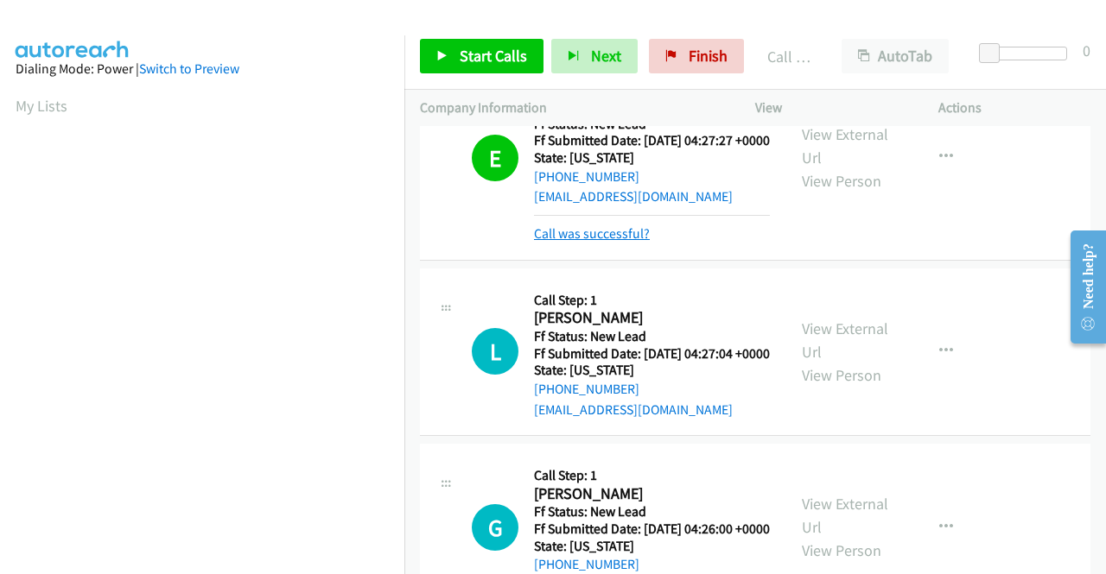
click at [611, 242] on link "Call was successful?" at bounding box center [592, 233] width 116 height 16
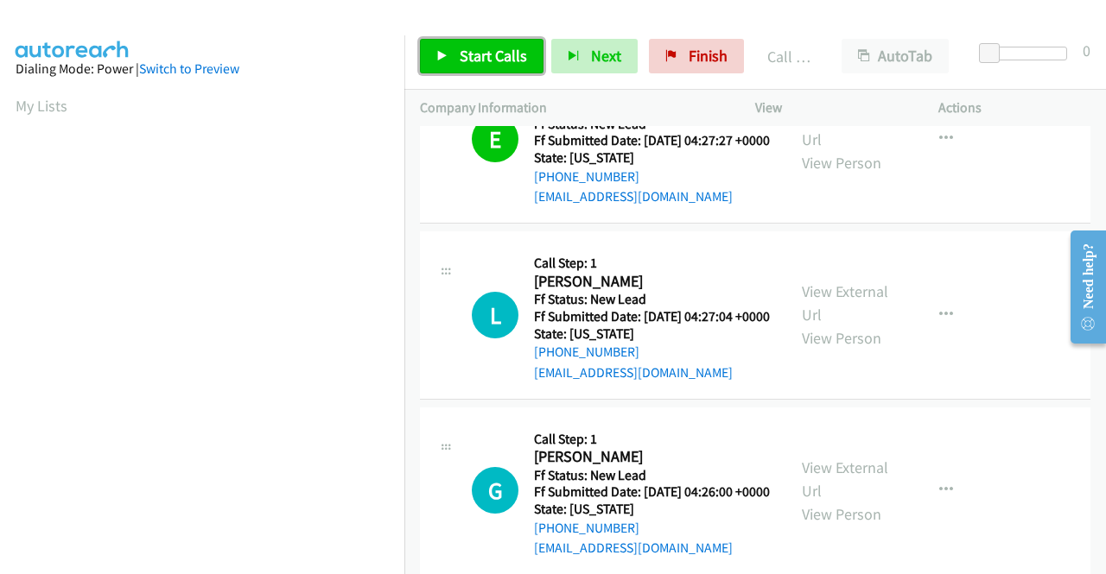
click at [463, 53] on span "Start Calls" at bounding box center [493, 56] width 67 height 20
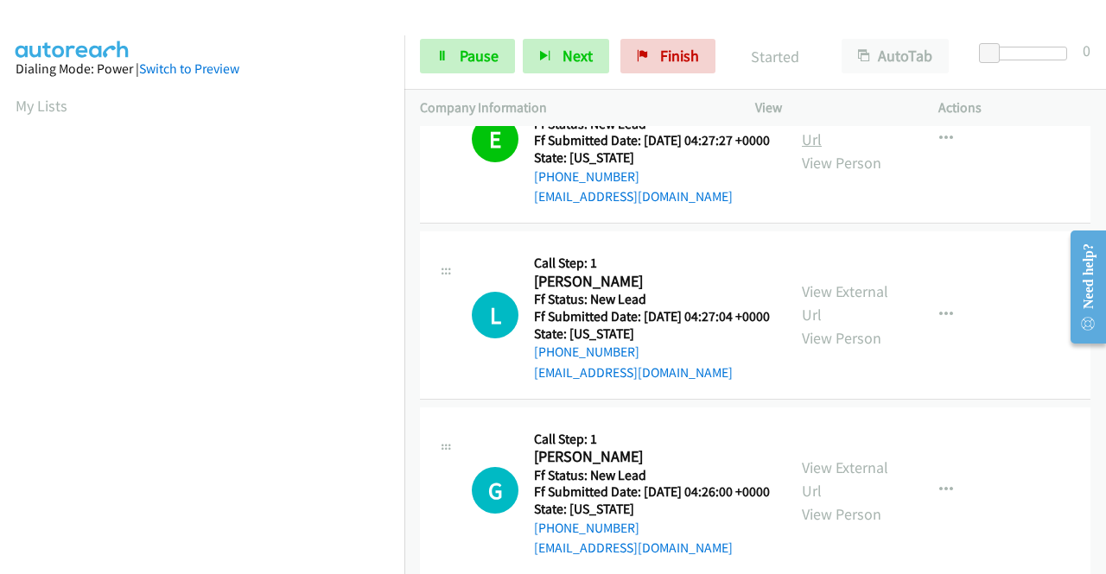
click at [841, 149] on link "View External Url" at bounding box center [845, 127] width 86 height 43
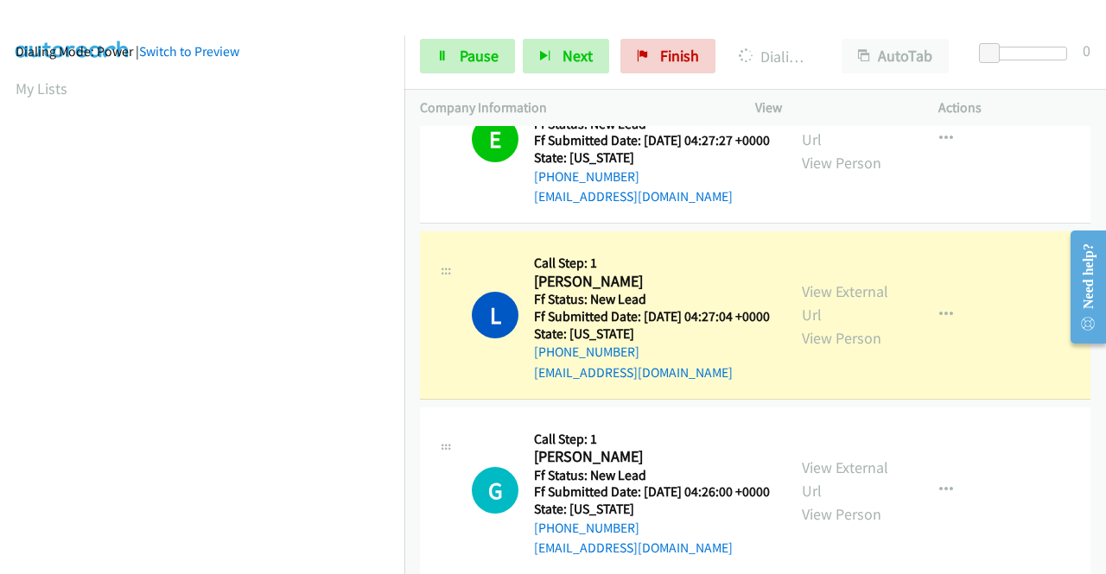
scroll to position [0, 0]
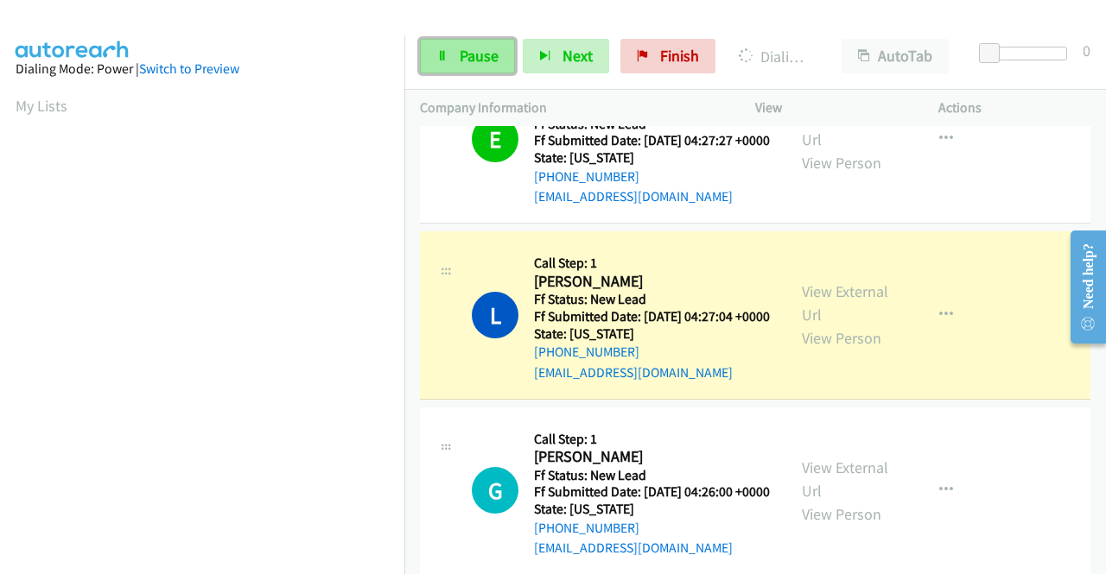
click at [473, 45] on link "Pause" at bounding box center [467, 56] width 95 height 35
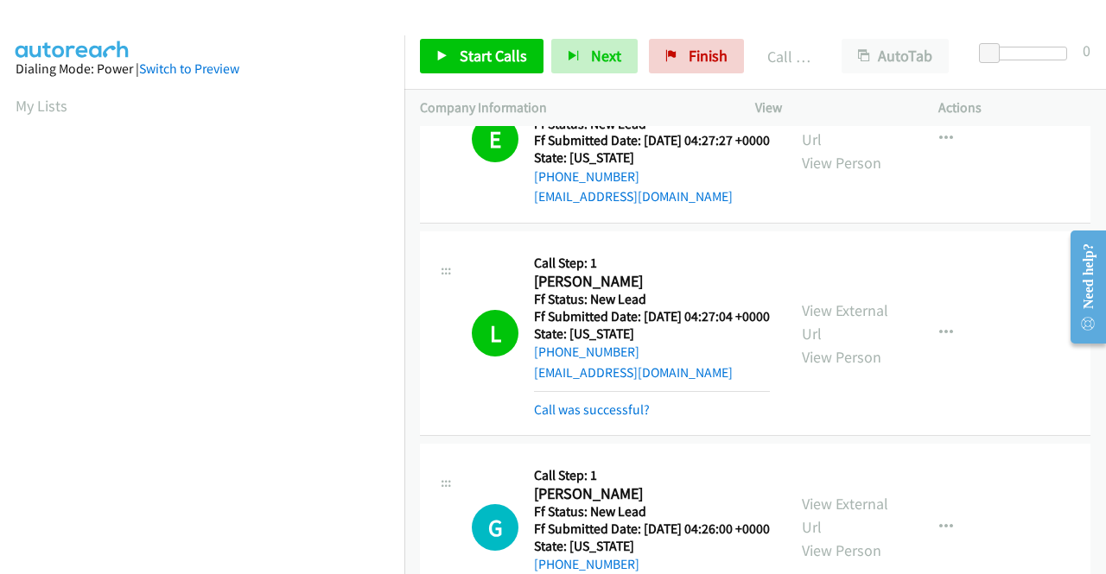
scroll to position [394, 0]
click at [625, 418] on link "Call was successful?" at bounding box center [592, 410] width 116 height 16
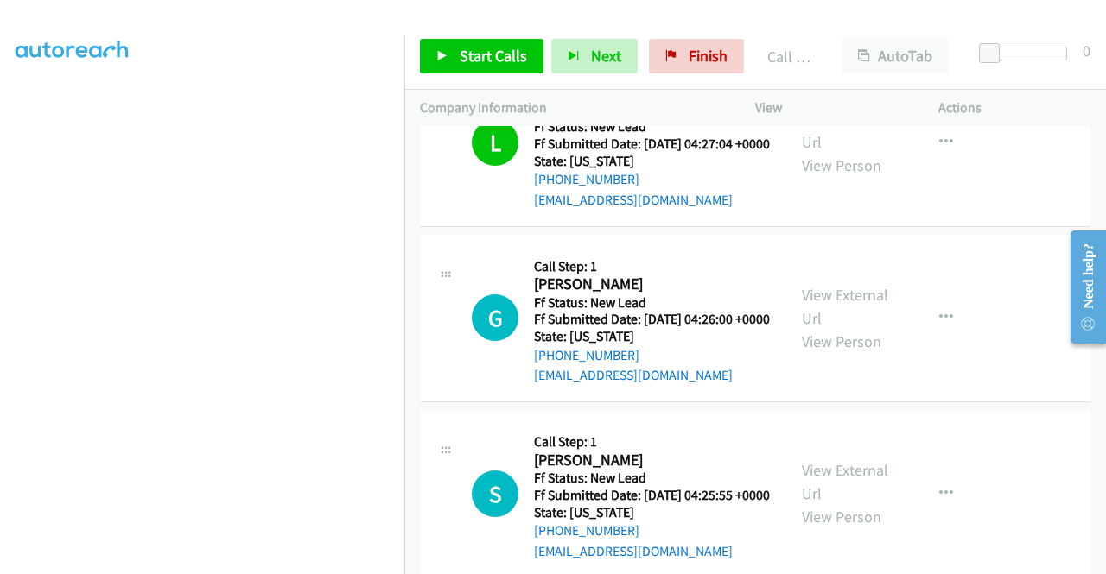
scroll to position [1037, 0]
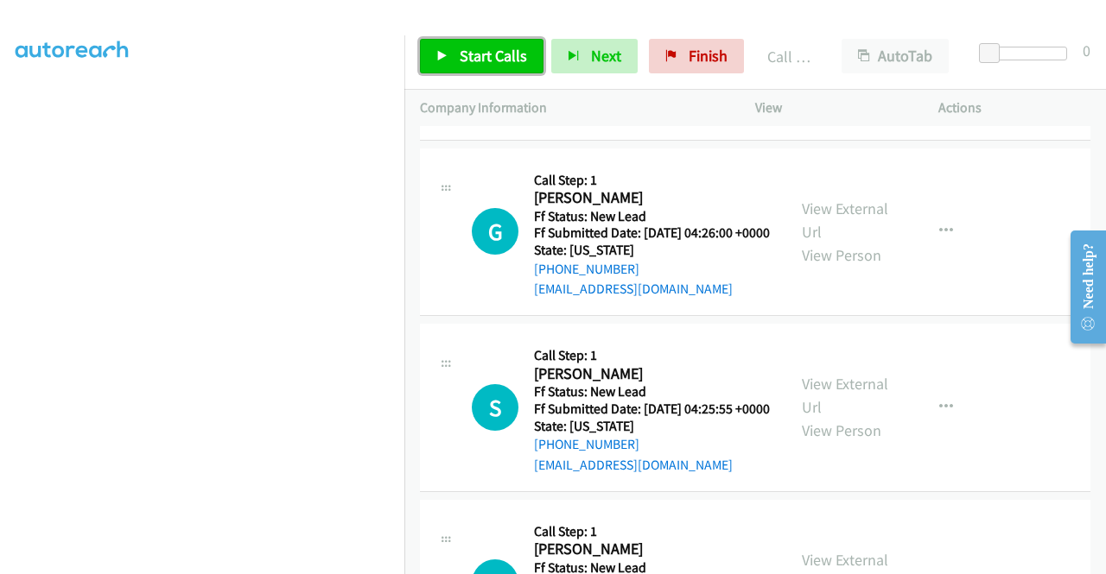
click at [488, 48] on span "Start Calls" at bounding box center [493, 56] width 67 height 20
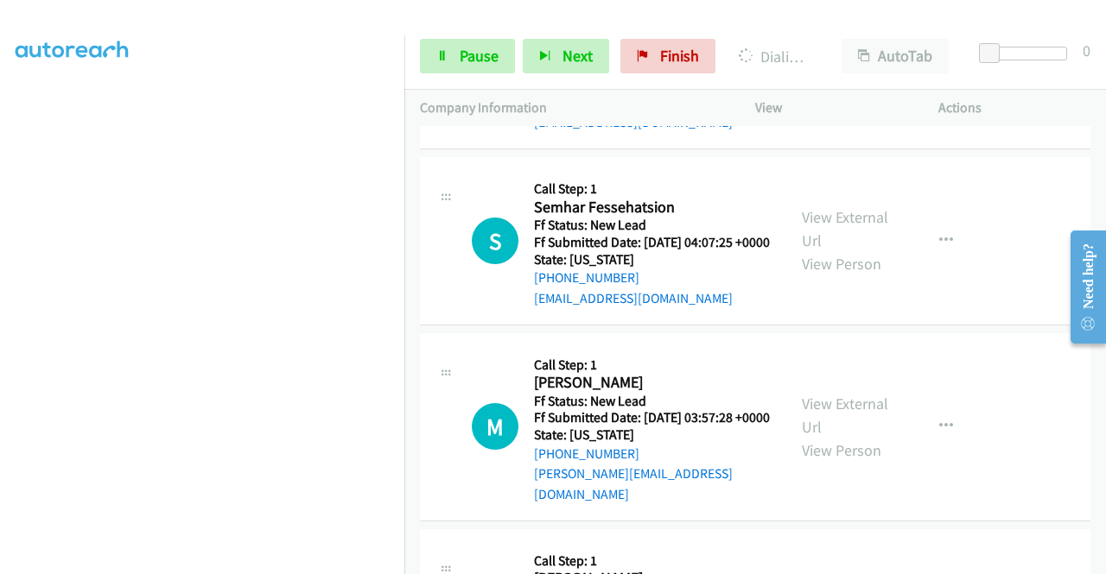
scroll to position [0, 0]
click at [848, 251] on link "View External Url" at bounding box center [845, 228] width 86 height 43
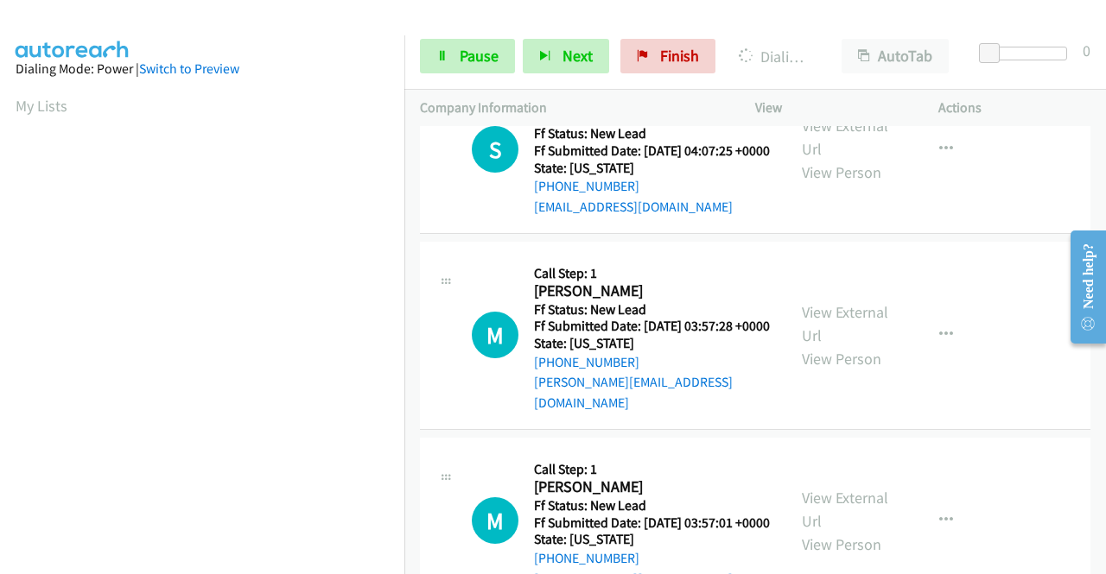
scroll to position [1814, 0]
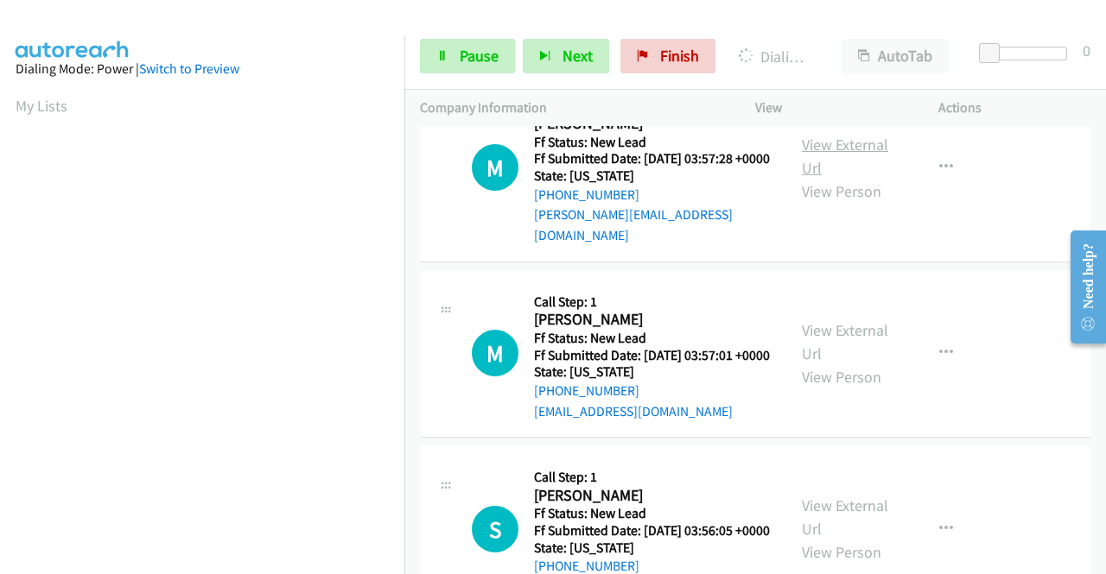
click at [847, 178] on link "View External Url" at bounding box center [845, 156] width 86 height 43
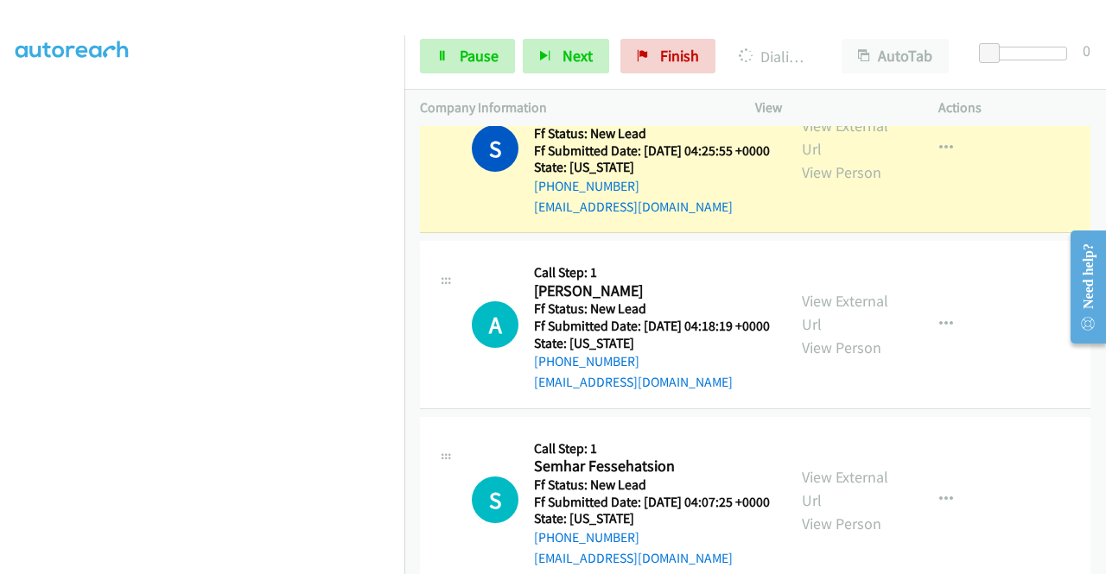
scroll to position [394, 0]
click at [440, 72] on link "Pause" at bounding box center [467, 56] width 95 height 35
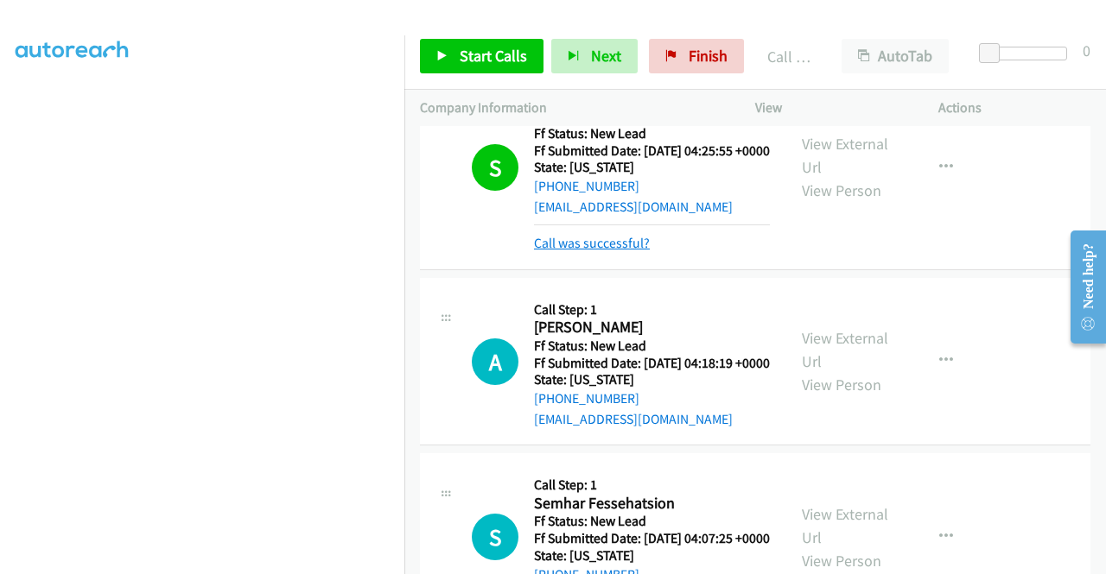
click at [618, 251] on link "Call was successful?" at bounding box center [592, 243] width 116 height 16
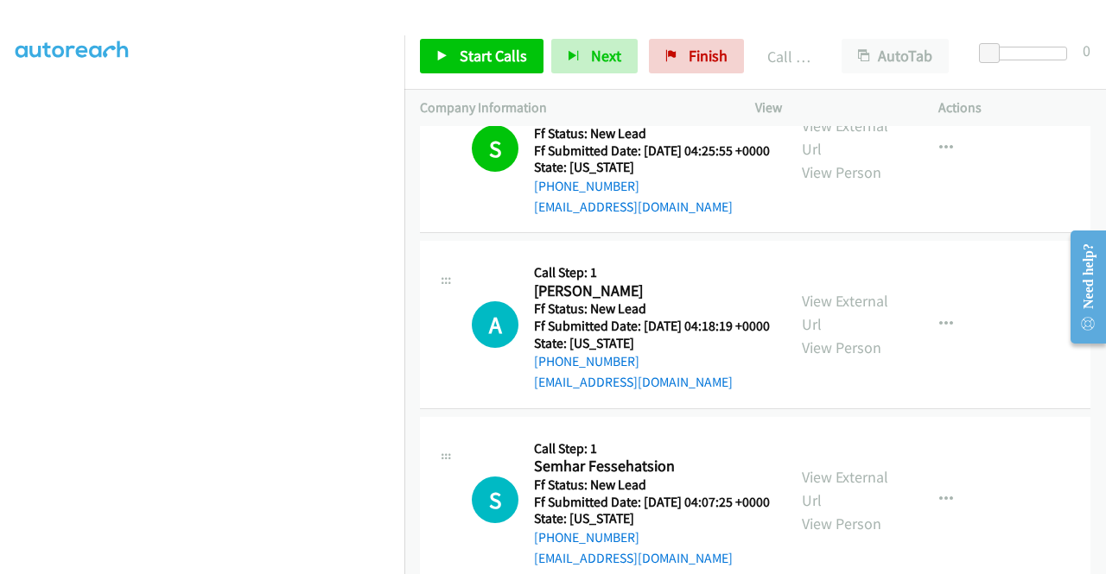
click at [612, 39] on link "Call was successful?" at bounding box center [592, 30] width 116 height 16
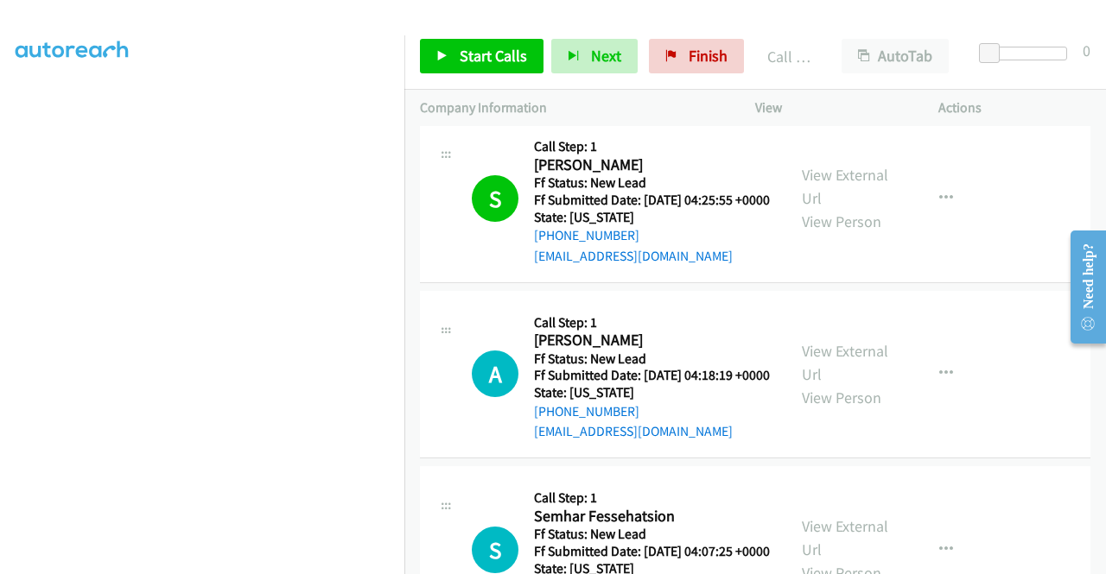
scroll to position [1332, 0]
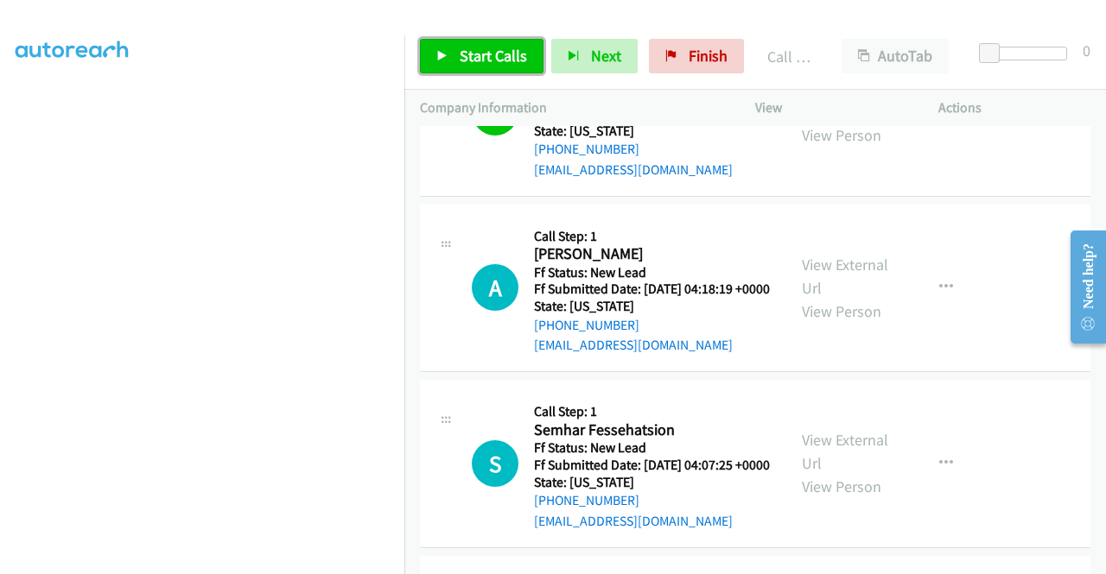
click at [508, 56] on span "Start Calls" at bounding box center [493, 56] width 67 height 20
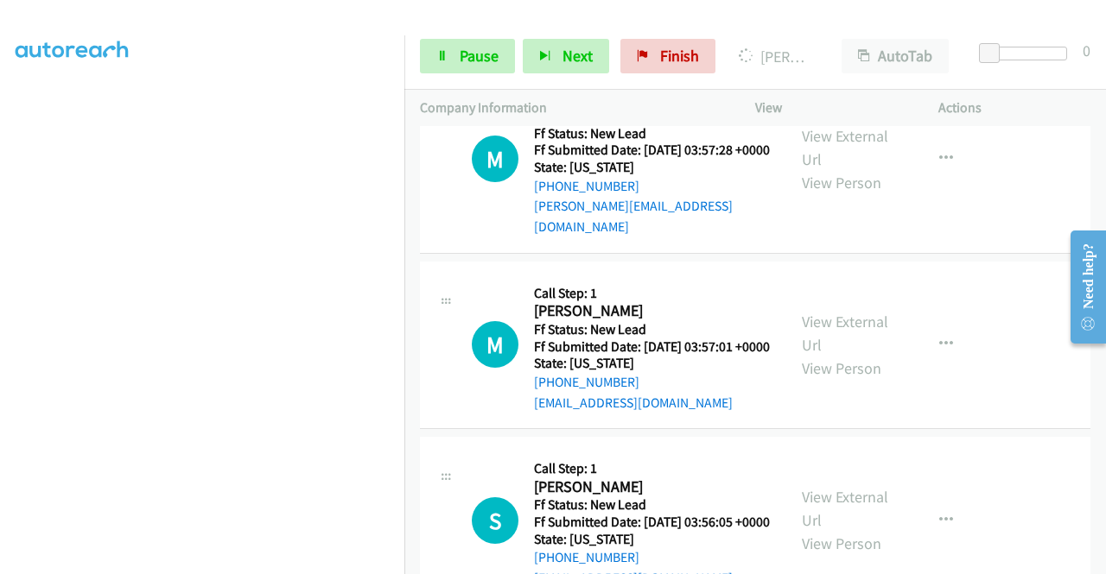
scroll to position [1850, 0]
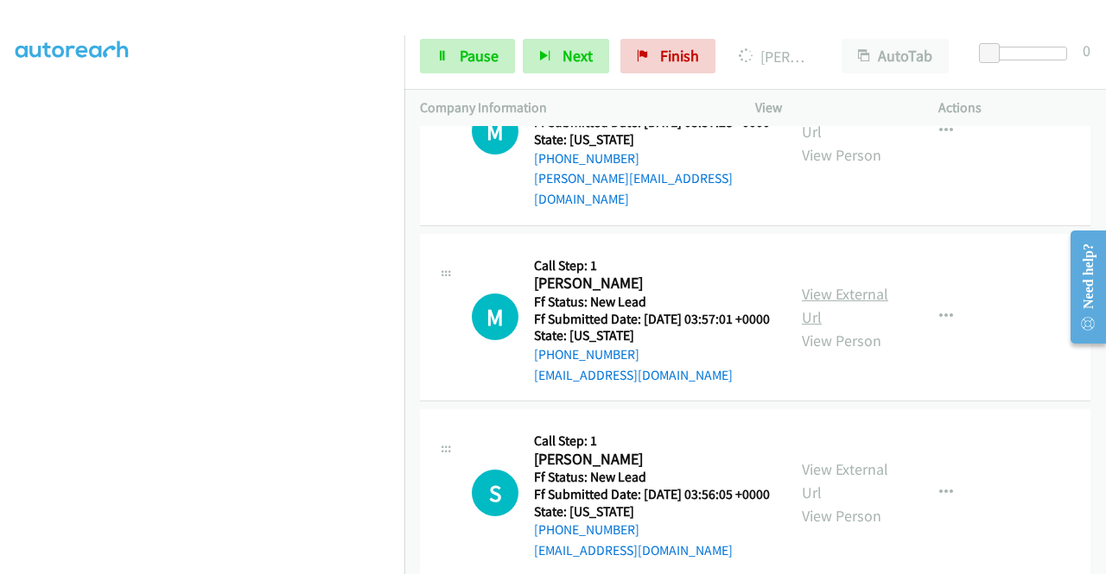
click at [852, 327] on link "View External Url" at bounding box center [845, 305] width 86 height 43
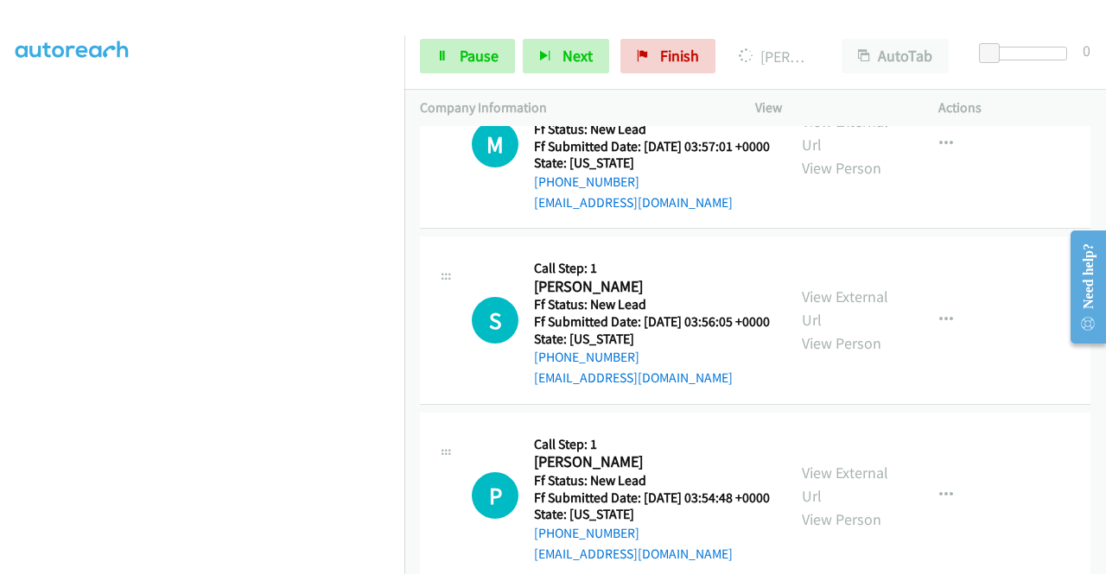
click at [839, 355] on div "View External Url View Person" at bounding box center [847, 320] width 90 height 70
click at [841, 330] on link "View External Url" at bounding box center [845, 308] width 86 height 43
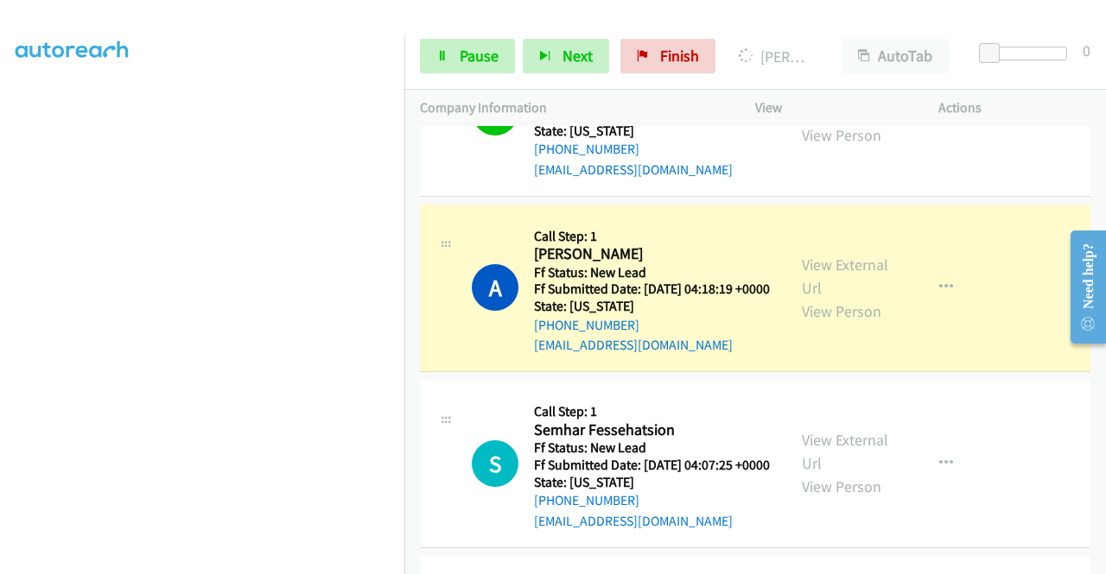
scroll to position [0, 0]
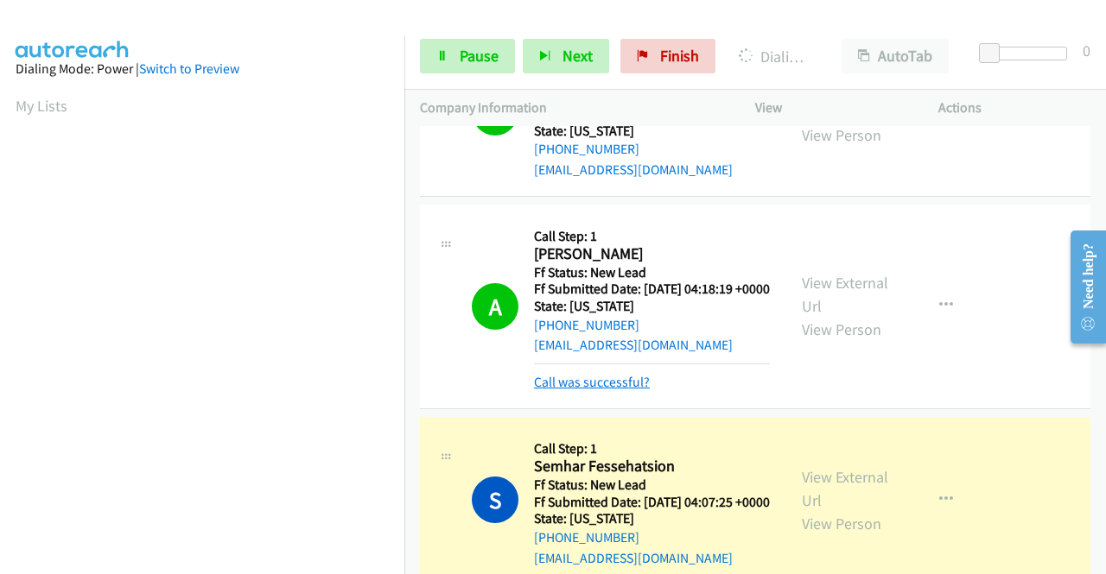
click at [575, 390] on link "Call was successful?" at bounding box center [592, 382] width 116 height 16
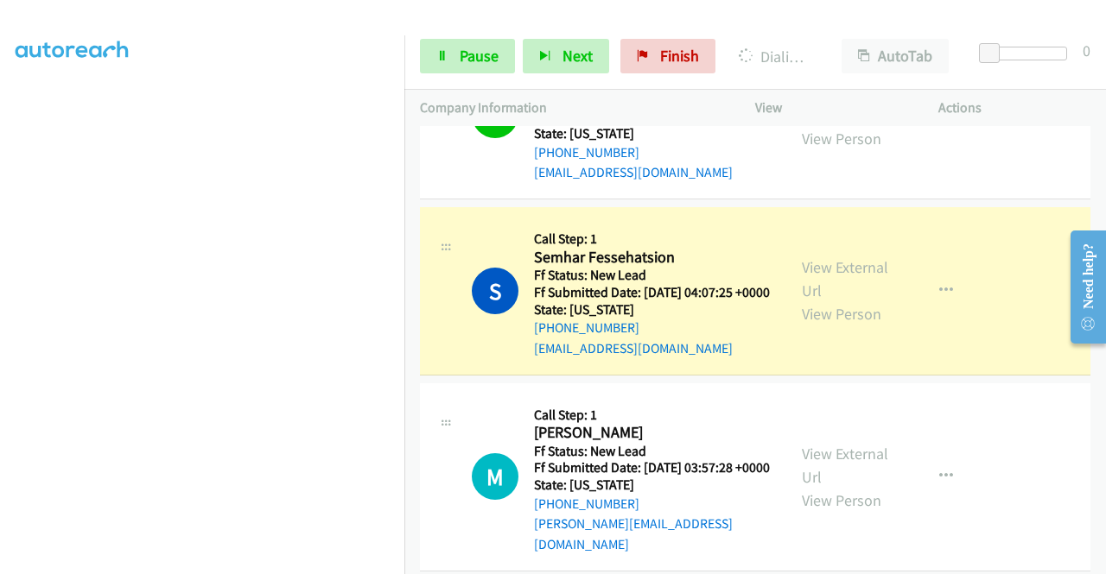
scroll to position [394, 0]
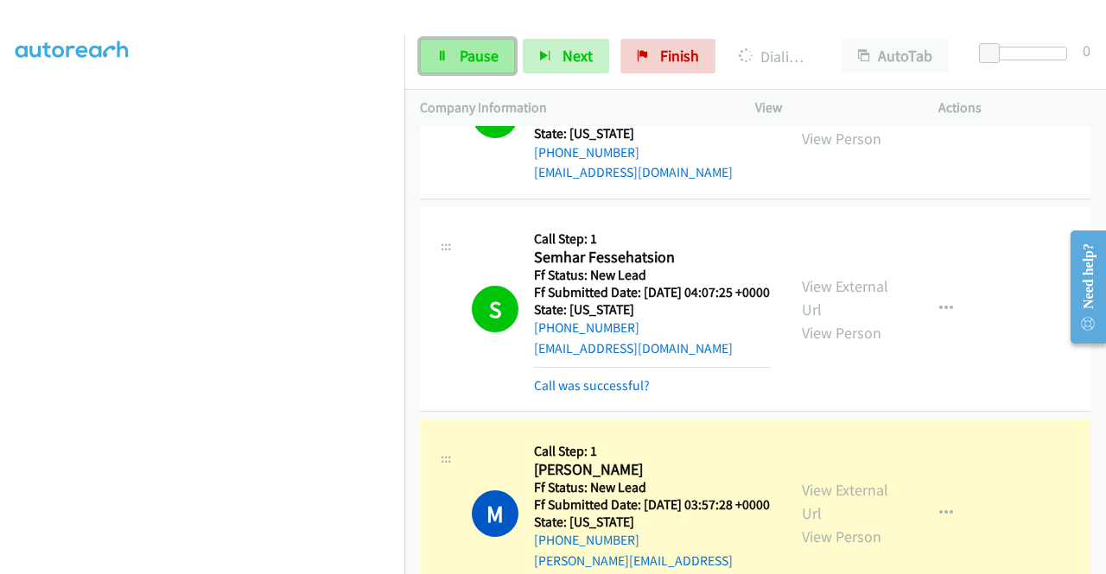
click at [465, 56] on span "Pause" at bounding box center [479, 56] width 39 height 20
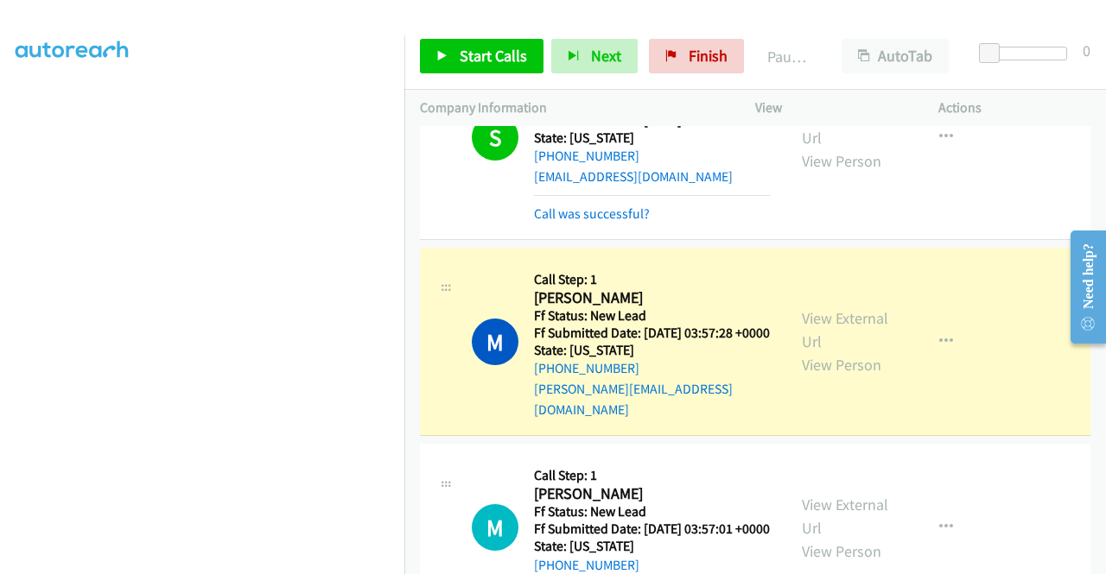
scroll to position [1678, 0]
click at [602, 221] on link "Call was successful?" at bounding box center [592, 213] width 116 height 16
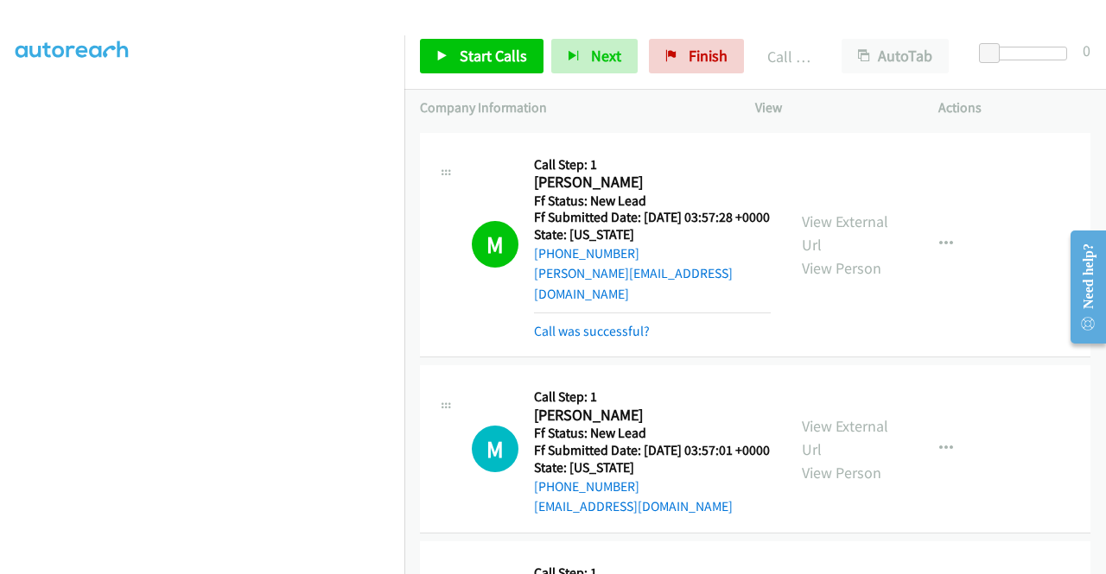
scroll to position [1850, 0]
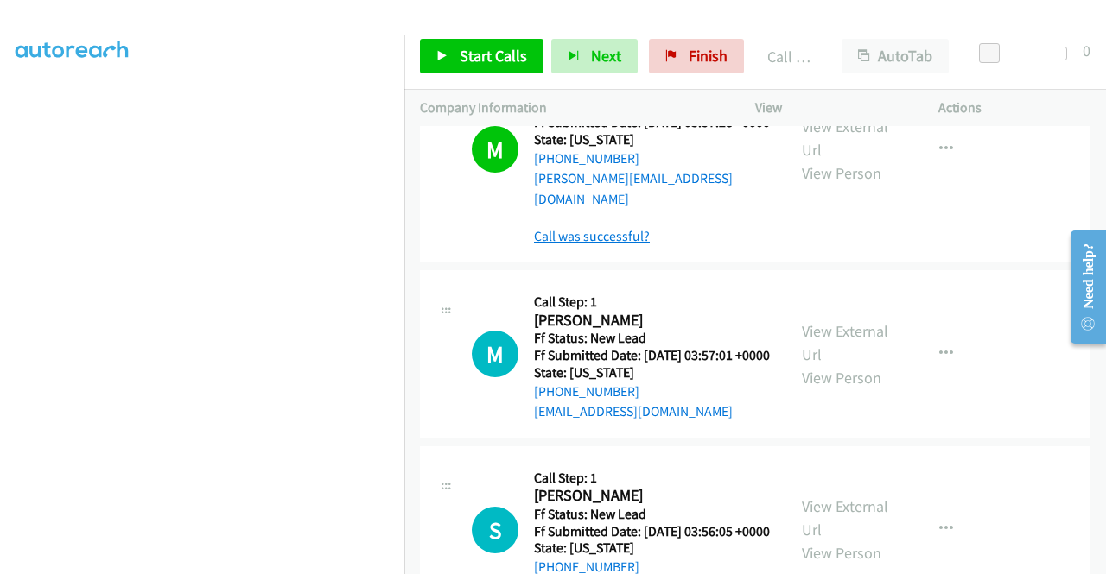
click at [630, 244] on link "Call was successful?" at bounding box center [592, 236] width 116 height 16
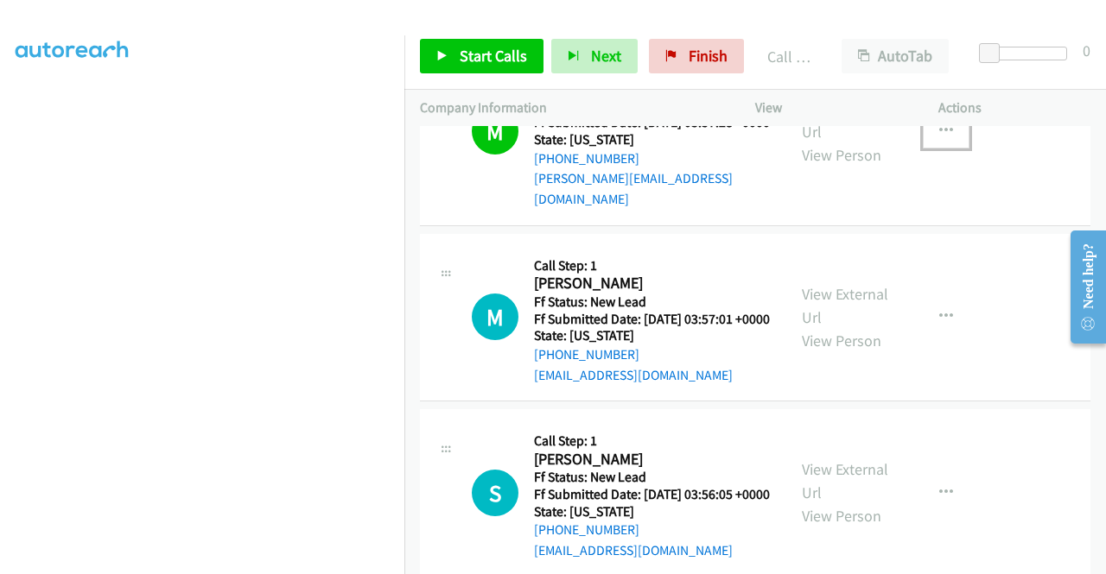
click at [939, 138] on icon "button" at bounding box center [946, 131] width 14 height 14
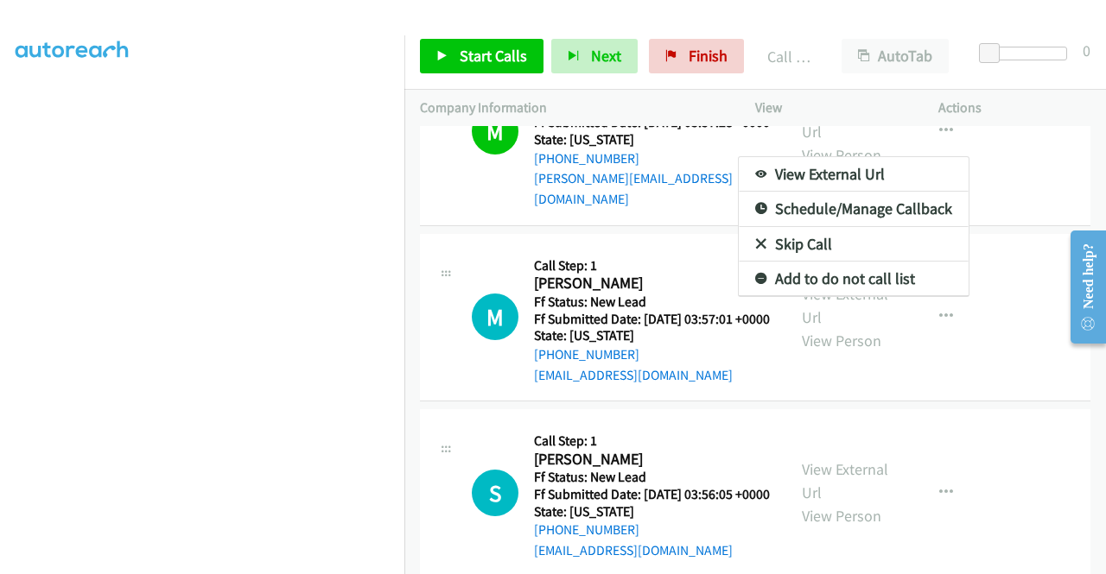
click at [658, 300] on div at bounding box center [553, 287] width 1106 height 574
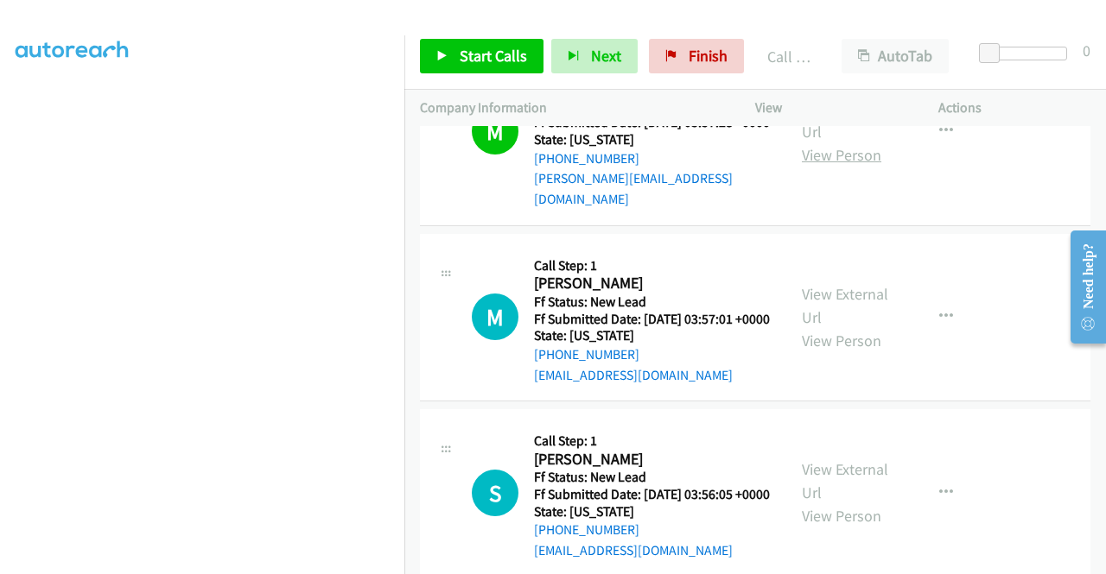
click at [834, 165] on link "View Person" at bounding box center [841, 155] width 79 height 20
drag, startPoint x: 745, startPoint y: 370, endPoint x: 726, endPoint y: 385, distance: 23.9
click at [726, 226] on div "M Callback Scheduled Call Step: 1 [PERSON_NAME] America/Los_Angeles Ff Status: …" at bounding box center [755, 132] width 670 height 188
drag, startPoint x: 778, startPoint y: 370, endPoint x: 758, endPoint y: 364, distance: 20.8
click at [758, 209] on div "[PERSON_NAME][EMAIL_ADDRESS][DOMAIN_NAME]" at bounding box center [652, 188] width 237 height 41
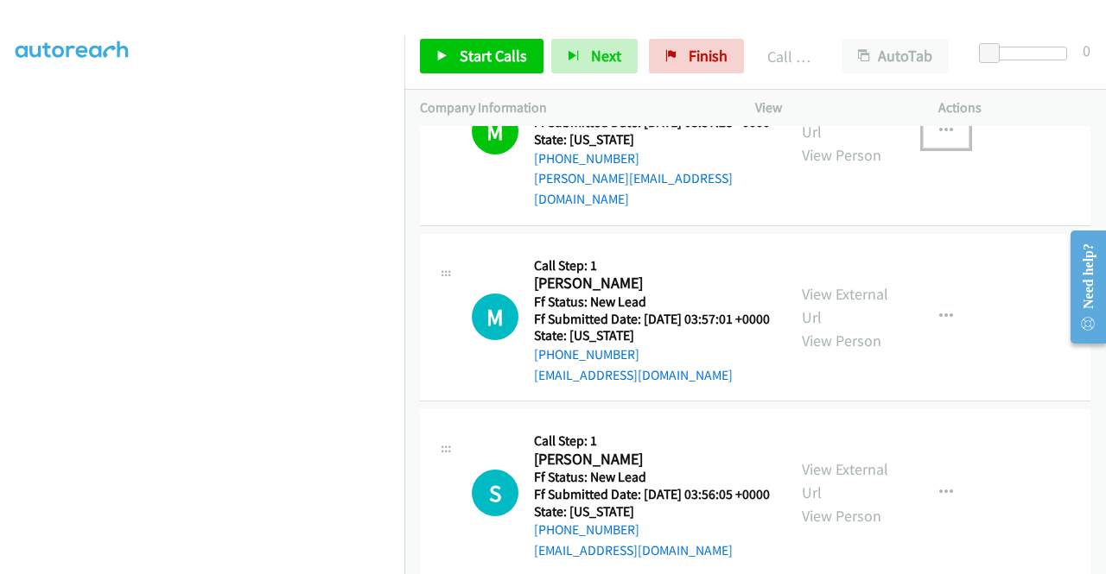
click at [939, 138] on icon "button" at bounding box center [946, 131] width 14 height 14
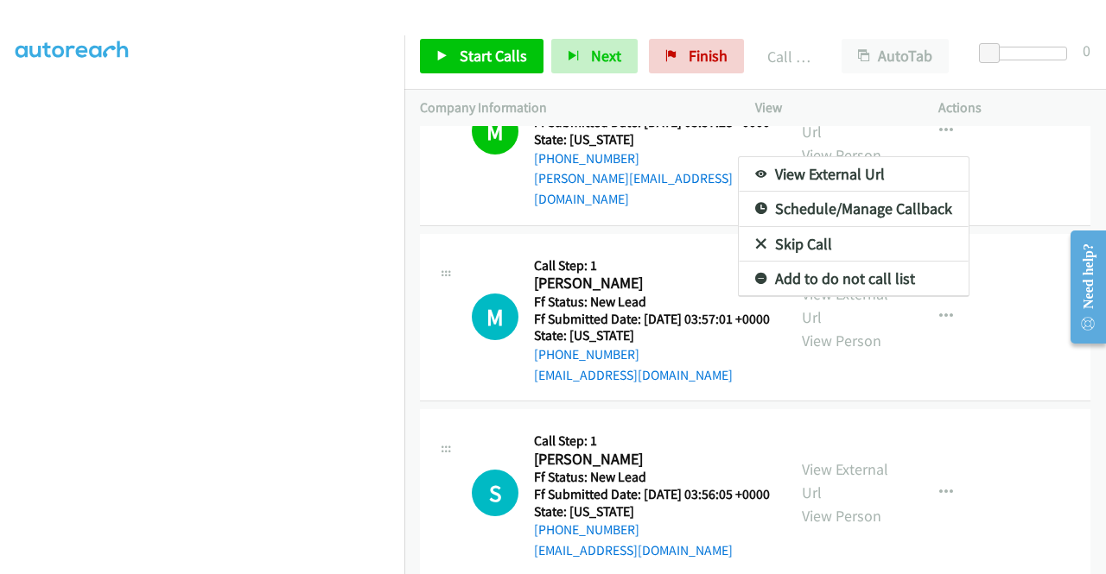
click at [482, 60] on div at bounding box center [553, 287] width 1106 height 574
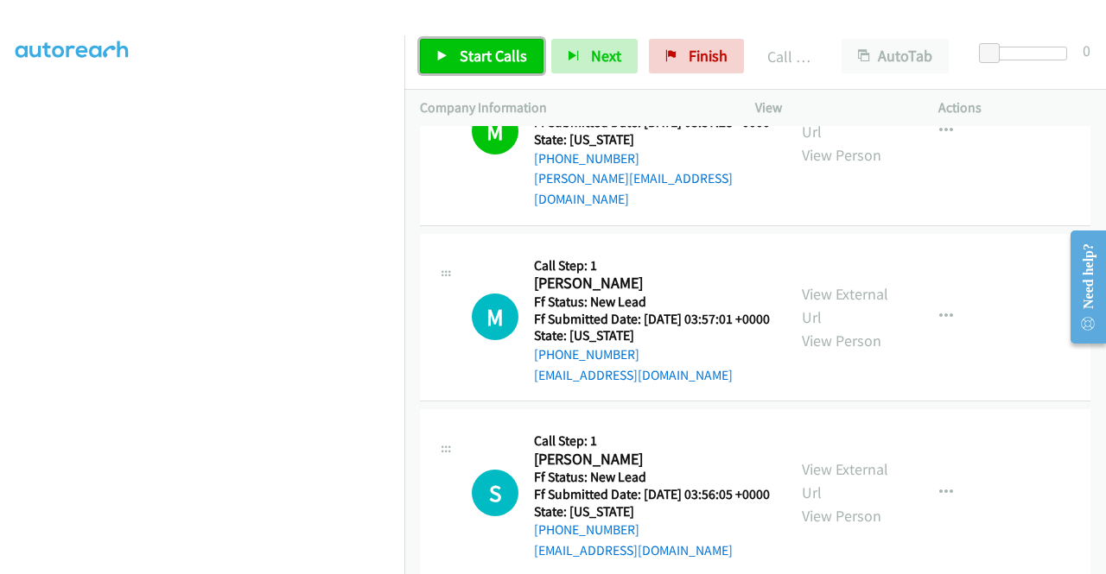
click at [480, 58] on span "Start Calls" at bounding box center [493, 56] width 67 height 20
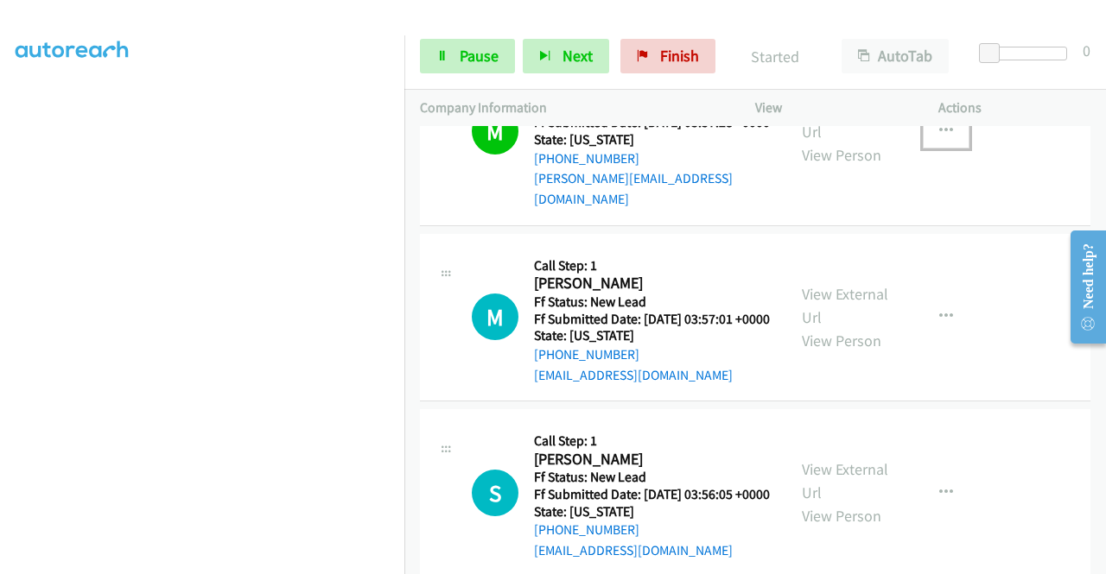
click at [926, 149] on button "button" at bounding box center [946, 131] width 47 height 35
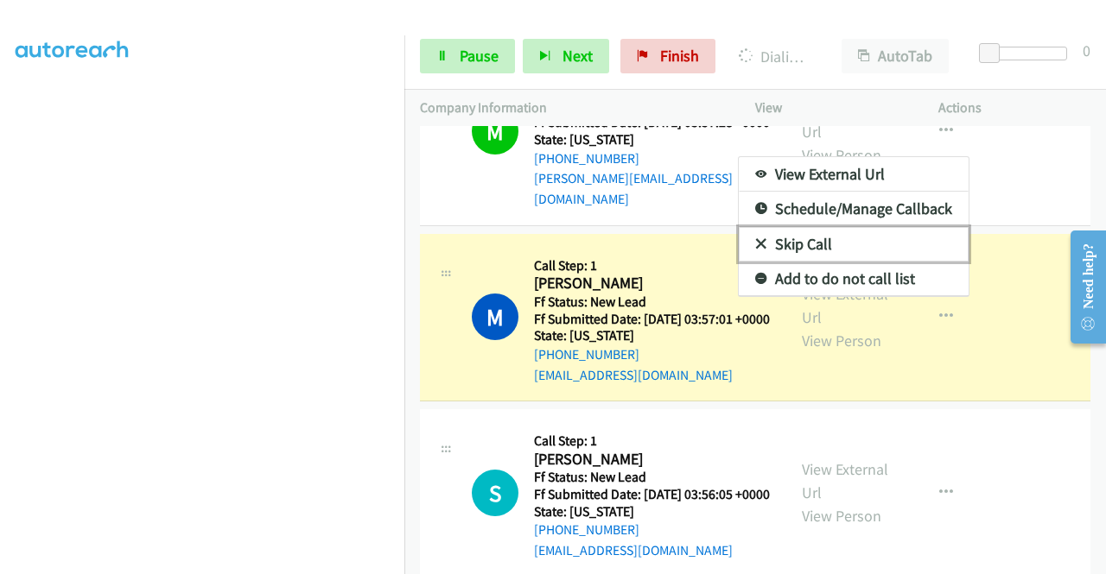
click at [859, 262] on link "Skip Call" at bounding box center [854, 244] width 230 height 35
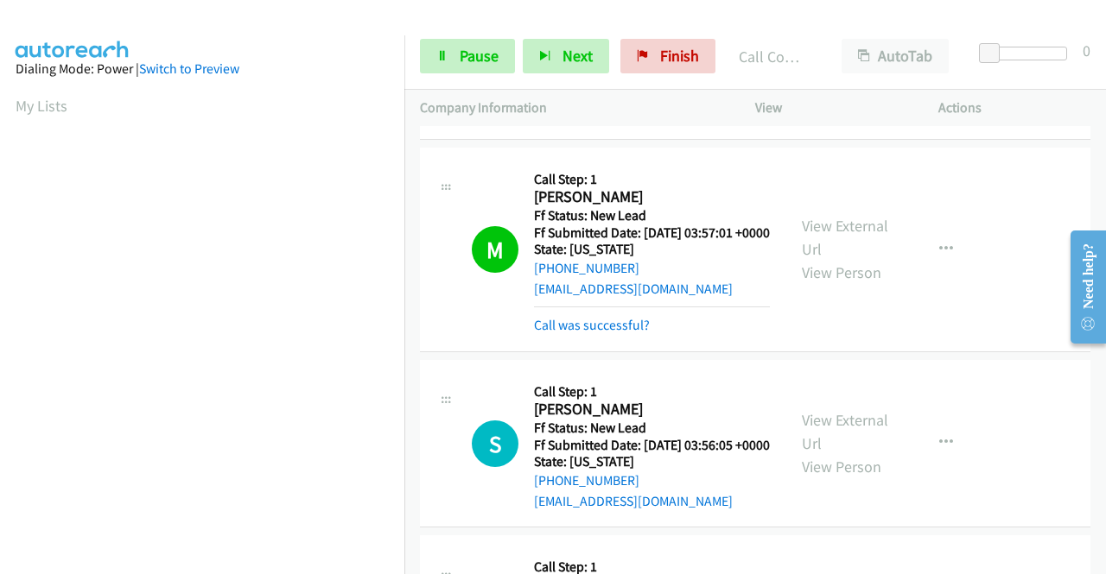
scroll to position [394, 0]
click at [636, 333] on link "Call was successful?" at bounding box center [592, 325] width 116 height 16
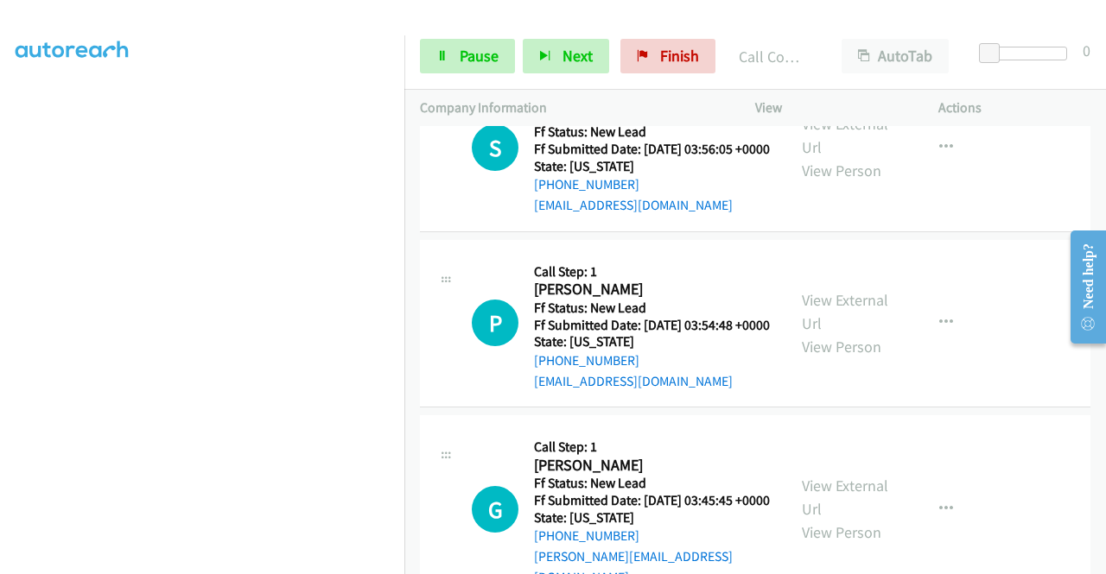
scroll to position [2455, 0]
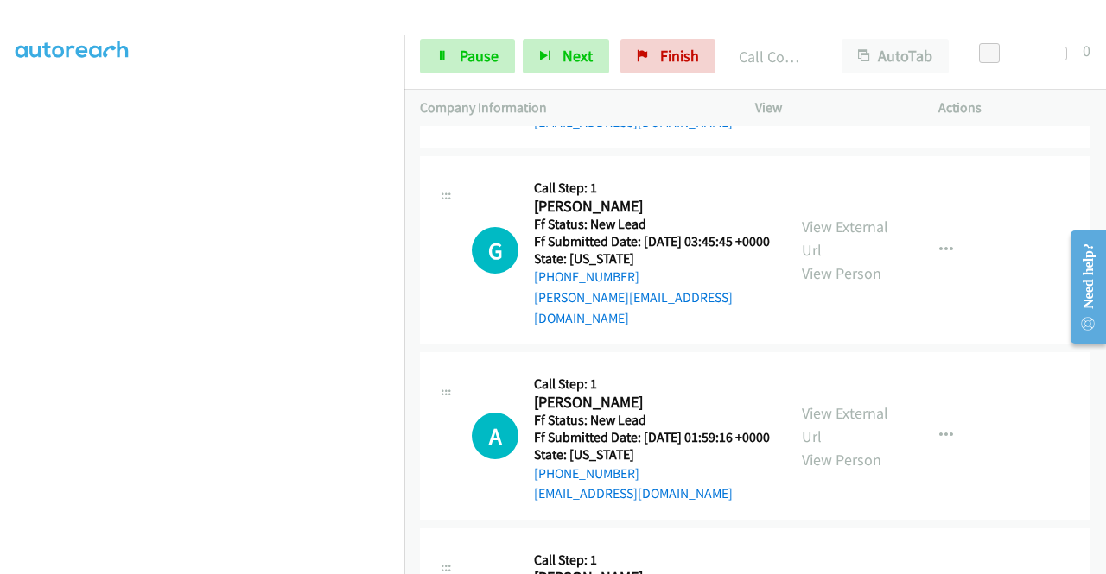
click at [851, 74] on link "View External Url" at bounding box center [845, 52] width 86 height 43
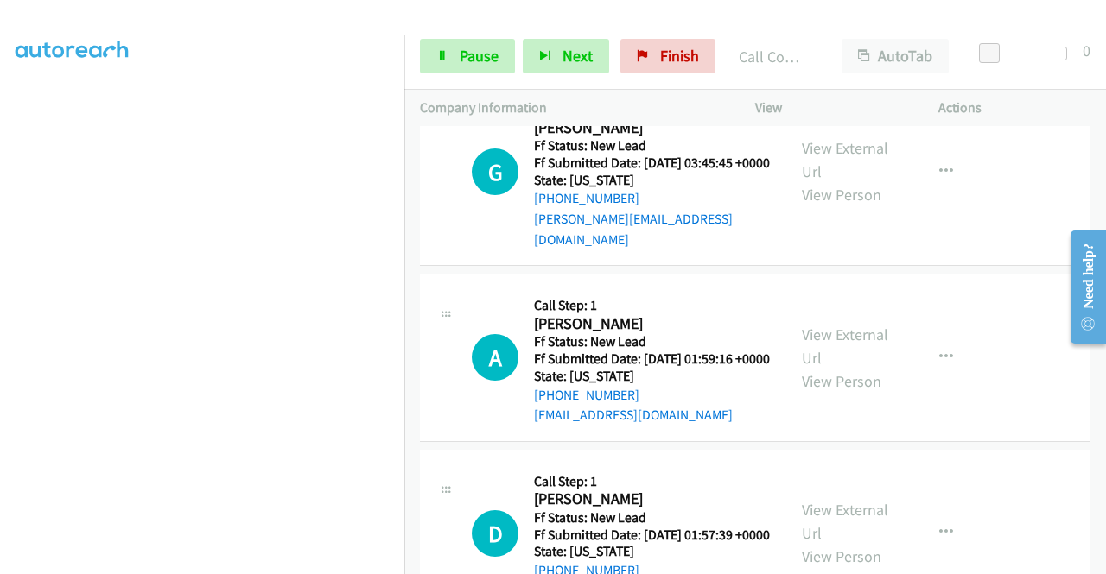
scroll to position [2628, 0]
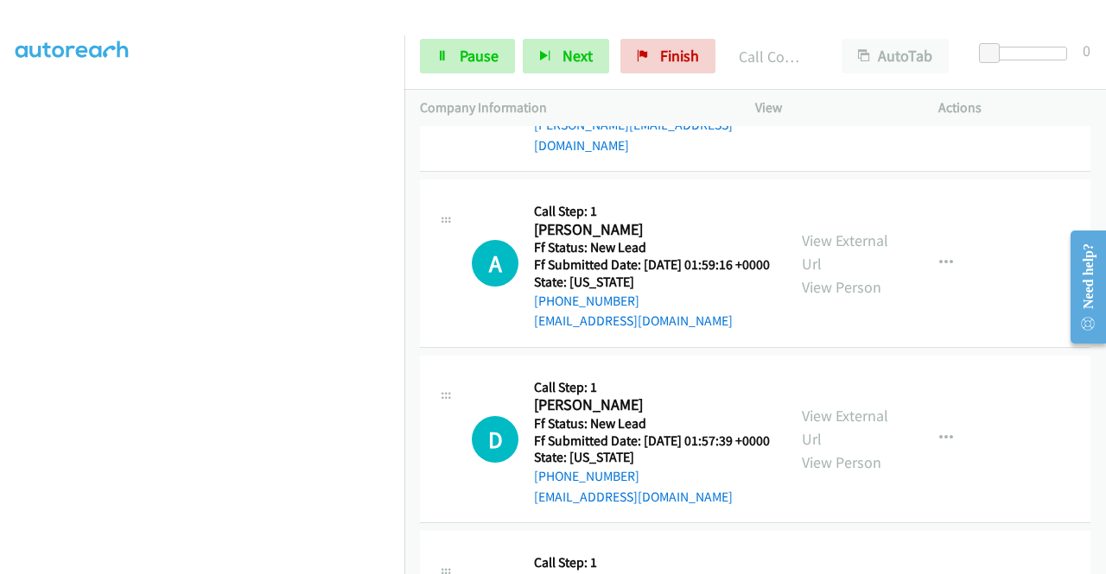
click at [857, 87] on link "View External Url" at bounding box center [845, 65] width 86 height 43
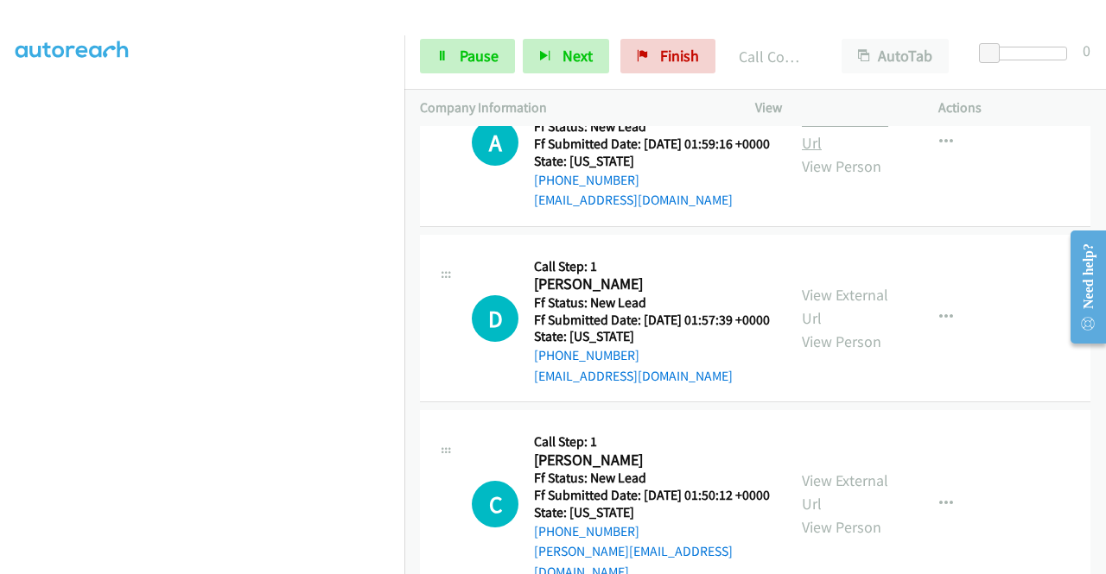
scroll to position [2801, 0]
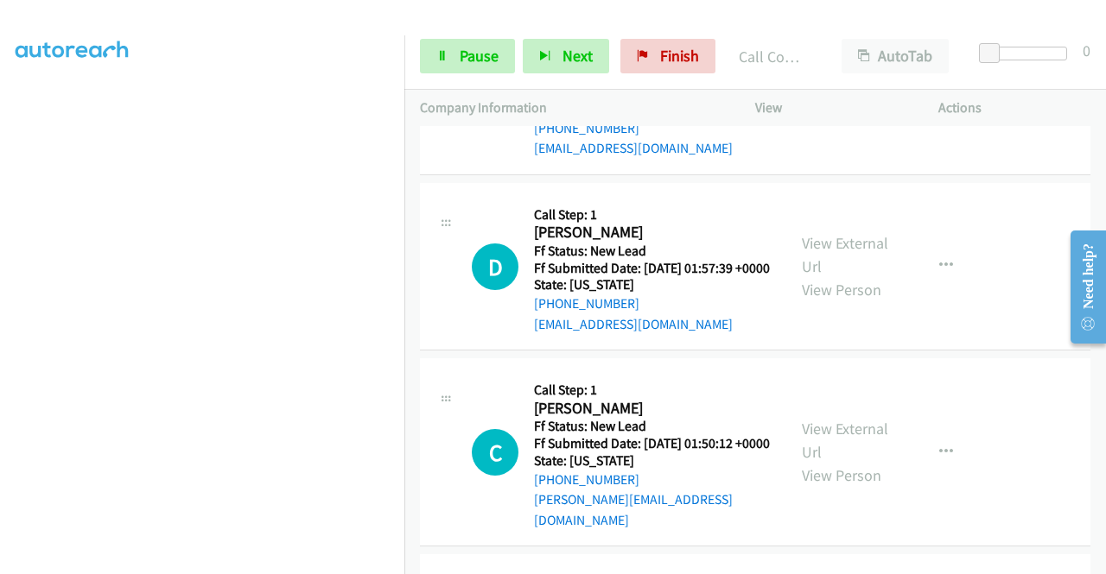
click at [834, 101] on link "View External Url" at bounding box center [845, 79] width 86 height 43
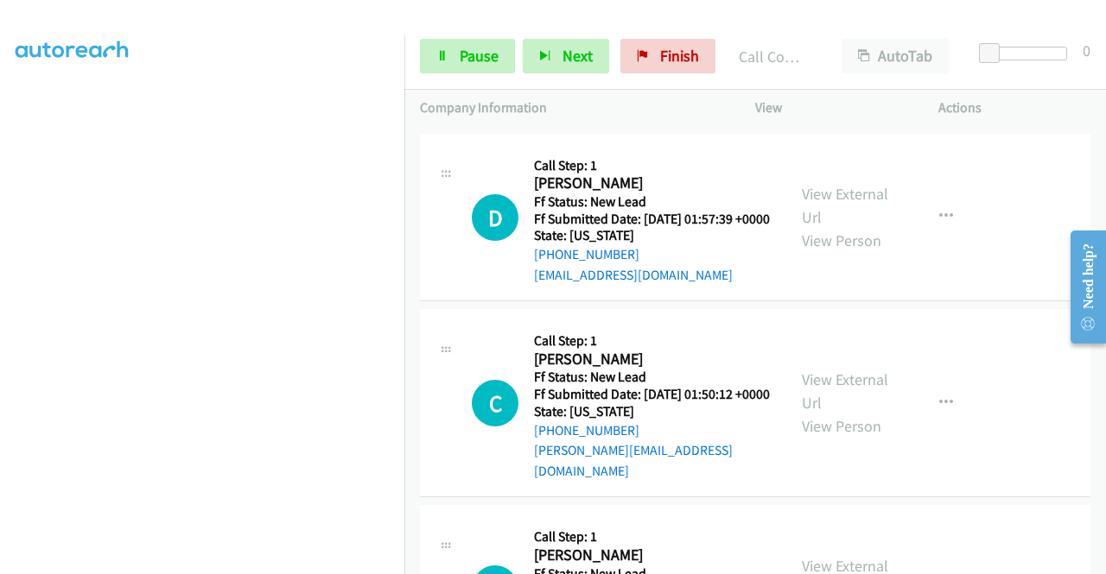
scroll to position [2887, 0]
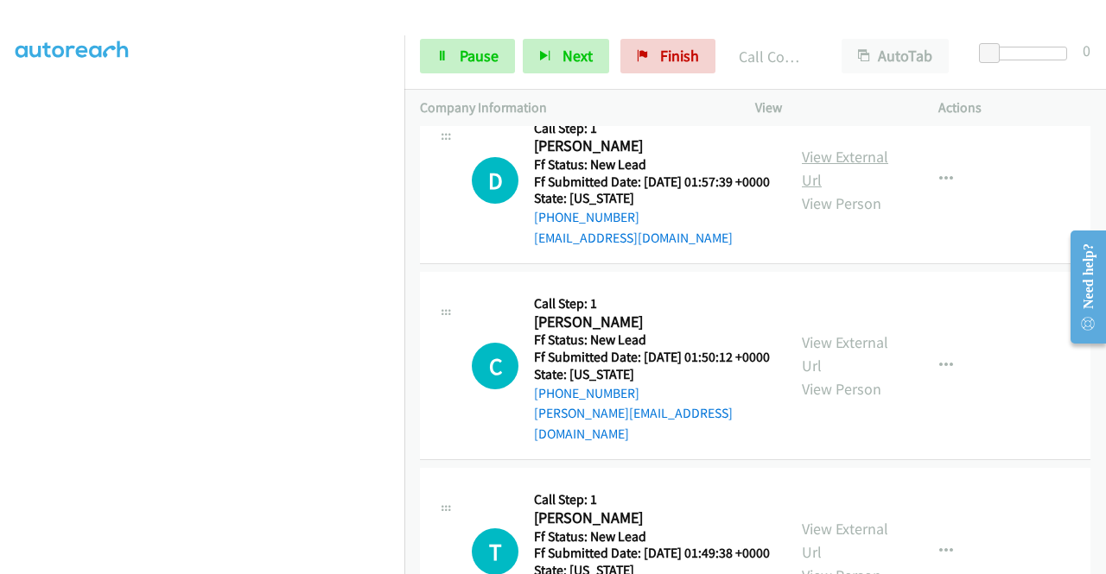
click at [862, 190] on link "View External Url" at bounding box center [845, 168] width 86 height 43
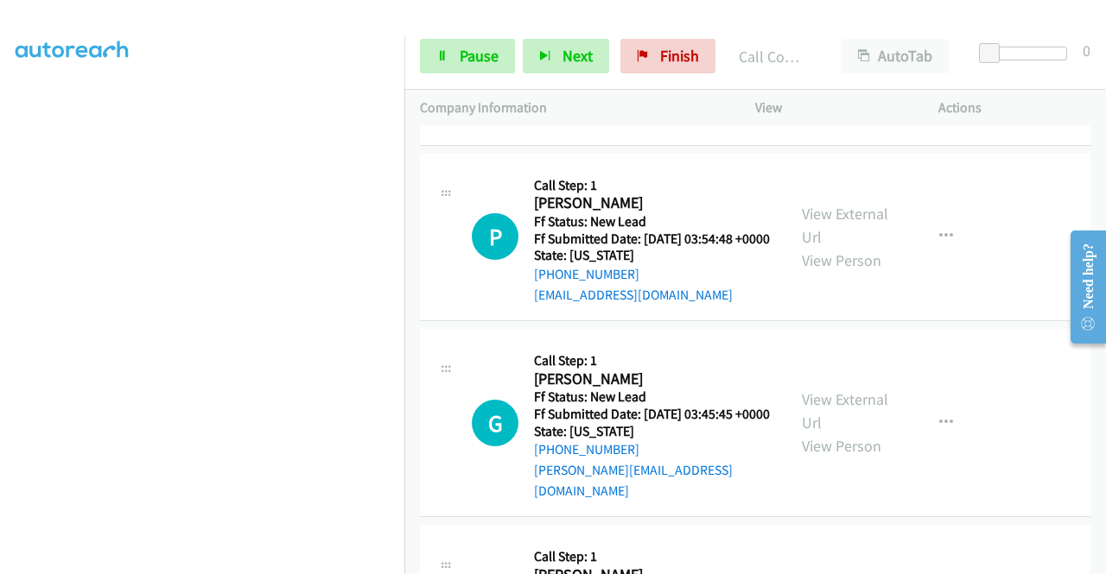
scroll to position [2196, 0]
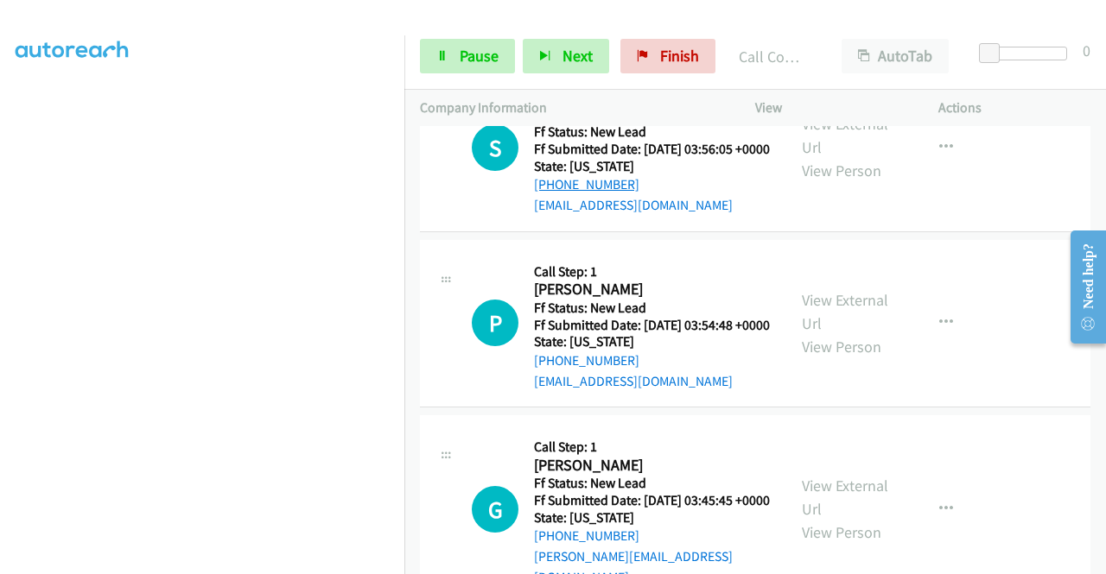
drag, startPoint x: 641, startPoint y: 377, endPoint x: 546, endPoint y: 381, distance: 95.1
click at [549, 195] on div "[PHONE_NUMBER]" at bounding box center [652, 184] width 236 height 21
copy link "[PHONE_NUMBER]"
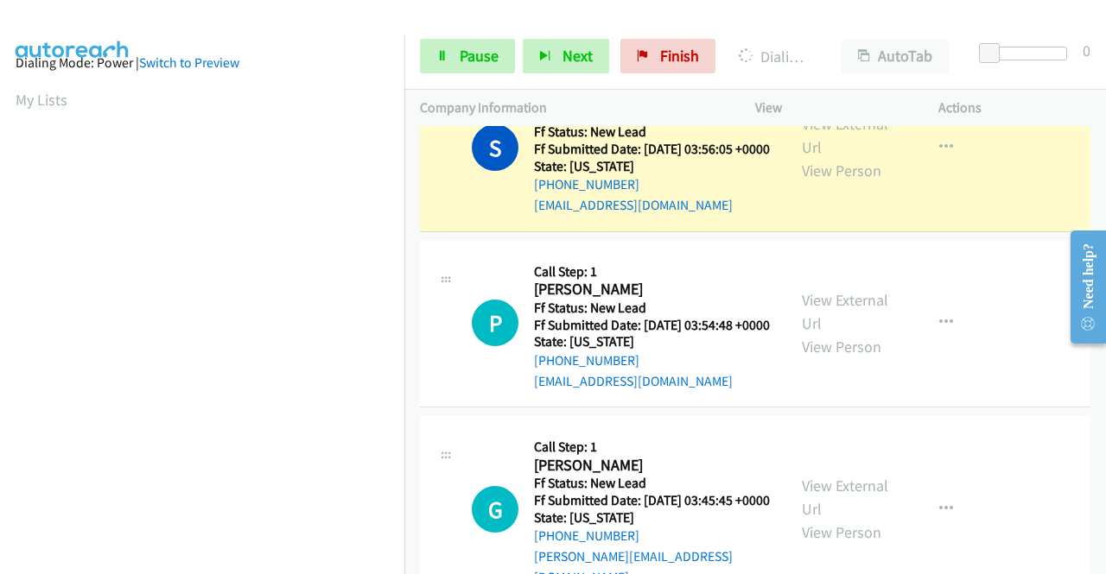
scroll to position [0, 0]
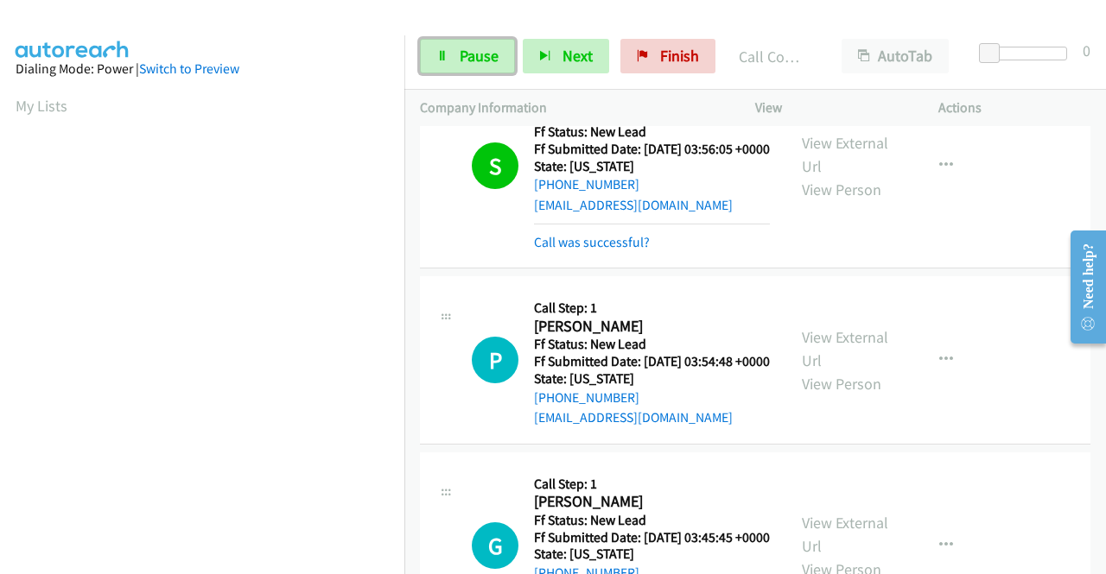
click at [453, 61] on link "Pause" at bounding box center [467, 56] width 95 height 35
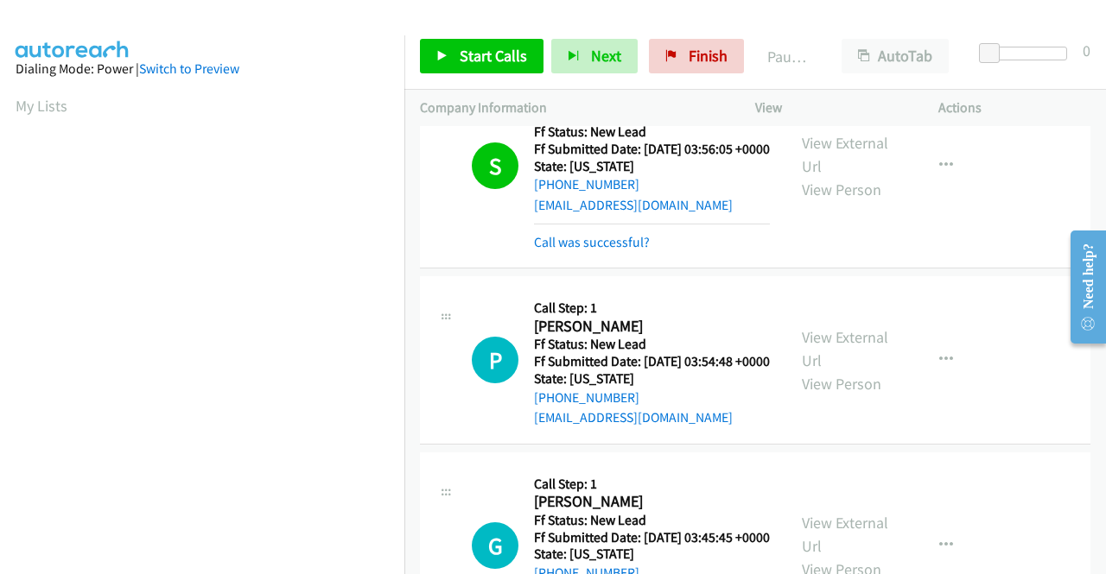
scroll to position [98, 0]
click at [568, 251] on link "Call was successful?" at bounding box center [592, 242] width 116 height 16
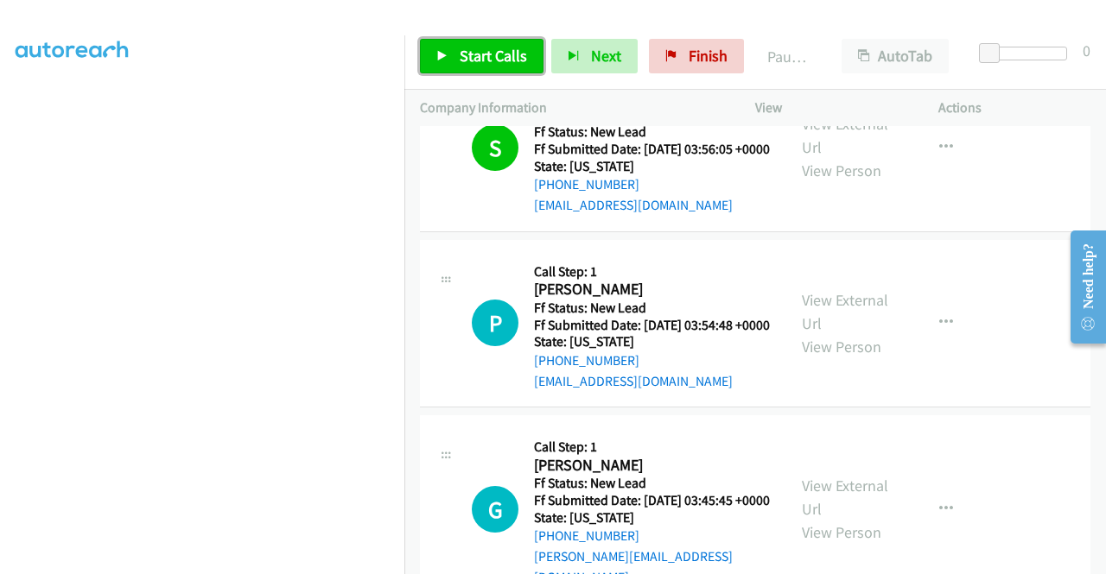
click at [481, 63] on span "Start Calls" at bounding box center [493, 56] width 67 height 20
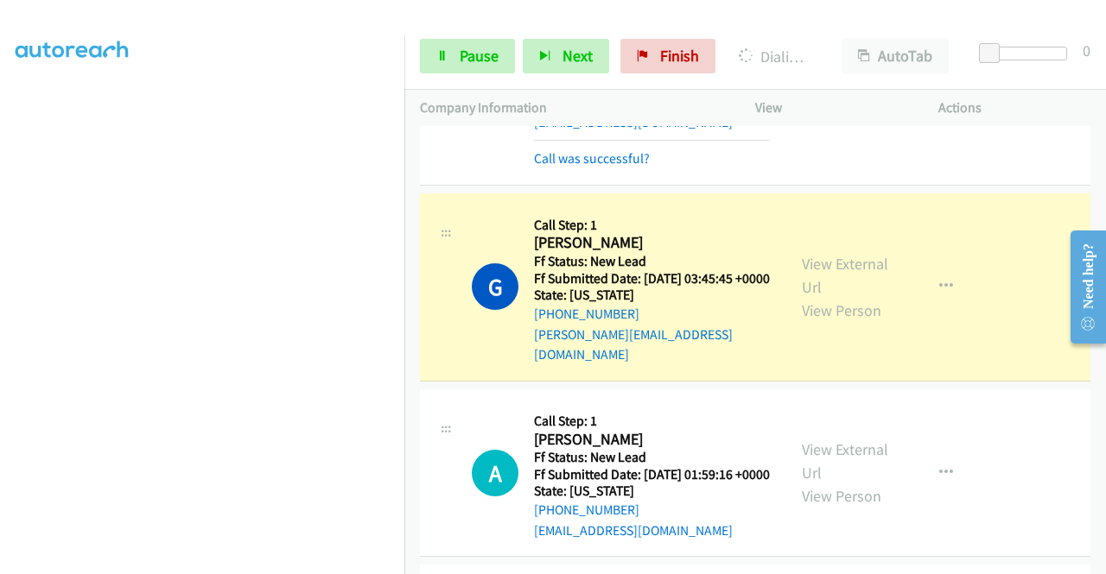
scroll to position [0, 0]
click at [583, 167] on link "Call was successful?" at bounding box center [592, 158] width 116 height 16
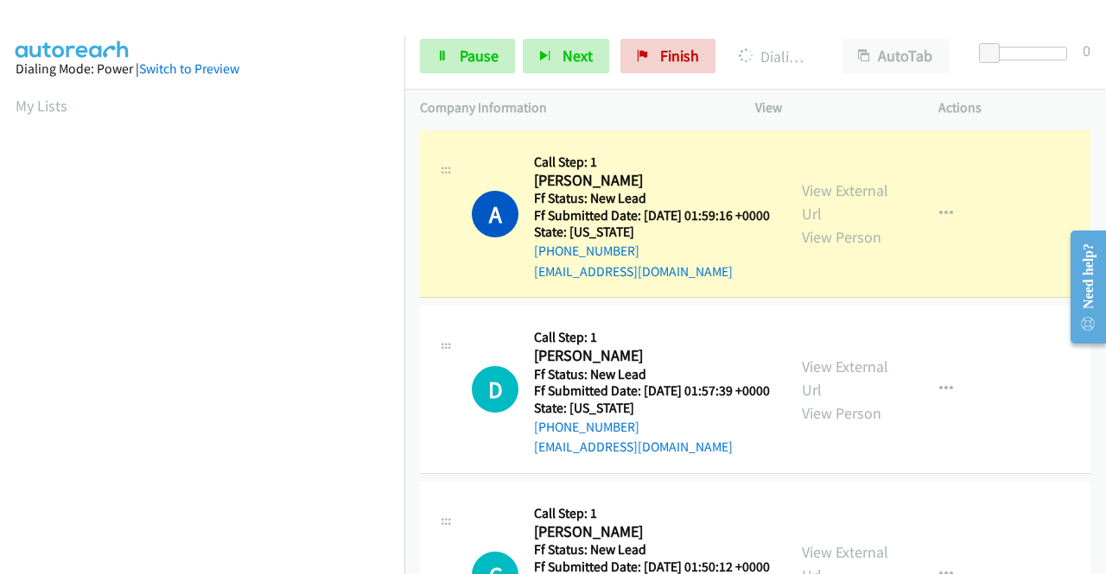
scroll to position [394, 0]
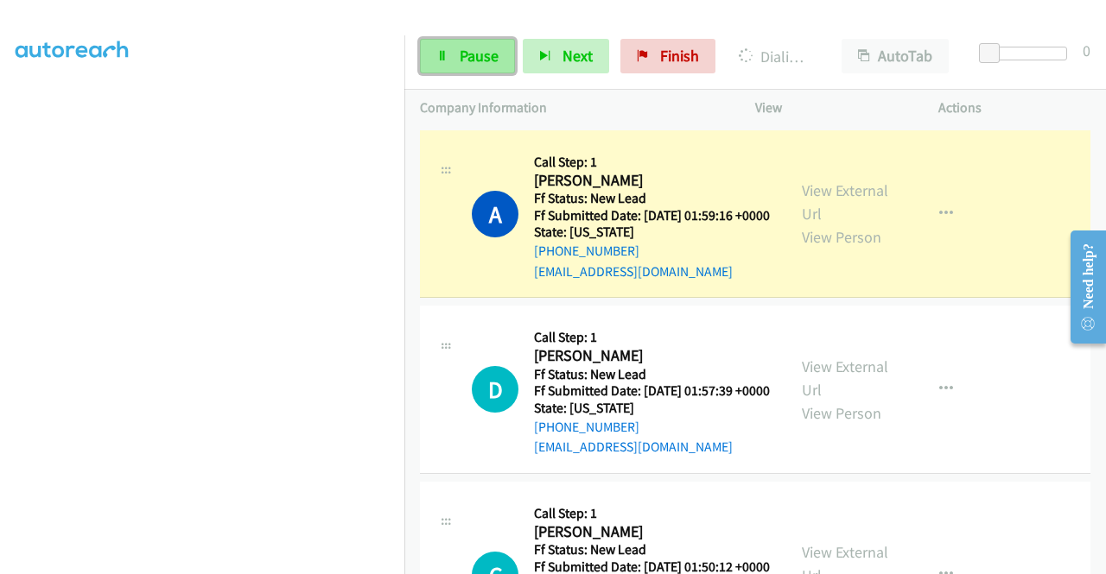
click at [472, 53] on span "Pause" at bounding box center [479, 56] width 39 height 20
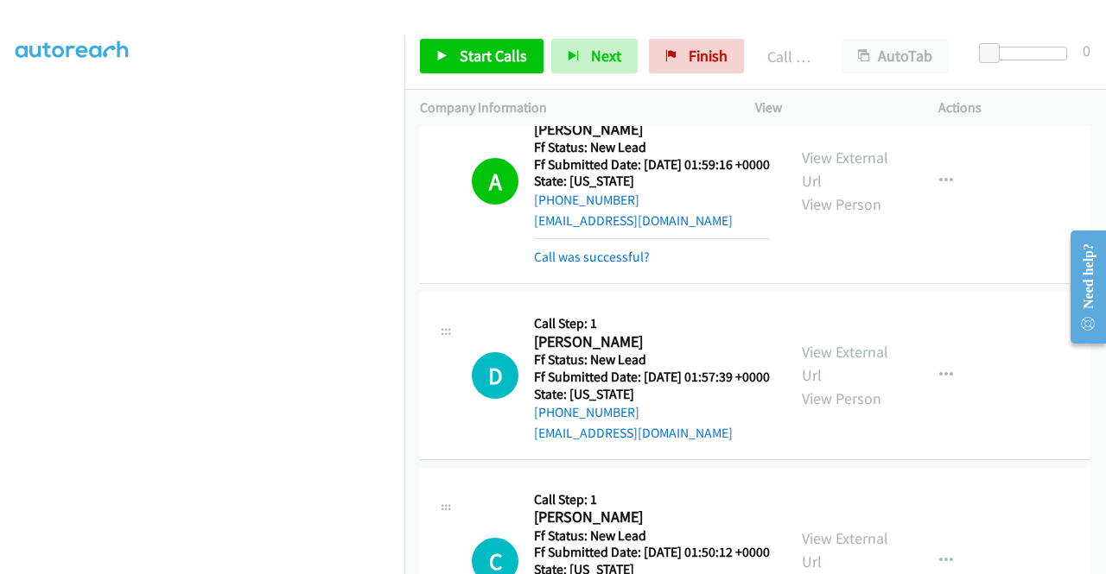
scroll to position [2801, 0]
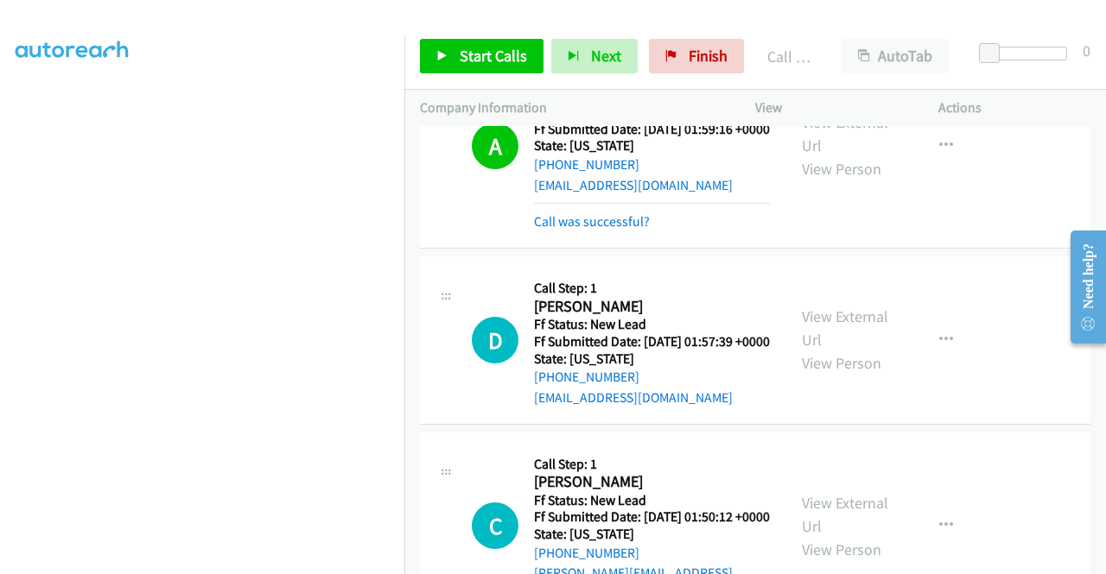
drag, startPoint x: 624, startPoint y: 221, endPoint x: 678, endPoint y: 235, distance: 56.1
click at [624, 17] on link "Call was successful?" at bounding box center [592, 9] width 116 height 16
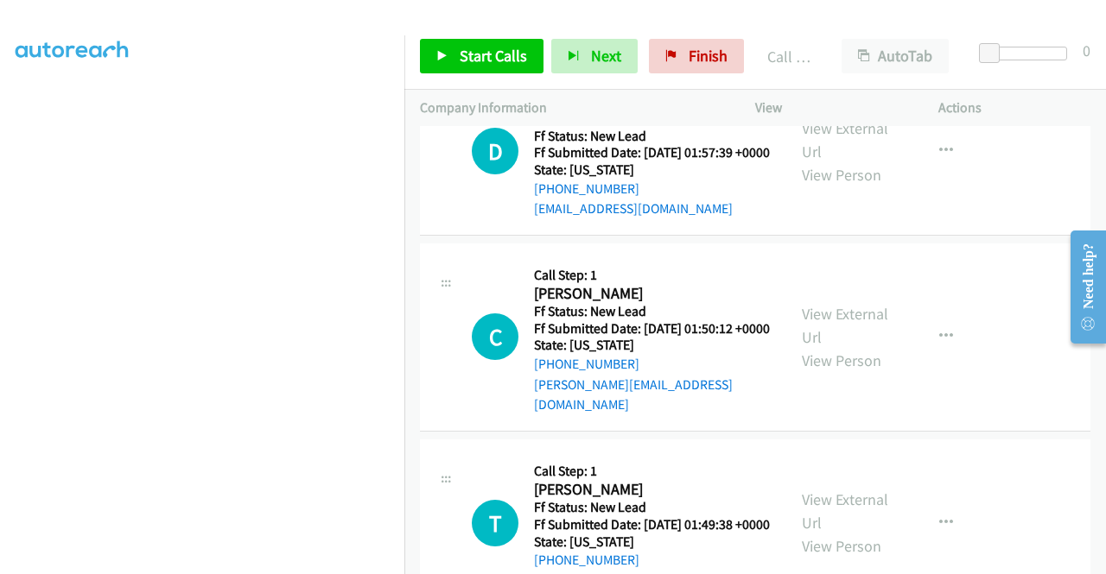
scroll to position [2954, 0]
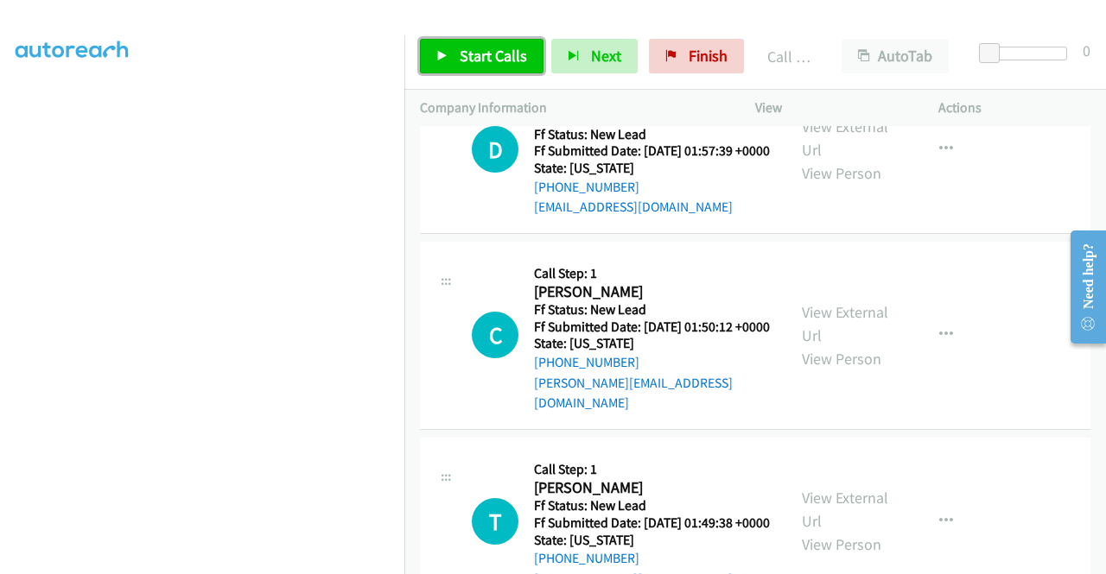
click at [449, 58] on link "Start Calls" at bounding box center [482, 56] width 124 height 35
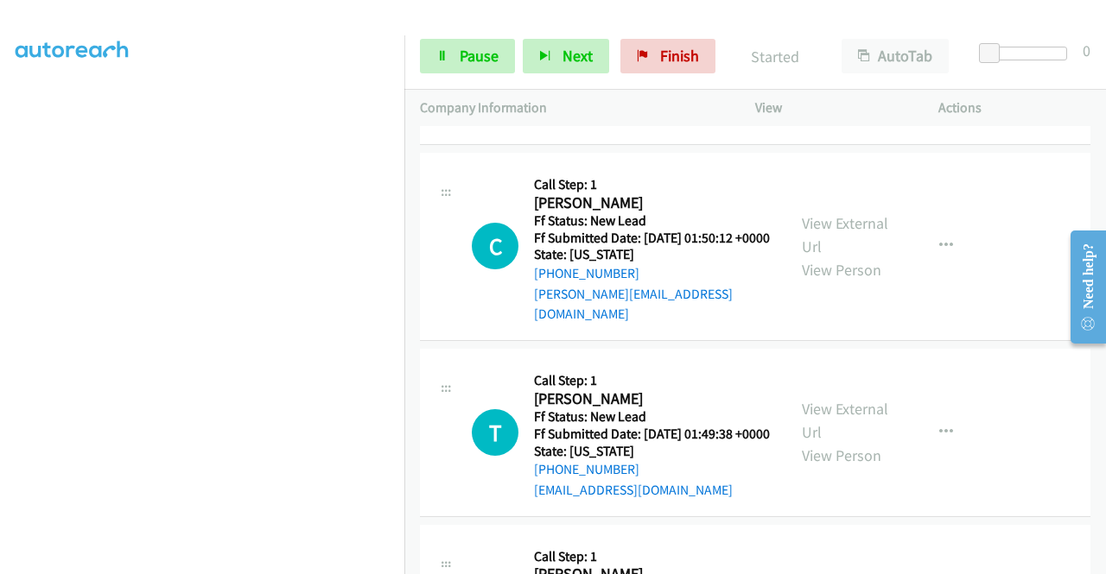
scroll to position [3127, 0]
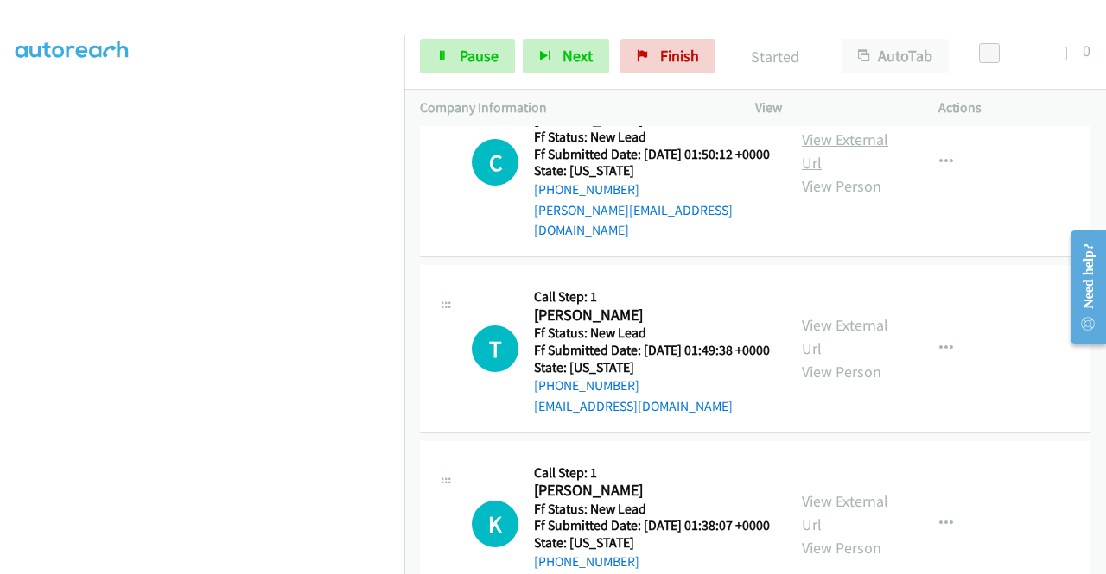
click at [855, 173] on link "View External Url" at bounding box center [845, 151] width 86 height 43
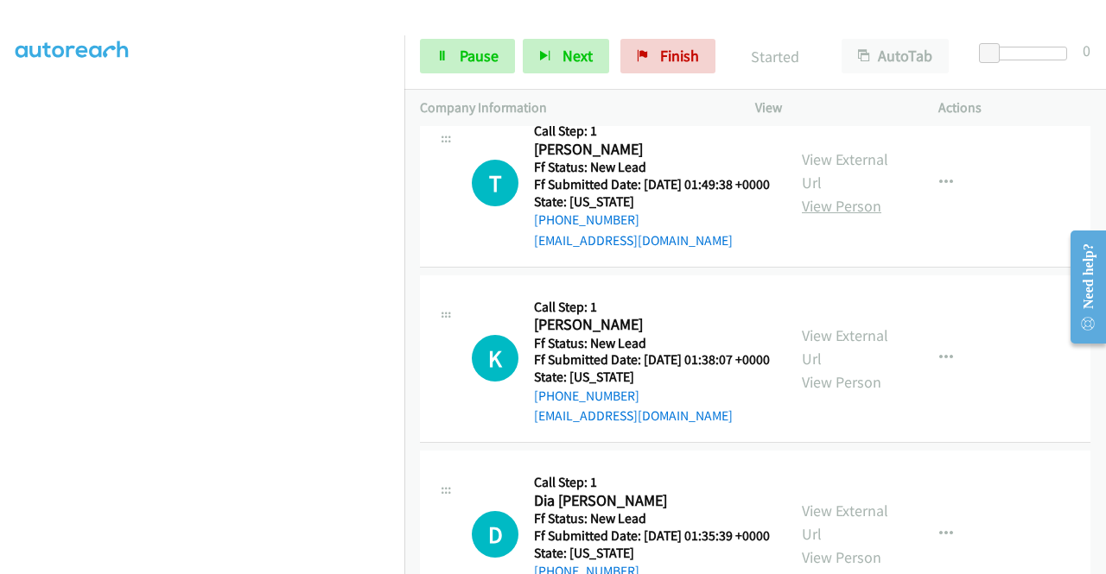
scroll to position [3300, 0]
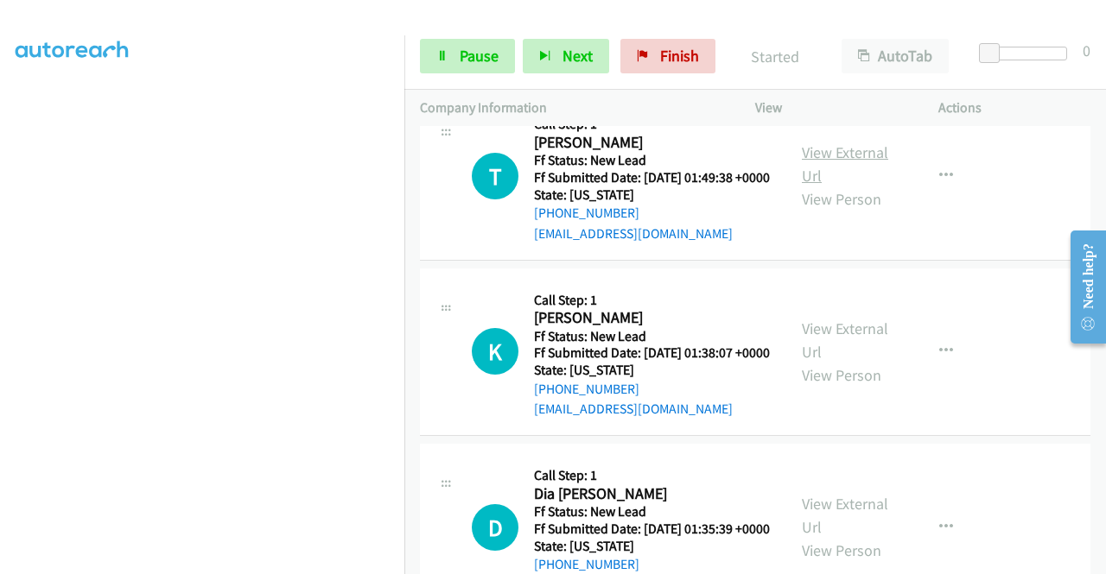
click at [856, 186] on link "View External Url" at bounding box center [845, 164] width 86 height 43
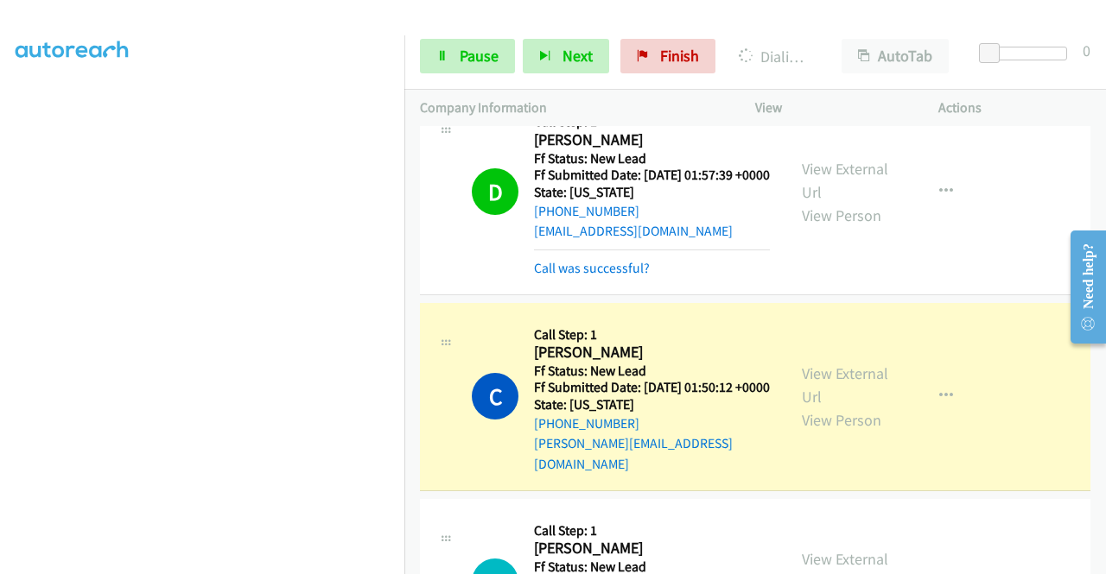
scroll to position [3041, 0]
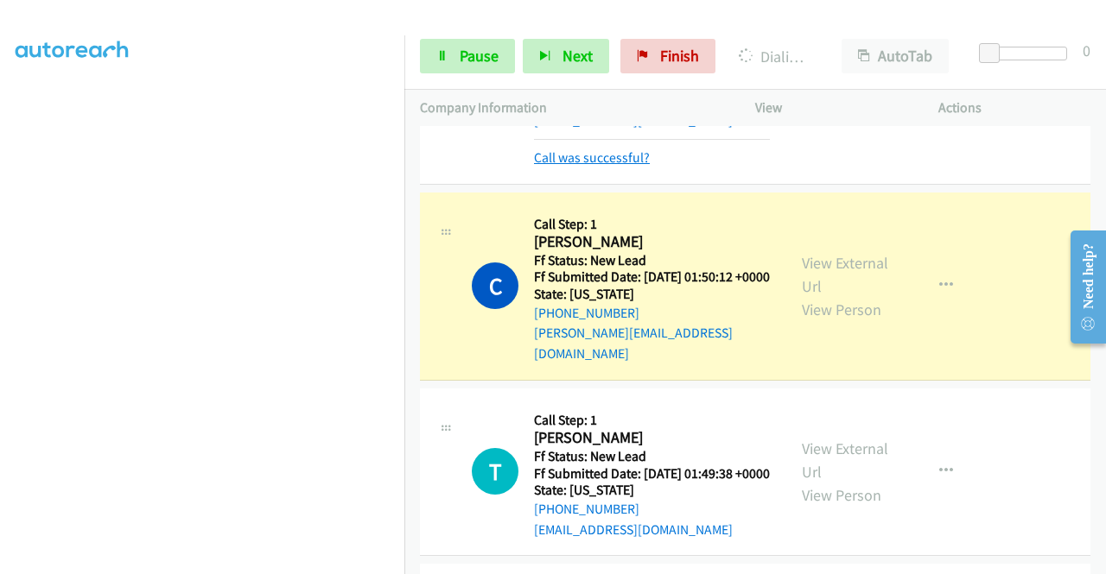
click at [642, 166] on link "Call was successful?" at bounding box center [592, 157] width 116 height 16
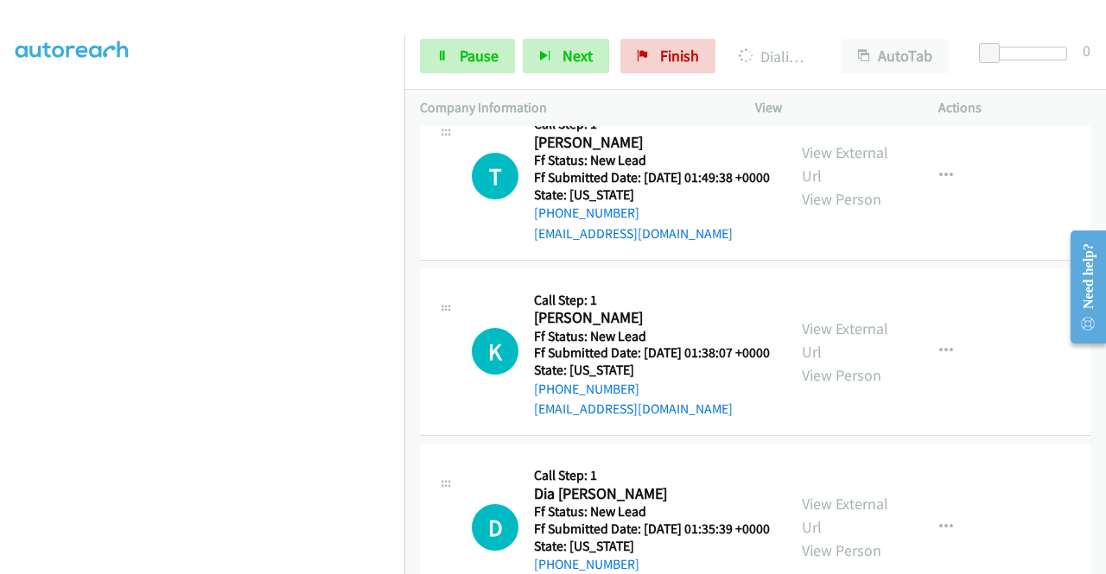
scroll to position [394, 13]
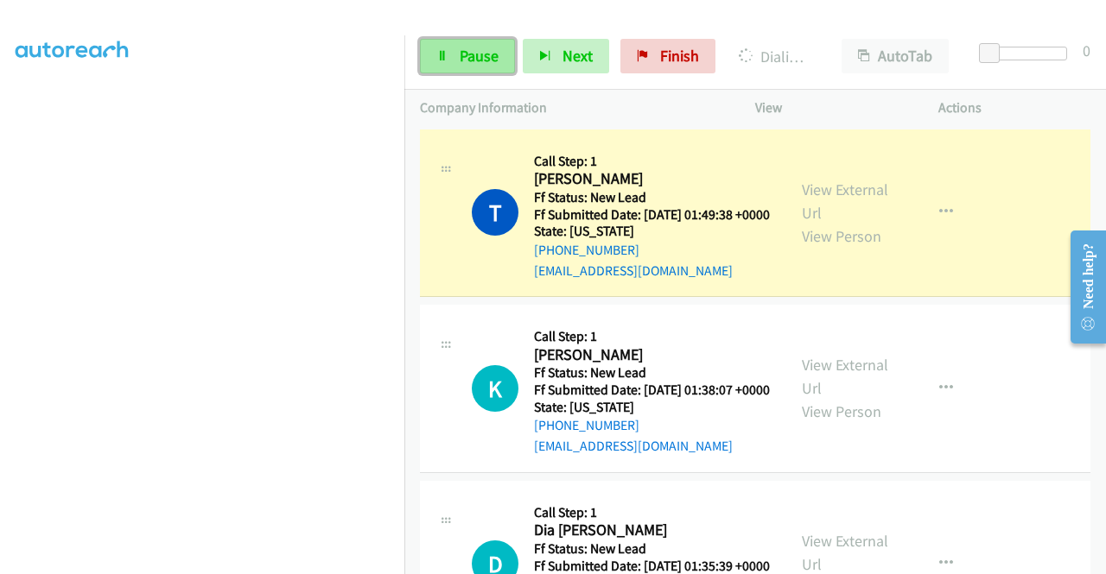
click at [442, 61] on link "Pause" at bounding box center [467, 56] width 95 height 35
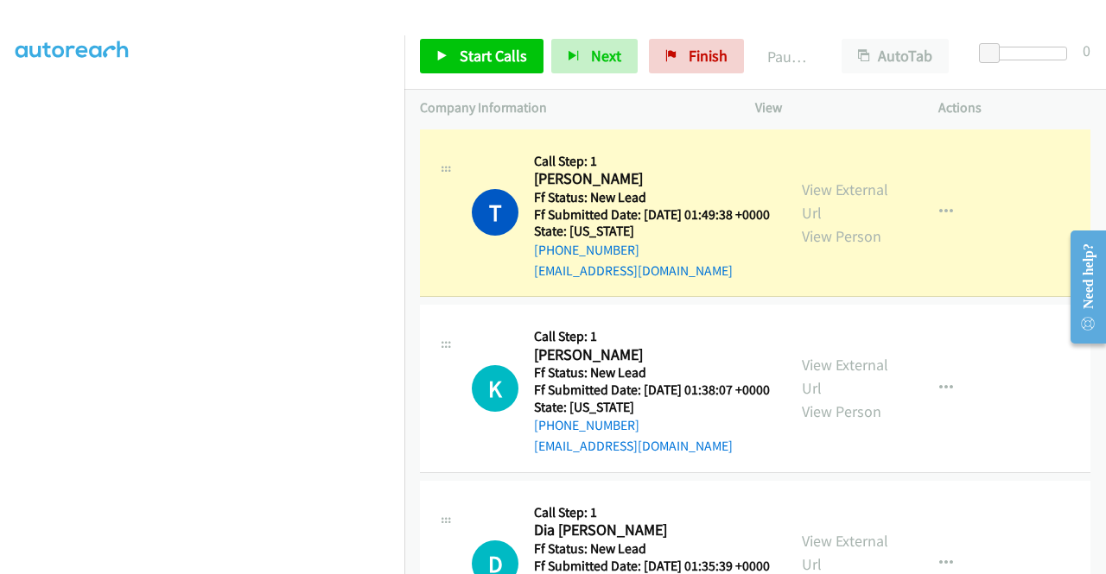
click at [598, 103] on link "Call was successful?" at bounding box center [592, 94] width 116 height 16
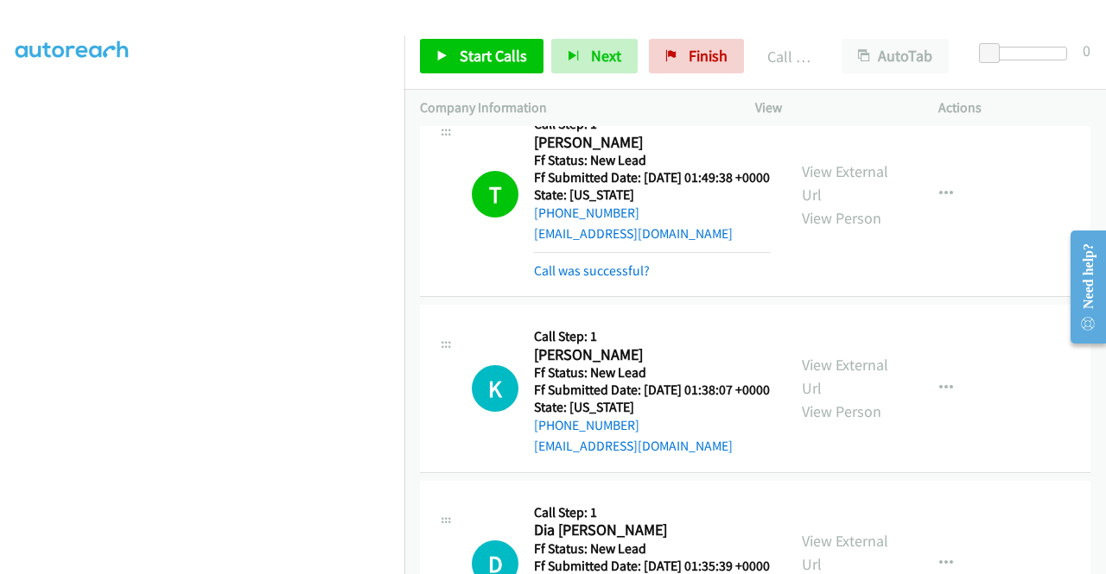
click at [624, 297] on div "T Callback Scheduled Call Step: 1 [PERSON_NAME] America/Los_Angeles Ff Status: …" at bounding box center [755, 194] width 670 height 205
click at [624, 279] on link "Call was successful?" at bounding box center [592, 271] width 116 height 16
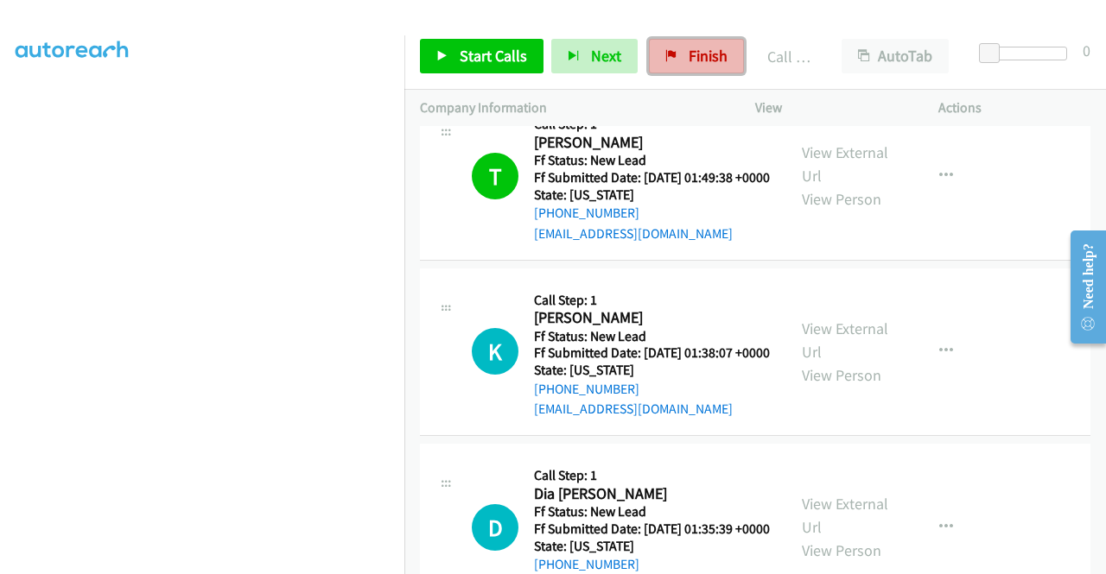
click at [699, 57] on span "Finish" at bounding box center [707, 56] width 39 height 20
